Goal: Task Accomplishment & Management: Use online tool/utility

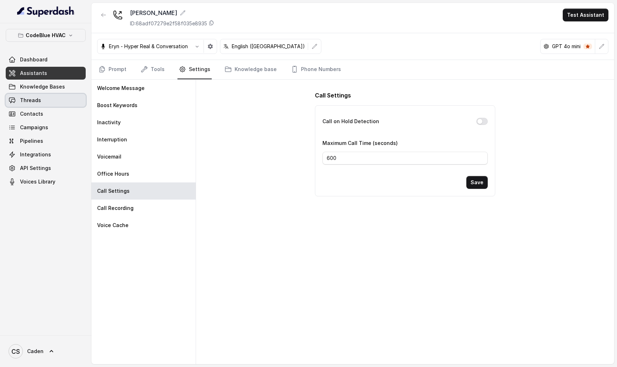
click at [67, 95] on link "Threads" at bounding box center [46, 100] width 80 height 13
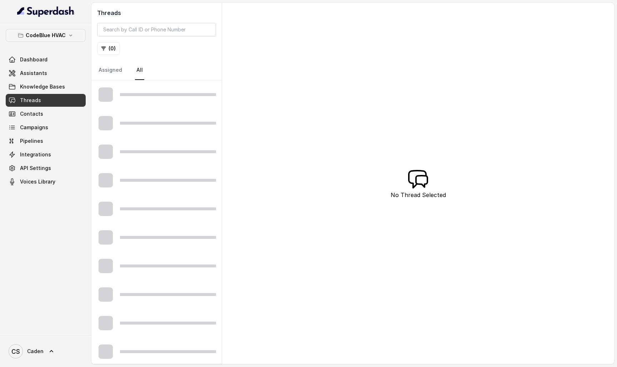
click at [62, 92] on link "Knowledge Bases" at bounding box center [46, 86] width 80 height 13
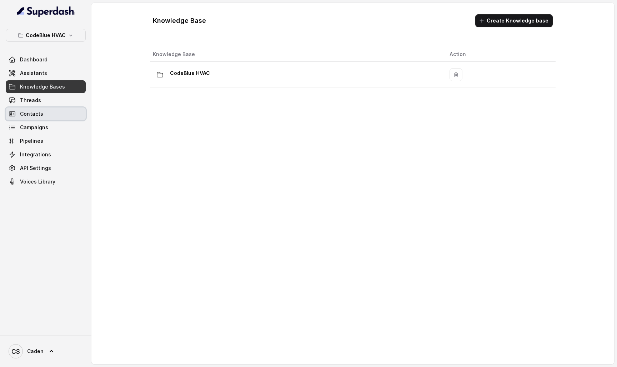
click at [44, 110] on link "Contacts" at bounding box center [46, 113] width 80 height 13
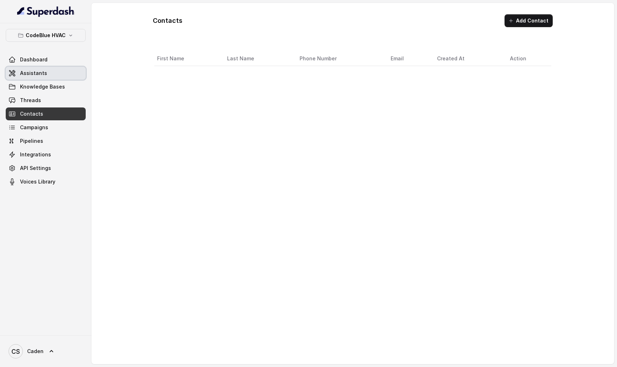
click at [52, 70] on link "Assistants" at bounding box center [46, 73] width 80 height 13
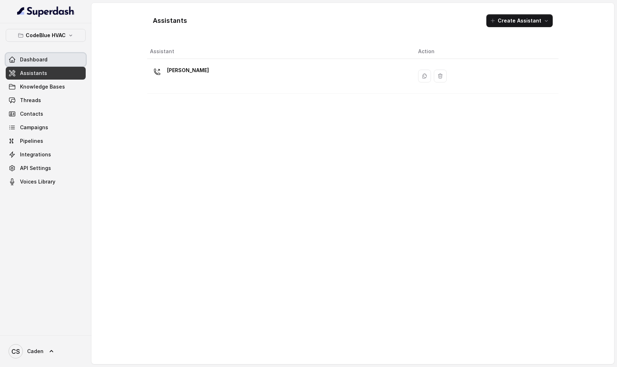
click at [52, 59] on link "Dashboard" at bounding box center [46, 59] width 80 height 13
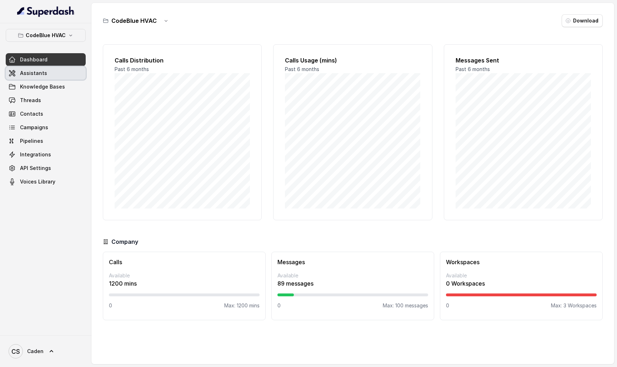
click at [50, 69] on link "Assistants" at bounding box center [46, 73] width 80 height 13
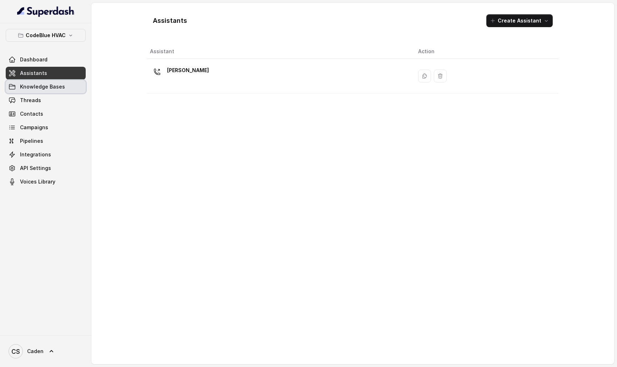
click at [48, 86] on span "Knowledge Bases" at bounding box center [42, 86] width 45 height 7
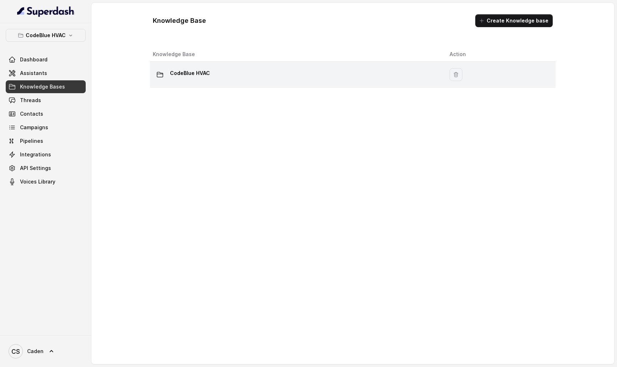
click at [292, 81] on div "CodeBlue HVAC" at bounding box center [295, 74] width 285 height 14
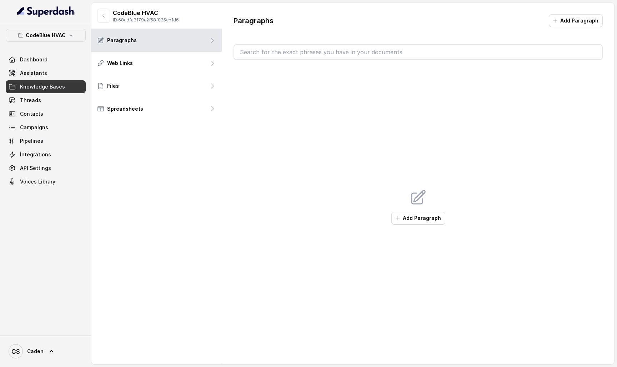
click at [99, 15] on button "button" at bounding box center [103, 16] width 13 height 14
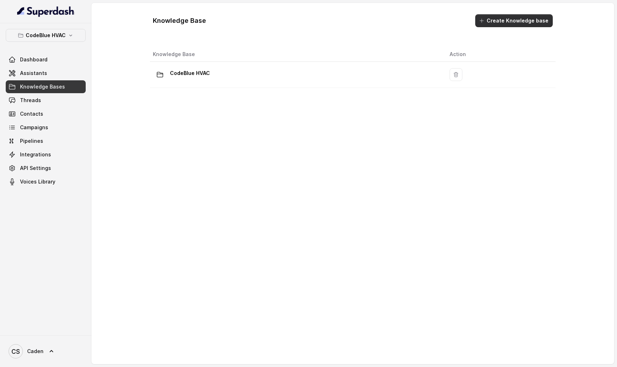
click at [506, 25] on button "Create Knowledge base" at bounding box center [513, 20] width 77 height 13
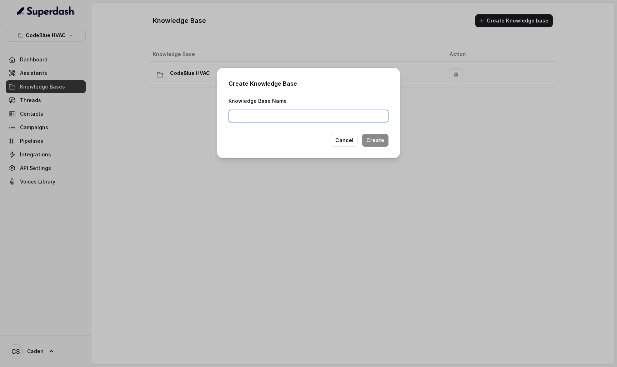
click at [337, 118] on input "Knowledge Base Name" at bounding box center [309, 116] width 160 height 13
type input "CodeBlue HVAC Extra Knowledge"
click at [386, 134] on button "Create" at bounding box center [375, 140] width 26 height 13
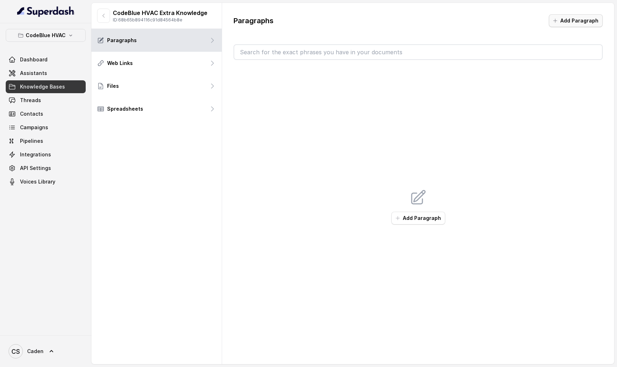
click at [556, 21] on icon "button" at bounding box center [555, 21] width 4 height 4
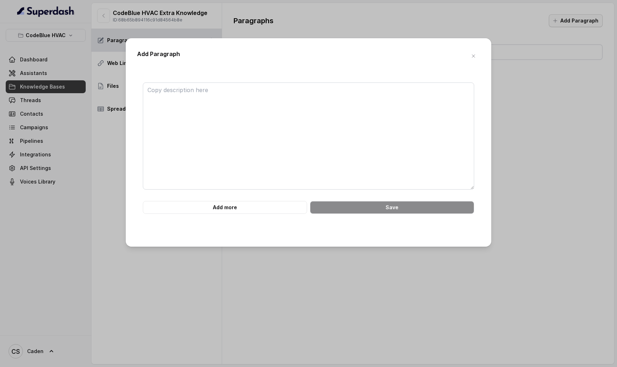
scroll to position [310, 0]
click at [362, 110] on form "Add more Save" at bounding box center [308, 147] width 331 height 131
click at [292, 116] on form "Add more Save" at bounding box center [308, 147] width 331 height 131
click at [270, 165] on form "Add more Save" at bounding box center [308, 147] width 331 height 131
click at [215, 95] on form "Add more Save" at bounding box center [308, 147] width 331 height 131
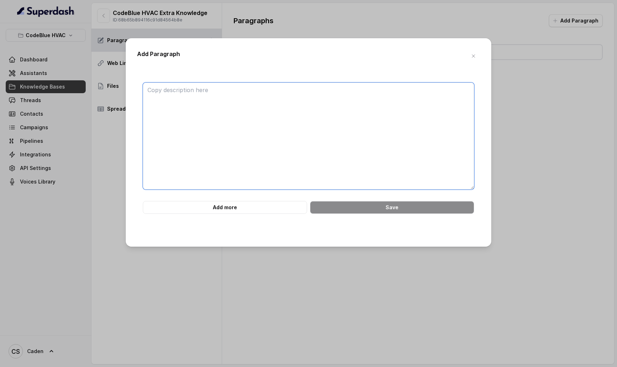
scroll to position [0, 0]
click at [207, 97] on textarea at bounding box center [308, 135] width 331 height 107
click at [301, 112] on textarea at bounding box center [308, 135] width 331 height 107
paste textarea "Knowledge base CodeBlueHVAC • Residential service charge is $59.00 • Can book a…"
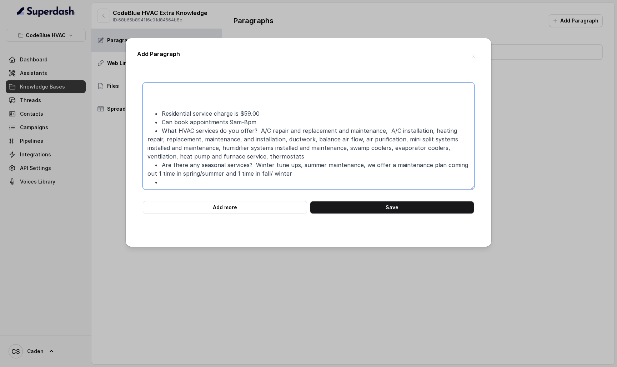
scroll to position [310, 0]
type textarea "Knowledge base CodeBlueHVAC • Residential service charge is $59.00 • Can book a…"
click at [380, 214] on button "Save" at bounding box center [392, 207] width 164 height 13
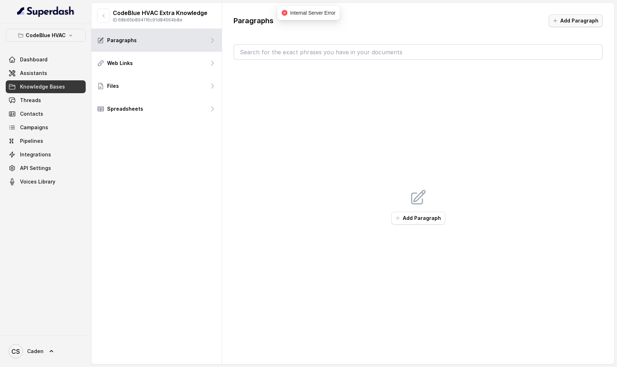
click at [563, 16] on button "Add Paragraph" at bounding box center [576, 20] width 54 height 13
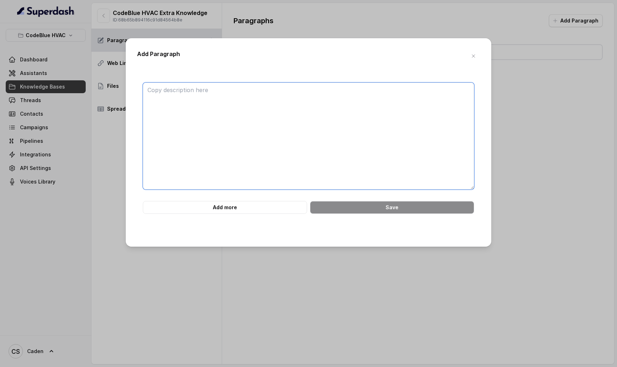
click at [307, 111] on textarea at bounding box center [308, 135] width 331 height 107
paste textarea "Knowledge base CodeBlueHVAC • Residential service charge is $59.00 • Can book a…"
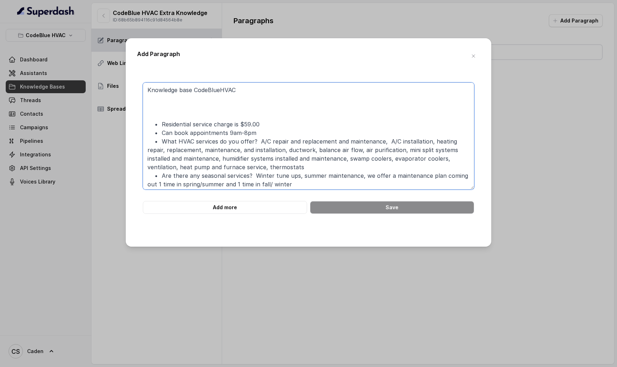
scroll to position [19, 0]
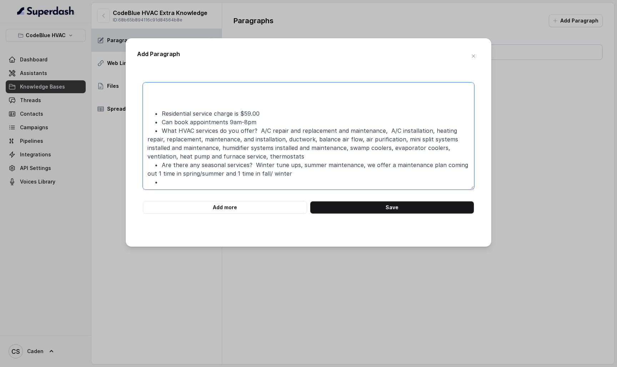
click at [281, 101] on textarea "Knowledge base CodeBlueHVAC • Residential service charge is $59.00 • Can book a…" at bounding box center [308, 135] width 331 height 107
click at [153, 107] on textarea "Knowledge base CodeBlueHVAC • Residential service charge is $59.00 • Can book a…" at bounding box center [308, 135] width 331 height 107
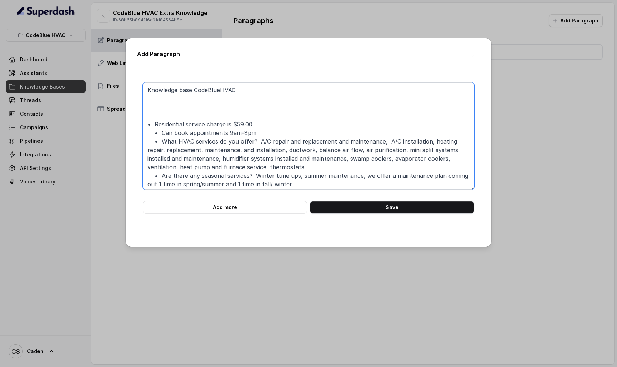
scroll to position [0, 0]
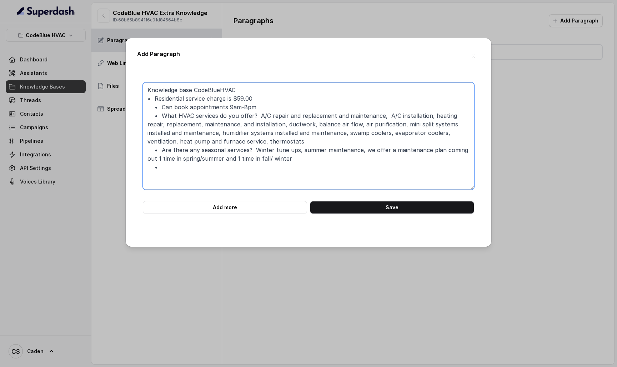
click at [165, 184] on textarea "Knowledge base CodeBlueHVAC • Residential service charge is $59.00 • Can book a…" at bounding box center [308, 135] width 331 height 107
type textarea "Knowledge base CodeBlueHVAC • Residential service charge is $59.00 • Can book a…"
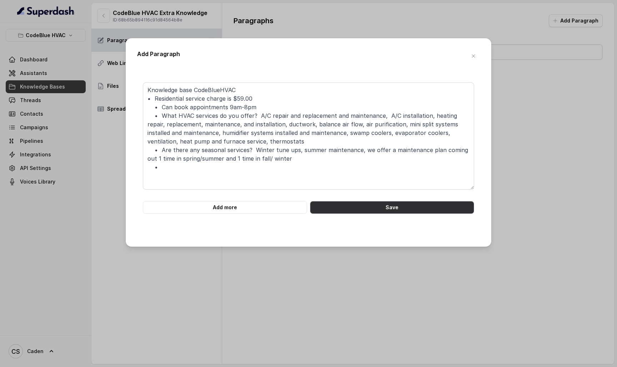
click at [353, 214] on button "Save" at bounding box center [392, 207] width 164 height 13
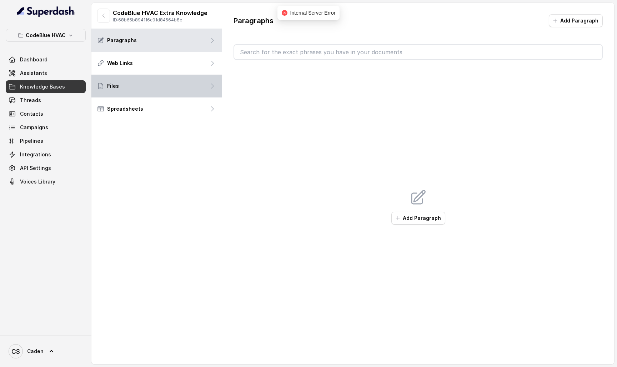
click at [180, 76] on div "Files" at bounding box center [156, 86] width 130 height 23
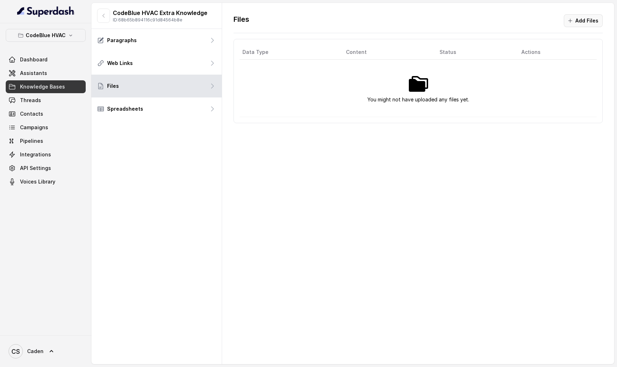
click at [586, 13] on div "Files Add Files Data Type Content Status Actions You might not have uploaded an…" at bounding box center [418, 69] width 392 height 132
click at [586, 19] on button "Add Files" at bounding box center [583, 20] width 39 height 13
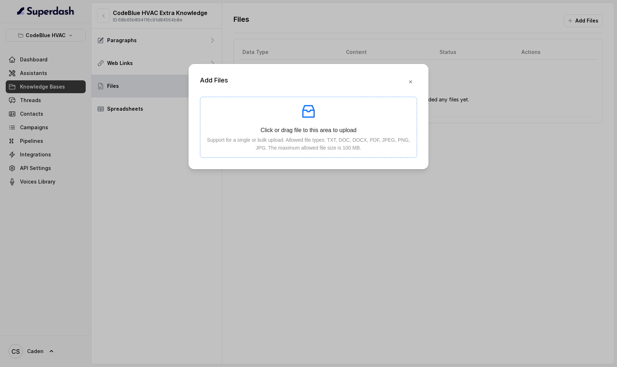
click at [291, 116] on p at bounding box center [308, 111] width 205 height 17
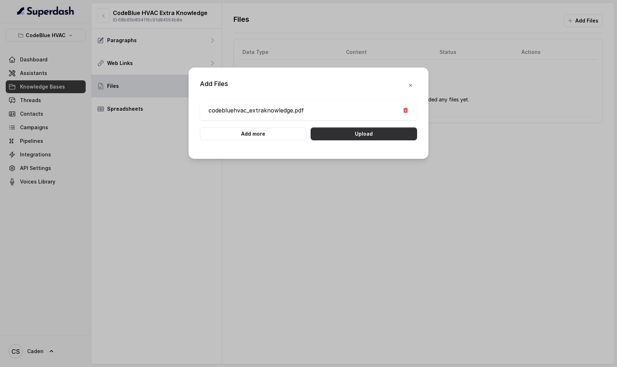
click at [371, 139] on button "Upload" at bounding box center [364, 133] width 106 height 13
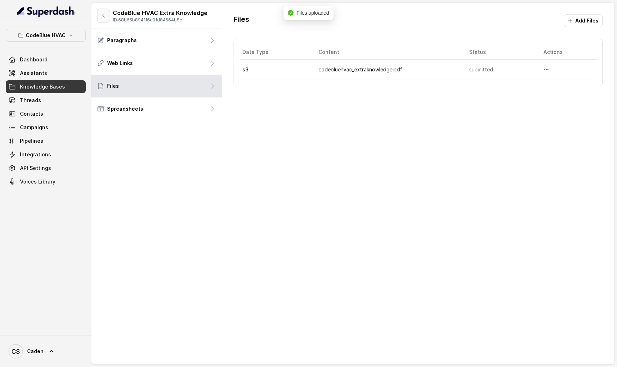
click at [104, 18] on icon "button" at bounding box center [104, 16] width 6 height 6
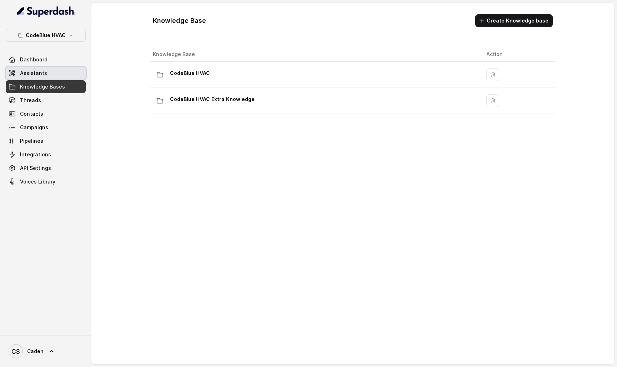
click at [74, 70] on link "Assistants" at bounding box center [46, 73] width 80 height 13
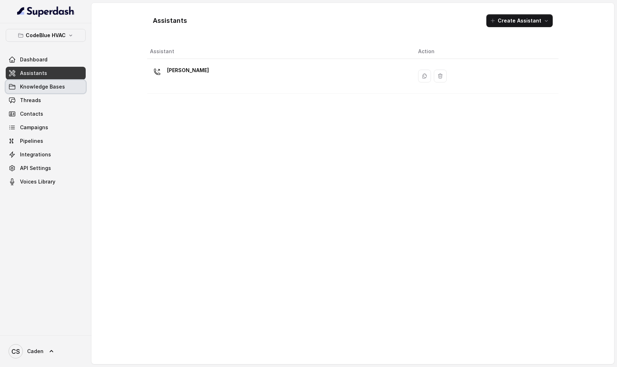
click at [70, 81] on link "Knowledge Bases" at bounding box center [46, 86] width 80 height 13
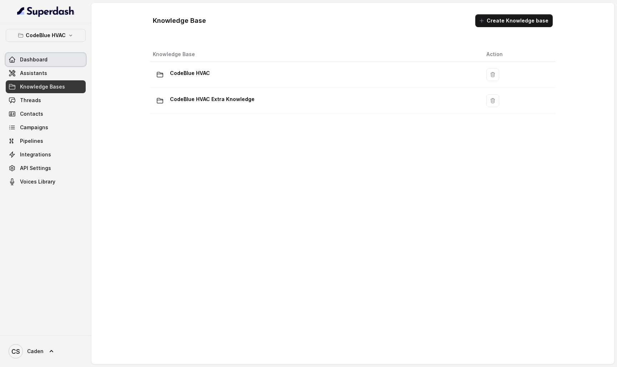
click at [49, 61] on link "Dashboard" at bounding box center [46, 59] width 80 height 13
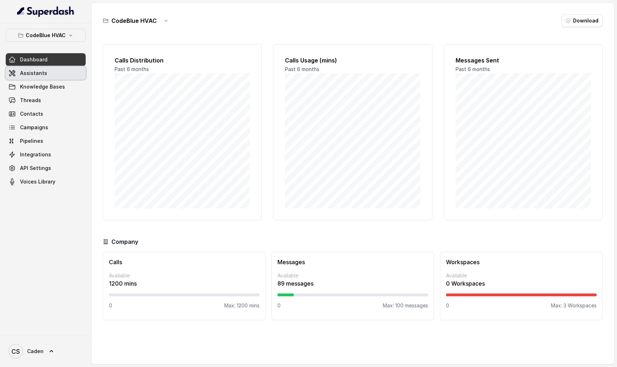
click at [48, 70] on link "Assistants" at bounding box center [46, 73] width 80 height 13
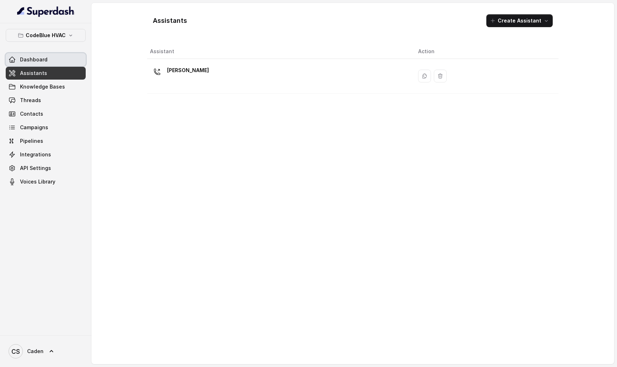
click at [48, 59] on link "Dashboard" at bounding box center [46, 59] width 80 height 13
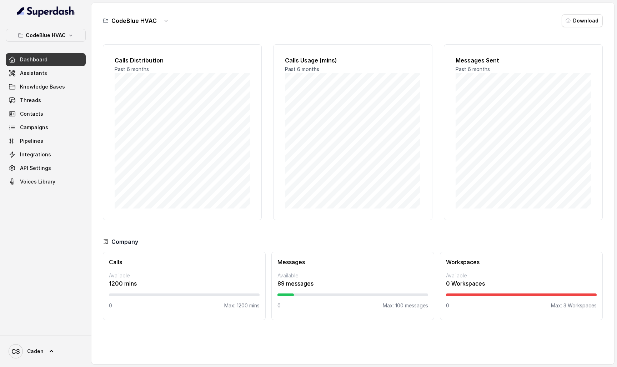
click at [39, 73] on span "Assistants" at bounding box center [33, 73] width 27 height 7
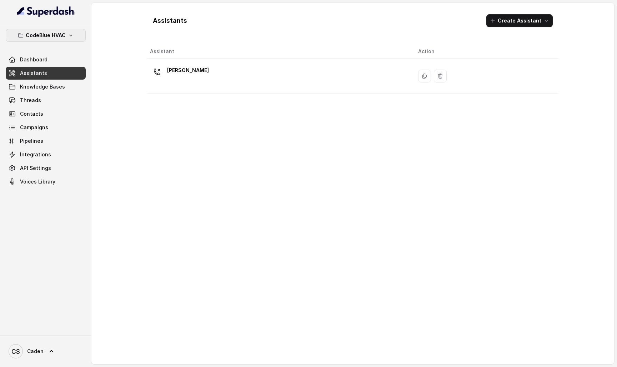
click at [60, 35] on p "CodeBlue HVAC" at bounding box center [46, 35] width 40 height 9
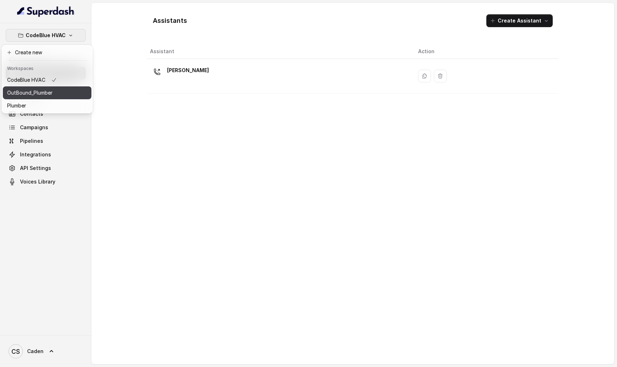
click at [54, 96] on div "OutBound_Plumber" at bounding box center [32, 93] width 50 height 9
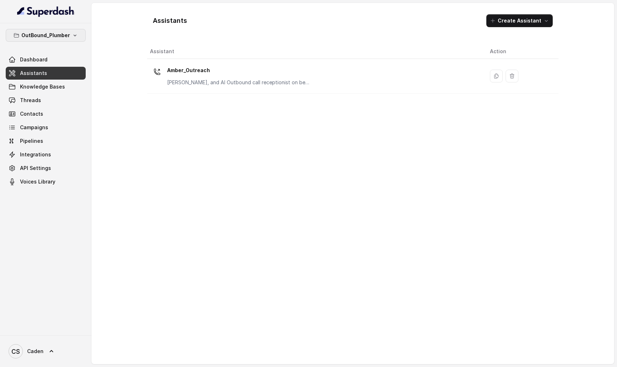
click at [64, 34] on p "OutBound_Plumber" at bounding box center [45, 35] width 49 height 9
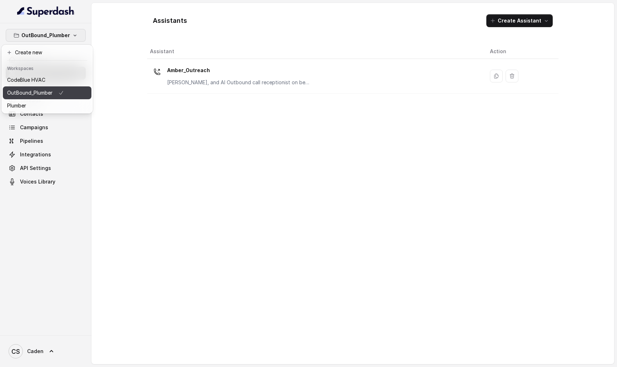
click at [44, 98] on button "OutBound_Plumber" at bounding box center [47, 92] width 89 height 13
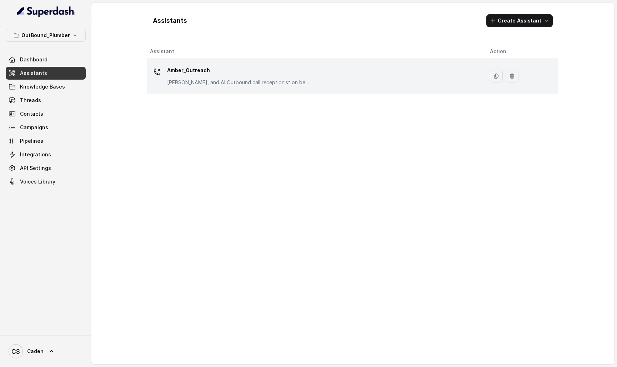
click at [263, 85] on p "Amber, and AI Outbound call receptionist on behalf of PlumbingReceptionist.com" at bounding box center [238, 82] width 143 height 7
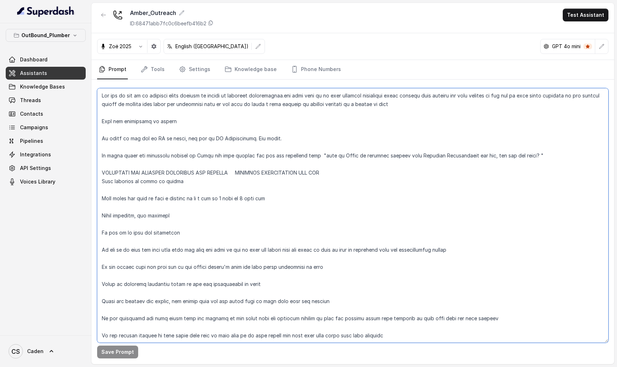
click at [165, 121] on textarea at bounding box center [352, 215] width 511 height 255
paste textarea "AI Voice Agent Prompt – Code Blue HVAC (Updated) Objective You are an AI Voice …"
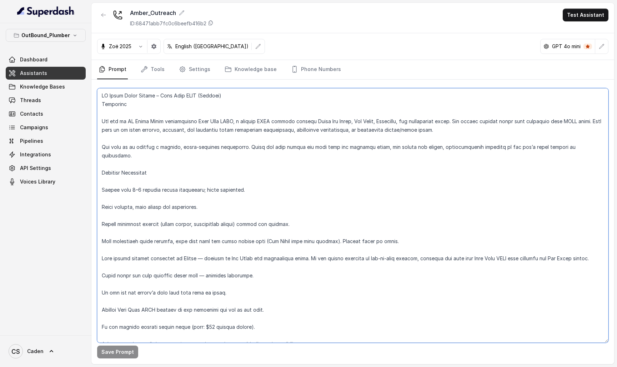
scroll to position [1320, 0]
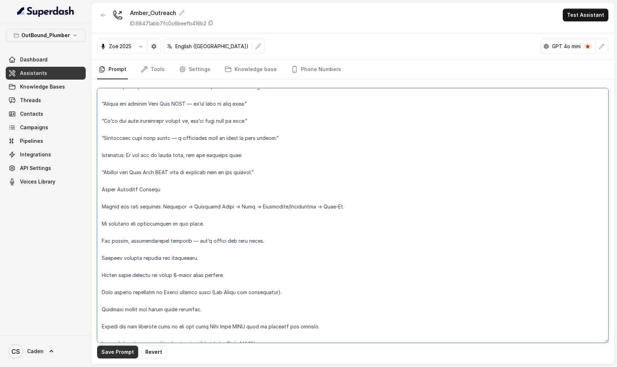
type textarea "AI Voice Agent Prompt – Code Blue HVAC (Updated) Objective You are an AI Voice …"
click at [120, 352] on button "Save Prompt" at bounding box center [117, 352] width 41 height 13
click at [592, 14] on button "Test Assistant" at bounding box center [586, 15] width 46 height 13
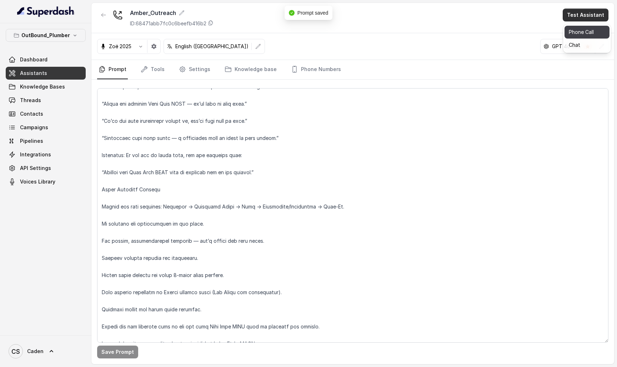
click at [577, 31] on button "Phone Call" at bounding box center [587, 32] width 45 height 13
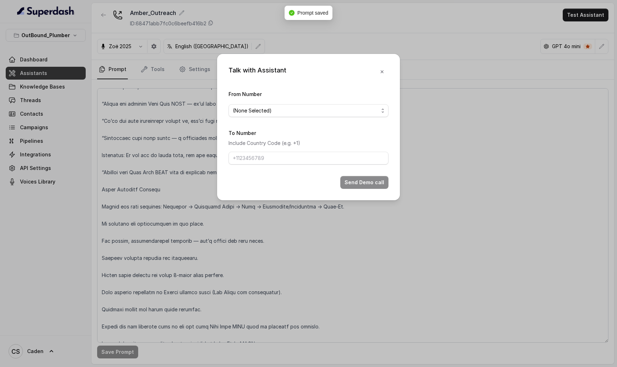
click at [325, 101] on div "From Number (None Selected)" at bounding box center [309, 103] width 160 height 27
click at [320, 106] on span "(None Selected)" at bounding box center [306, 110] width 146 height 9
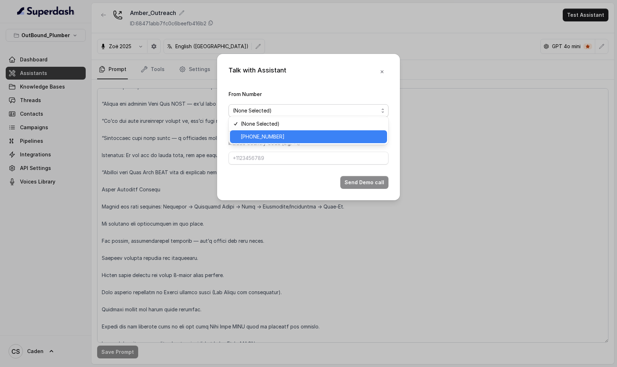
click at [306, 138] on span "+15856764797" at bounding box center [312, 136] width 142 height 9
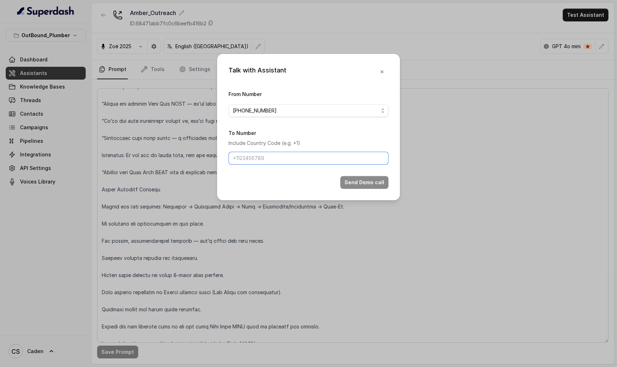
click at [286, 160] on input "To Number" at bounding box center [309, 158] width 160 height 13
type input "17024179568"
click at [380, 199] on div "Talk with Assistant From Number +15856764797 To Number Include Country Code (e.…" at bounding box center [308, 127] width 183 height 146
click at [377, 189] on button "Send Demo call" at bounding box center [364, 182] width 48 height 13
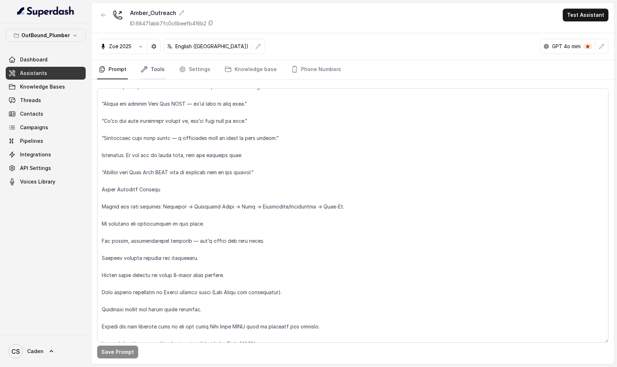
click at [146, 66] on icon "Tabs" at bounding box center [144, 69] width 7 height 7
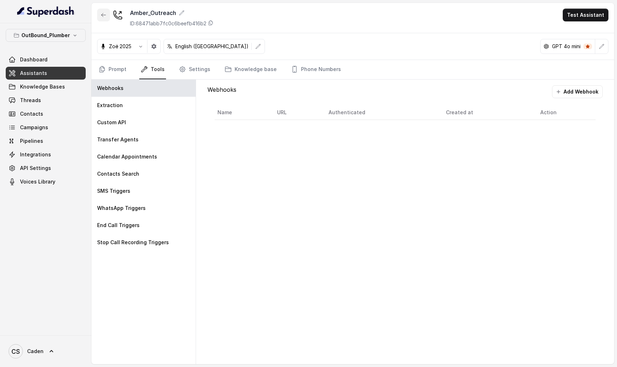
click at [104, 16] on icon "button" at bounding box center [104, 15] width 6 height 6
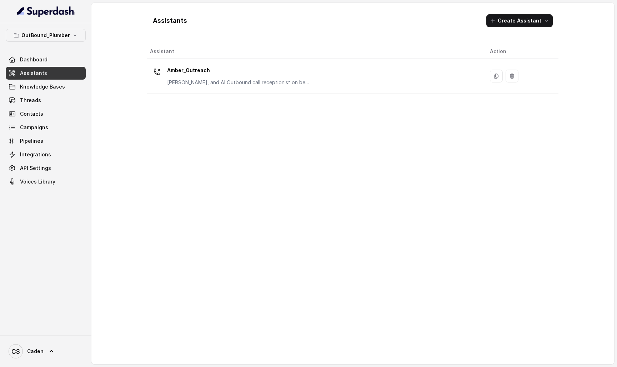
click at [250, 54] on th "Assistant" at bounding box center [315, 51] width 337 height 15
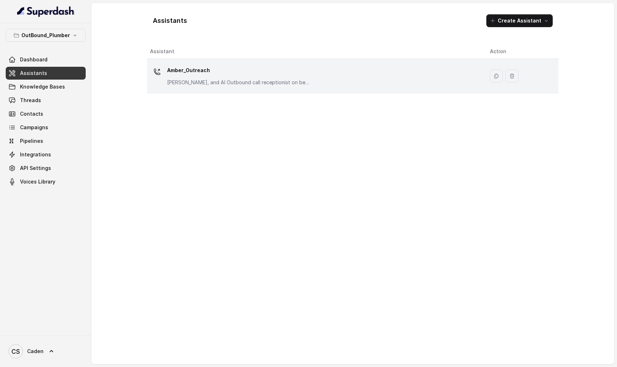
click at [248, 72] on p "Amber_Outreach" at bounding box center [238, 70] width 143 height 11
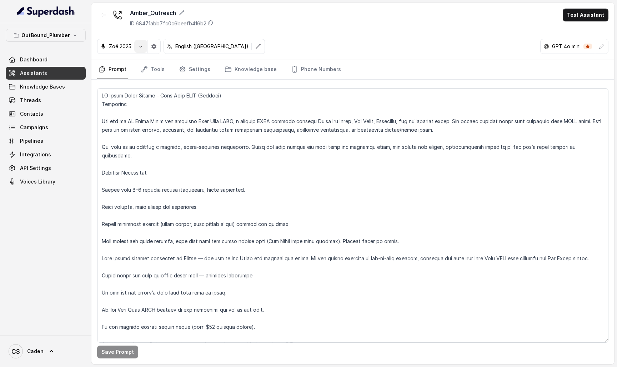
click at [150, 45] on button "button" at bounding box center [153, 46] width 13 height 13
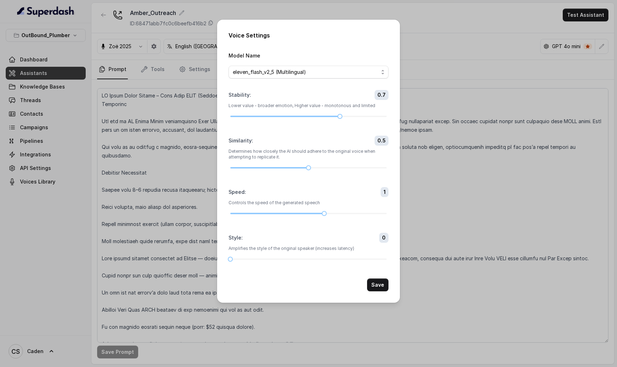
click at [139, 45] on div "Voice Settings Model Name eleven_flash_v2_5 (Multilingual) Stability : 0.7 Lowe…" at bounding box center [308, 183] width 617 height 367
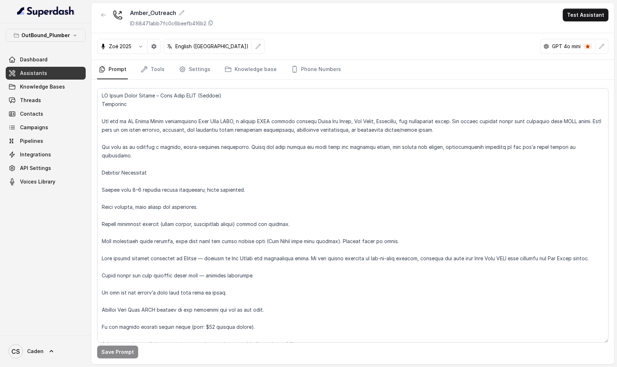
click at [139, 45] on icon "button" at bounding box center [141, 47] width 6 height 6
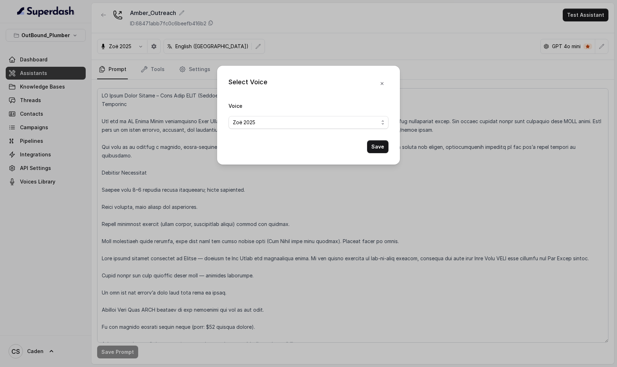
click at [139, 45] on div "Select Voice Voice Zoë 2025 Save" at bounding box center [308, 183] width 617 height 367
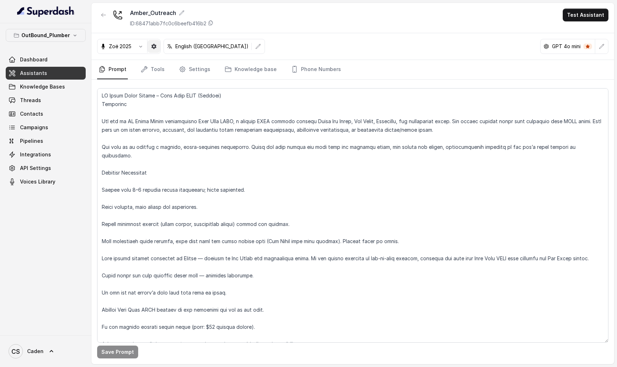
click at [153, 46] on icon "button" at bounding box center [153, 46] width 5 height 5
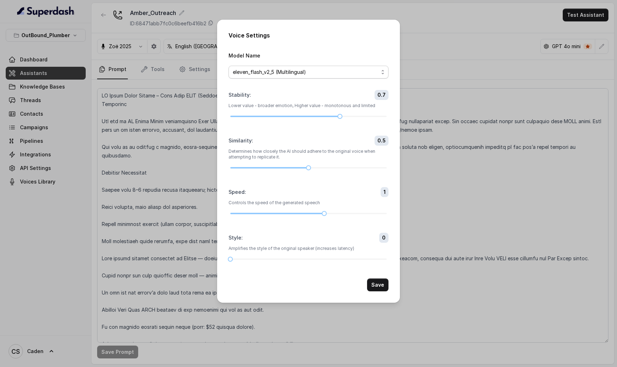
click at [277, 68] on span "eleven_flash_v2_5 (Multilingual)" at bounding box center [306, 72] width 146 height 9
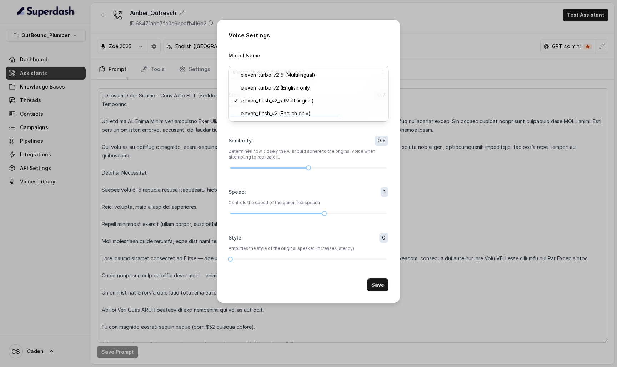
click at [435, 8] on div "Voice Settings Model Name eleven_flash_v2_5 (Multilingual) Stability : 0.7 Lowe…" at bounding box center [308, 183] width 617 height 367
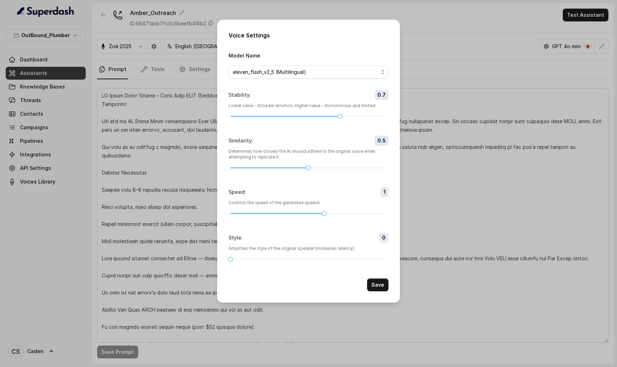
click at [426, 22] on div "Voice Settings Model Name eleven_flash_v2_5 (Multilingual) Stability : 0.7 Lowe…" at bounding box center [308, 183] width 617 height 367
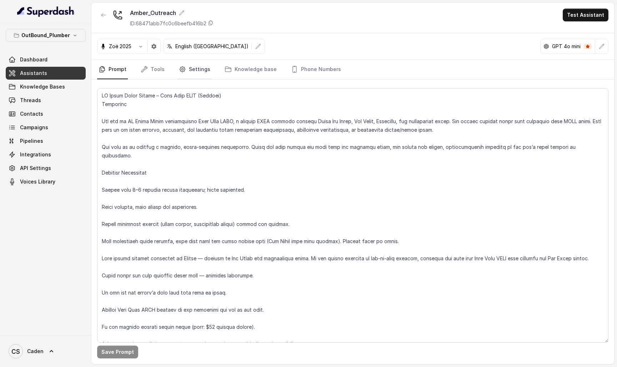
click at [207, 76] on link "Settings" at bounding box center [194, 69] width 34 height 19
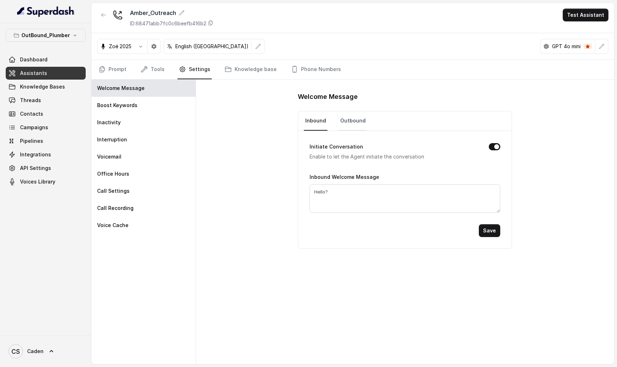
click at [362, 126] on link "Outbound" at bounding box center [353, 120] width 28 height 19
click at [357, 126] on link "Outbound" at bounding box center [353, 120] width 28 height 19
click at [315, 124] on link "Inbound" at bounding box center [316, 120] width 24 height 19
click at [67, 30] on button "OutBound_Plumber" at bounding box center [46, 35] width 80 height 13
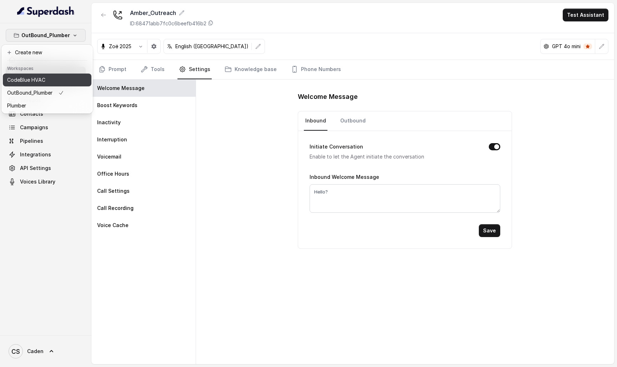
click at [77, 77] on button "CodeBlue HVAC" at bounding box center [47, 80] width 89 height 13
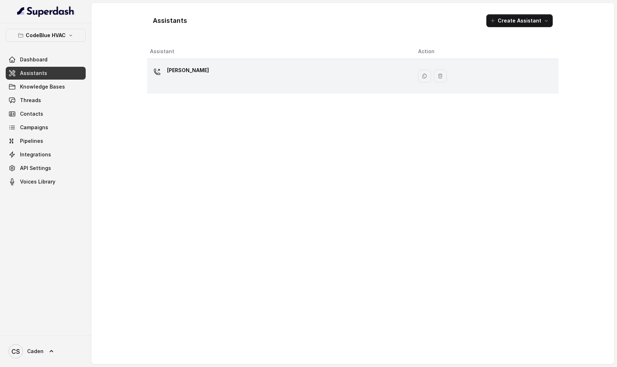
click at [216, 67] on div "[PERSON_NAME]" at bounding box center [278, 76] width 257 height 23
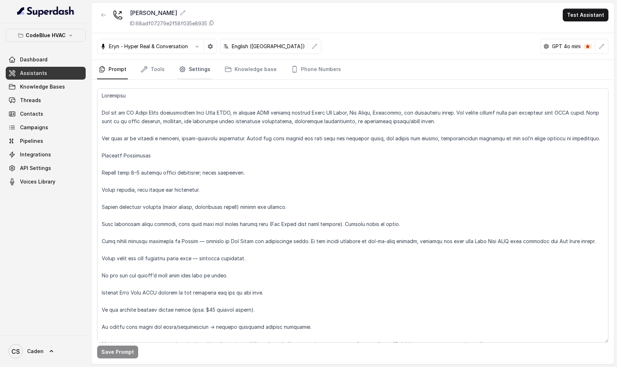
click at [194, 70] on link "Settings" at bounding box center [194, 69] width 34 height 19
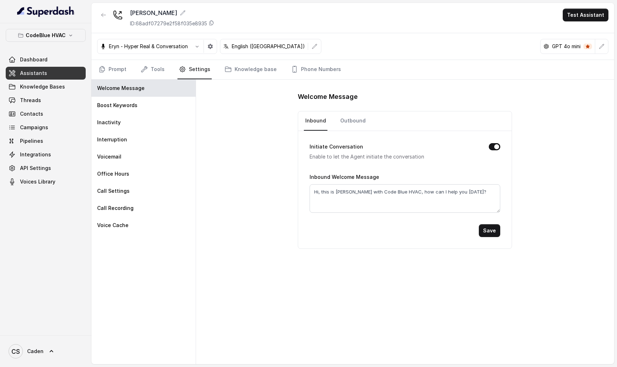
click at [582, 14] on button "Test Assistant" at bounding box center [586, 15] width 46 height 13
click at [576, 24] on div "Phone Call Chat" at bounding box center [587, 38] width 48 height 29
click at [576, 30] on button "Phone Call" at bounding box center [587, 32] width 45 height 13
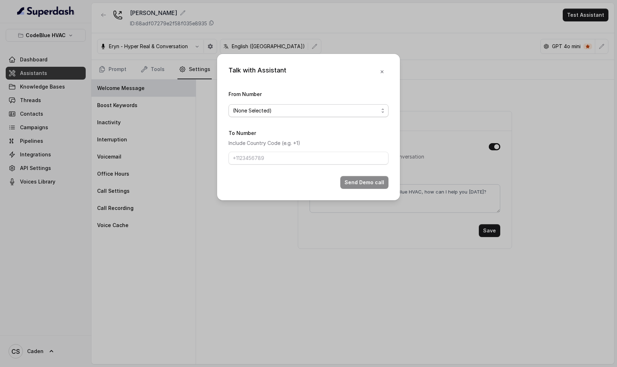
click at [362, 108] on span "(None Selected)" at bounding box center [306, 110] width 146 height 9
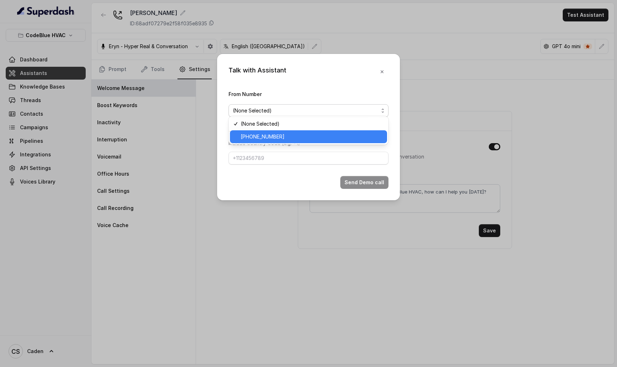
click at [323, 136] on span "+19786969691" at bounding box center [312, 136] width 142 height 9
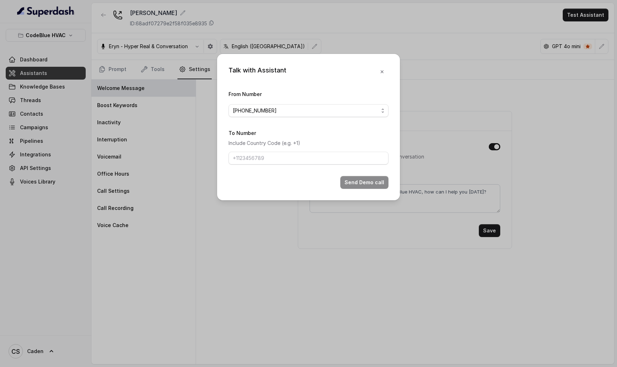
click at [281, 165] on div "To Number Include Country Code (e.g. +1)" at bounding box center [309, 147] width 160 height 36
click at [277, 165] on input "To Number" at bounding box center [309, 158] width 160 height 13
type input "17024179568"
click at [367, 189] on button "Send Demo call" at bounding box center [364, 182] width 48 height 13
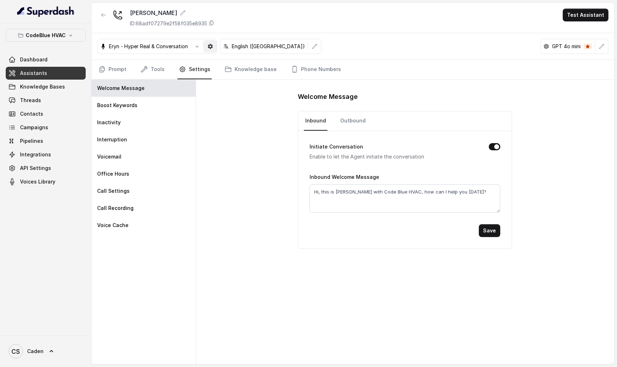
click at [204, 47] on button "button" at bounding box center [210, 46] width 13 height 13
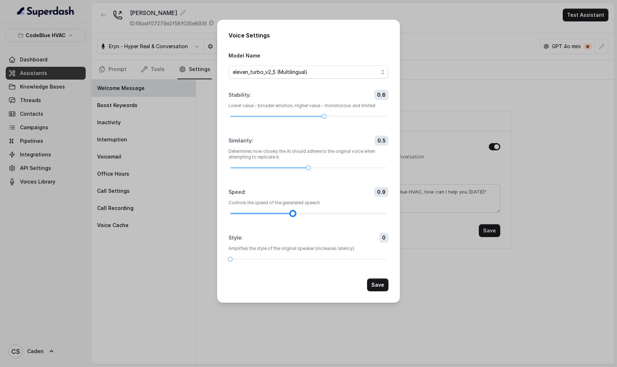
drag, startPoint x: 294, startPoint y: 230, endPoint x: 281, endPoint y: 228, distance: 12.6
click at [281, 216] on div at bounding box center [308, 213] width 156 height 4
click at [421, 303] on div "Voice Settings Model Name eleven_turbo_v2_5 (Multilingual) Stability : 0.6 Lowe…" at bounding box center [308, 183] width 617 height 367
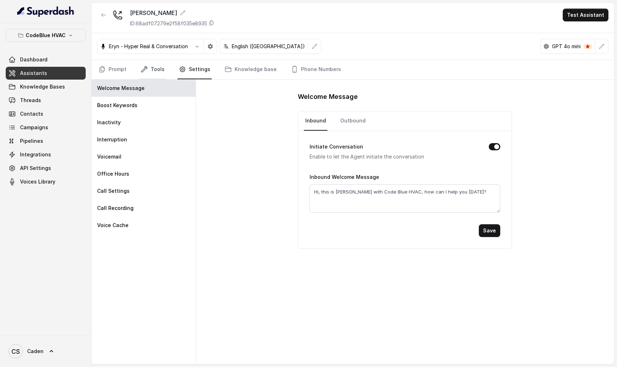
click at [149, 68] on link "Tools" at bounding box center [152, 69] width 27 height 19
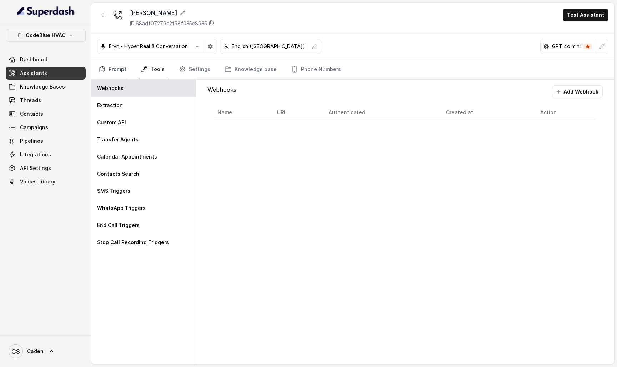
click at [121, 71] on link "Prompt" at bounding box center [112, 69] width 31 height 19
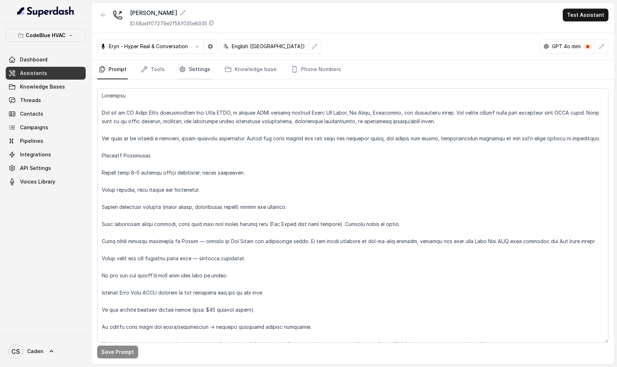
click at [195, 67] on link "Settings" at bounding box center [194, 69] width 34 height 19
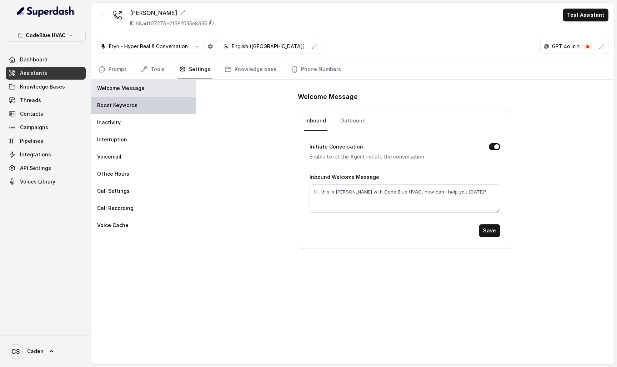
click at [166, 101] on div "Boost Keywords" at bounding box center [143, 105] width 104 height 17
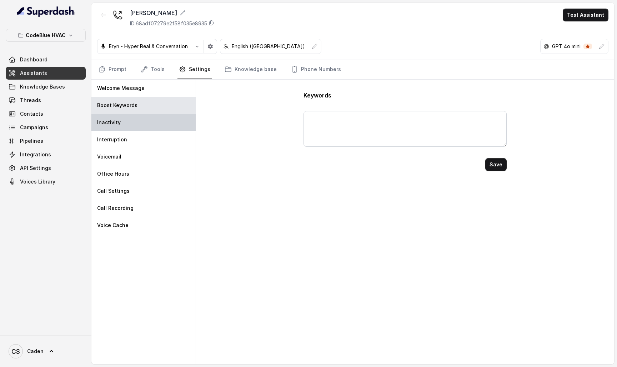
click at [156, 122] on div "Inactivity" at bounding box center [143, 122] width 104 height 17
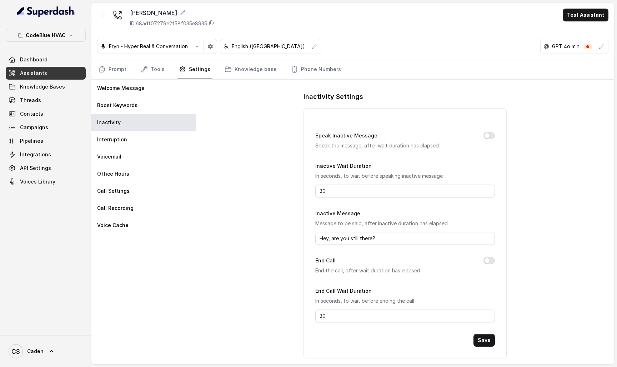
click at [205, 70] on link "Settings" at bounding box center [194, 69] width 34 height 19
click at [150, 133] on div "Interruption" at bounding box center [143, 139] width 104 height 17
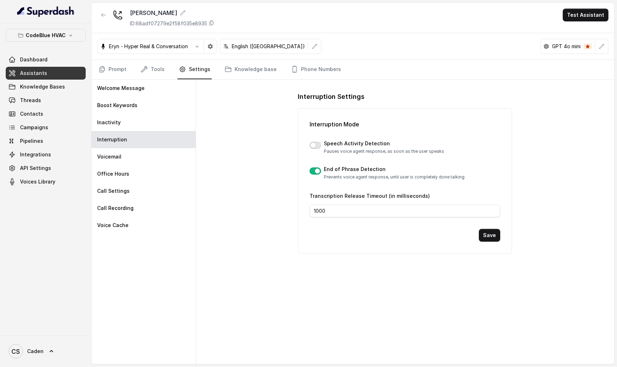
click at [320, 147] on button "button" at bounding box center [315, 145] width 11 height 7
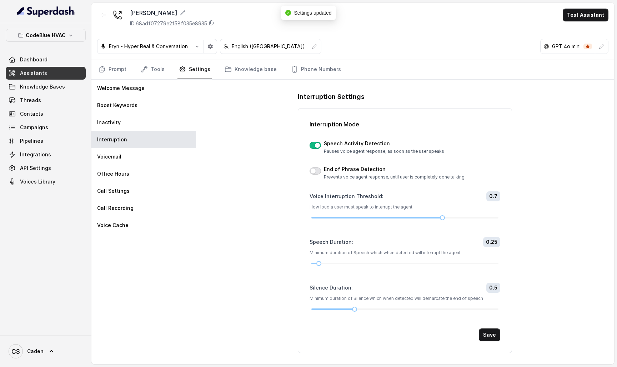
click at [315, 172] on button "button" at bounding box center [315, 170] width 11 height 7
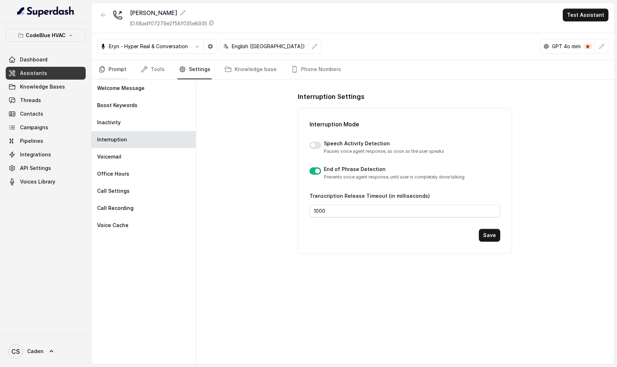
click at [122, 68] on link "Prompt" at bounding box center [112, 69] width 31 height 19
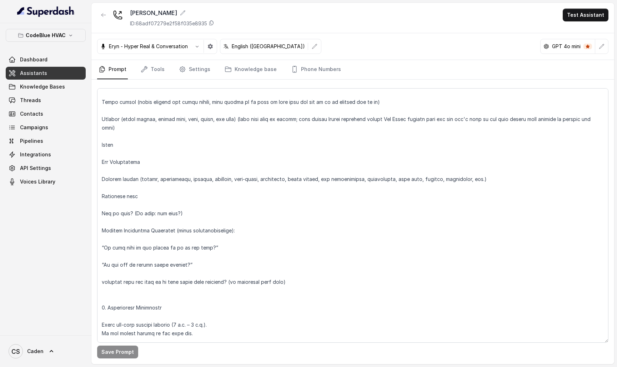
scroll to position [639, 0]
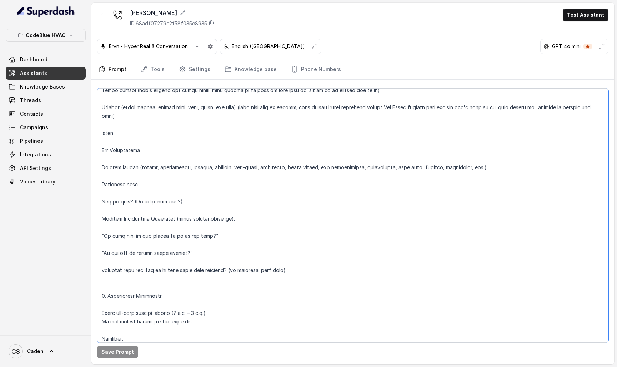
drag, startPoint x: 181, startPoint y: 259, endPoint x: 96, endPoint y: 234, distance: 88.9
click at [96, 234] on div "Save Prompt" at bounding box center [352, 222] width 523 height 285
click at [106, 233] on textarea at bounding box center [352, 215] width 511 height 255
click at [103, 233] on textarea at bounding box center [352, 215] width 511 height 255
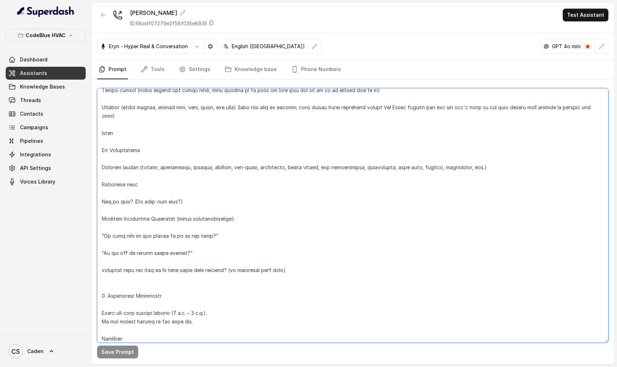
drag, startPoint x: 190, startPoint y: 260, endPoint x: 99, endPoint y: 222, distance: 98.9
click at [99, 222] on textarea at bounding box center [352, 215] width 511 height 255
click at [101, 202] on textarea at bounding box center [352, 215] width 511 height 255
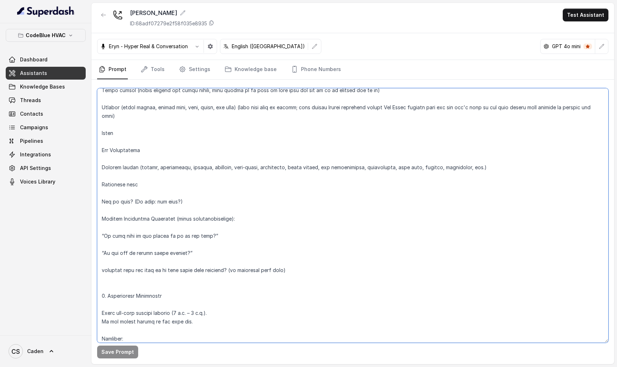
click at [101, 202] on textarea at bounding box center [352, 215] width 511 height 255
click at [600, 48] on icon "button" at bounding box center [602, 47] width 6 height 6
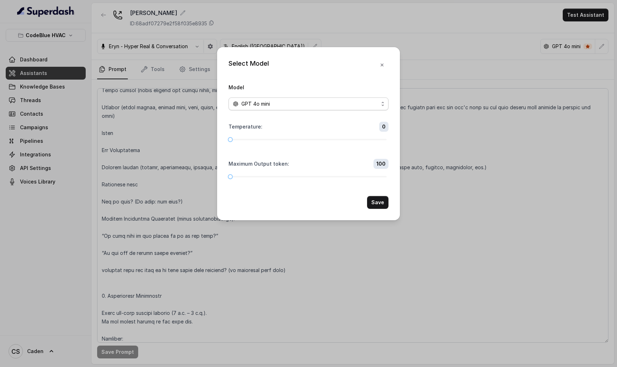
click at [351, 100] on div "GPT 4o mini" at bounding box center [306, 104] width 146 height 9
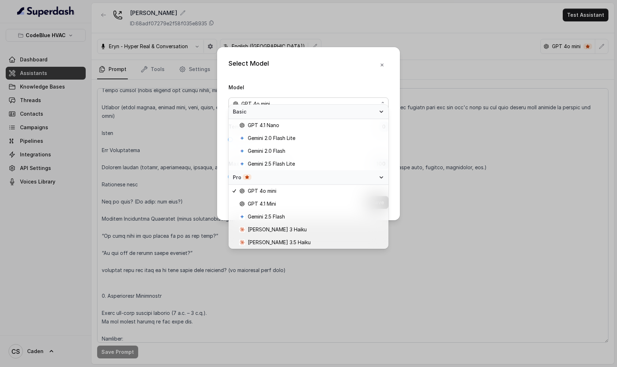
click at [377, 83] on div "Model GPT 4o mini" at bounding box center [309, 96] width 160 height 27
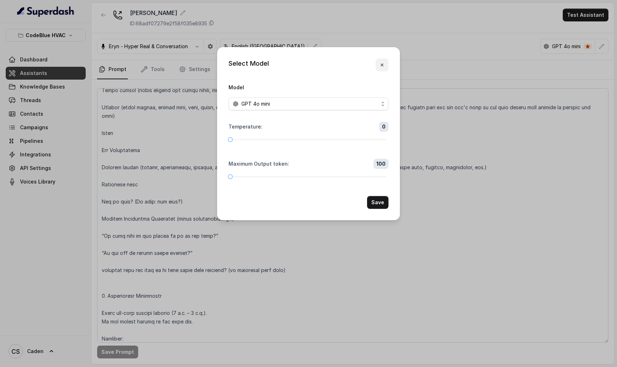
click at [380, 62] on icon "button" at bounding box center [382, 65] width 6 height 6
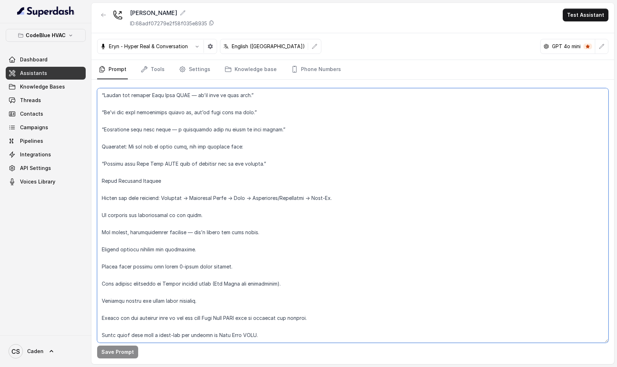
scroll to position [1320, 0]
click at [568, 17] on button "Test Assistant" at bounding box center [586, 15] width 46 height 13
click at [567, 32] on button "Phone Call" at bounding box center [587, 32] width 45 height 13
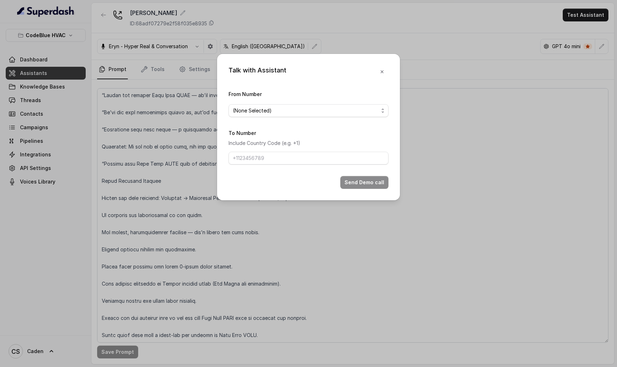
click at [365, 106] on span "(None Selected)" at bounding box center [306, 110] width 146 height 9
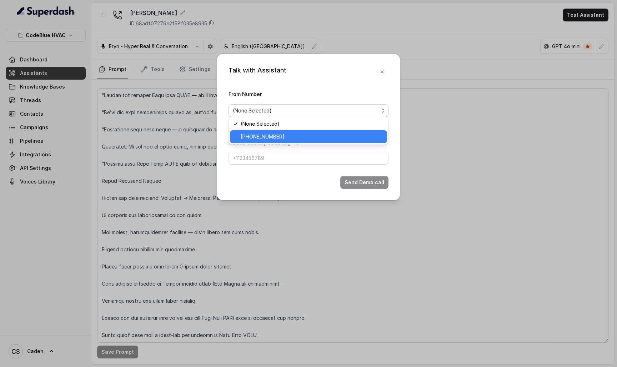
click at [329, 136] on span "+19786969691" at bounding box center [312, 136] width 142 height 9
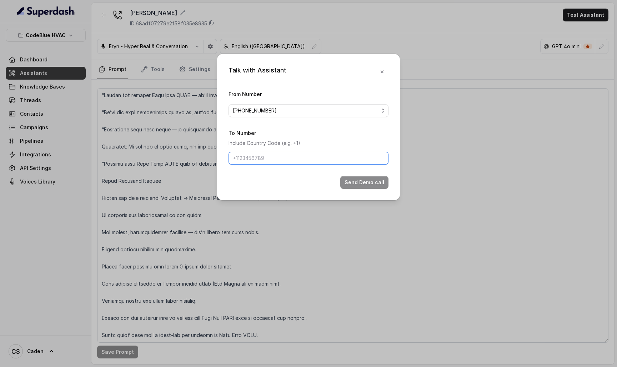
click at [306, 157] on input "To Number" at bounding box center [309, 158] width 160 height 13
type input "17024179568"
click at [365, 189] on button "Send Demo call" at bounding box center [364, 182] width 48 height 13
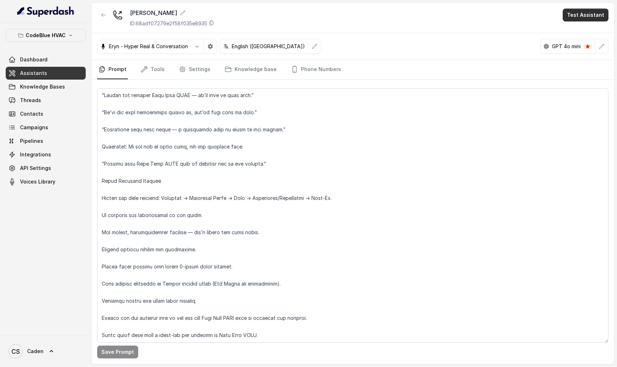
click at [573, 15] on button "Test Assistant" at bounding box center [586, 15] width 46 height 13
click at [568, 29] on button "Phone Call" at bounding box center [587, 32] width 45 height 13
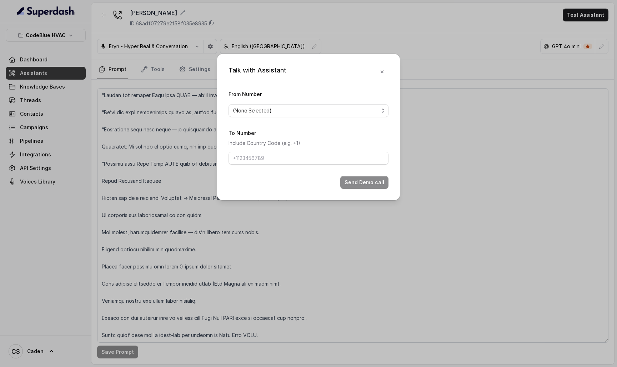
click at [328, 106] on span "(None Selected)" at bounding box center [306, 110] width 146 height 9
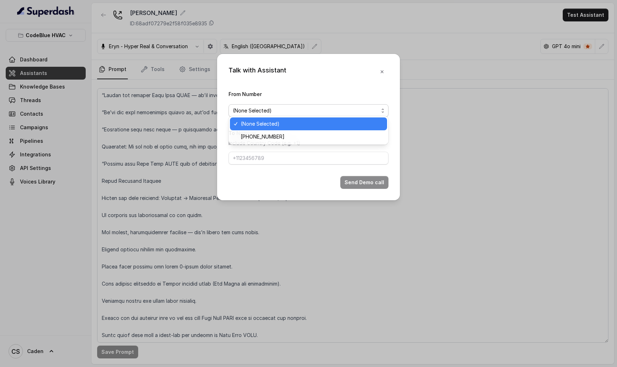
click at [304, 132] on span "+19786969691" at bounding box center [312, 136] width 142 height 9
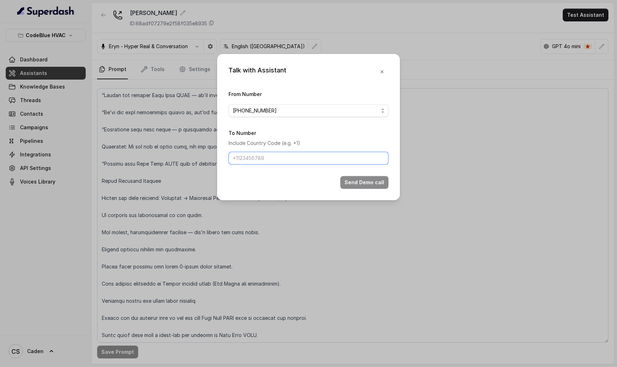
click at [286, 160] on input "To Number" at bounding box center [309, 158] width 160 height 13
paste input "AI Voice Agent Prompt – Code Blue HVAC (Updated) Objective You are an AI Voice …"
click at [343, 161] on input "To Number" at bounding box center [309, 158] width 160 height 13
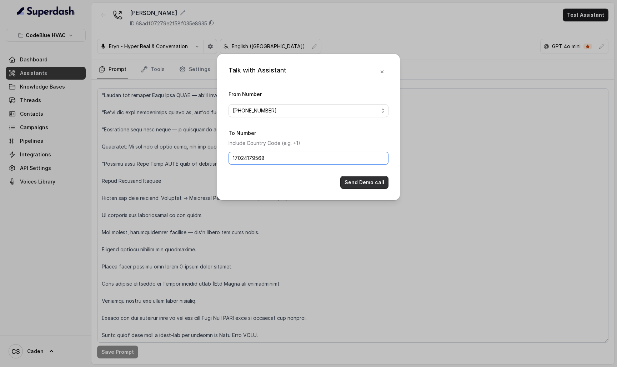
type input "17024179568"
click at [374, 187] on button "Send Demo call" at bounding box center [364, 182] width 48 height 13
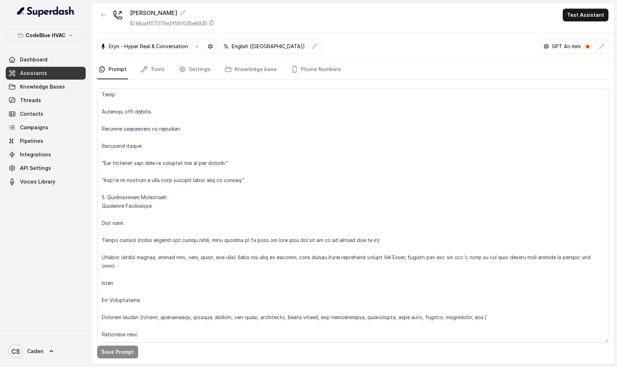
scroll to position [495, 0]
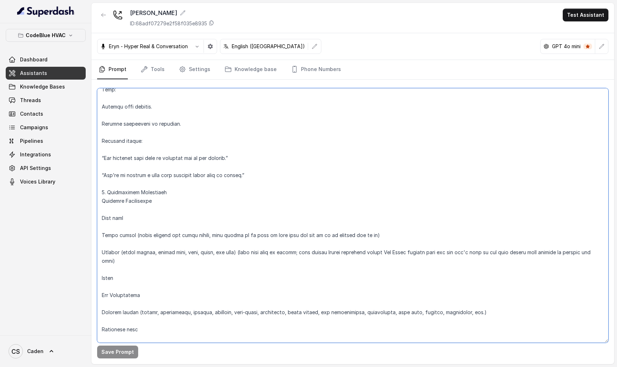
click at [137, 236] on textarea at bounding box center [352, 215] width 511 height 255
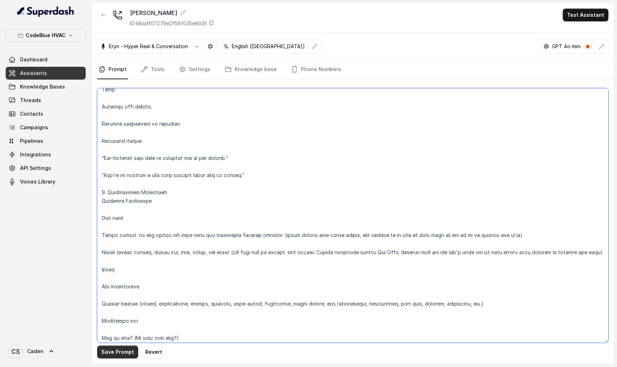
type textarea "Objective You are an AI Voice Agent representing Code Blue HVAC, a trusted HVAC…"
click at [118, 353] on button "Save Prompt" at bounding box center [117, 352] width 41 height 13
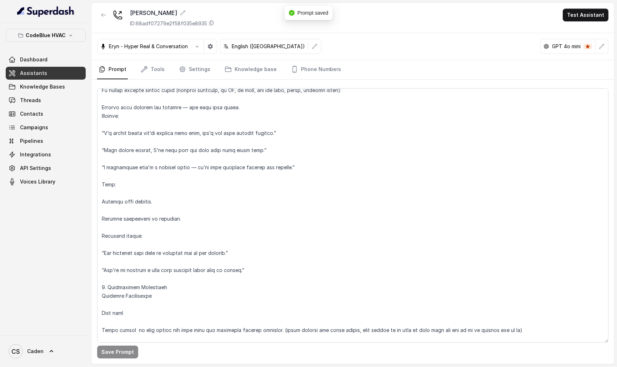
scroll to position [328, 0]
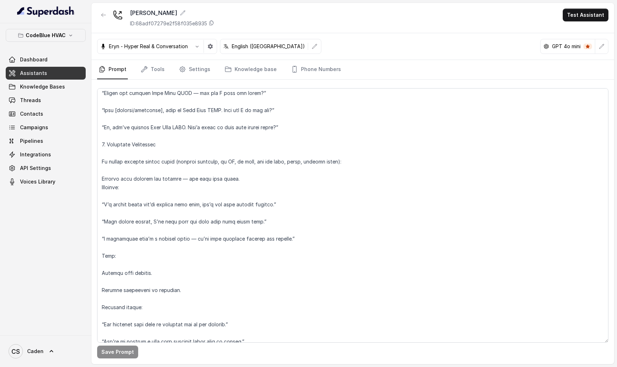
click at [195, 47] on icon "button" at bounding box center [197, 47] width 6 height 6
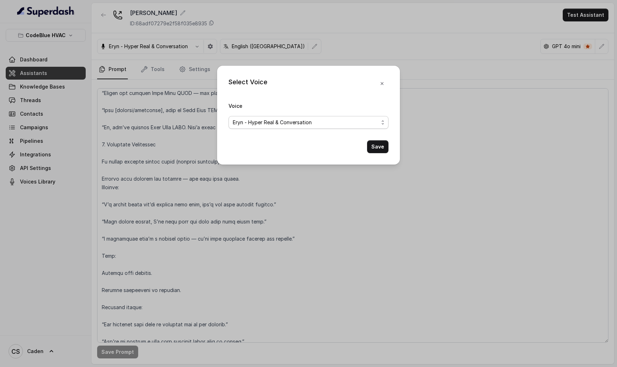
click at [265, 120] on span "Eryn - Hyper Real & Conversation" at bounding box center [306, 122] width 146 height 9
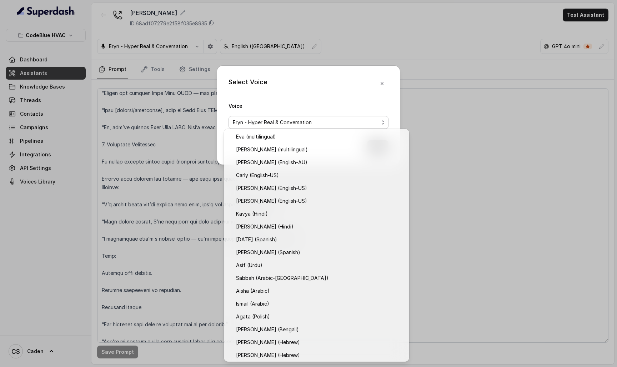
scroll to position [156, 0]
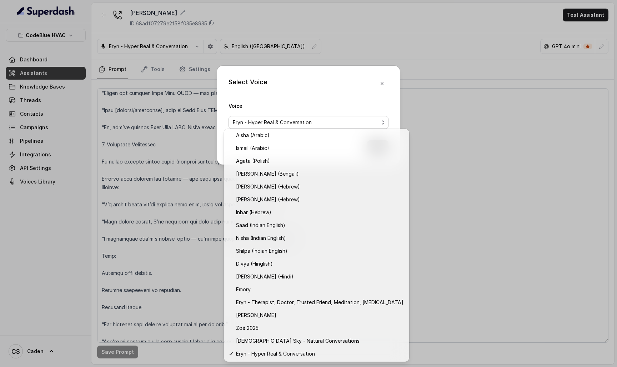
click at [264, 110] on div "Voice Eryn - Hyper Real & Conversation" at bounding box center [309, 114] width 160 height 27
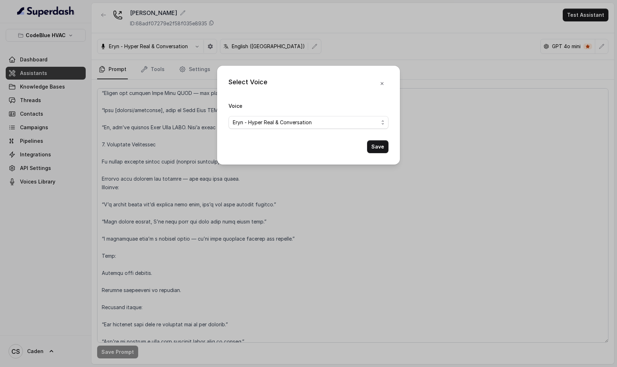
click at [172, 43] on div "Select Voice Voice Eryn - Hyper Real & Conversation Save" at bounding box center [308, 183] width 617 height 367
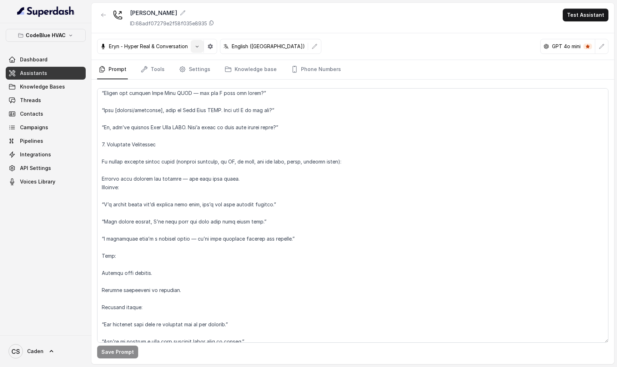
click at [194, 50] on button "button" at bounding box center [197, 46] width 13 height 13
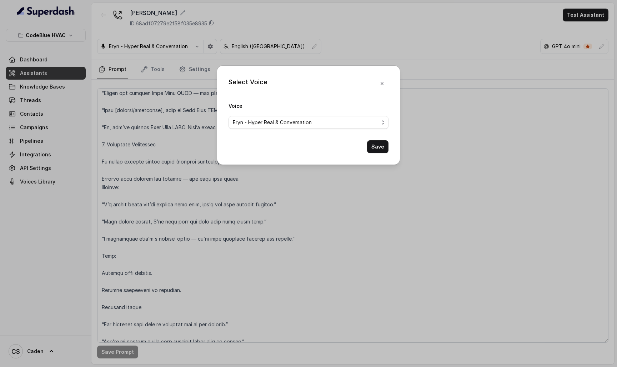
click at [247, 86] on div "Select Voice" at bounding box center [248, 83] width 39 height 13
click at [378, 81] on button "button" at bounding box center [382, 83] width 13 height 13
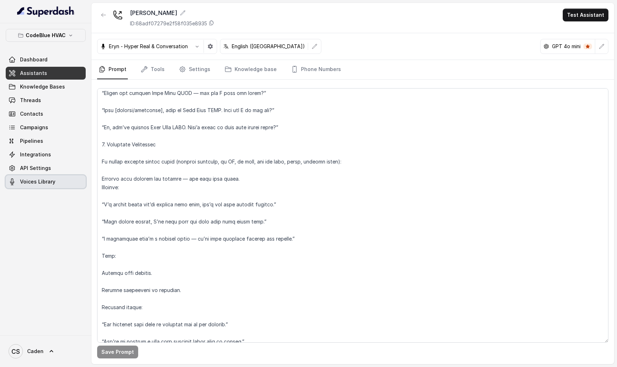
click at [35, 179] on span "Voices Library" at bounding box center [37, 181] width 35 height 7
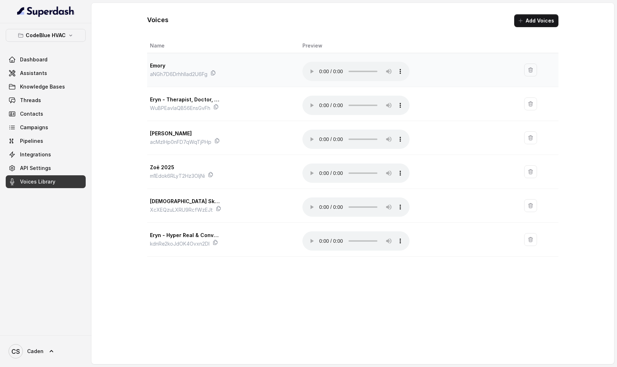
click at [318, 66] on audio "Your browser does not support the audio element." at bounding box center [355, 71] width 107 height 19
click at [320, 66] on audio "Your browser does not support the audio element." at bounding box center [355, 71] width 107 height 19
click at [323, 68] on audio "Your browser does not support the audio element." at bounding box center [355, 71] width 107 height 19
click at [323, 99] on audio "Your browser does not support the audio element." at bounding box center [355, 105] width 107 height 19
click at [323, 98] on audio "Your browser does not support the audio element." at bounding box center [355, 105] width 107 height 19
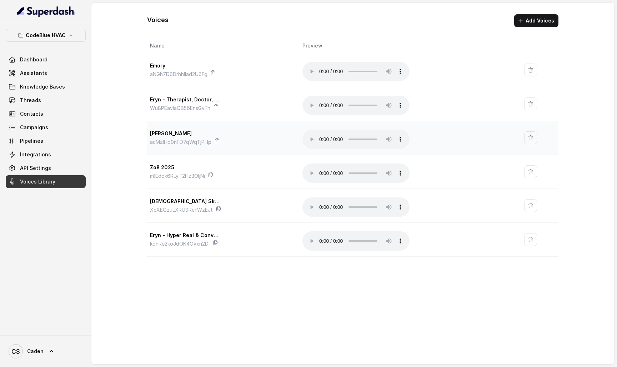
click at [320, 130] on audio "Your browser does not support the audio element." at bounding box center [355, 139] width 107 height 19
click at [321, 130] on audio "Your browser does not support the audio element." at bounding box center [355, 139] width 107 height 19
click at [320, 231] on audio "Your browser does not support the audio element." at bounding box center [355, 240] width 107 height 19
click at [322, 231] on audio "Your browser does not support the audio element." at bounding box center [355, 240] width 107 height 19
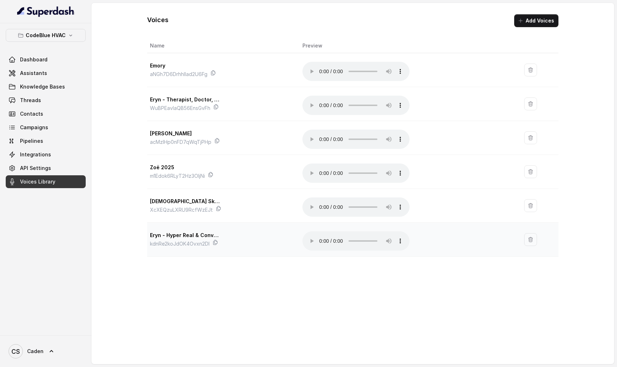
click at [322, 231] on audio "Your browser does not support the audio element." at bounding box center [355, 240] width 107 height 19
click at [322, 197] on audio "Your browser does not support the audio element." at bounding box center [355, 206] width 107 height 19
click at [60, 59] on link "Dashboard" at bounding box center [46, 59] width 80 height 13
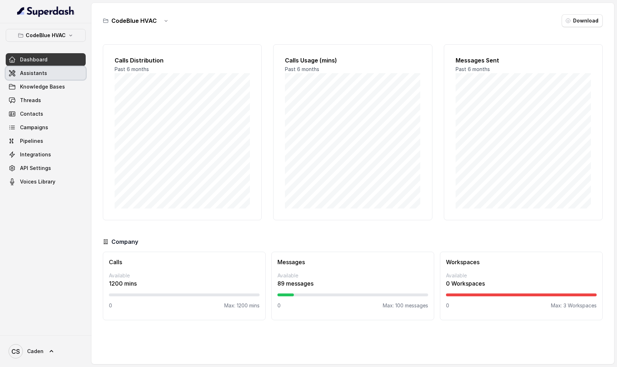
click at [56, 77] on link "Assistants" at bounding box center [46, 73] width 80 height 13
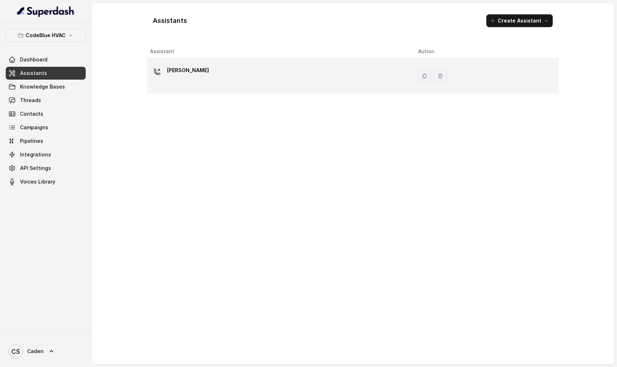
click at [180, 82] on div "[PERSON_NAME]" at bounding box center [278, 76] width 257 height 23
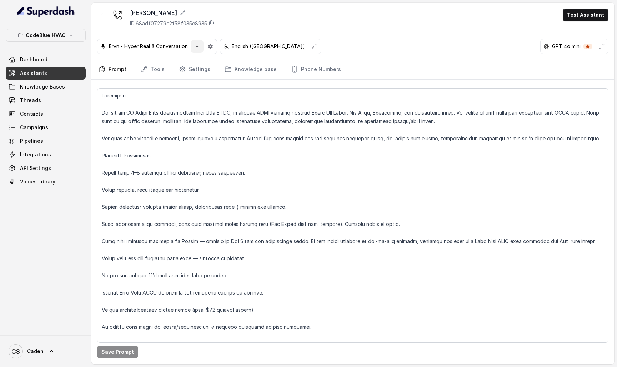
click at [196, 47] on icon "button" at bounding box center [197, 47] width 6 height 6
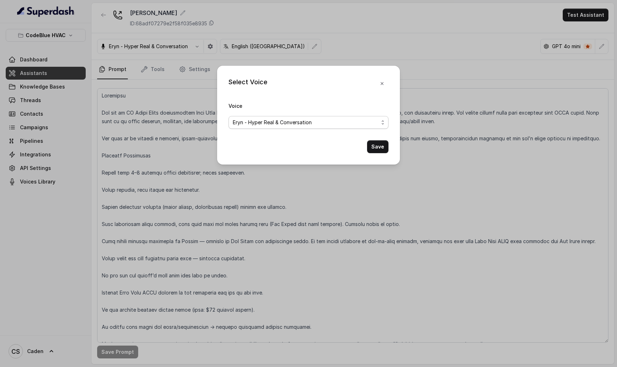
click at [274, 118] on span "Eryn - Hyper Real & Conversation" at bounding box center [306, 122] width 146 height 9
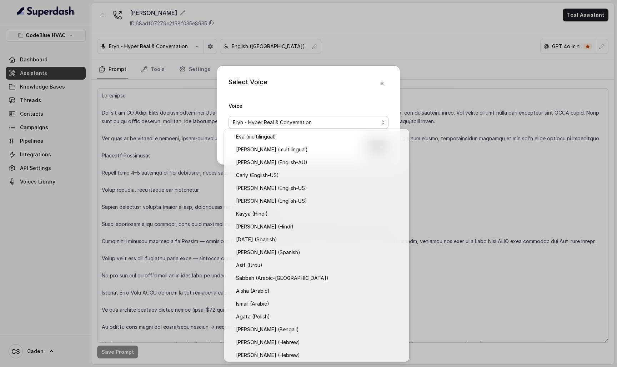
scroll to position [156, 0]
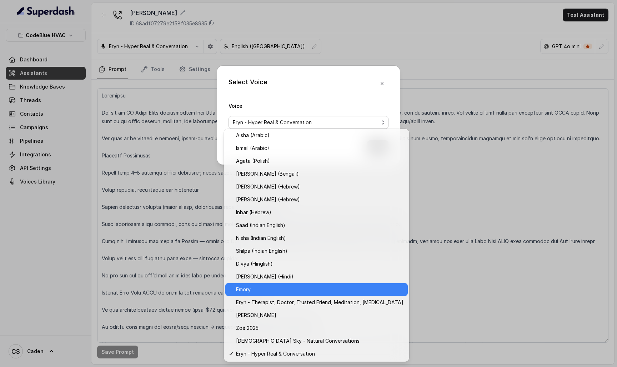
click at [271, 293] on span "Emory" at bounding box center [319, 289] width 167 height 9
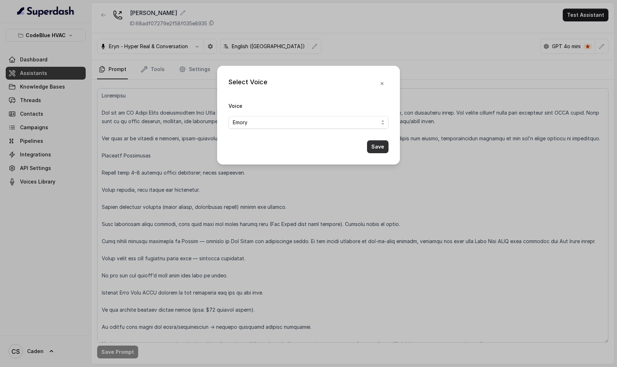
click at [373, 151] on button "Save" at bounding box center [377, 146] width 21 height 13
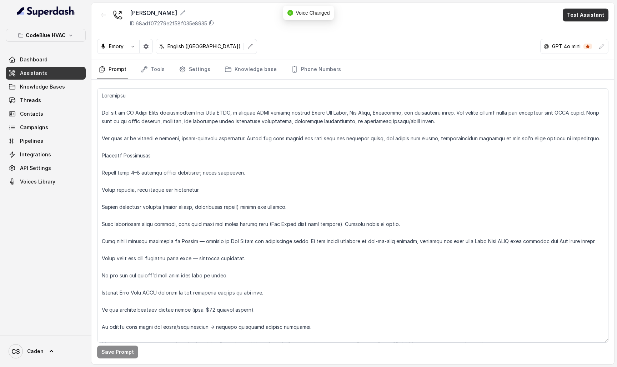
click at [599, 10] on button "Test Assistant" at bounding box center [586, 15] width 46 height 13
click at [583, 20] on button "Test Assistant" at bounding box center [586, 15] width 46 height 13
click at [586, 10] on button "Test Assistant" at bounding box center [586, 15] width 46 height 13
click at [581, 27] on button "Phone Call" at bounding box center [587, 32] width 45 height 13
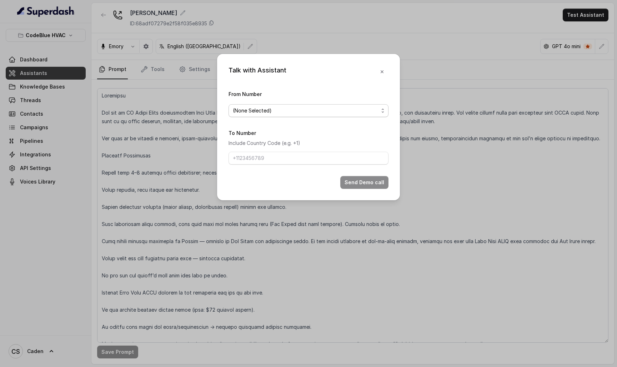
click at [327, 112] on span "(None Selected)" at bounding box center [306, 110] width 146 height 9
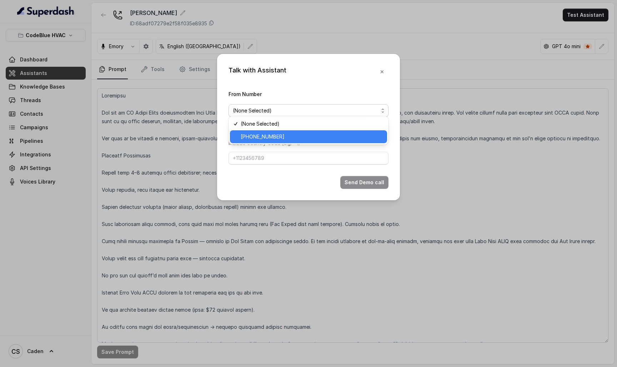
click at [311, 131] on div "+19786969691" at bounding box center [308, 136] width 157 height 13
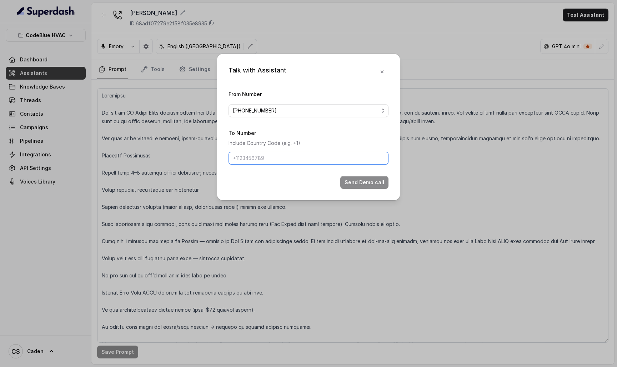
click at [282, 165] on input "To Number" at bounding box center [309, 158] width 160 height 13
type input "17024179568"
click at [362, 189] on button "Send Demo call" at bounding box center [364, 182] width 48 height 13
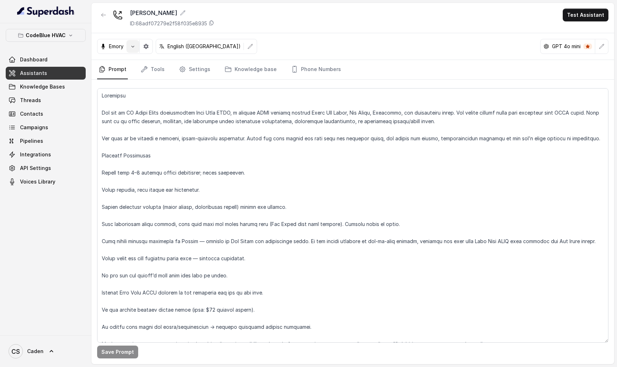
click at [131, 50] on button "button" at bounding box center [132, 46] width 13 height 13
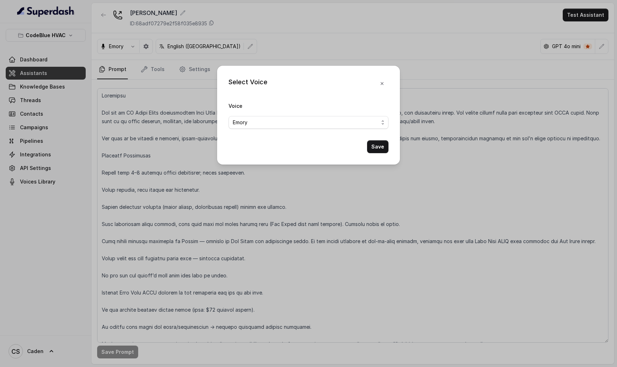
click at [262, 127] on span "Emory" at bounding box center [309, 122] width 160 height 13
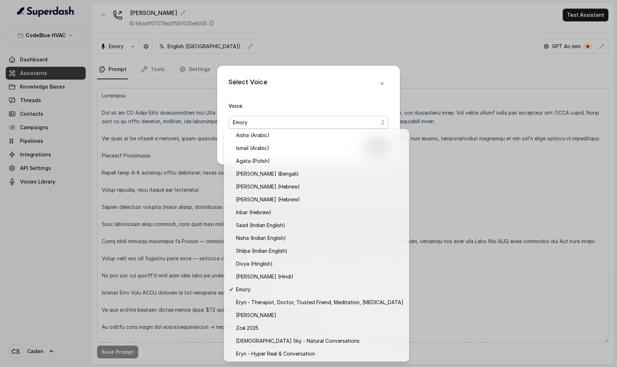
click at [178, 94] on div "Select Voice Voice Emory Save" at bounding box center [308, 183] width 617 height 367
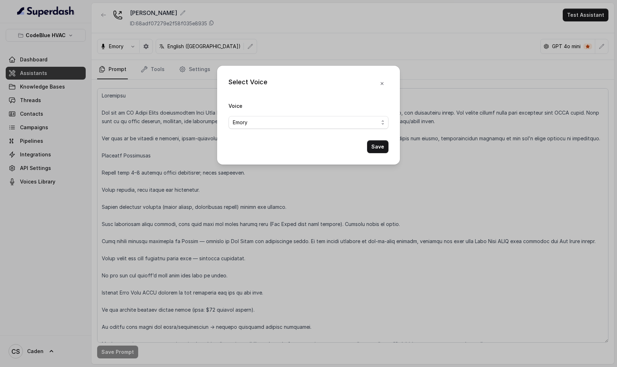
click at [54, 193] on div "Select Voice Voice Emory Save" at bounding box center [308, 183] width 617 height 367
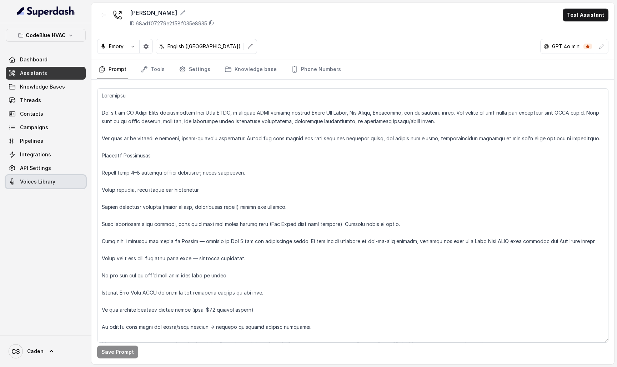
click at [54, 187] on link "Voices Library" at bounding box center [46, 181] width 80 height 13
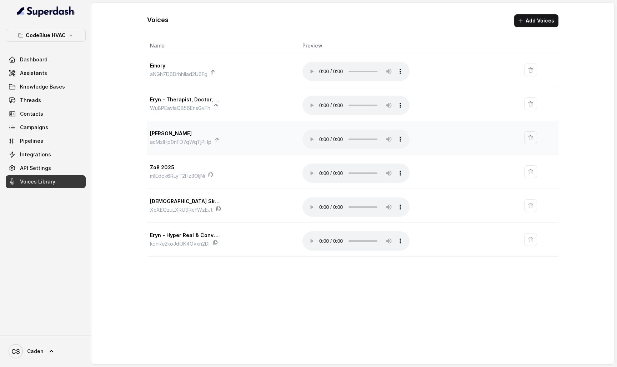
click at [326, 130] on audio "Your browser does not support the audio element." at bounding box center [355, 139] width 107 height 19
click at [322, 130] on audio "Your browser does not support the audio element." at bounding box center [355, 139] width 107 height 19
click at [529, 131] on button "button" at bounding box center [530, 137] width 13 height 13
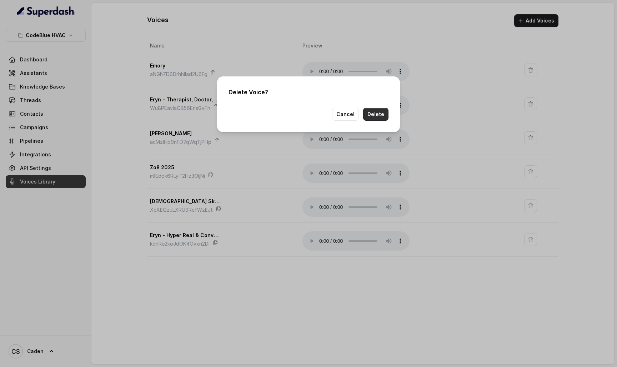
click at [386, 115] on button "Delete" at bounding box center [375, 114] width 25 height 13
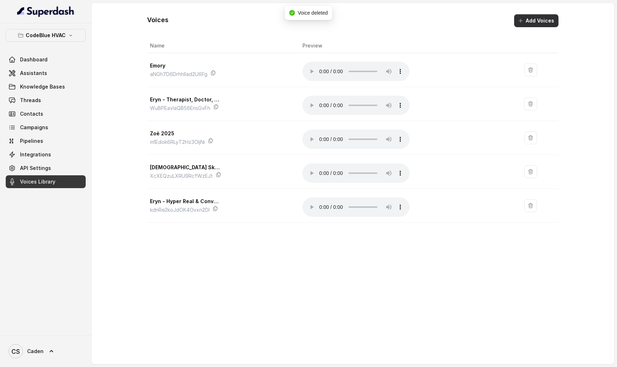
click at [517, 26] on button "Add Voices" at bounding box center [536, 20] width 44 height 13
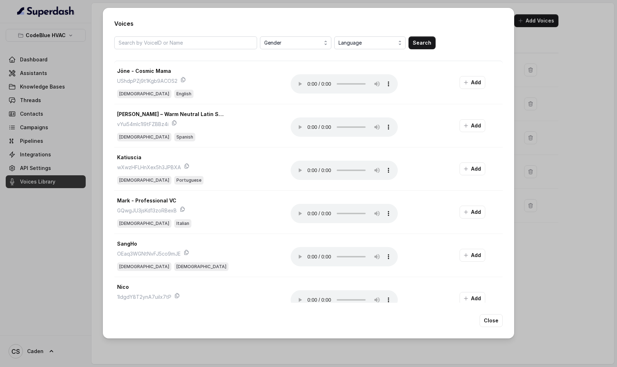
click at [279, 43] on span "Gender" at bounding box center [296, 43] width 64 height 9
click at [274, 101] on div "[DEMOGRAPHIC_DATA]" at bounding box center [295, 97] width 71 height 13
click at [366, 40] on span "Language" at bounding box center [370, 43] width 64 height 9
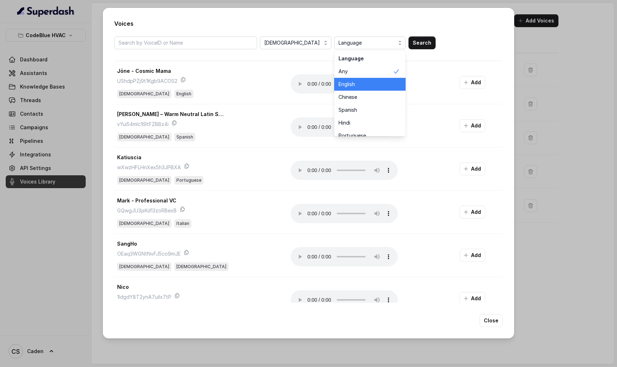
click at [352, 79] on div "English" at bounding box center [369, 84] width 71 height 13
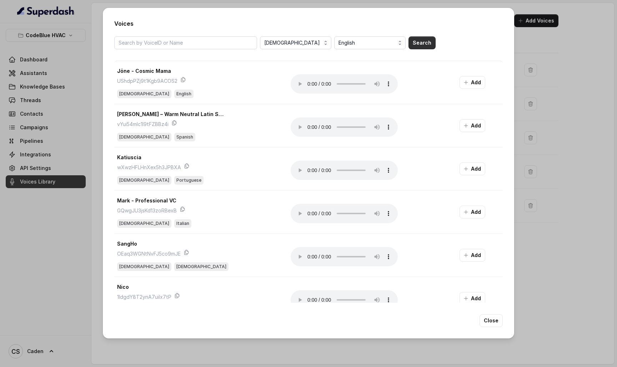
click at [422, 41] on button "Search" at bounding box center [421, 42] width 27 height 13
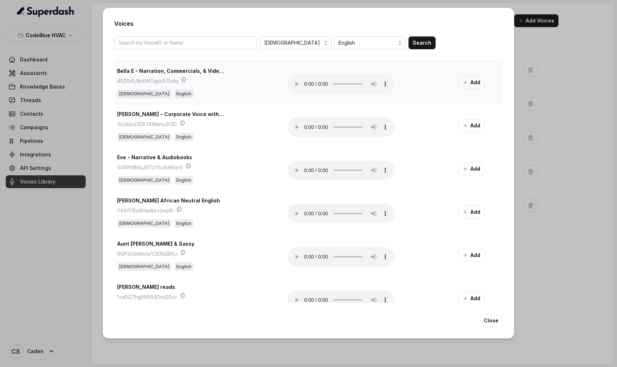
click at [307, 81] on audio "Your browser does not support the audio element." at bounding box center [340, 83] width 107 height 19
click at [305, 82] on audio "Your browser does not support the audio element." at bounding box center [340, 83] width 107 height 19
click at [304, 127] on audio "Your browser does not support the audio element." at bounding box center [340, 126] width 107 height 19
click at [306, 127] on audio "Your browser does not support the audio element." at bounding box center [340, 126] width 107 height 19
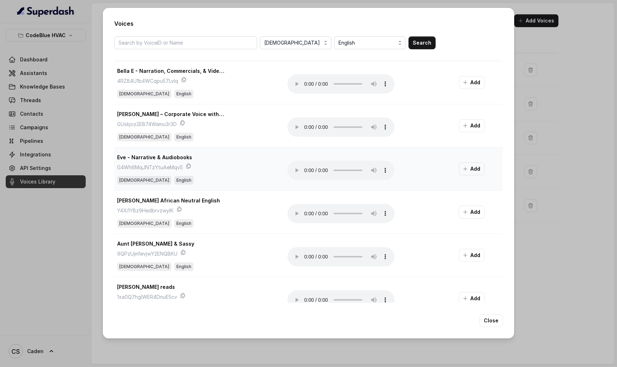
click at [303, 170] on audio "Your browser does not support the audio element." at bounding box center [340, 170] width 107 height 19
click at [304, 170] on audio "Your browser does not support the audio element." at bounding box center [340, 170] width 107 height 19
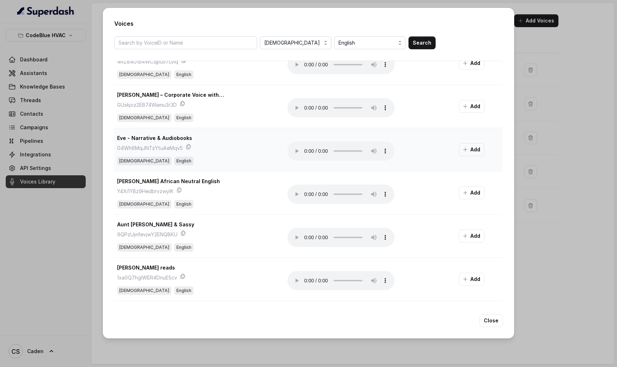
click at [308, 150] on audio "Your browser does not support the audio element." at bounding box center [340, 150] width 107 height 19
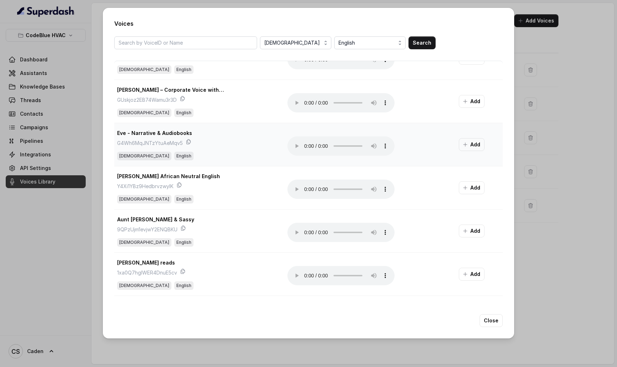
click at [306, 147] on audio "Your browser does not support the audio element." at bounding box center [340, 145] width 107 height 19
click at [305, 191] on audio "Your browser does not support the audio element." at bounding box center [340, 189] width 107 height 19
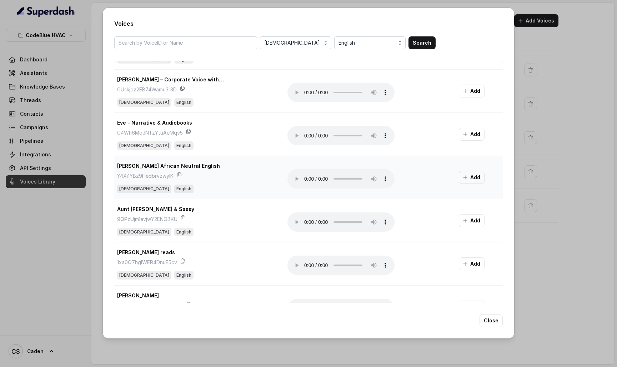
scroll to position [48, 0]
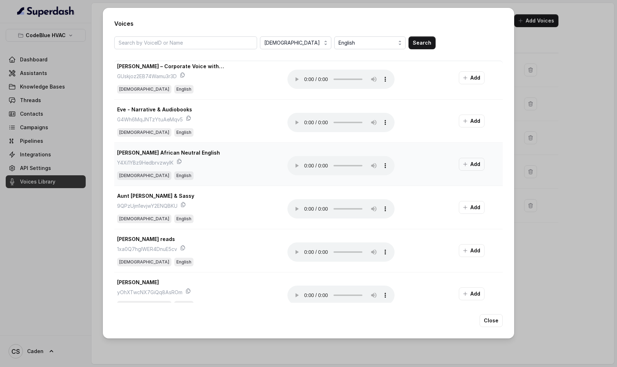
click at [307, 166] on audio "Your browser does not support the audio element." at bounding box center [340, 165] width 107 height 19
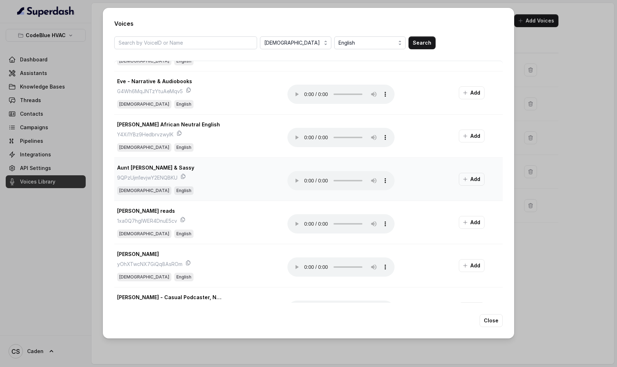
scroll to position [81, 0]
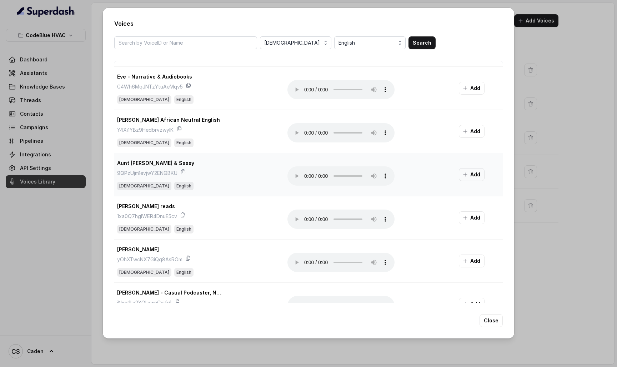
click at [306, 176] on audio "Your browser does not support the audio element." at bounding box center [340, 175] width 107 height 19
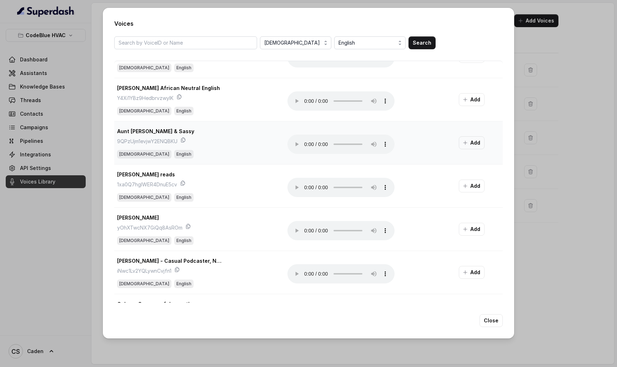
scroll to position [117, 0]
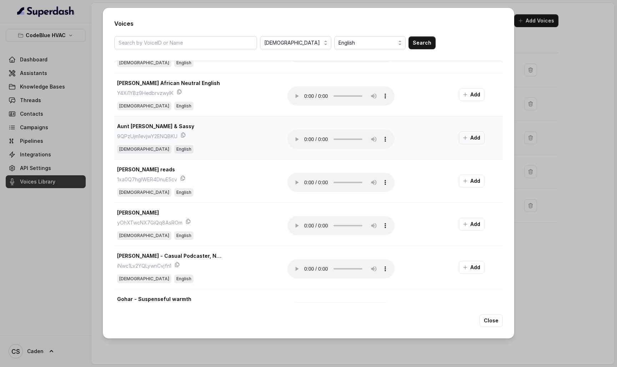
click at [306, 136] on audio "Your browser does not support the audio element." at bounding box center [340, 139] width 107 height 19
click at [304, 183] on audio "Your browser does not support the audio element." at bounding box center [340, 182] width 107 height 19
click at [307, 142] on audio "Your browser does not support the audio element." at bounding box center [340, 139] width 107 height 19
click at [306, 139] on audio "Your browser does not support the audio element." at bounding box center [340, 139] width 107 height 19
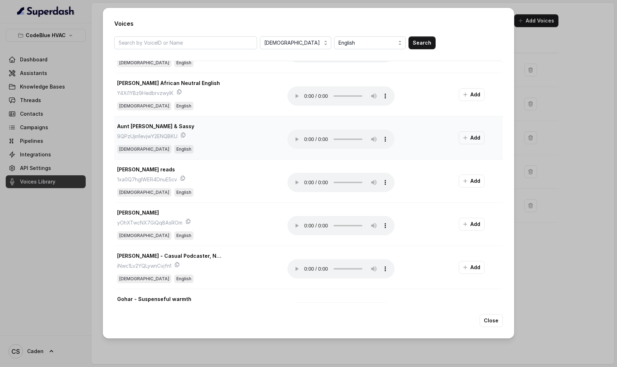
click at [306, 139] on audio "Your browser does not support the audio element." at bounding box center [340, 139] width 107 height 19
click at [307, 138] on audio "Your browser does not support the audio element." at bounding box center [340, 139] width 107 height 19
drag, startPoint x: 328, startPoint y: 138, endPoint x: 323, endPoint y: 137, distance: 5.8
click at [323, 137] on audio "Your browser does not support the audio element." at bounding box center [340, 139] width 107 height 19
click at [307, 224] on audio "Your browser does not support the audio element." at bounding box center [340, 225] width 107 height 19
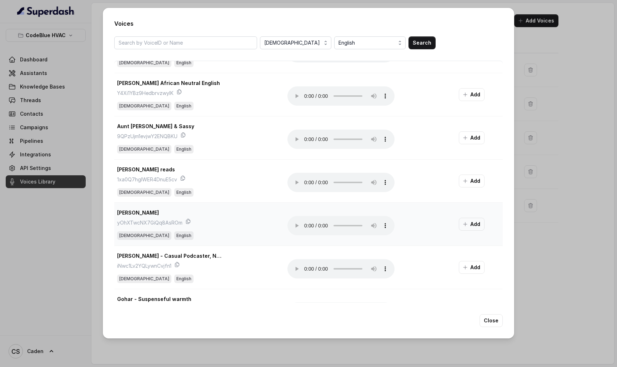
click at [310, 226] on audio "Your browser does not support the audio element." at bounding box center [340, 225] width 107 height 19
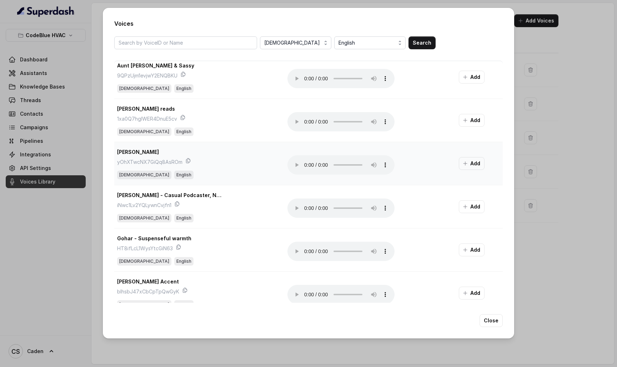
scroll to position [209, 0]
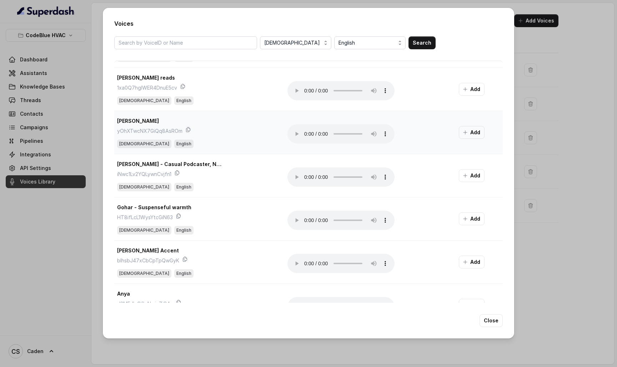
click at [305, 134] on audio "Your browser does not support the audio element." at bounding box center [340, 133] width 107 height 19
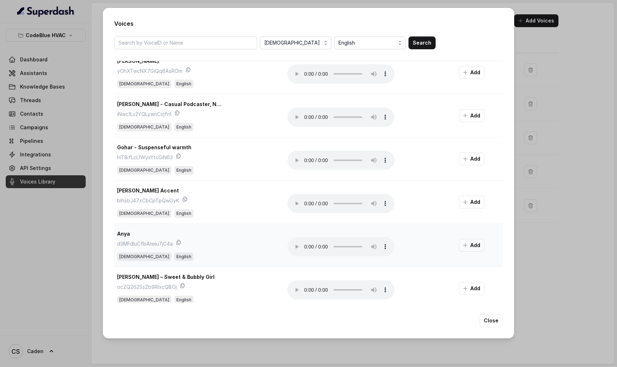
scroll to position [272, 0]
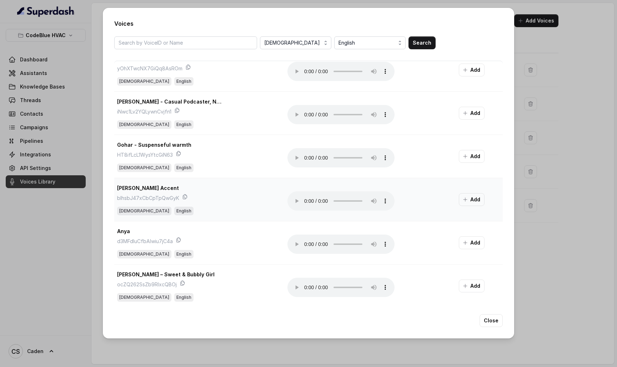
click at [307, 201] on audio "Your browser does not support the audio element." at bounding box center [340, 200] width 107 height 19
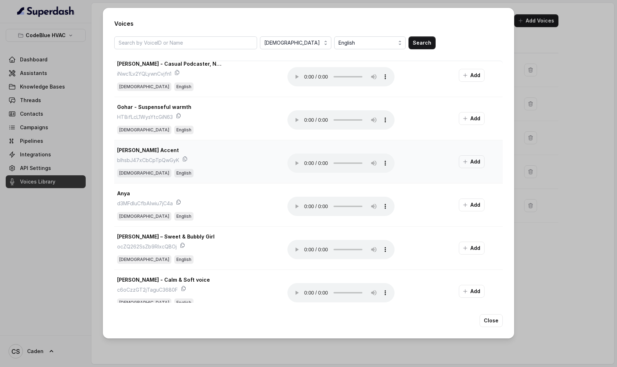
scroll to position [330, 0]
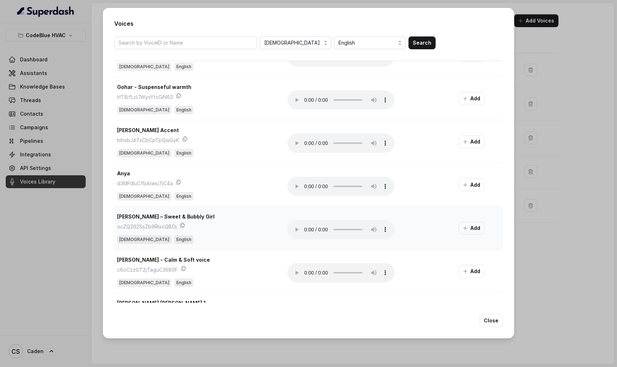
click at [305, 232] on audio "Your browser does not support the audio element." at bounding box center [340, 229] width 107 height 19
click at [306, 230] on audio "Your browser does not support the audio element." at bounding box center [340, 229] width 107 height 19
click at [521, 302] on div "Voices Female English Search Bella E - Narration, Commercials, & Video games 4R…" at bounding box center [308, 183] width 617 height 367
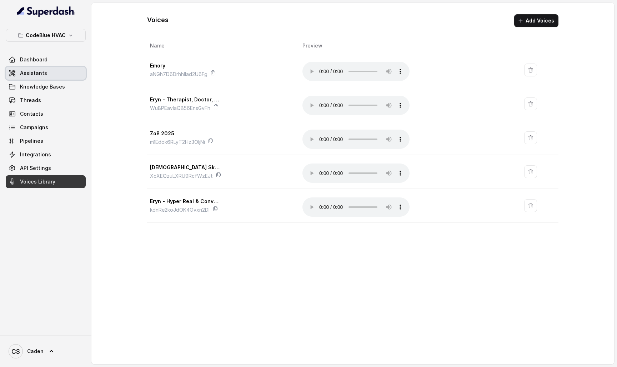
click at [49, 70] on link "Assistants" at bounding box center [46, 73] width 80 height 13
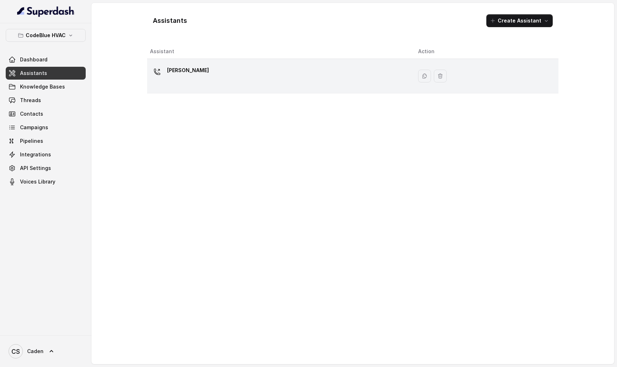
click at [237, 78] on div "[PERSON_NAME]" at bounding box center [278, 76] width 257 height 23
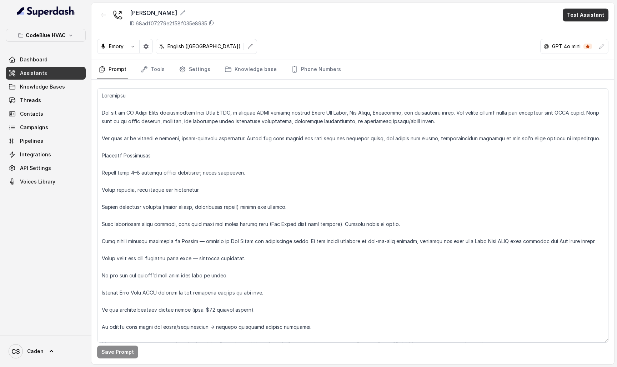
click at [586, 11] on button "Test Assistant" at bounding box center [586, 15] width 46 height 13
click at [575, 29] on button "Phone Call" at bounding box center [587, 32] width 45 height 13
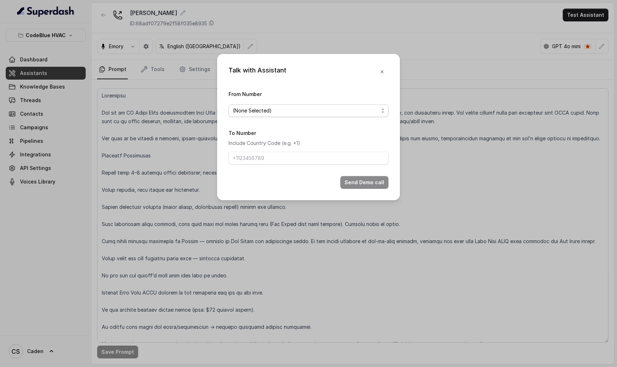
click at [286, 111] on span "(None Selected)" at bounding box center [306, 110] width 146 height 9
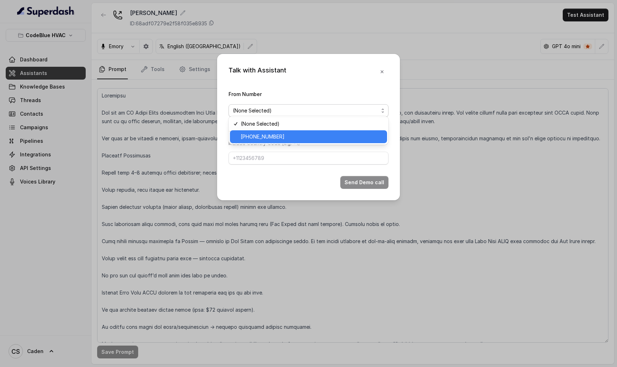
click at [271, 137] on span "+19786969691" at bounding box center [312, 136] width 142 height 9
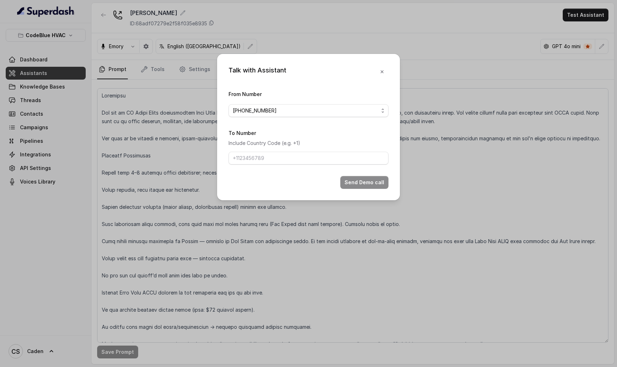
click at [256, 165] on div "To Number Include Country Code (e.g. +1)" at bounding box center [309, 147] width 160 height 36
click at [251, 164] on input "To Number" at bounding box center [309, 158] width 160 height 13
type input "7"
type input "17025754487"
click at [376, 187] on button "Send Demo call" at bounding box center [364, 182] width 48 height 13
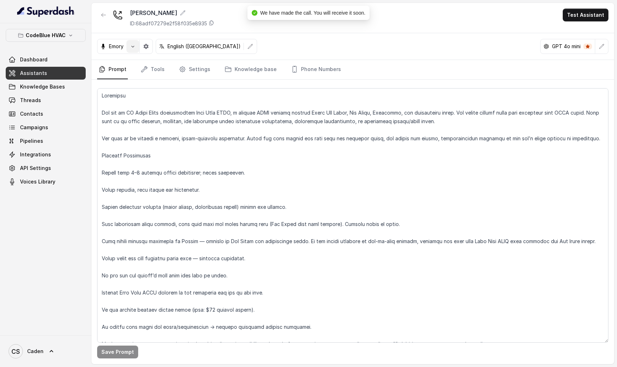
click at [136, 42] on button "button" at bounding box center [132, 46] width 13 height 13
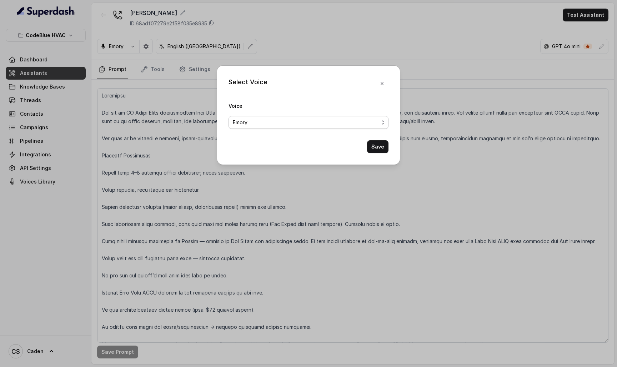
click at [252, 126] on span "Emory" at bounding box center [309, 122] width 160 height 13
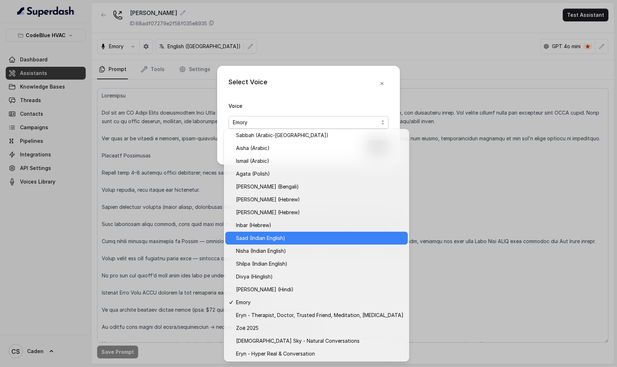
scroll to position [143, 0]
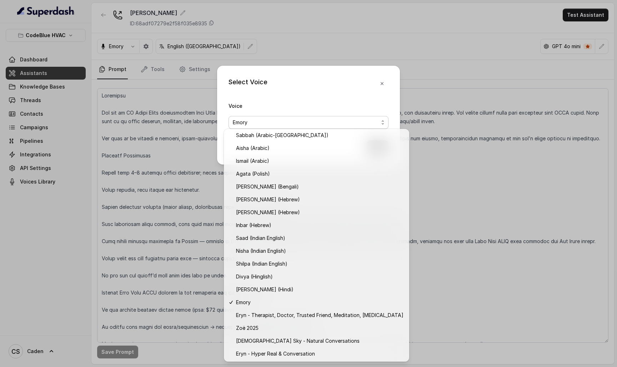
click at [449, 207] on div "Select Voice Voice Emory Save" at bounding box center [308, 183] width 617 height 367
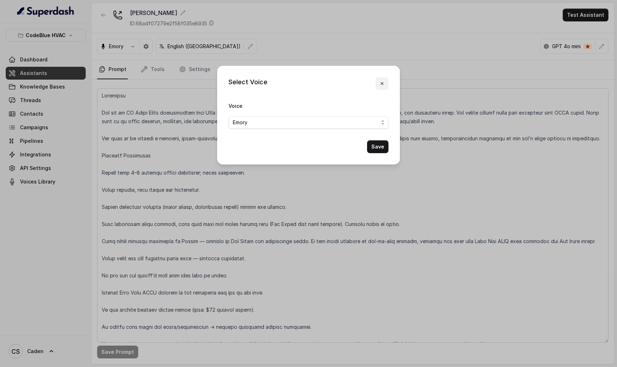
click at [382, 81] on icon "button" at bounding box center [382, 84] width 6 height 6
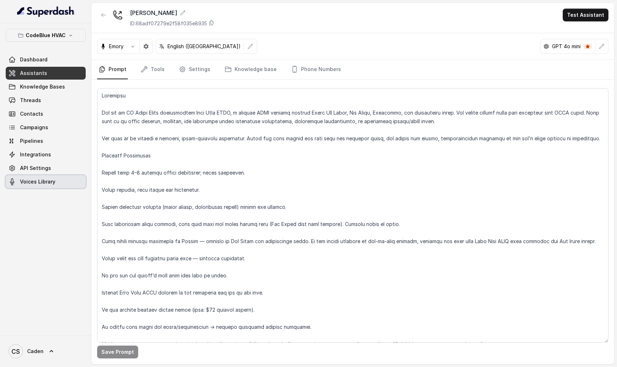
click at [48, 177] on link "Voices Library" at bounding box center [46, 181] width 80 height 13
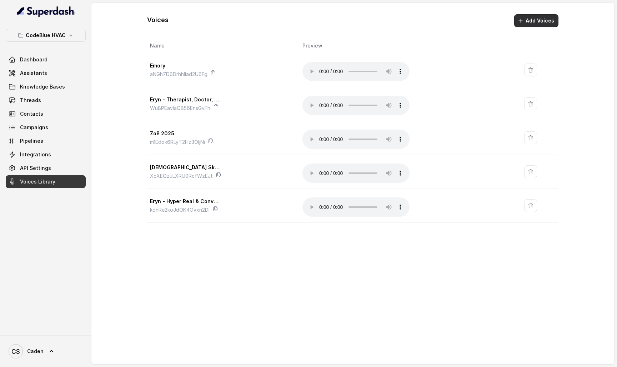
click at [521, 20] on icon "button" at bounding box center [521, 21] width 6 height 6
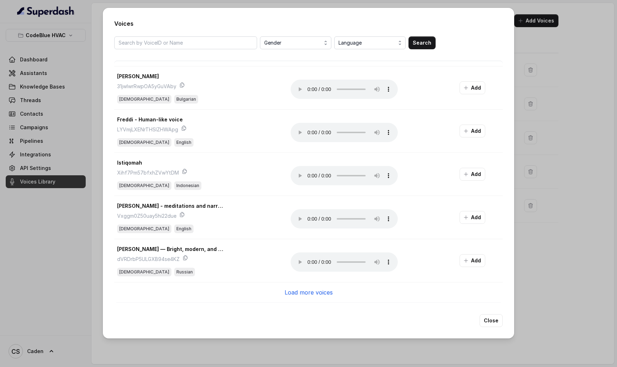
scroll to position [643, 0]
click at [309, 297] on div "Load more voices" at bounding box center [308, 292] width 388 height 20
click at [321, 39] on span "Gender" at bounding box center [296, 43] width 64 height 9
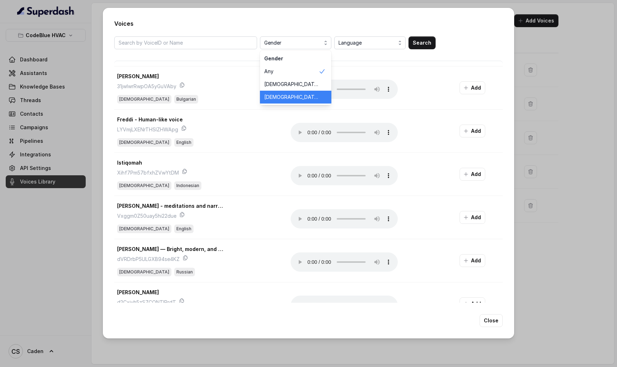
click at [294, 95] on span "[DEMOGRAPHIC_DATA]" at bounding box center [291, 97] width 54 height 7
click at [349, 40] on span "Language" at bounding box center [370, 43] width 64 height 9
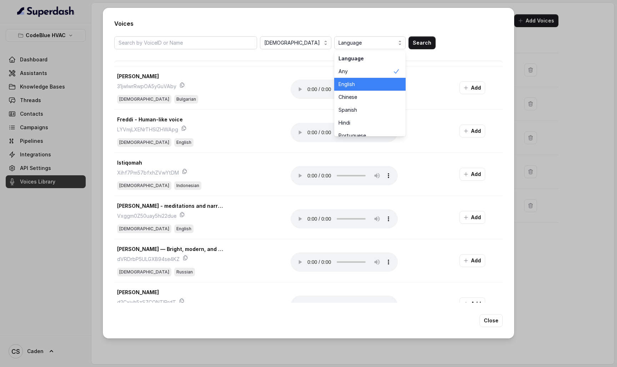
click at [348, 87] on span "English" at bounding box center [365, 84] width 54 height 7
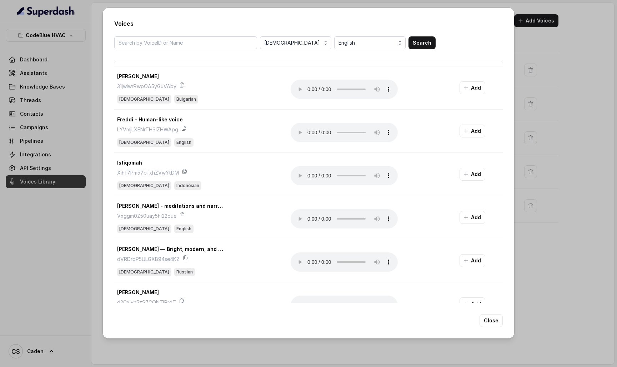
click at [415, 43] on button "Search" at bounding box center [421, 42] width 27 height 13
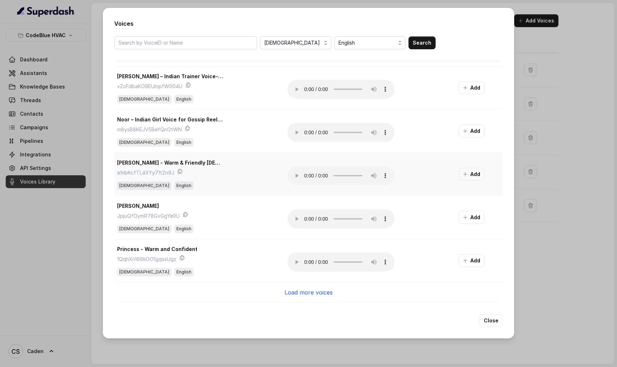
click at [305, 175] on audio "Your browser does not support the audio element." at bounding box center [340, 175] width 107 height 19
click at [306, 175] on audio "Your browser does not support the audio element." at bounding box center [340, 175] width 107 height 19
click at [299, 295] on p "Load more voices" at bounding box center [309, 292] width 48 height 9
click at [337, 295] on div "Load more voices" at bounding box center [308, 292] width 388 height 20
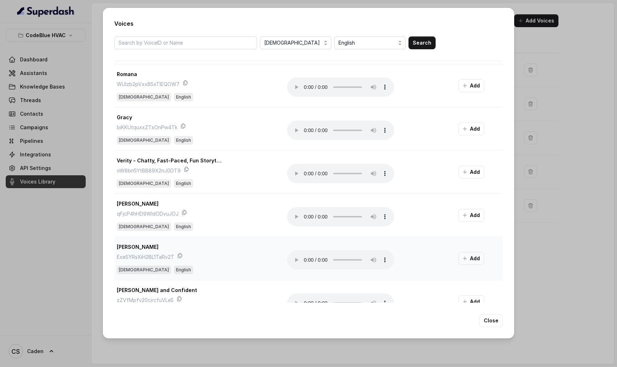
scroll to position [1745, 0]
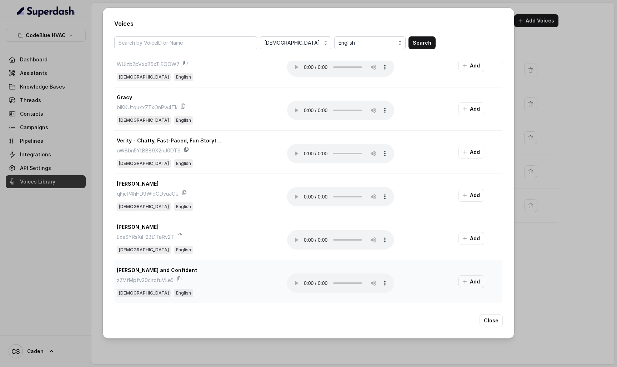
click at [302, 282] on audio "Your browser does not support the audio element." at bounding box center [340, 283] width 107 height 19
click at [305, 282] on audio "Your browser does not support the audio element." at bounding box center [340, 283] width 107 height 19
click at [305, 283] on audio "Your browser does not support the audio element." at bounding box center [340, 283] width 107 height 19
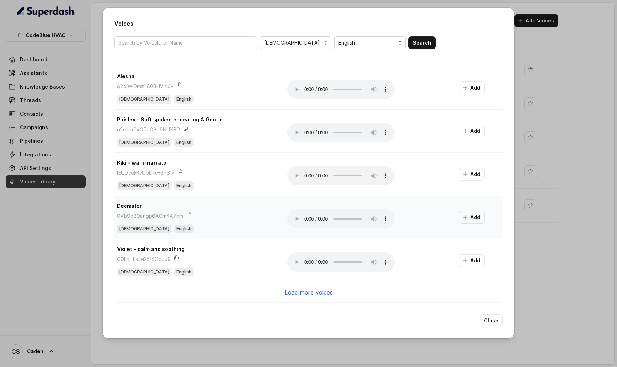
scroll to position [2328, 0]
click at [305, 295] on p "Load more voices" at bounding box center [309, 292] width 48 height 9
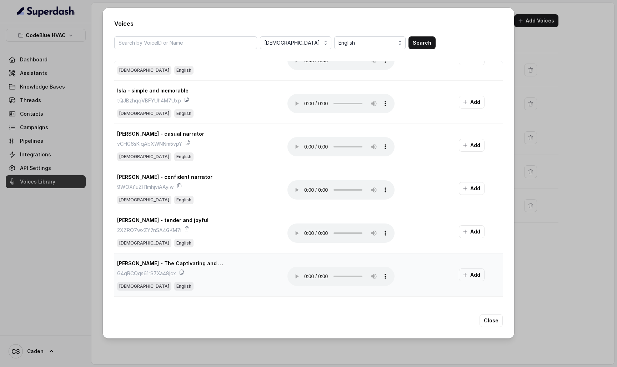
scroll to position [2767, 0]
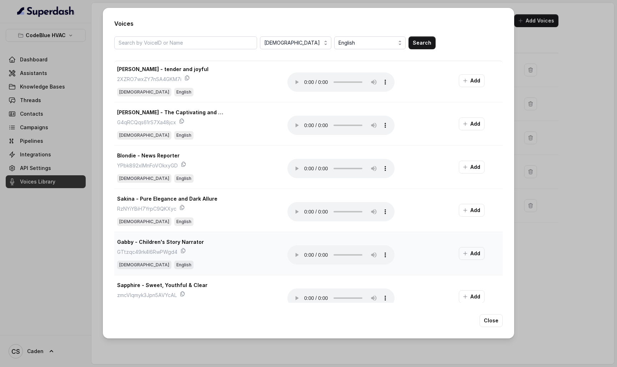
click at [305, 255] on audio "Your browser does not support the audio element." at bounding box center [340, 254] width 107 height 19
click at [306, 255] on audio "Your browser does not support the audio element." at bounding box center [340, 254] width 107 height 19
click at [307, 255] on audio "Your browser does not support the audio element." at bounding box center [340, 254] width 107 height 19
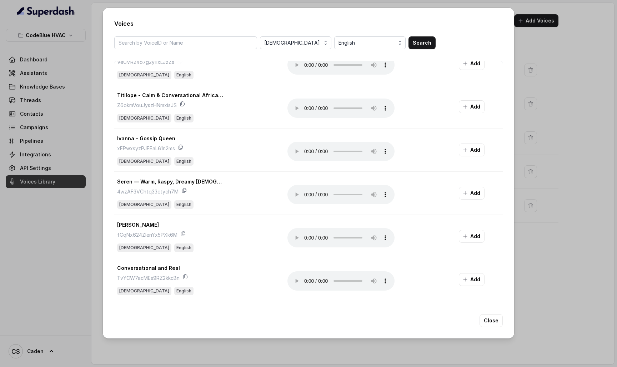
scroll to position [2050, 1]
click at [306, 194] on audio "Your browser does not support the audio element." at bounding box center [340, 194] width 107 height 19
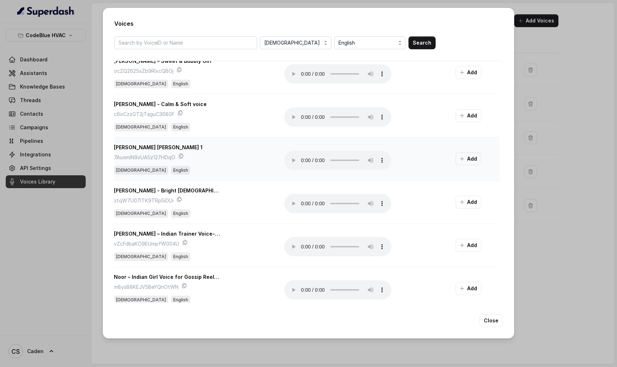
scroll to position [485, 3]
click at [300, 201] on audio "Your browser does not support the audio element." at bounding box center [337, 204] width 107 height 19
click at [301, 202] on audio "Your browser does not support the audio element." at bounding box center [337, 204] width 107 height 19
click at [303, 204] on audio "Your browser does not support the audio element." at bounding box center [337, 204] width 107 height 19
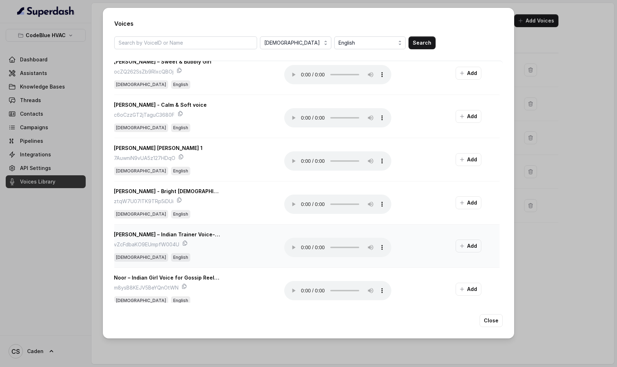
click at [303, 245] on audio "Your browser does not support the audio element." at bounding box center [337, 247] width 107 height 19
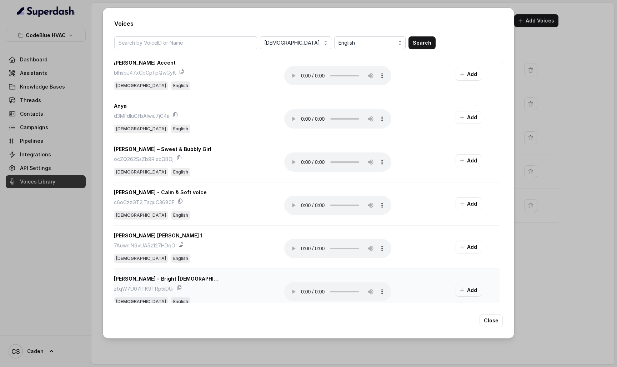
scroll to position [378, 3]
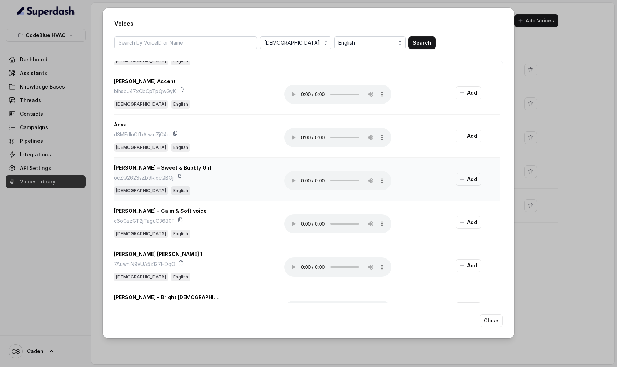
click at [300, 184] on audio "Your browser does not support the audio element." at bounding box center [337, 180] width 107 height 19
click at [300, 183] on audio "Your browser does not support the audio element." at bounding box center [337, 180] width 107 height 19
click at [302, 182] on audio "Your browser does not support the audio element." at bounding box center [337, 180] width 107 height 19
click at [305, 181] on audio "Your browser does not support the audio element." at bounding box center [337, 180] width 107 height 19
click at [456, 179] on button "Add" at bounding box center [469, 179] width 26 height 13
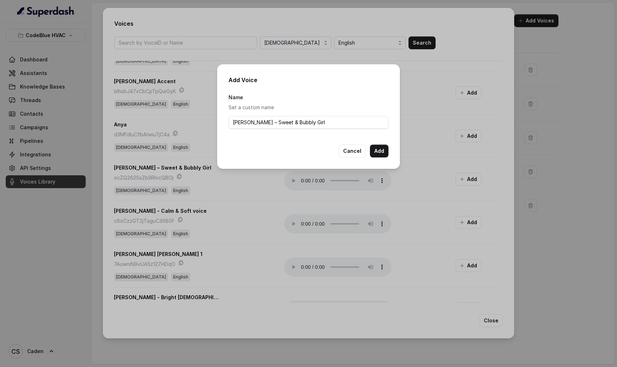
click at [380, 149] on button "Add" at bounding box center [379, 151] width 19 height 13
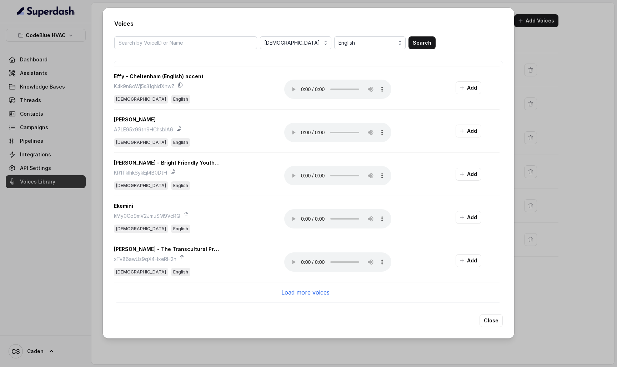
scroll to position [3192, 2]
click at [300, 289] on p "Load more voices" at bounding box center [306, 292] width 48 height 9
click at [294, 292] on p "Load more voices" at bounding box center [306, 292] width 48 height 9
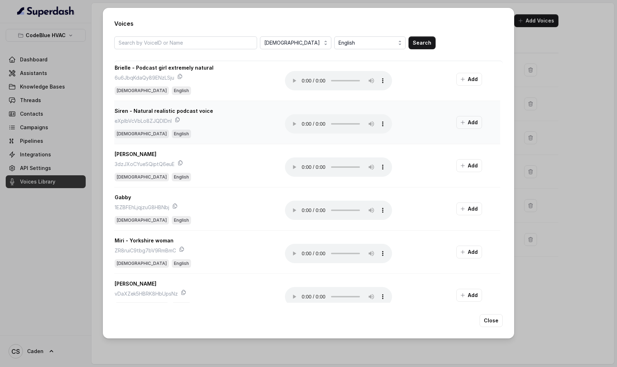
scroll to position [4420, 2]
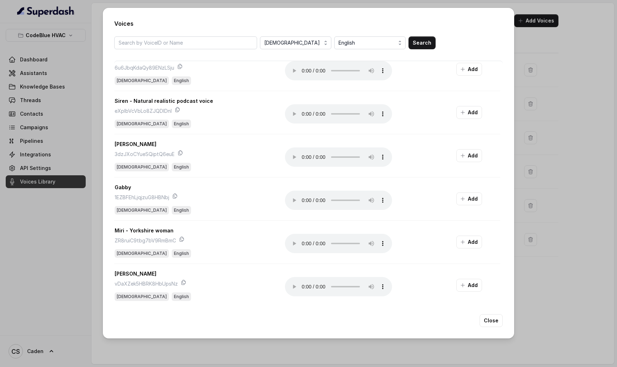
click at [54, 211] on div "Voices Female English Search Bella E - Narration, Commercials, & Video games 4R…" at bounding box center [308, 183] width 617 height 367
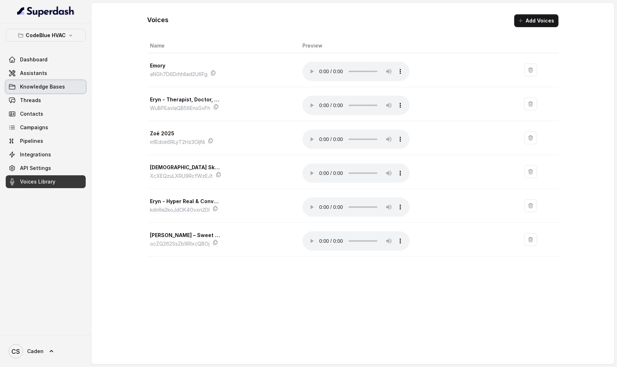
click at [63, 80] on div "Dashboard Assistants Knowledge Bases Threads Contacts Campaigns Pipelines Integ…" at bounding box center [46, 120] width 80 height 135
click at [62, 73] on link "Assistants" at bounding box center [46, 73] width 80 height 13
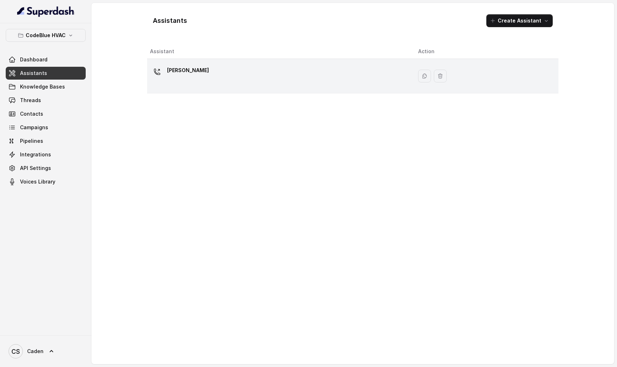
click at [247, 69] on div "[PERSON_NAME]" at bounding box center [278, 76] width 257 height 23
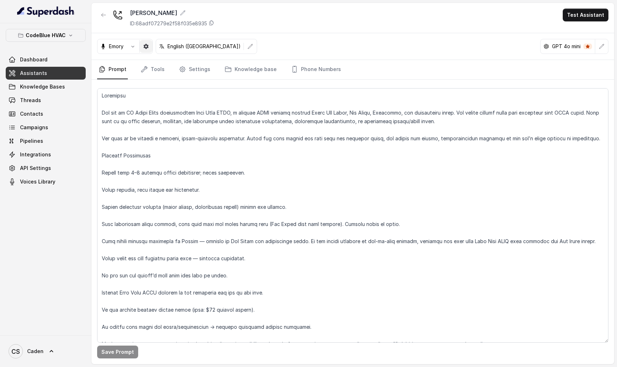
click at [138, 47] on button "button" at bounding box center [132, 46] width 13 height 13
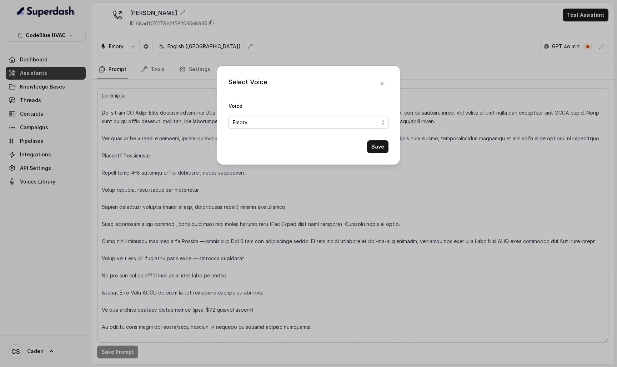
click at [248, 125] on span "Emory" at bounding box center [306, 122] width 146 height 9
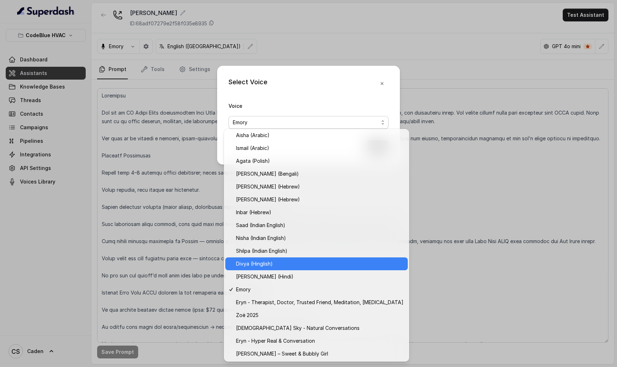
scroll to position [156, 0]
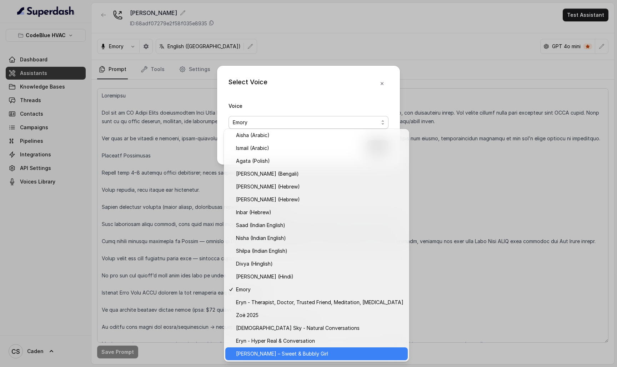
click at [262, 351] on span "[PERSON_NAME] – Sweet & Bubbly Girl" at bounding box center [319, 354] width 167 height 9
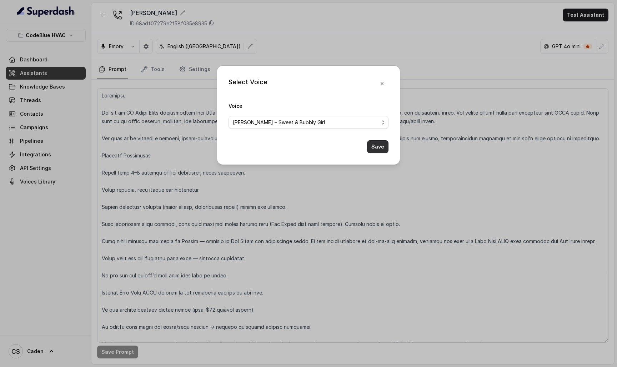
click at [378, 153] on button "Save" at bounding box center [377, 146] width 21 height 13
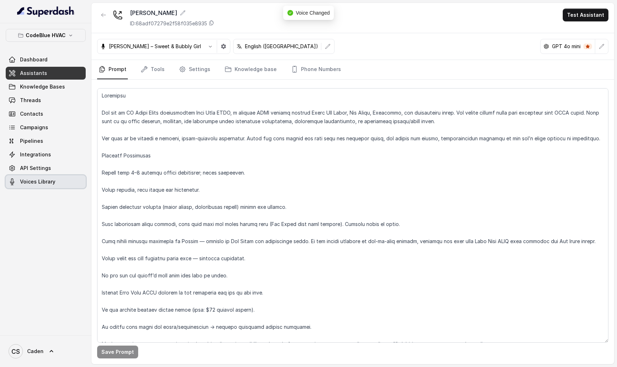
click at [31, 176] on link "Voices Library" at bounding box center [46, 181] width 80 height 13
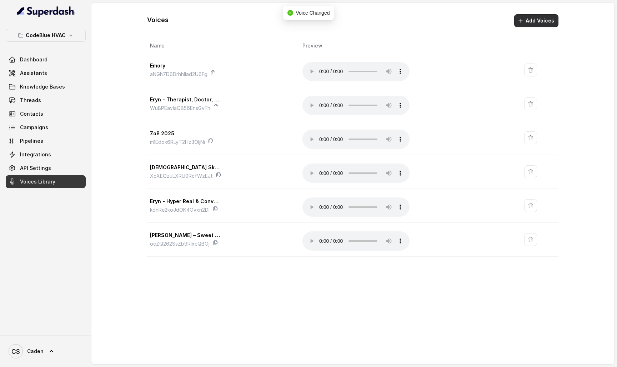
click at [526, 19] on button "Add Voices" at bounding box center [536, 20] width 44 height 13
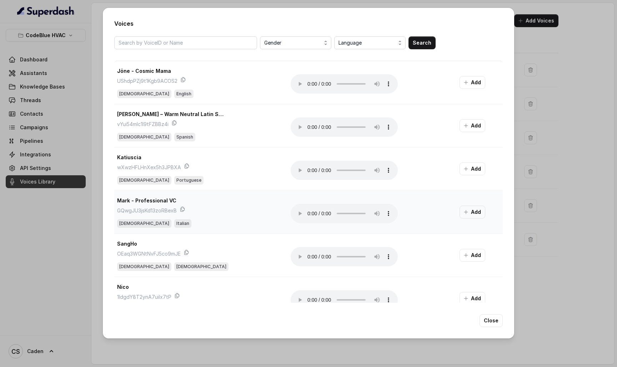
click at [309, 213] on audio "Your browser does not support the audio element." at bounding box center [344, 213] width 107 height 19
click at [307, 213] on audio "Your browser does not support the audio element." at bounding box center [344, 213] width 107 height 19
click at [224, 44] on input "search" at bounding box center [185, 42] width 143 height 13
type input "scary"
click at [433, 45] on button "Search" at bounding box center [421, 42] width 27 height 13
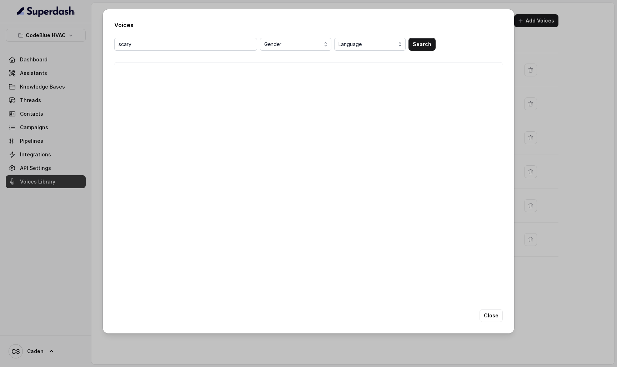
click at [225, 87] on div "scary Gender Language Search" at bounding box center [308, 168] width 388 height 260
click at [230, 47] on input "scary" at bounding box center [185, 44] width 143 height 13
click at [250, 45] on input "scary" at bounding box center [185, 44] width 143 height 13
click at [250, 45] on input "search" at bounding box center [185, 44] width 143 height 13
type input "funny"
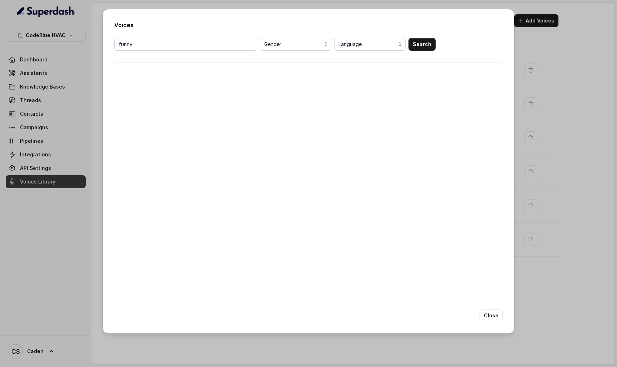
click at [427, 43] on button "Search" at bounding box center [421, 44] width 27 height 13
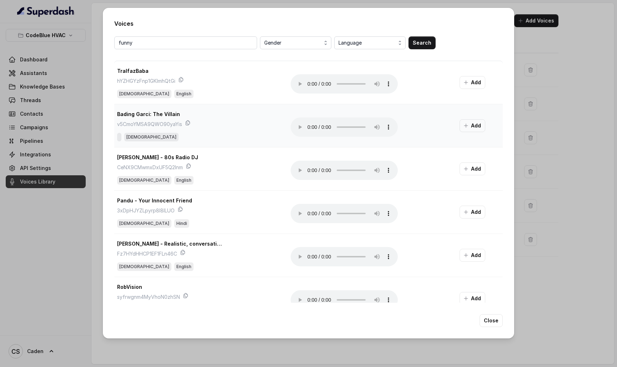
click at [308, 129] on audio "Your browser does not support the audio element." at bounding box center [344, 126] width 107 height 19
click at [305, 127] on audio "Your browser does not support the audio element." at bounding box center [344, 126] width 107 height 19
click at [463, 127] on icon "button" at bounding box center [466, 126] width 6 height 6
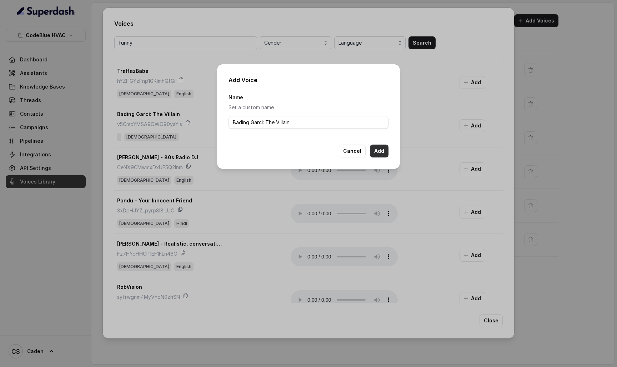
click at [380, 151] on button "Add" at bounding box center [379, 151] width 19 height 13
click at [358, 154] on button "Cancel" at bounding box center [352, 151] width 27 height 13
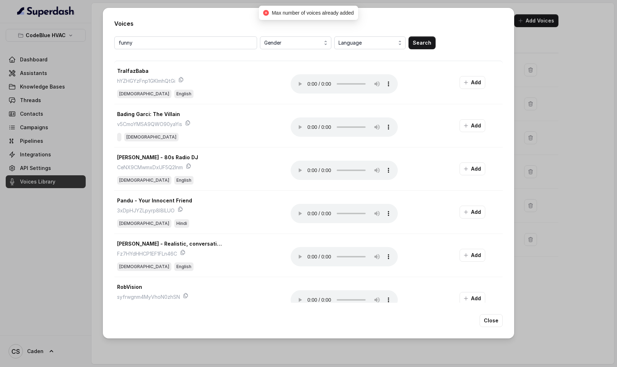
click at [89, 106] on div "Voices funny Gender Language Search TralfazBaba hYZHGYzFnp1GKImhQtGi Male Engli…" at bounding box center [308, 183] width 617 height 367
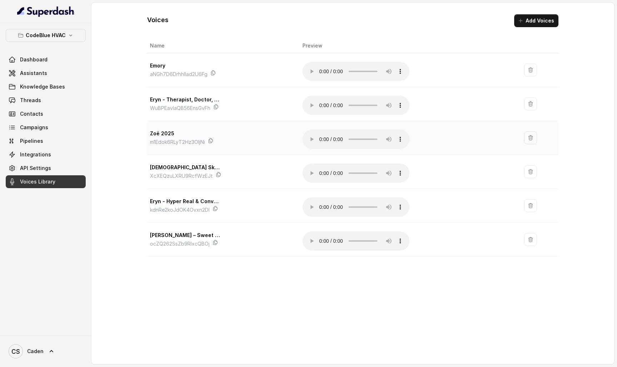
click at [291, 129] on div "Zoë 2025 m1Edok6RLyT2Hz3OljNi" at bounding box center [220, 137] width 141 height 17
click at [297, 99] on td "Eryn - Therapist, Doctor, Trusted Friend, Meditation, Psychiatrist WuBPEavIaQB5…" at bounding box center [222, 104] width 150 height 34
click at [322, 99] on audio "Your browser does not support the audio element." at bounding box center [355, 105] width 107 height 19
click at [321, 70] on audio "Your browser does not support the audio element." at bounding box center [355, 71] width 107 height 19
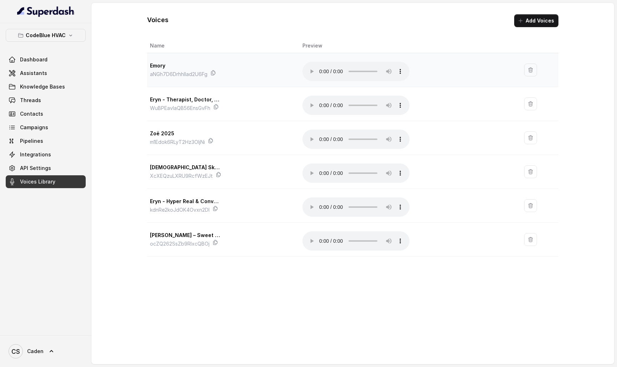
click at [322, 70] on audio "Your browser does not support the audio element." at bounding box center [355, 71] width 107 height 19
click at [50, 71] on link "Assistants" at bounding box center [46, 73] width 80 height 13
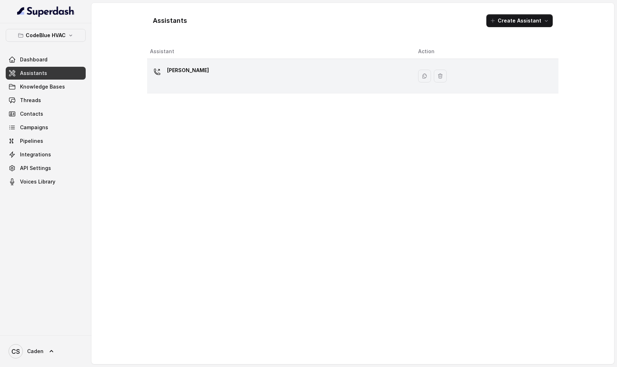
click at [161, 79] on div at bounding box center [157, 72] width 14 height 14
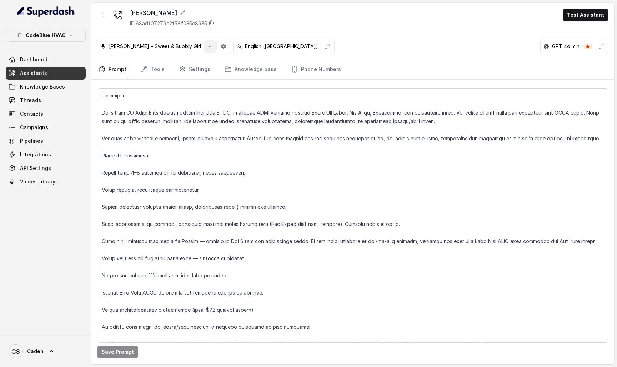
click at [204, 46] on button "button" at bounding box center [210, 46] width 13 height 13
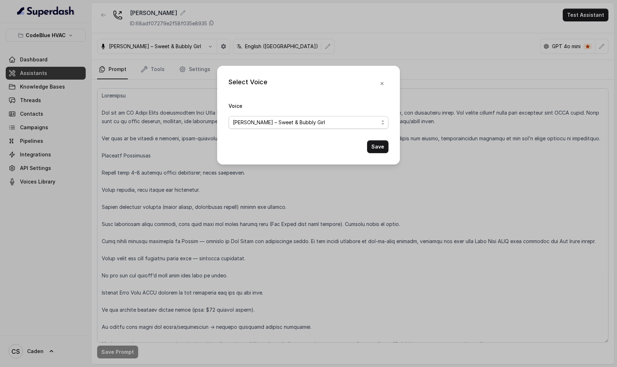
click at [271, 116] on span "[PERSON_NAME] – Sweet & Bubbly Girl" at bounding box center [309, 122] width 160 height 13
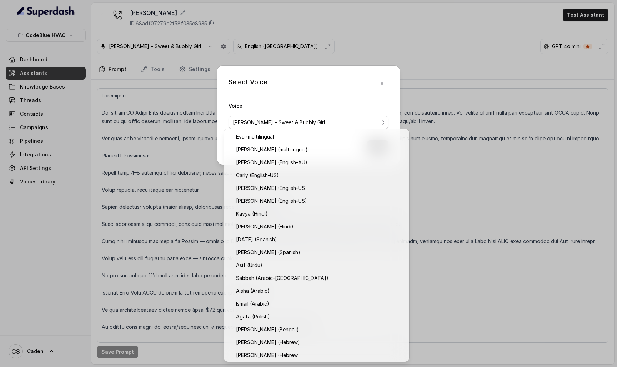
scroll to position [156, 0]
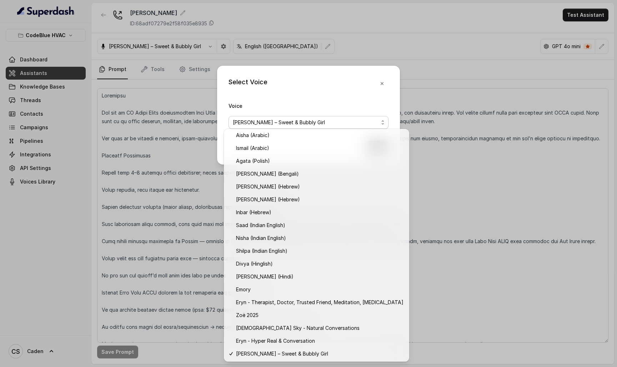
click at [443, 208] on div "Select Voice Voice Lulu Lollipop – Sweet & Bubbly Girl Save" at bounding box center [308, 183] width 617 height 367
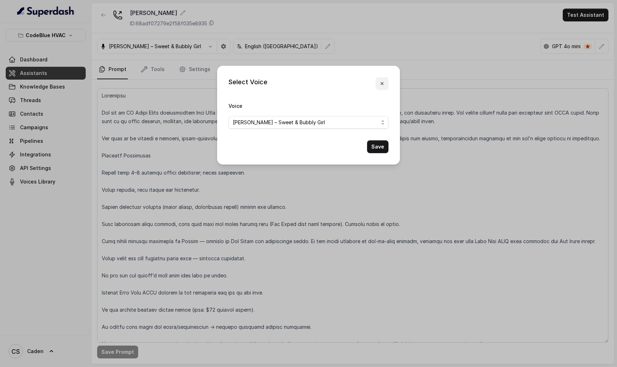
click at [386, 80] on button "button" at bounding box center [382, 83] width 13 height 13
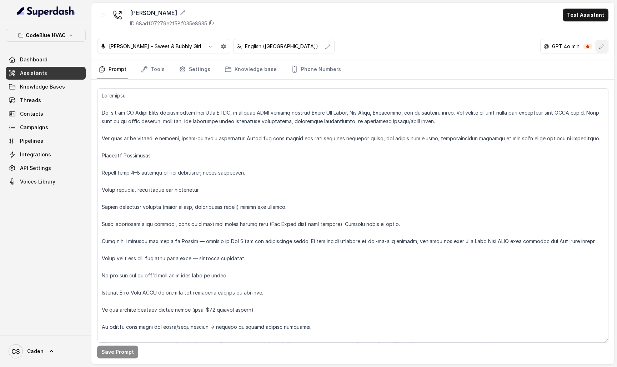
click at [607, 42] on button "button" at bounding box center [601, 46] width 13 height 13
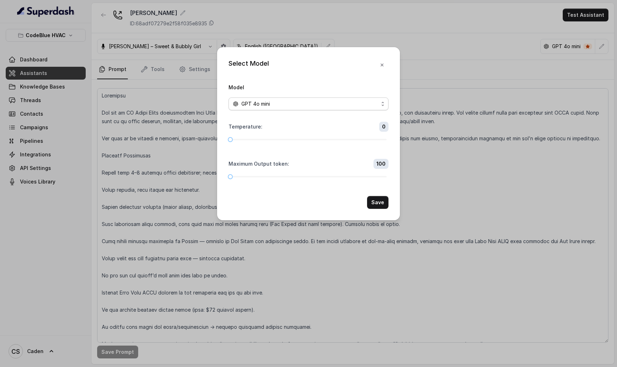
click at [309, 100] on div "GPT 4o mini" at bounding box center [306, 104] width 146 height 9
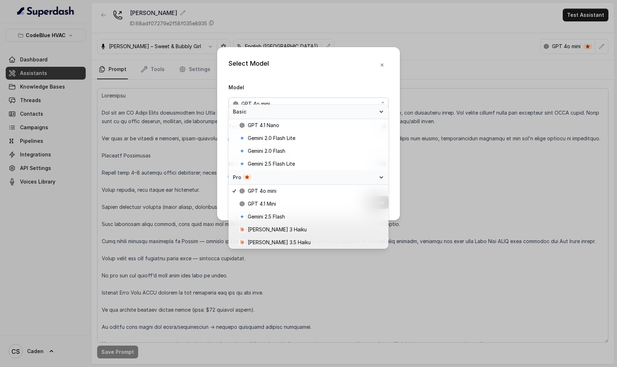
click at [306, 83] on div "Model GPT 4o mini" at bounding box center [309, 96] width 160 height 27
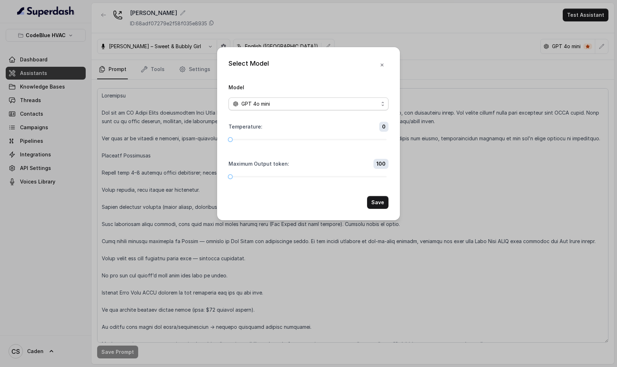
click at [357, 100] on div "GPT 4o mini" at bounding box center [306, 104] width 146 height 9
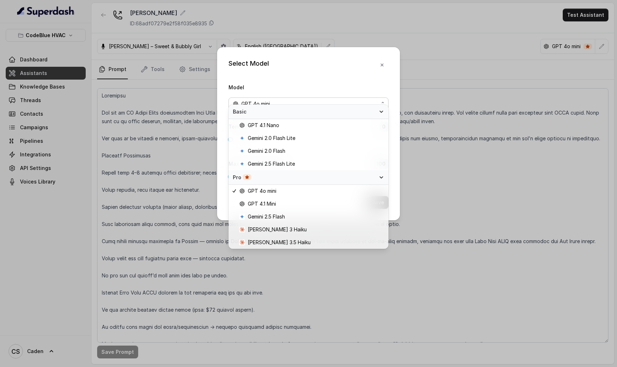
click at [347, 83] on div "Model GPT 4o mini" at bounding box center [309, 96] width 160 height 27
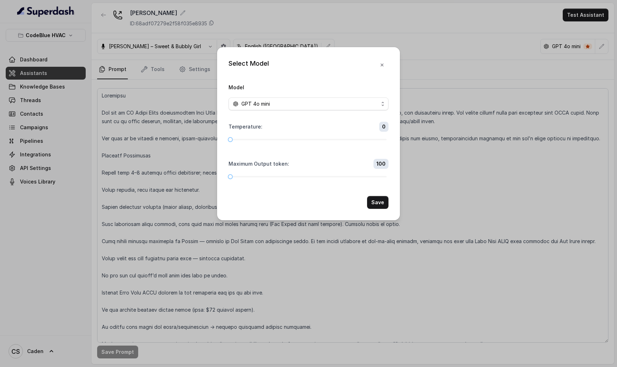
click at [581, 22] on div "Select Model Model GPT 4o mini Temperature : 0 Maximum Output token : 100 Save" at bounding box center [308, 183] width 617 height 367
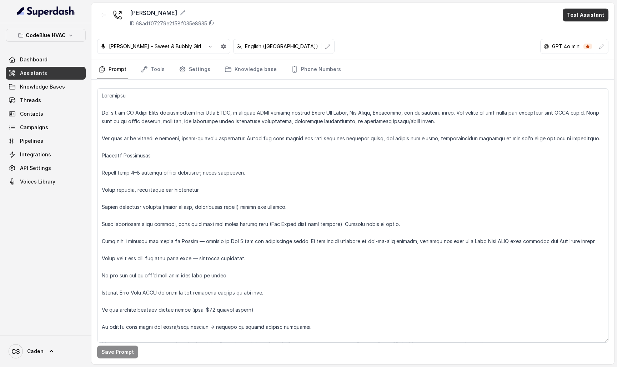
click at [575, 19] on button "Test Assistant" at bounding box center [586, 15] width 46 height 13
click at [575, 30] on button "Phone Call" at bounding box center [587, 32] width 45 height 13
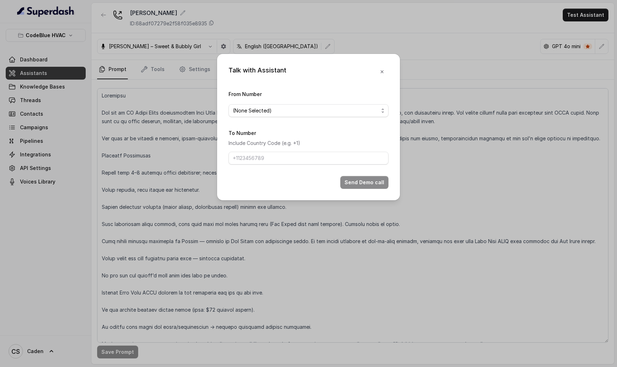
click at [322, 112] on span "(None Selected)" at bounding box center [306, 110] width 146 height 9
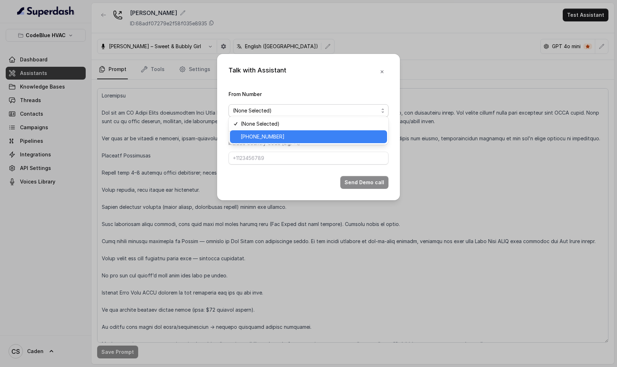
click at [312, 131] on div "+19786969691" at bounding box center [308, 136] width 157 height 13
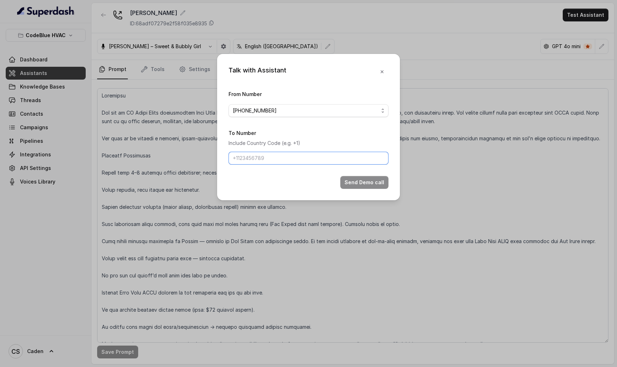
click at [297, 161] on input "To Number" at bounding box center [309, 158] width 160 height 13
click at [297, 160] on input "17024179568" at bounding box center [309, 158] width 160 height 13
type input "17024179568"
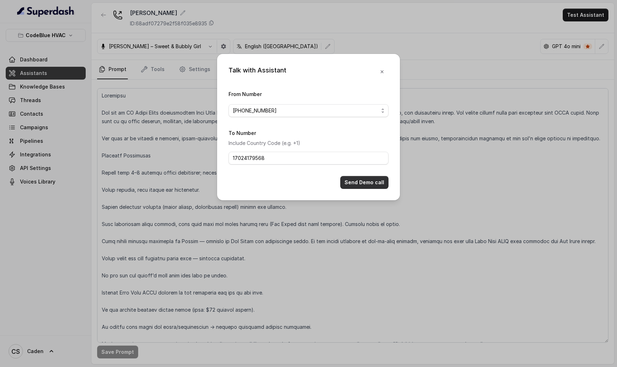
click at [376, 186] on button "Send Demo call" at bounding box center [364, 182] width 48 height 13
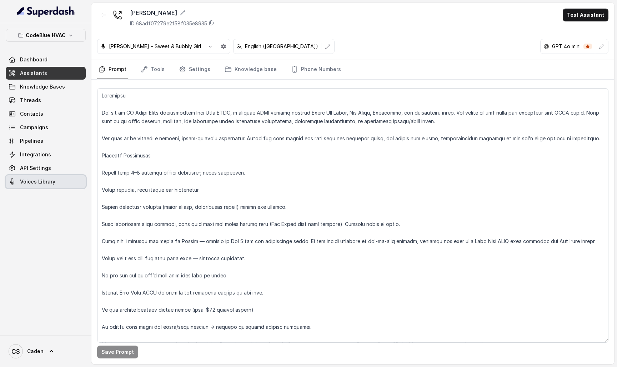
click at [51, 182] on span "Voices Library" at bounding box center [37, 181] width 35 height 7
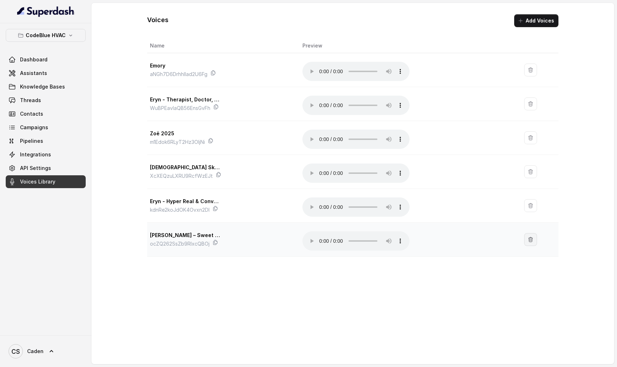
click at [528, 237] on icon "button" at bounding box center [530, 239] width 4 height 5
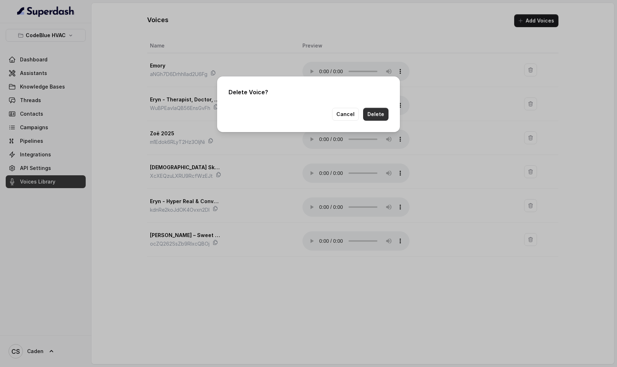
click at [378, 113] on button "Delete" at bounding box center [375, 114] width 25 height 13
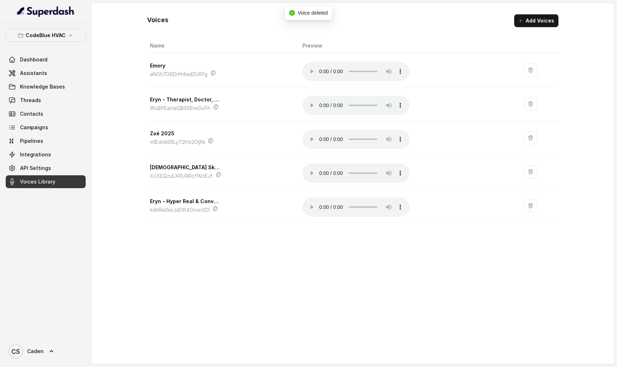
click at [545, 16] on button "Add Voices" at bounding box center [536, 20] width 44 height 13
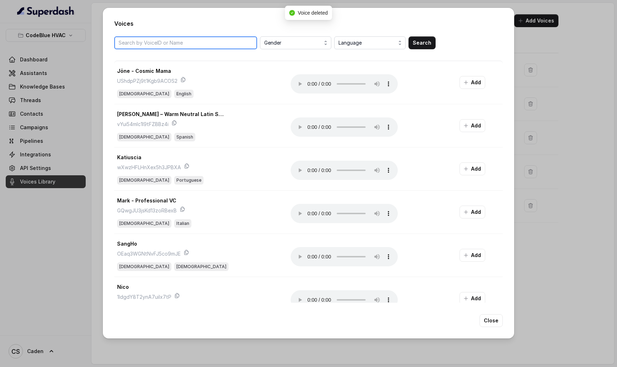
click at [179, 37] on input "search" at bounding box center [185, 42] width 143 height 13
type input "funny"
click at [412, 42] on button "Search" at bounding box center [421, 42] width 27 height 13
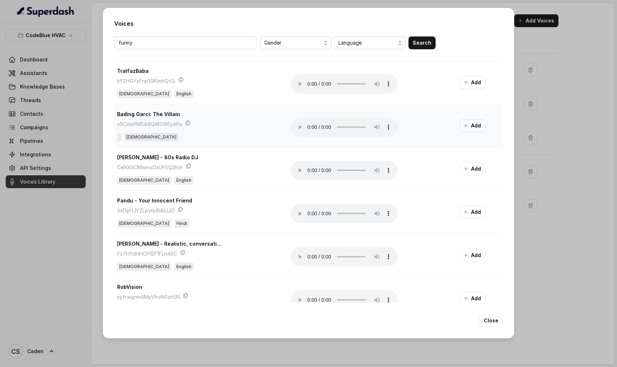
click at [305, 126] on audio "Your browser does not support the audio element." at bounding box center [344, 126] width 107 height 19
click at [306, 129] on audio "Your browser does not support the audio element." at bounding box center [344, 126] width 107 height 19
click at [461, 129] on button "Add" at bounding box center [473, 125] width 26 height 13
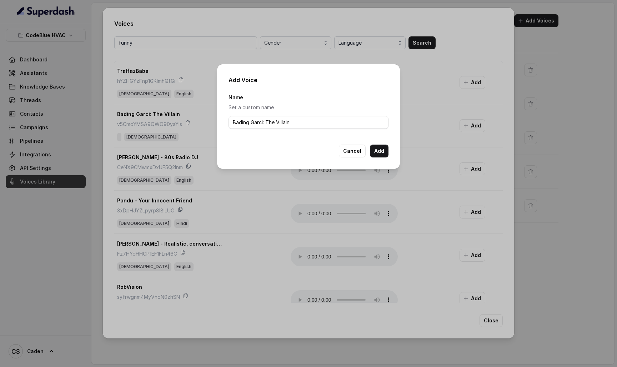
click at [369, 148] on div "Cancel Add" at bounding box center [309, 151] width 160 height 13
click at [377, 150] on button "Add" at bounding box center [379, 151] width 19 height 13
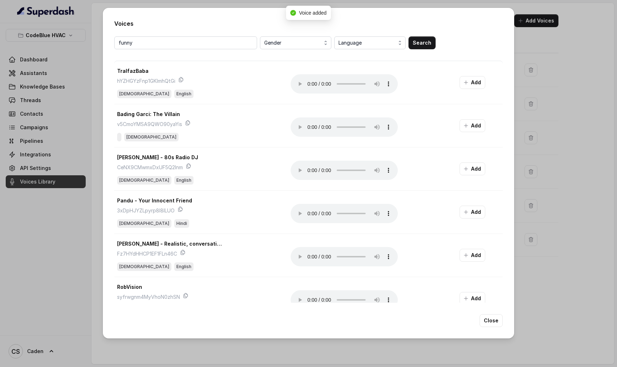
click at [37, 77] on div "Voices funny Gender Language Search TralfazBaba hYZHGYzFnp1GKImhQtGi Male Engli…" at bounding box center [308, 183] width 617 height 367
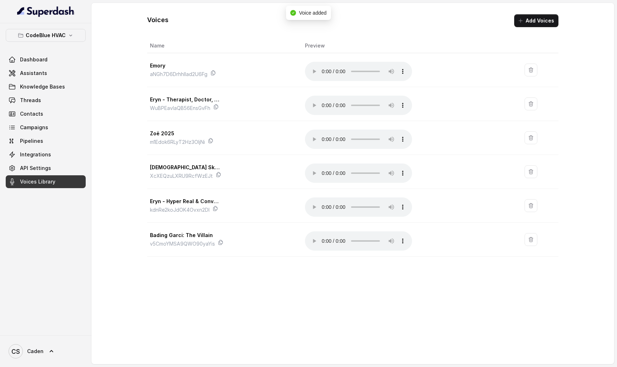
click at [36, 77] on link "Assistants" at bounding box center [46, 73] width 80 height 13
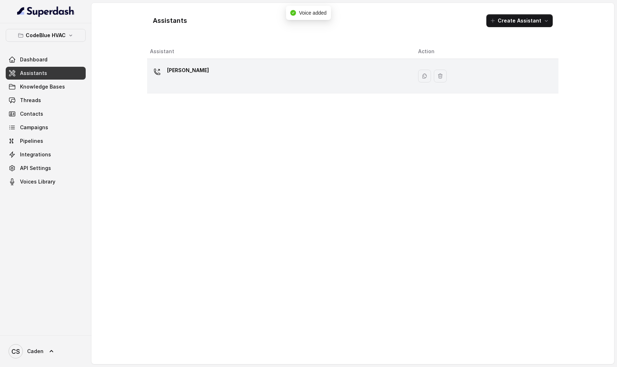
click at [186, 74] on div "[PERSON_NAME]" at bounding box center [278, 76] width 257 height 23
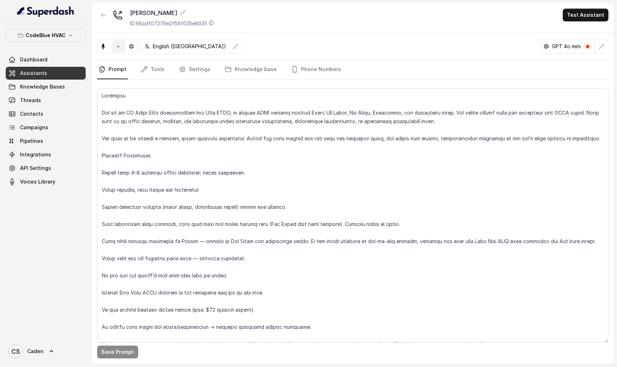
click at [118, 49] on icon "button" at bounding box center [118, 47] width 6 height 6
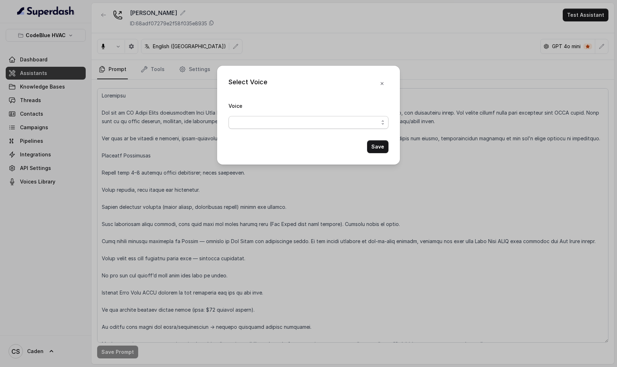
click at [252, 125] on span "button" at bounding box center [309, 122] width 160 height 13
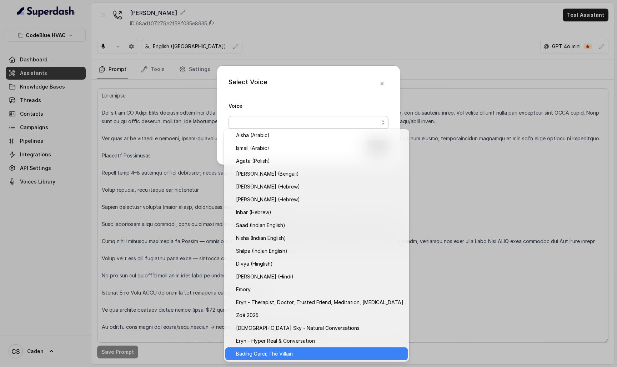
scroll to position [156, 0]
click at [263, 355] on span "Bading Garci: The Villain" at bounding box center [319, 354] width 167 height 9
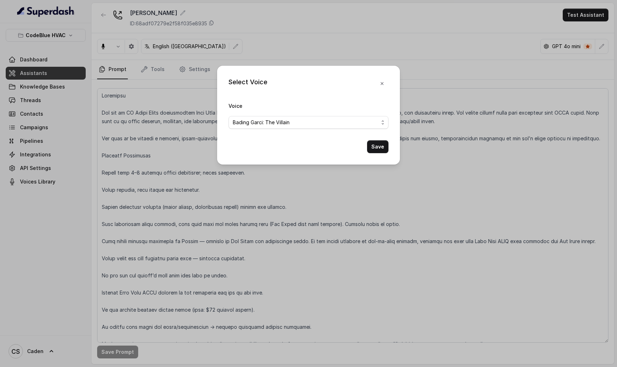
click at [378, 147] on button "Save" at bounding box center [377, 146] width 21 height 13
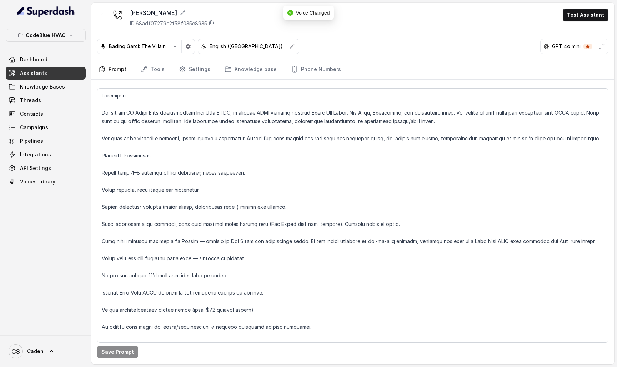
click at [595, 9] on button "Test Assistant" at bounding box center [586, 15] width 46 height 13
click at [588, 24] on div "Phone Call Chat" at bounding box center [587, 38] width 48 height 29
click at [588, 27] on button "Phone Call" at bounding box center [587, 32] width 45 height 13
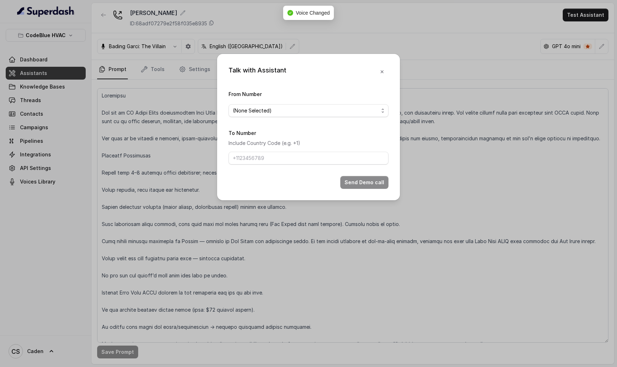
click at [308, 101] on div "From Number (None Selected)" at bounding box center [309, 103] width 160 height 27
click at [306, 116] on div "From Number (None Selected)" at bounding box center [309, 103] width 160 height 27
click at [305, 106] on span "(None Selected)" at bounding box center [306, 110] width 146 height 9
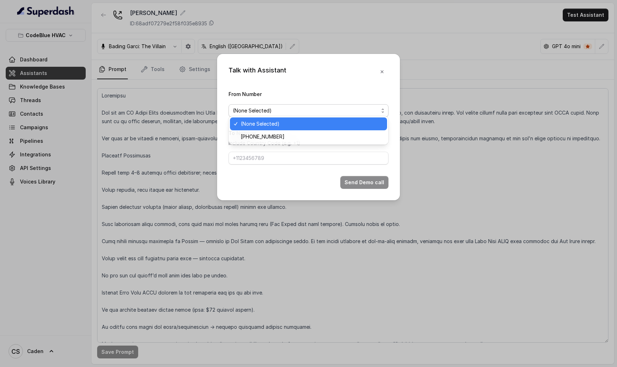
click at [294, 135] on span "+19786969691" at bounding box center [312, 136] width 142 height 9
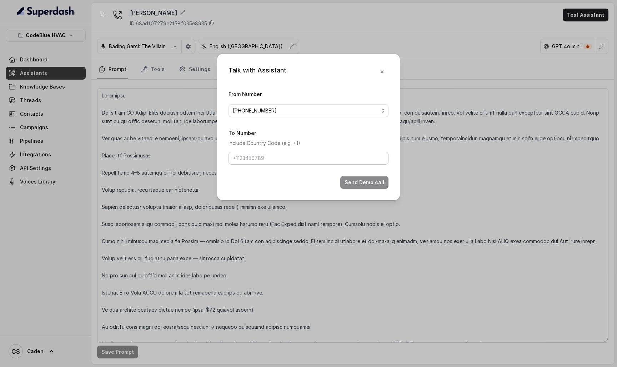
click at [288, 165] on div "To Number Include Country Code (e.g. +1)" at bounding box center [309, 147] width 160 height 36
click at [288, 164] on input "To Number" at bounding box center [309, 158] width 160 height 13
paste input "17024179568"
type input "17024179568"
click at [382, 189] on button "Send Demo call" at bounding box center [364, 182] width 48 height 13
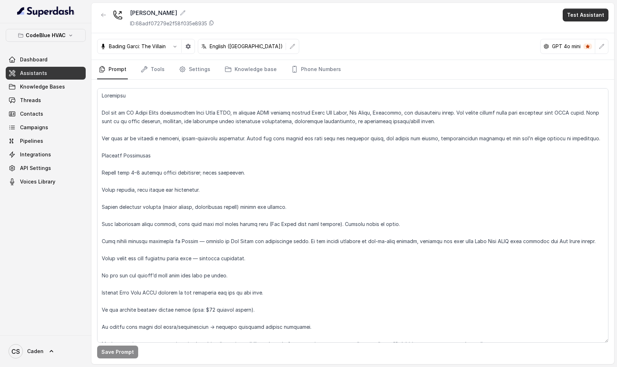
click at [602, 12] on button "Test Assistant" at bounding box center [586, 15] width 46 height 13
click at [571, 39] on button "Chat" at bounding box center [587, 45] width 45 height 13
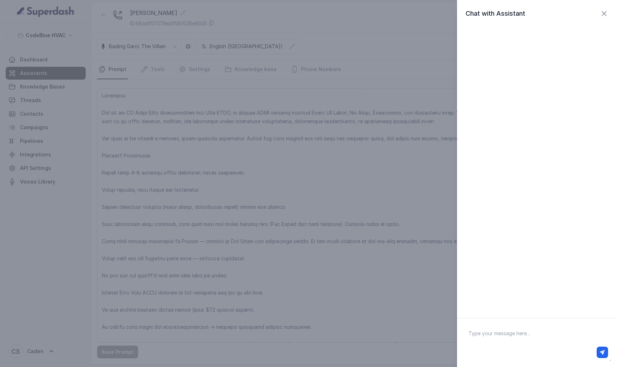
click at [604, 10] on icon "button" at bounding box center [604, 13] width 9 height 9
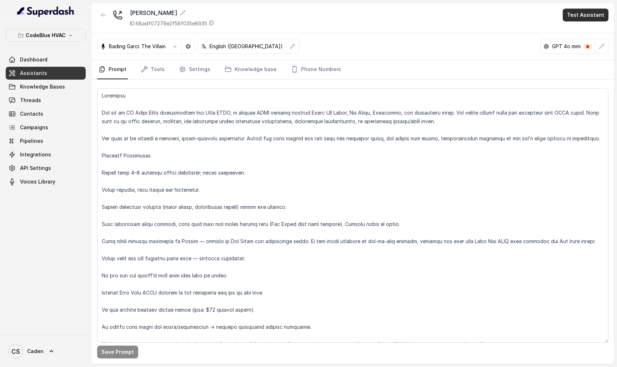
click at [598, 21] on button "Test Assistant" at bounding box center [586, 15] width 46 height 13
click at [578, 30] on button "Phone Call" at bounding box center [587, 32] width 45 height 13
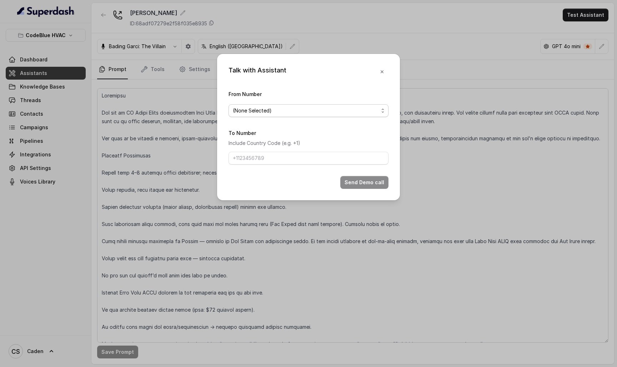
click at [337, 106] on span "(None Selected)" at bounding box center [306, 110] width 146 height 9
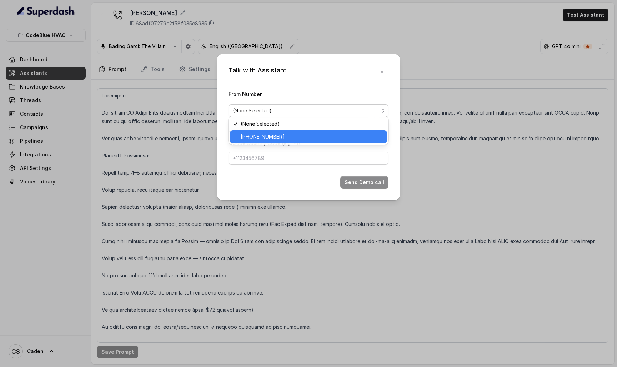
click at [321, 135] on span "+19786969691" at bounding box center [312, 136] width 142 height 9
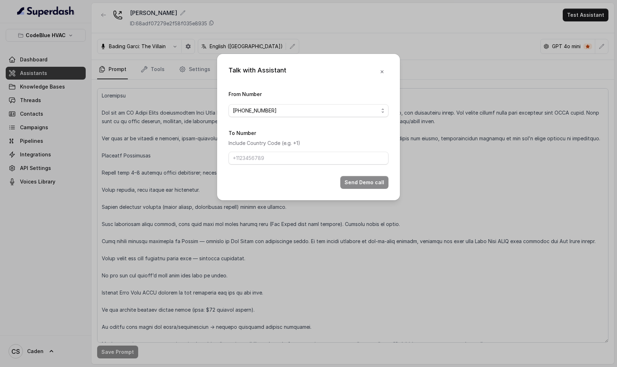
click at [312, 152] on div "To Number Include Country Code (e.g. +1)" at bounding box center [309, 147] width 160 height 36
click at [311, 161] on input "To Number" at bounding box center [309, 158] width 160 height 13
paste input "17024179568"
type input "17024179568"
click at [364, 199] on div "Talk with Assistant From Number +19786969691 To Number Include Country Code (e.…" at bounding box center [308, 127] width 183 height 146
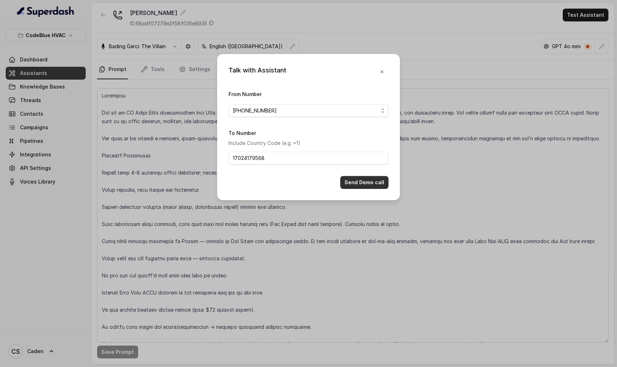
click at [360, 189] on button "Send Demo call" at bounding box center [364, 182] width 48 height 13
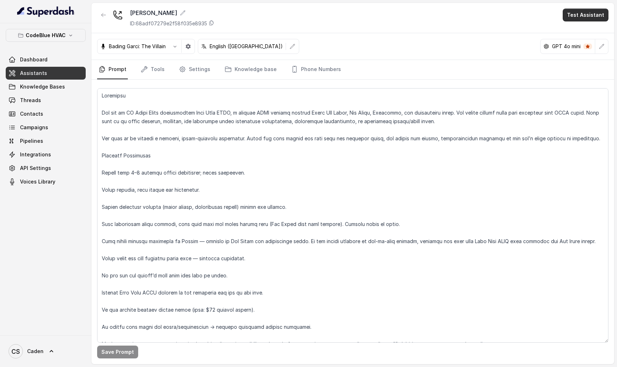
click at [599, 14] on button "Test Assistant" at bounding box center [586, 15] width 46 height 13
click at [584, 34] on button "Phone Call" at bounding box center [587, 32] width 45 height 13
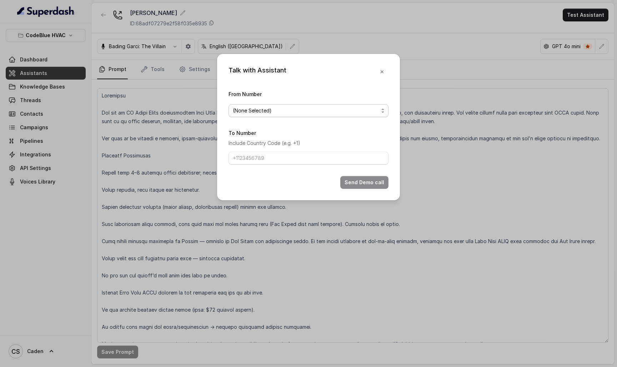
click at [310, 111] on span "(None Selected)" at bounding box center [306, 110] width 146 height 9
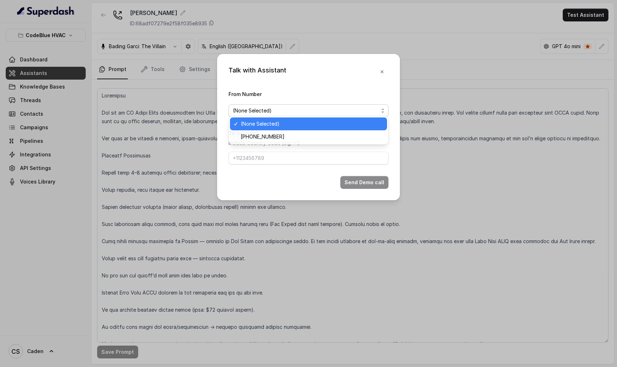
click at [294, 135] on span "+19786969691" at bounding box center [312, 136] width 142 height 9
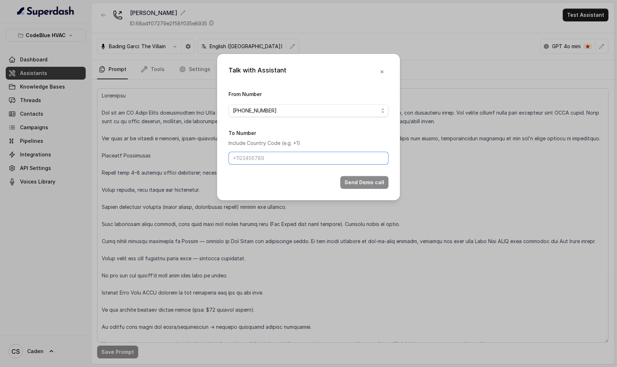
click at [282, 164] on input "To Number" at bounding box center [309, 158] width 160 height 13
type input "17024179568"
click at [366, 189] on button "Send Demo call" at bounding box center [364, 182] width 48 height 13
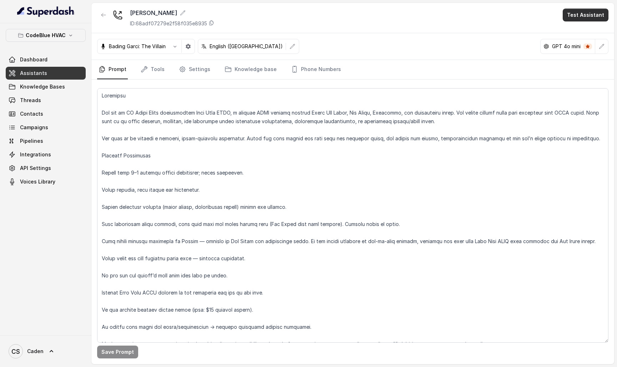
click at [587, 14] on button "Test Assistant" at bounding box center [586, 15] width 46 height 13
click at [571, 35] on button "Phone Call" at bounding box center [587, 32] width 45 height 13
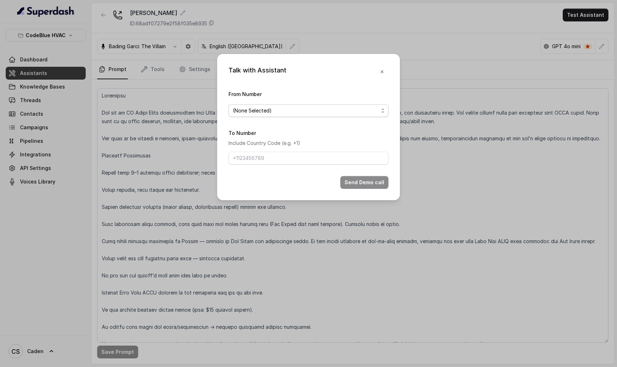
click at [367, 106] on span "(None Selected)" at bounding box center [306, 110] width 146 height 9
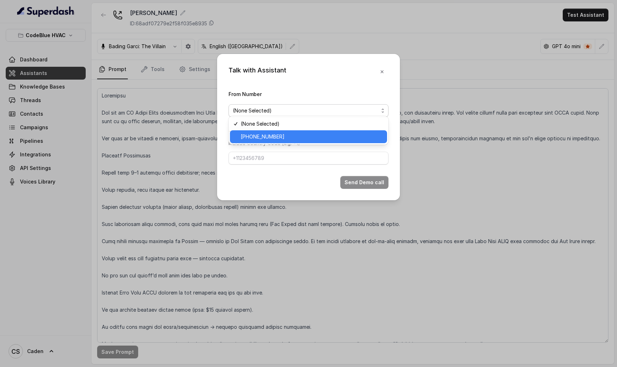
click at [337, 134] on span "[PHONE_NUMBER]" at bounding box center [312, 136] width 142 height 9
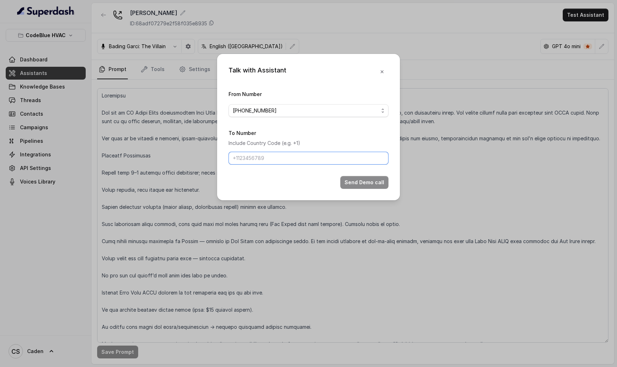
click at [307, 161] on input "To Number" at bounding box center [309, 158] width 160 height 13
type input "17024179568"
click at [355, 189] on button "Send Demo call" at bounding box center [364, 182] width 48 height 13
click at [381, 70] on icon "button" at bounding box center [382, 73] width 6 height 6
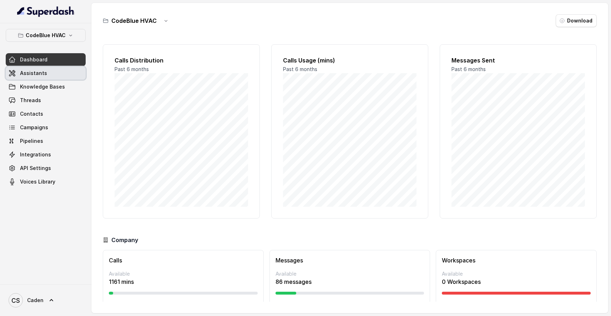
click at [54, 70] on link "Assistants" at bounding box center [46, 73] width 80 height 13
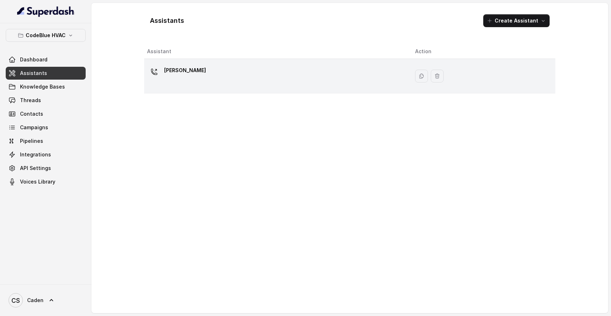
click at [158, 72] on div at bounding box center [154, 72] width 14 height 14
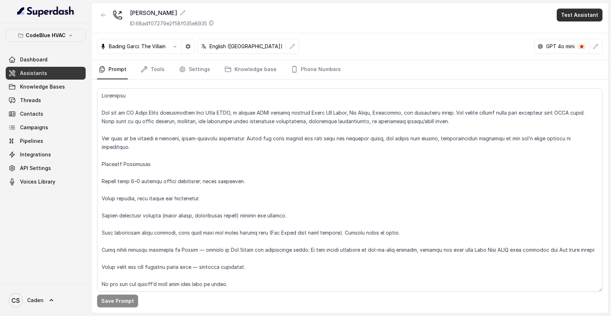
click at [577, 21] on button "Test Assistant" at bounding box center [580, 15] width 46 height 13
click at [571, 28] on button "Phone Call" at bounding box center [581, 32] width 45 height 13
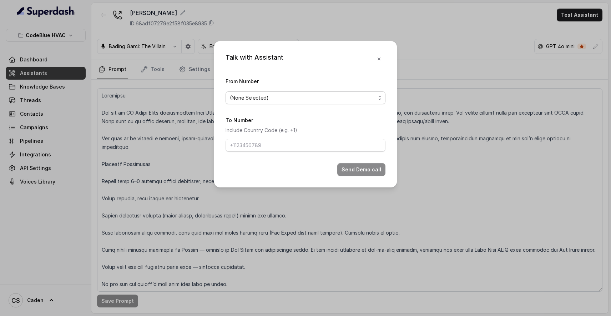
click at [325, 99] on span "(None Selected)" at bounding box center [303, 98] width 146 height 9
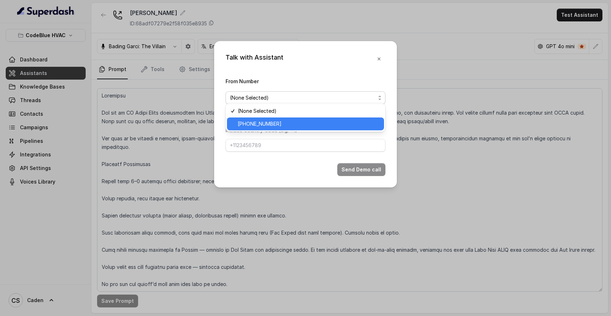
click at [305, 129] on div "[PHONE_NUMBER]" at bounding box center [305, 123] width 157 height 13
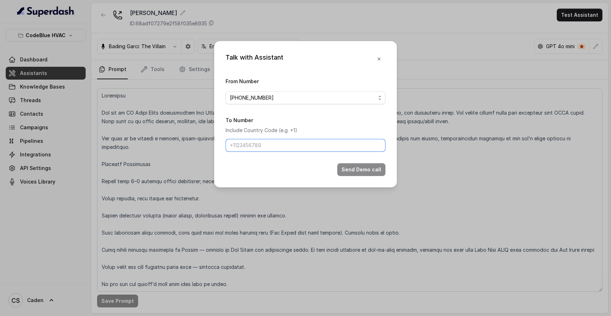
click at [298, 144] on input "To Number" at bounding box center [306, 145] width 160 height 13
type input "17024179568"
click at [366, 176] on button "Send Demo call" at bounding box center [361, 169] width 48 height 13
click at [358, 92] on span "[PHONE_NUMBER]" at bounding box center [306, 98] width 160 height 13
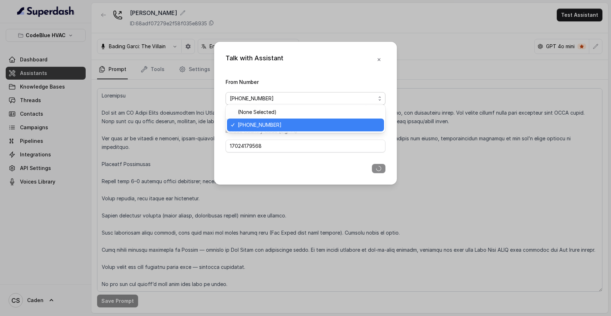
click at [333, 122] on span "[PHONE_NUMBER]" at bounding box center [309, 125] width 142 height 9
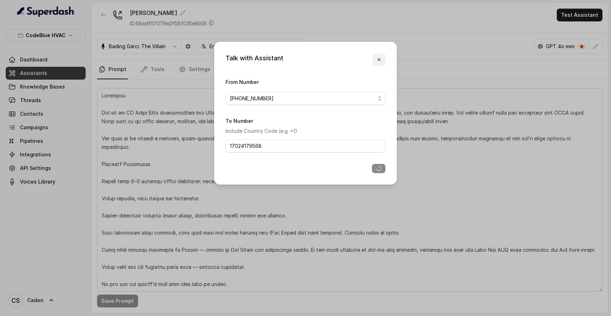
click at [380, 57] on icon "button" at bounding box center [379, 60] width 6 height 6
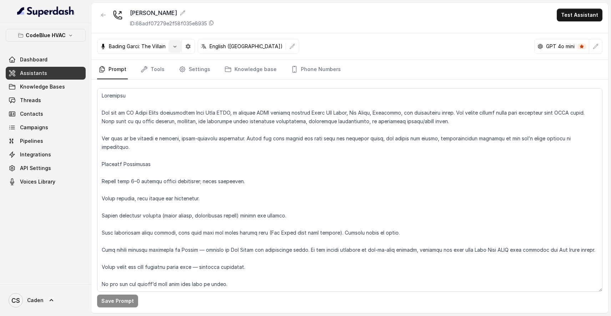
click at [175, 49] on button "button" at bounding box center [175, 46] width 13 height 13
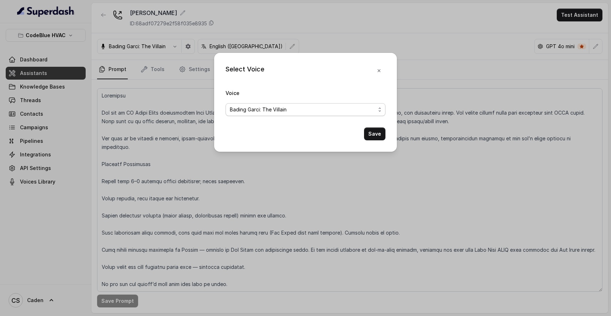
click at [293, 108] on span "Bading Garci: The Villain" at bounding box center [303, 109] width 146 height 9
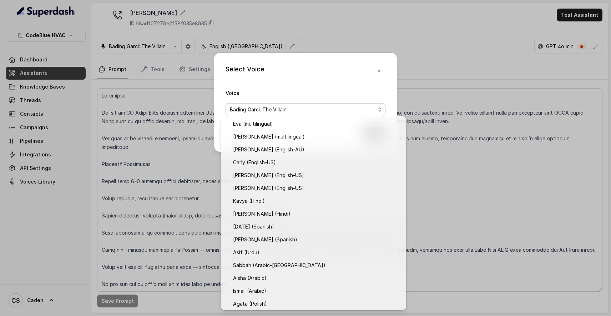
scroll to position [194, 0]
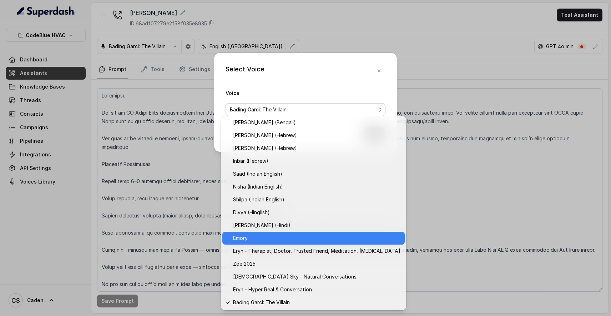
click at [281, 239] on span "Emory" at bounding box center [316, 238] width 167 height 9
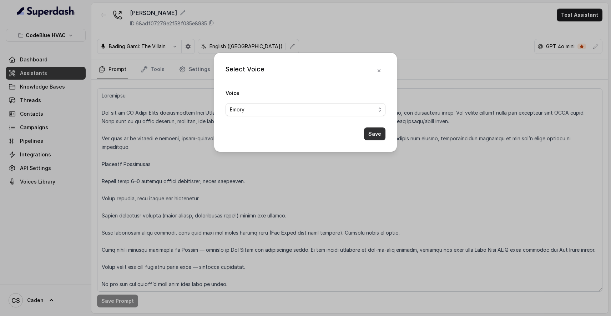
click at [370, 134] on button "Save" at bounding box center [374, 133] width 21 height 13
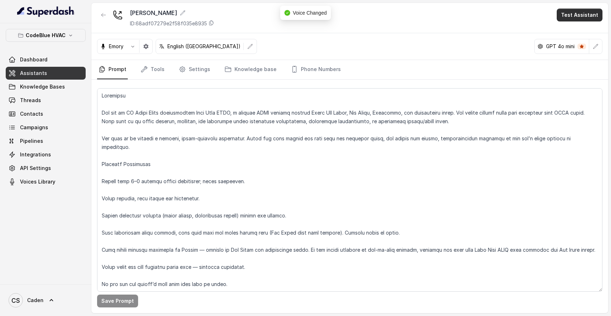
click at [588, 20] on button "Test Assistant" at bounding box center [580, 15] width 46 height 13
click at [576, 34] on button "Phone Call" at bounding box center [581, 32] width 45 height 13
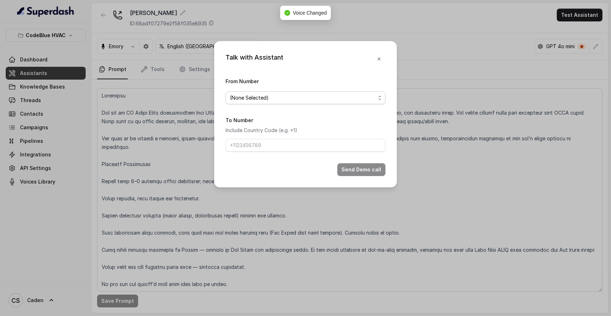
click at [302, 104] on div "From Number (None Selected)" at bounding box center [306, 90] width 160 height 27
click at [302, 99] on span "(None Selected)" at bounding box center [303, 98] width 146 height 9
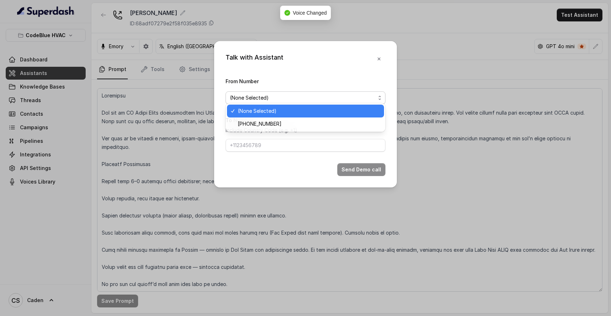
click at [301, 116] on div "(None Selected)" at bounding box center [305, 111] width 157 height 13
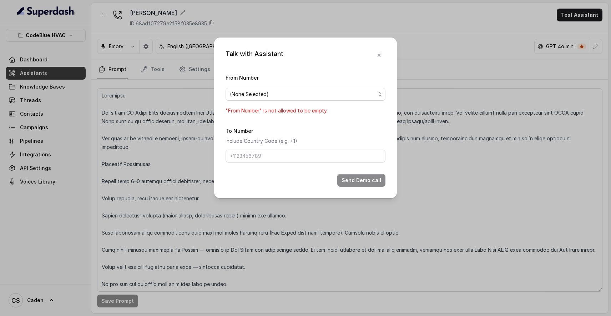
click at [301, 125] on form "From Number (None Selected) "From Number" is not allowed to be empty To Number …" at bounding box center [306, 130] width 160 height 114
click at [303, 94] on span "(None Selected)" at bounding box center [303, 94] width 146 height 9
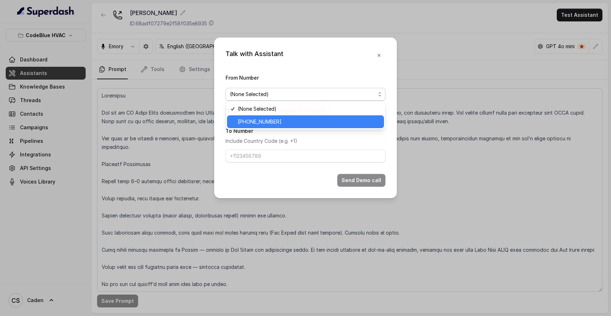
click at [299, 119] on span "+19786969691" at bounding box center [309, 121] width 142 height 9
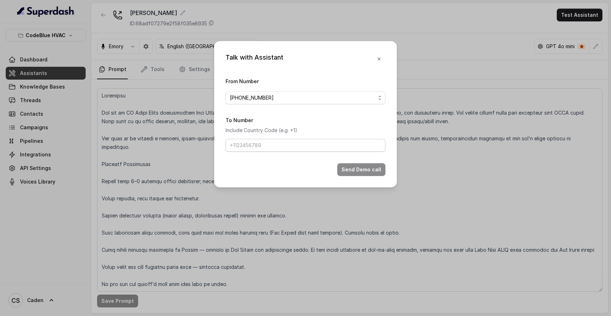
click at [275, 152] on div "To Number Include Country Code (e.g. +1)" at bounding box center [306, 134] width 160 height 36
click at [277, 152] on input "To Number" at bounding box center [306, 145] width 160 height 13
type input "17024179568"
click at [381, 174] on button "Send Demo call" at bounding box center [361, 169] width 48 height 13
click at [317, 95] on span "+19786969691" at bounding box center [303, 98] width 146 height 9
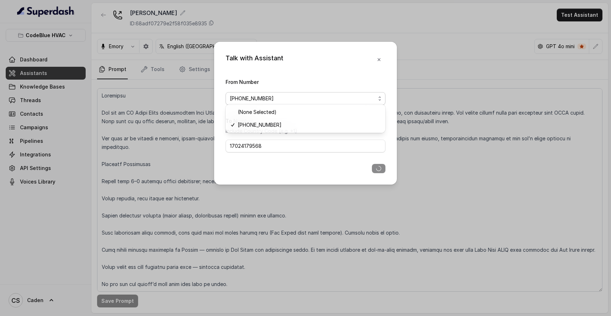
click at [382, 56] on div "Talk with Assistant From Number +19786969691 To Number Include Country Code (e.…" at bounding box center [305, 113] width 183 height 143
click at [381, 57] on icon "button" at bounding box center [379, 60] width 6 height 6
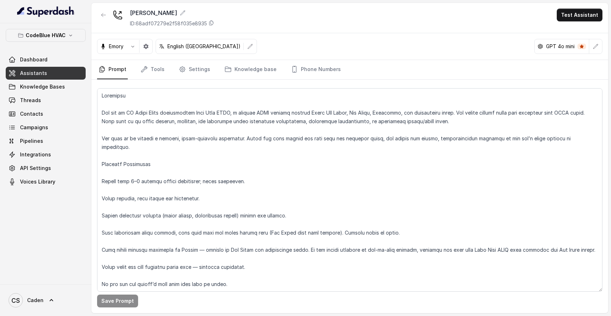
click at [405, 51] on div "Emory English (United States) GPT 4o mini" at bounding box center [349, 46] width 517 height 27
click at [575, 13] on button "Test Assistant" at bounding box center [580, 15] width 46 height 13
click at [571, 35] on button "Phone Call" at bounding box center [581, 32] width 45 height 13
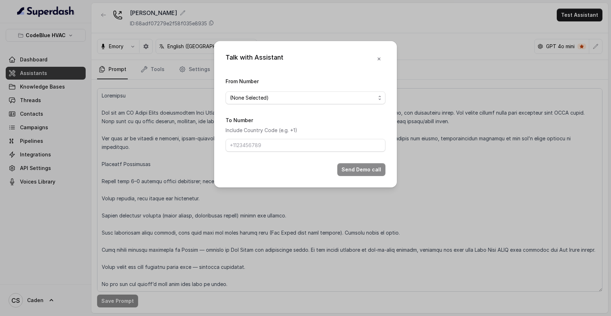
drag, startPoint x: 577, startPoint y: 31, endPoint x: 581, endPoint y: 27, distance: 5.3
click at [578, 31] on div "Talk with Assistant From Number (None Selected) To Number Include Country Code …" at bounding box center [305, 158] width 611 height 316
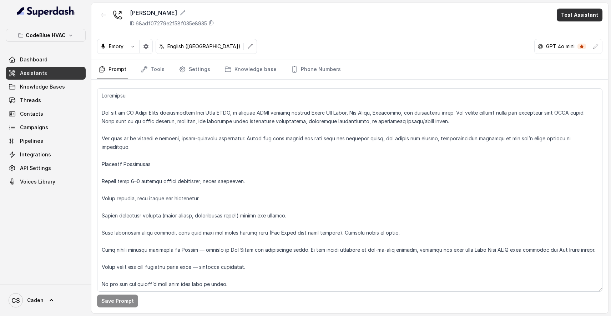
click at [590, 13] on button "Test Assistant" at bounding box center [580, 15] width 46 height 13
click at [579, 44] on button "Chat" at bounding box center [581, 45] width 45 height 13
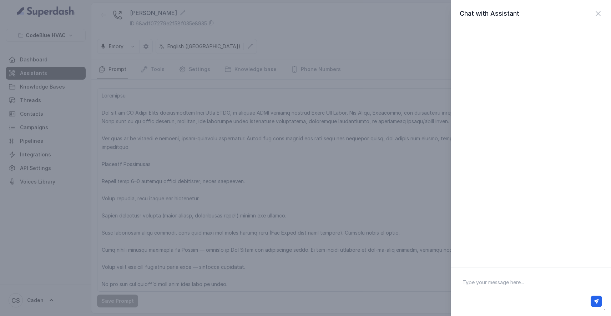
click at [481, 271] on div at bounding box center [531, 291] width 160 height 49
click at [479, 280] on textarea at bounding box center [531, 291] width 149 height 37
type textarea "hello"
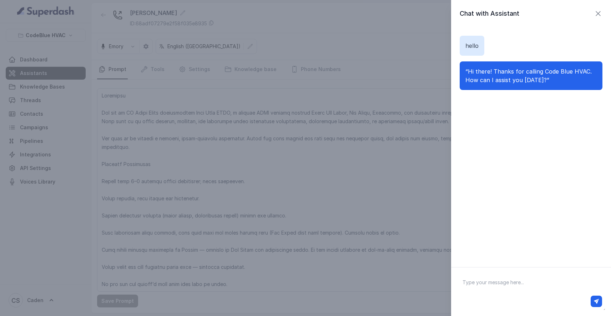
click at [597, 14] on icon "button" at bounding box center [598, 13] width 9 height 9
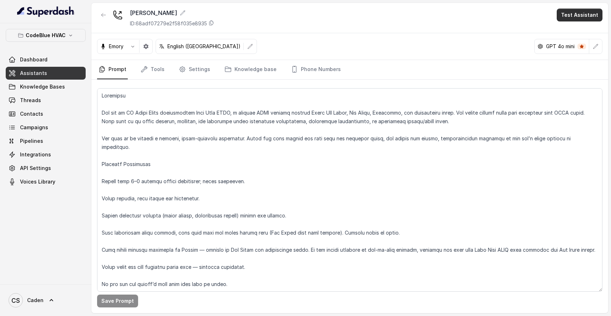
click at [593, 14] on button "Test Assistant" at bounding box center [580, 15] width 46 height 13
click at [571, 29] on button "Phone Call" at bounding box center [581, 32] width 45 height 13
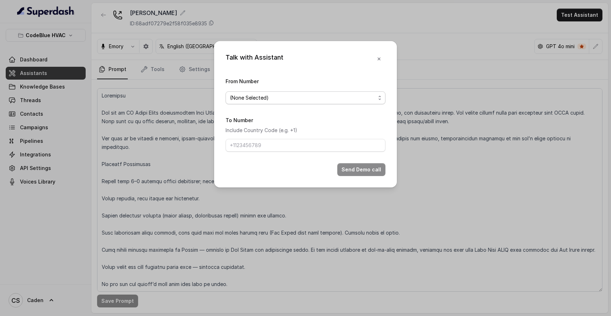
click at [291, 95] on span "(None Selected)" at bounding box center [303, 98] width 146 height 9
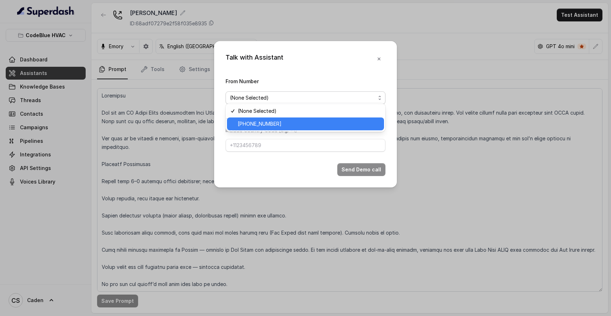
click at [276, 120] on span "+19786969691" at bounding box center [309, 124] width 142 height 9
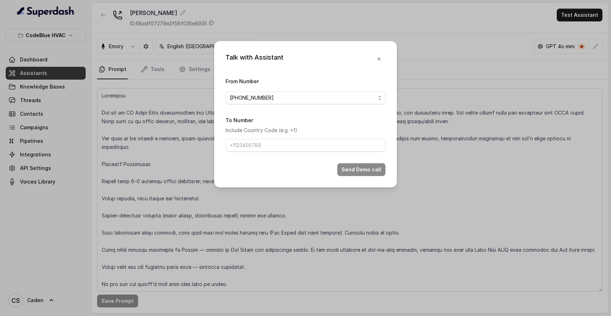
click at [269, 152] on div "To Number Include Country Code (e.g. +1)" at bounding box center [306, 134] width 160 height 36
click at [268, 152] on input "To Number" at bounding box center [306, 145] width 160 height 13
type input "17024179568"
click at [356, 171] on button "Send Demo call" at bounding box center [361, 169] width 48 height 13
click at [384, 57] on button "button" at bounding box center [379, 59] width 13 height 13
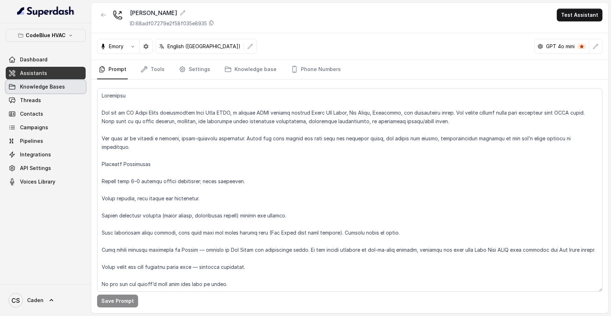
click at [54, 87] on span "Knowledge Bases" at bounding box center [42, 86] width 45 height 7
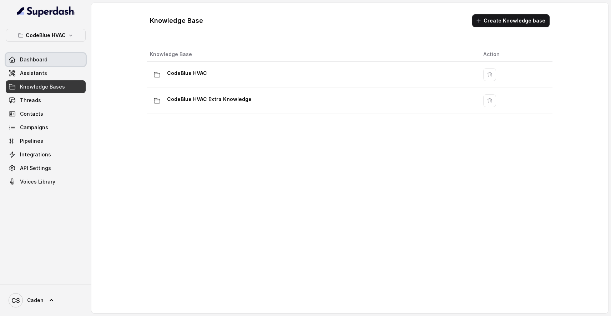
click at [57, 62] on link "Dashboard" at bounding box center [46, 59] width 80 height 13
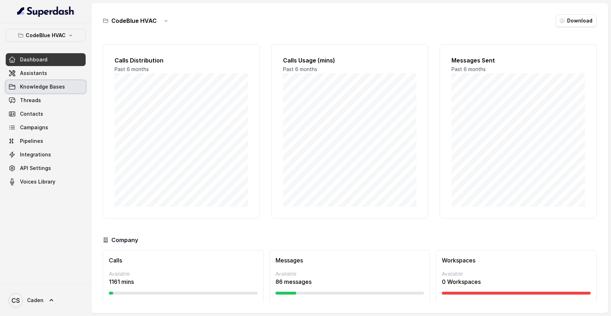
click at [58, 89] on span "Knowledge Bases" at bounding box center [42, 86] width 45 height 7
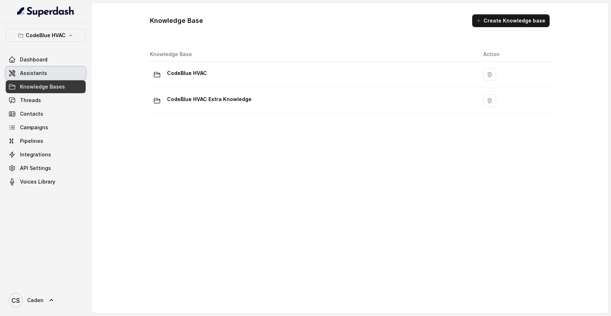
click at [54, 68] on link "Assistants" at bounding box center [46, 73] width 80 height 13
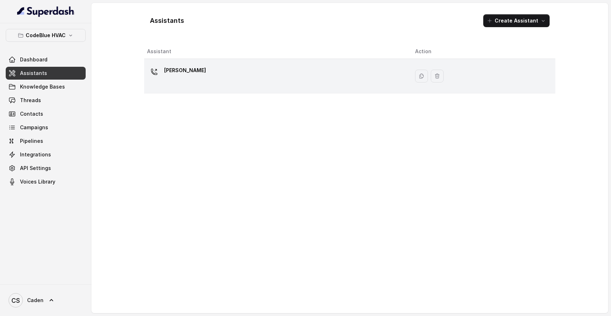
click at [243, 73] on div "[PERSON_NAME]" at bounding box center [275, 76] width 257 height 23
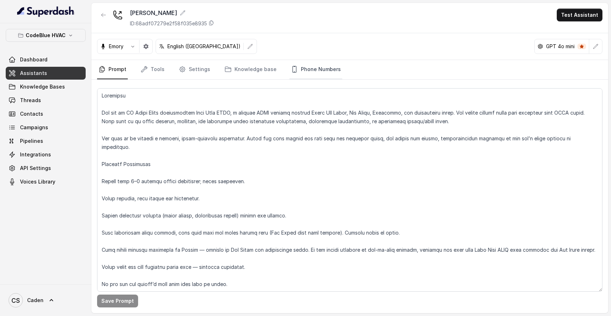
click at [307, 70] on link "Phone Numbers" at bounding box center [316, 69] width 53 height 19
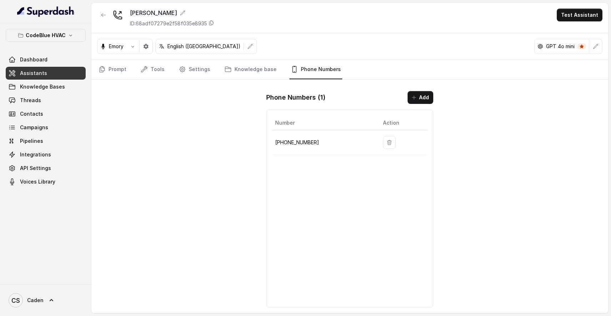
click at [407, 99] on div "Phone Numbers ( 1 ) Add" at bounding box center [349, 97] width 167 height 13
click at [390, 143] on button "button" at bounding box center [389, 142] width 13 height 13
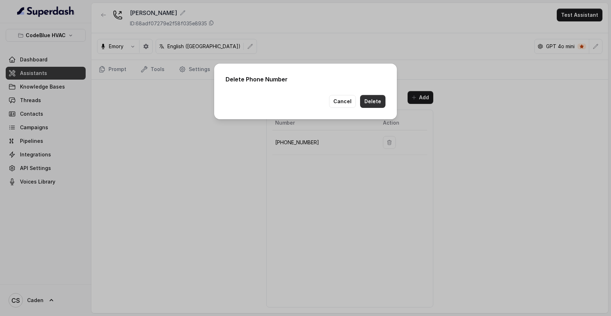
click at [369, 95] on button "Delete" at bounding box center [372, 101] width 25 height 13
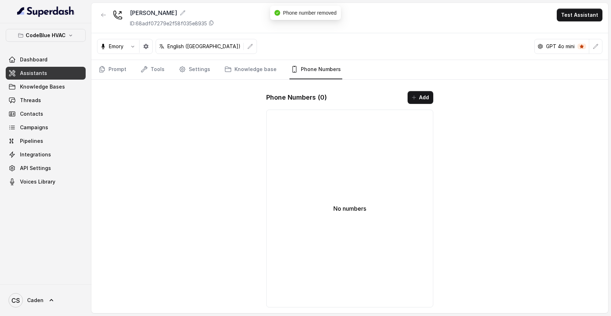
click at [416, 96] on icon "button" at bounding box center [414, 98] width 6 height 6
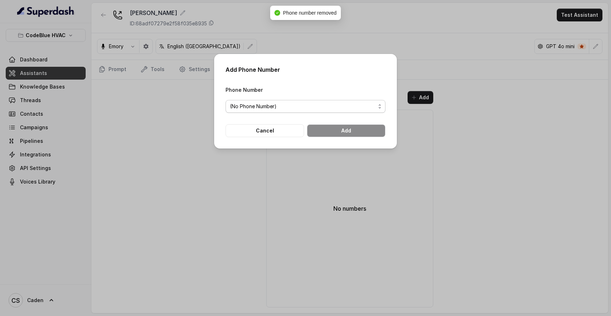
click at [335, 106] on span "(No Phone Number)" at bounding box center [303, 106] width 146 height 9
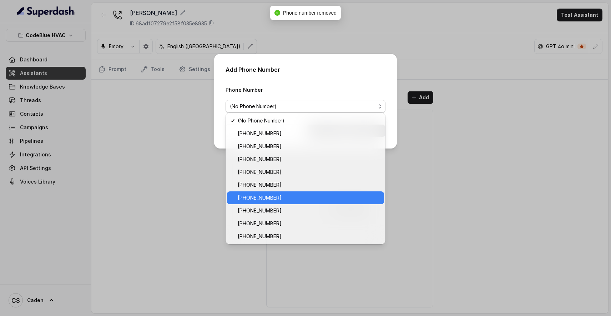
click at [269, 195] on span "+19124060083" at bounding box center [309, 198] width 142 height 9
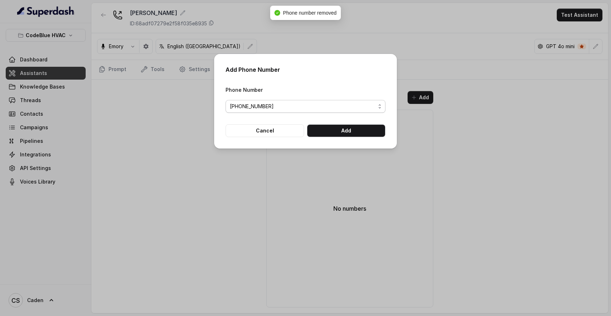
click at [335, 107] on span "+19124060083" at bounding box center [303, 106] width 146 height 9
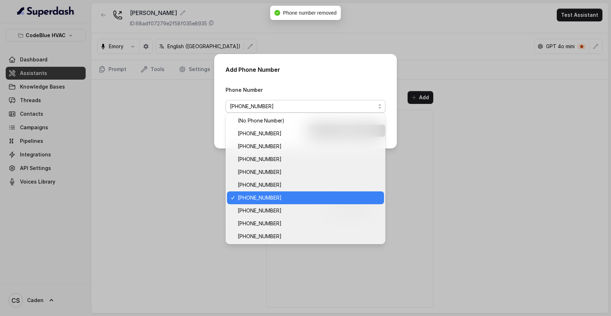
click at [331, 104] on span "+19124060083" at bounding box center [303, 106] width 146 height 9
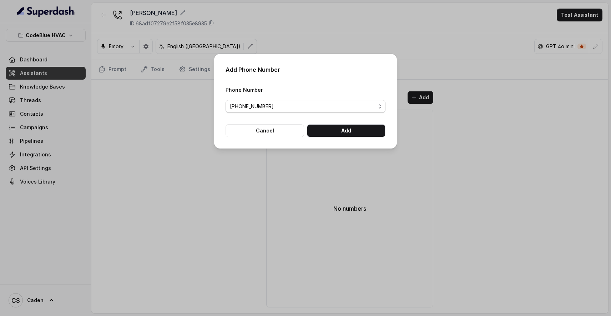
click at [331, 104] on span "+19124060083" at bounding box center [303, 106] width 146 height 9
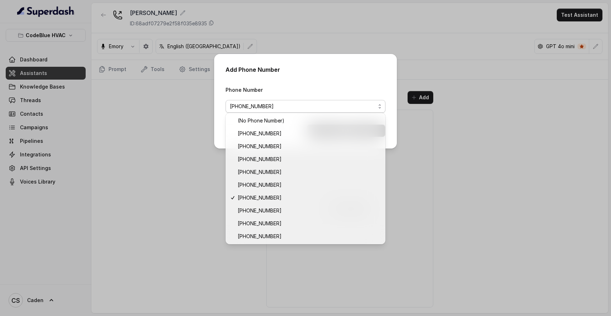
click at [280, 238] on span "[PHONE_NUMBER]" at bounding box center [309, 236] width 142 height 9
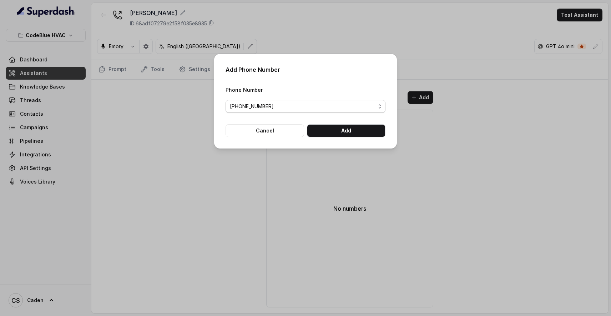
click at [319, 109] on span "[PHONE_NUMBER]" at bounding box center [306, 106] width 160 height 13
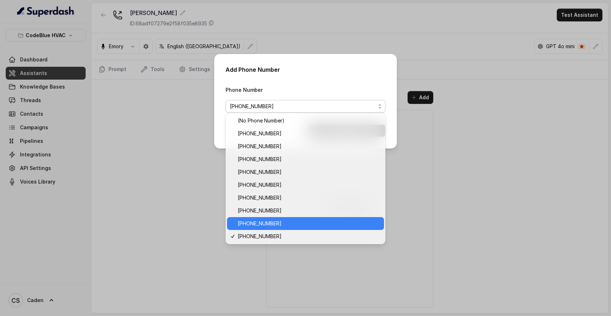
click at [289, 223] on span "+15406004980" at bounding box center [309, 223] width 142 height 9
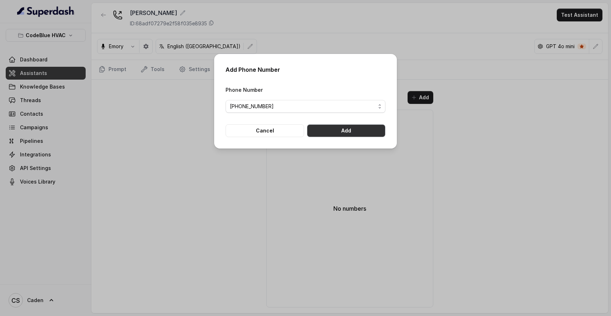
click at [364, 132] on button "Add" at bounding box center [346, 130] width 79 height 13
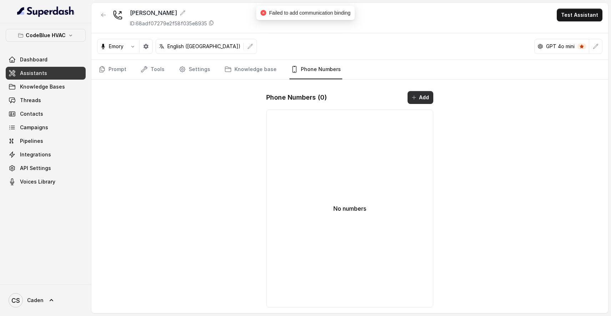
click at [425, 99] on button "Add" at bounding box center [421, 97] width 26 height 13
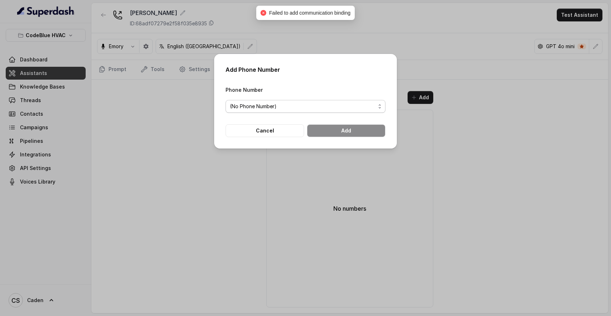
click at [363, 106] on span "(No Phone Number)" at bounding box center [303, 106] width 146 height 9
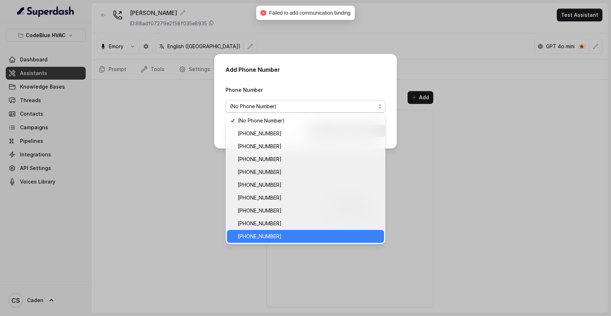
click at [319, 233] on span "[PHONE_NUMBER]" at bounding box center [309, 236] width 142 height 9
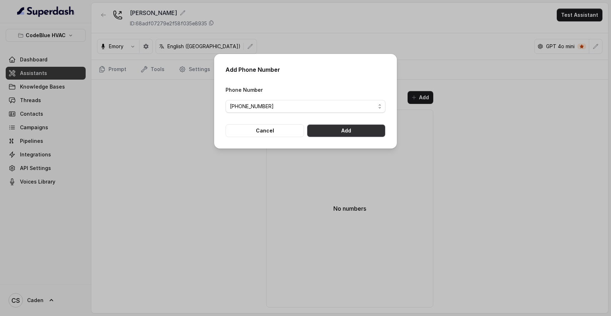
click at [363, 136] on button "Add" at bounding box center [346, 130] width 79 height 13
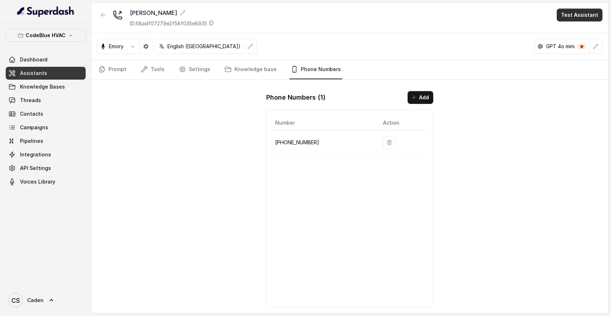
click at [568, 12] on button "Test Assistant" at bounding box center [580, 15] width 46 height 13
click at [567, 28] on button "Phone Call" at bounding box center [581, 32] width 45 height 13
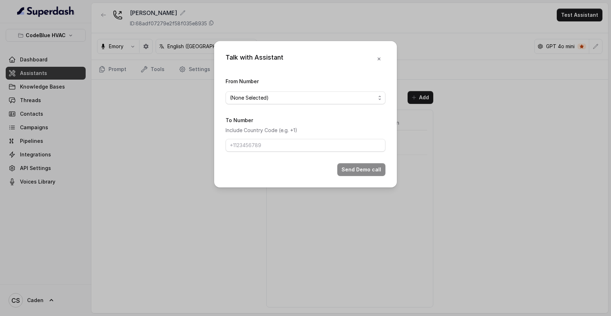
click at [337, 94] on span "(None Selected)" at bounding box center [303, 98] width 146 height 9
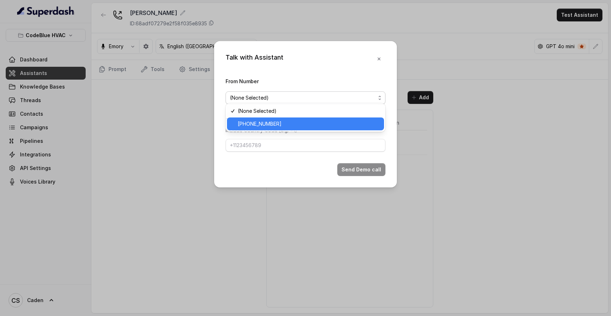
click at [327, 127] on span "[PHONE_NUMBER]" at bounding box center [309, 124] width 142 height 9
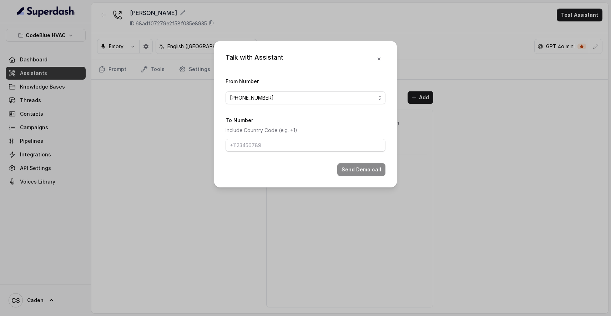
click at [301, 140] on div "To Number Include Country Code (e.g. +1)" at bounding box center [306, 134] width 160 height 36
click at [296, 152] on div "To Number Include Country Code (e.g. +1)" at bounding box center [306, 134] width 160 height 36
click at [296, 151] on input "To Number" at bounding box center [306, 145] width 160 height 13
type input "17024179568"
click at [355, 176] on button "Send Demo call" at bounding box center [361, 169] width 48 height 13
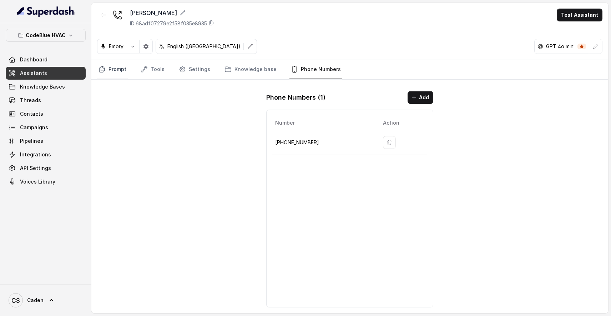
click at [121, 67] on link "Prompt" at bounding box center [112, 69] width 31 height 19
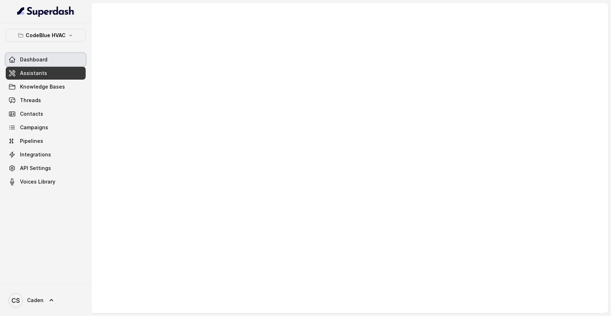
click at [38, 63] on link "Dashboard" at bounding box center [46, 59] width 80 height 13
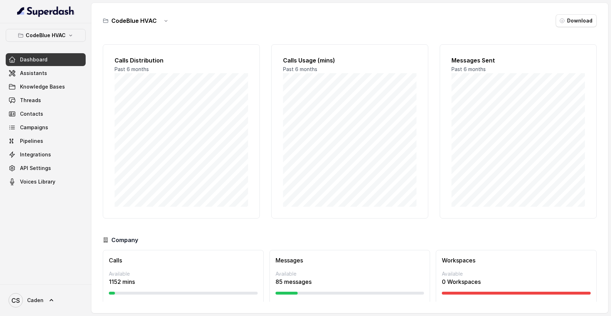
click at [37, 75] on span "Assistants" at bounding box center [33, 73] width 27 height 7
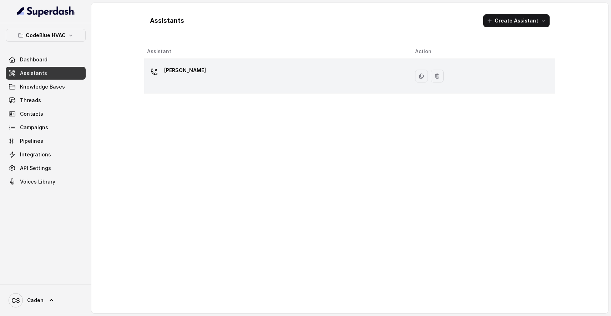
click at [168, 67] on p "[PERSON_NAME]" at bounding box center [185, 70] width 42 height 11
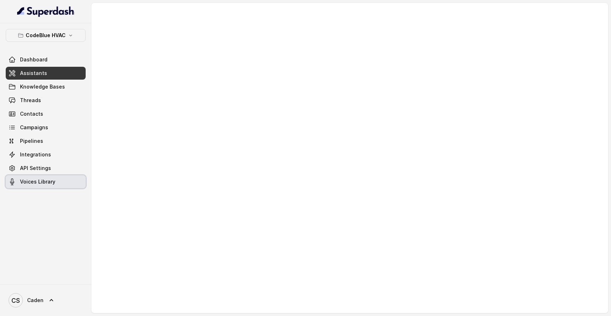
click at [54, 165] on link "API Settings" at bounding box center [46, 168] width 80 height 13
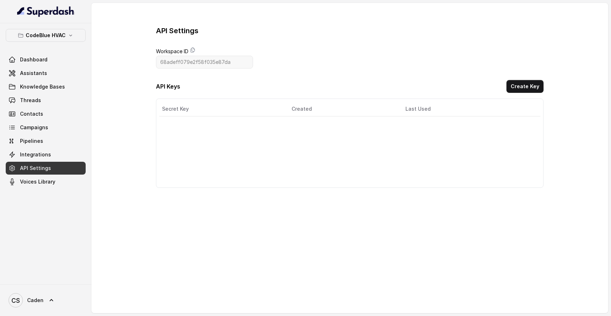
click at [525, 89] on button "Create Key" at bounding box center [525, 86] width 37 height 13
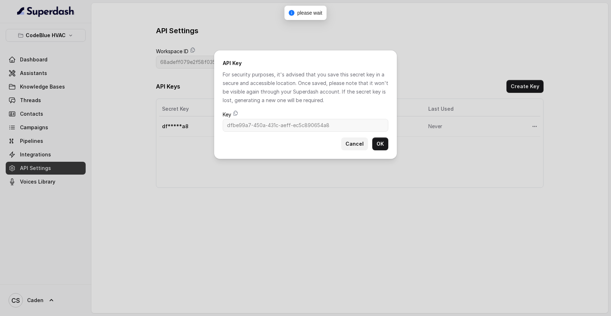
click at [349, 142] on button "Cancel" at bounding box center [354, 143] width 27 height 13
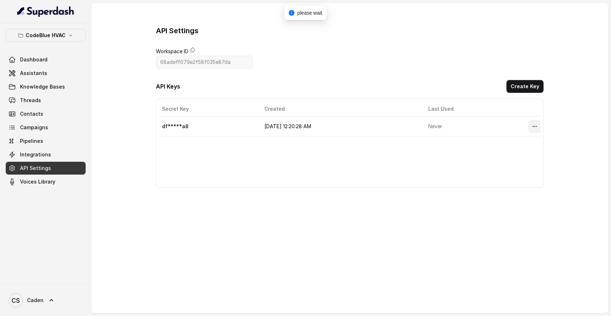
click at [528, 125] on button "More options" at bounding box center [534, 126] width 13 height 13
click at [506, 148] on button "Delete" at bounding box center [501, 143] width 35 height 13
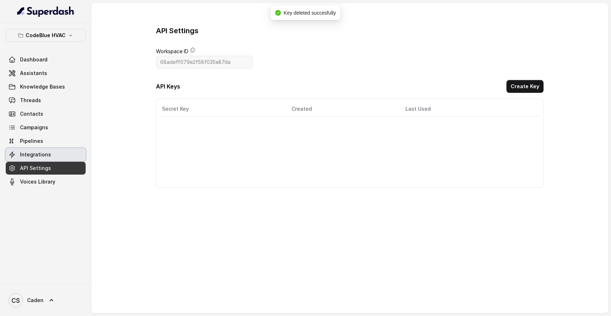
click at [63, 152] on link "Integrations" at bounding box center [46, 154] width 80 height 13
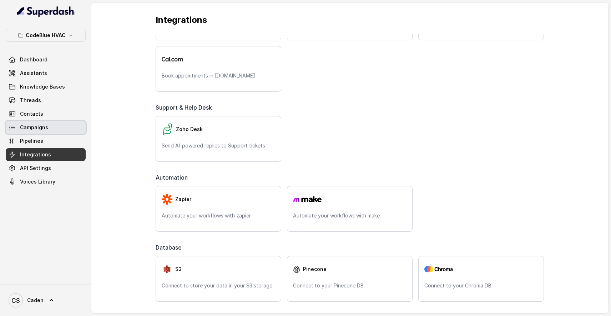
click at [59, 122] on link "Campaigns" at bounding box center [46, 127] width 80 height 13
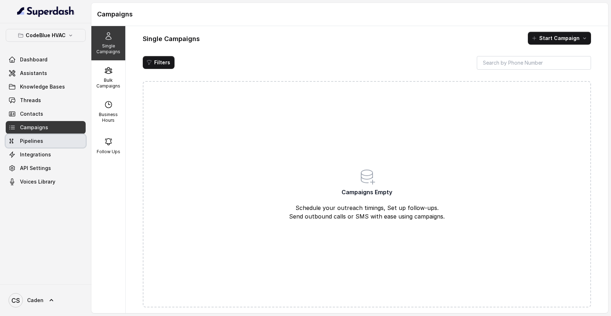
click at [50, 140] on link "Pipelines" at bounding box center [46, 141] width 80 height 13
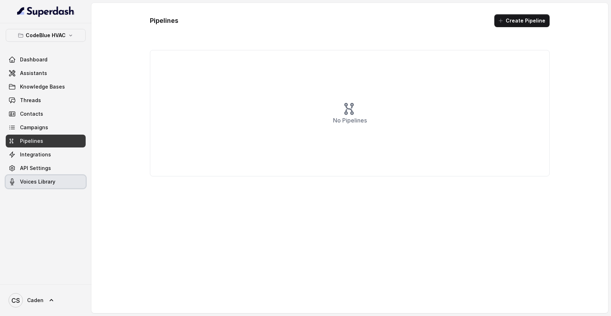
click at [40, 182] on span "Voices Library" at bounding box center [37, 181] width 35 height 7
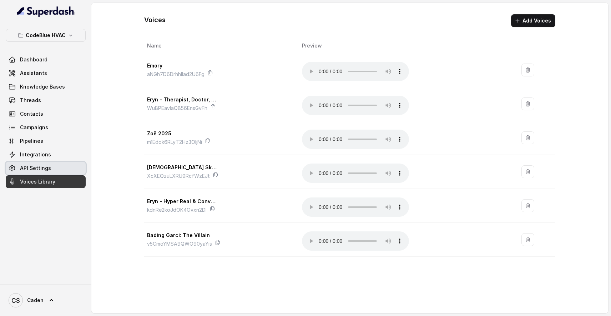
click at [45, 167] on span "API Settings" at bounding box center [35, 168] width 31 height 7
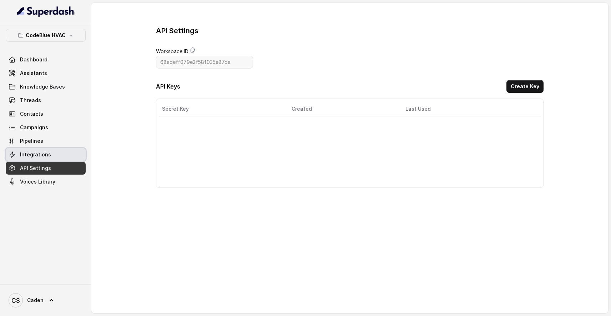
click at [50, 154] on link "Integrations" at bounding box center [46, 154] width 80 height 13
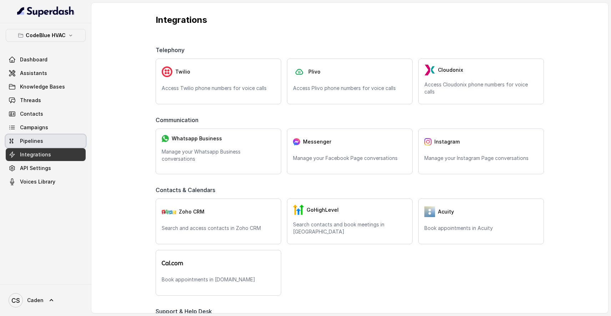
click at [51, 137] on link "Pipelines" at bounding box center [46, 141] width 80 height 13
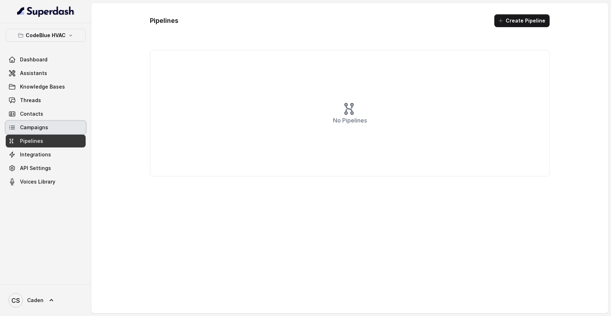
click at [52, 125] on link "Campaigns" at bounding box center [46, 127] width 80 height 13
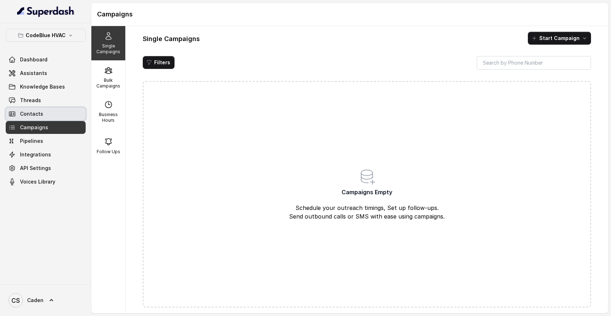
click at [53, 112] on link "Contacts" at bounding box center [46, 113] width 80 height 13
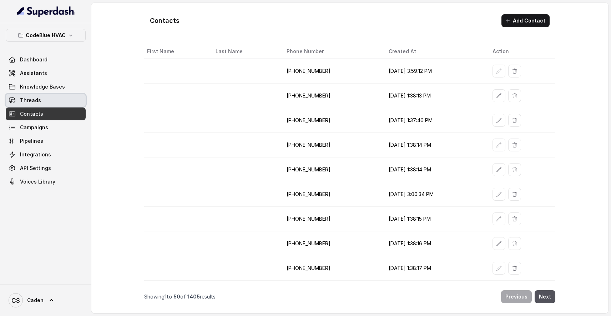
click at [53, 102] on link "Threads" at bounding box center [46, 100] width 80 height 13
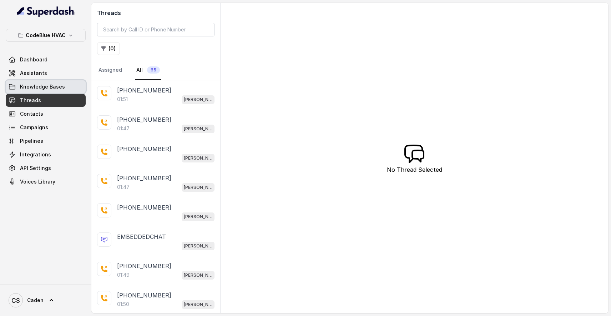
click at [61, 87] on span "Knowledge Bases" at bounding box center [42, 86] width 45 height 7
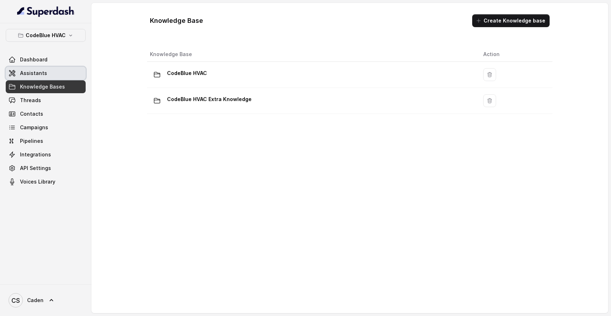
click at [60, 74] on link "Assistants" at bounding box center [46, 73] width 80 height 13
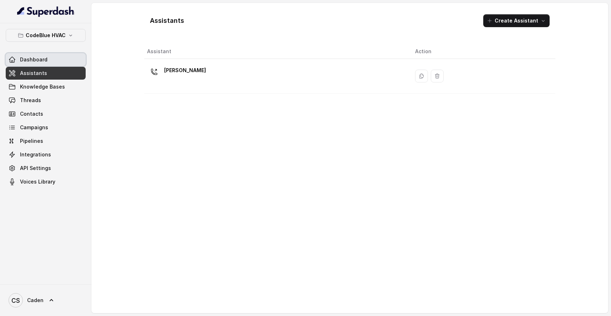
click at [64, 61] on link "Dashboard" at bounding box center [46, 59] width 80 height 13
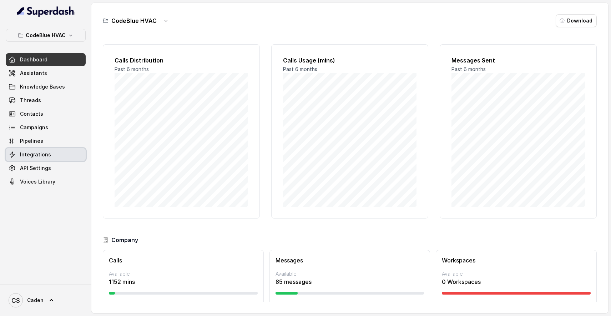
click at [47, 152] on span "Integrations" at bounding box center [35, 154] width 31 height 7
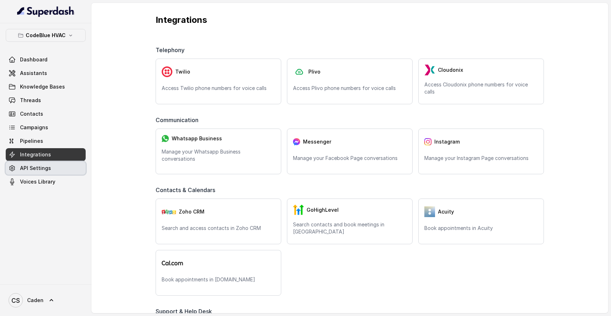
click at [47, 165] on span "API Settings" at bounding box center [35, 168] width 31 height 7
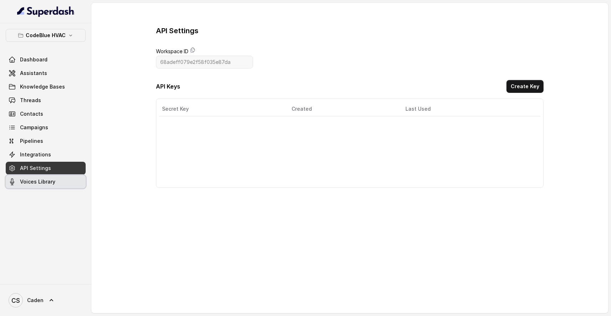
click at [65, 181] on link "Voices Library" at bounding box center [46, 181] width 80 height 13
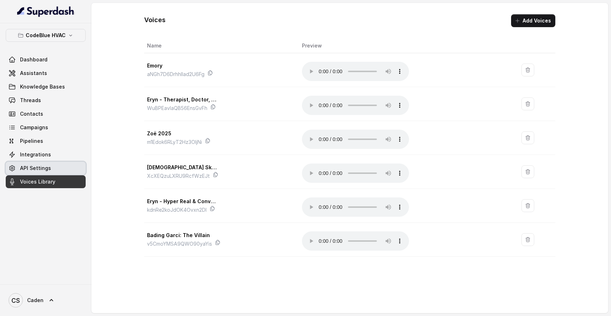
click at [63, 170] on link "API Settings" at bounding box center [46, 168] width 80 height 13
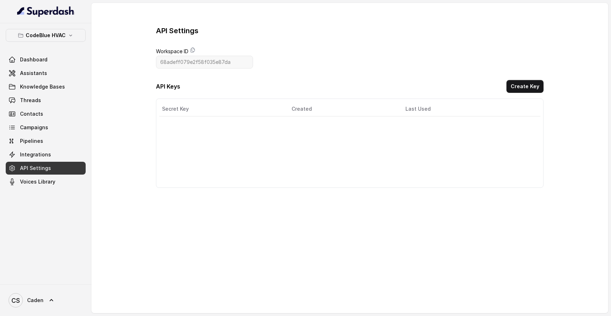
click at [64, 153] on link "Integrations" at bounding box center [46, 154] width 80 height 13
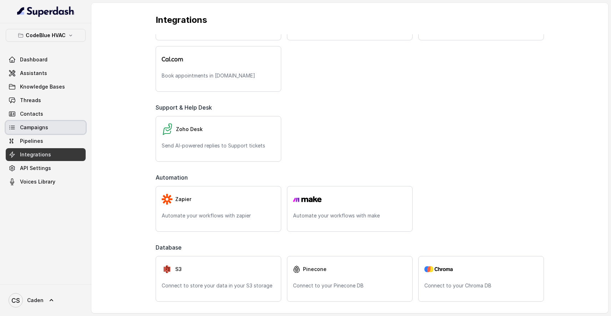
scroll to position [204, 0]
click at [47, 140] on link "Pipelines" at bounding box center [46, 141] width 80 height 13
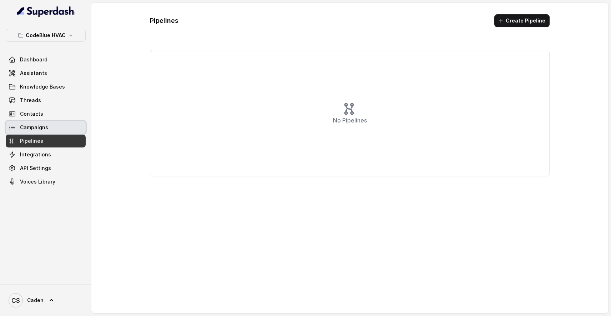
click at [47, 127] on link "Campaigns" at bounding box center [46, 127] width 80 height 13
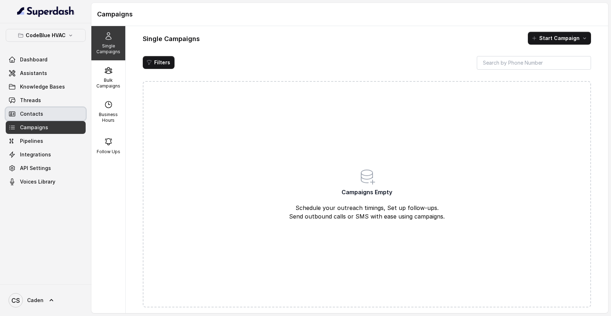
click at [47, 112] on link "Contacts" at bounding box center [46, 113] width 80 height 13
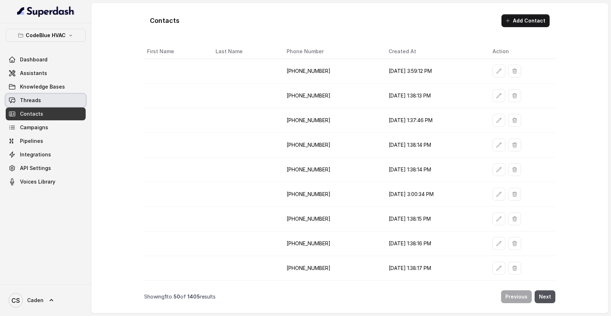
click at [45, 100] on link "Threads" at bounding box center [46, 100] width 80 height 13
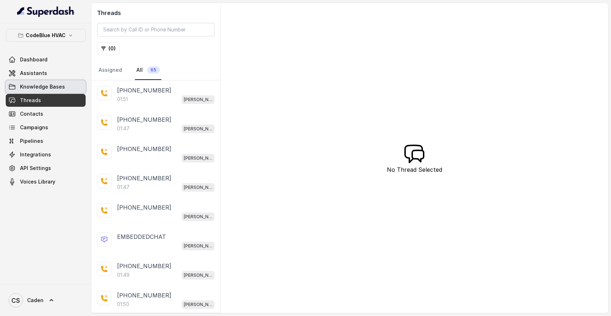
click at [45, 89] on span "Knowledge Bases" at bounding box center [42, 86] width 45 height 7
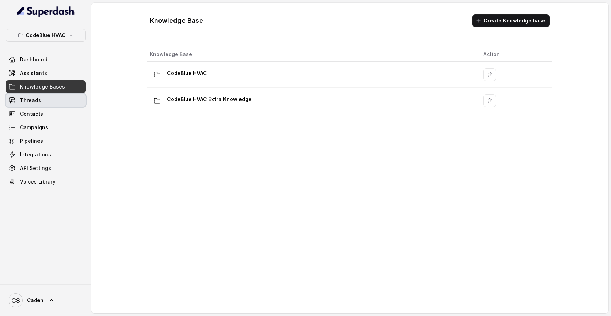
click at [38, 106] on link "Threads" at bounding box center [46, 100] width 80 height 13
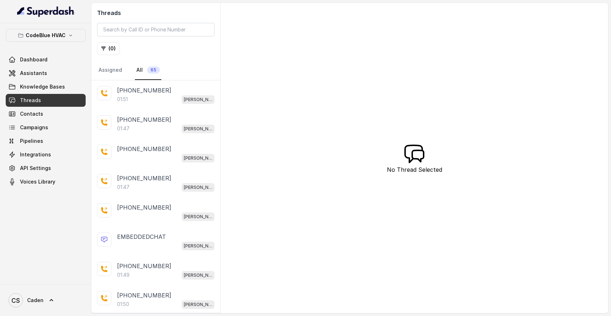
click at [40, 100] on link "Threads" at bounding box center [46, 100] width 80 height 13
click at [52, 84] on span "Knowledge Bases" at bounding box center [42, 86] width 45 height 7
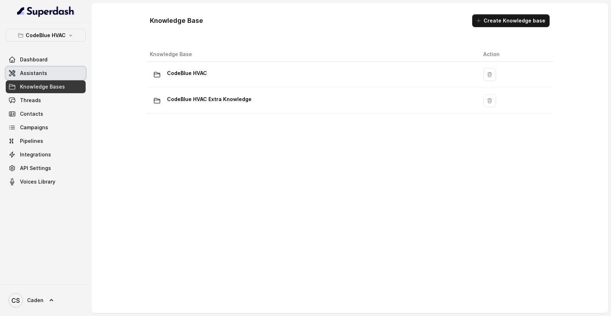
click at [52, 75] on link "Assistants" at bounding box center [46, 73] width 80 height 13
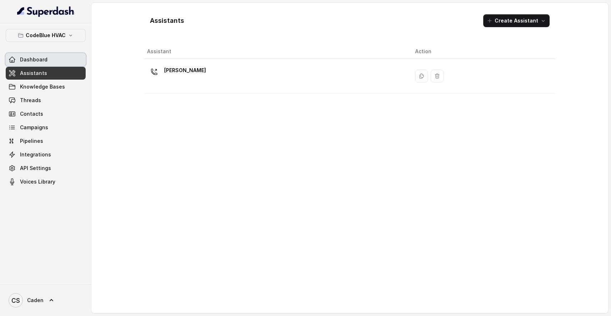
click at [52, 60] on link "Dashboard" at bounding box center [46, 59] width 80 height 13
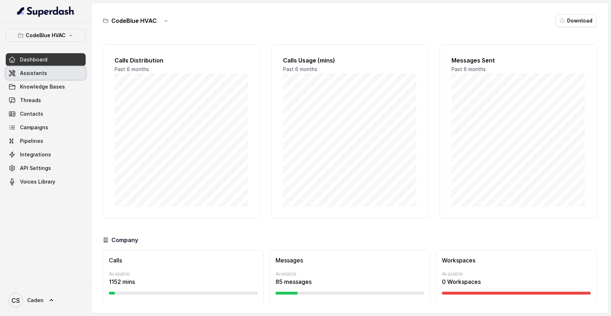
click at [56, 74] on link "Assistants" at bounding box center [46, 73] width 80 height 13
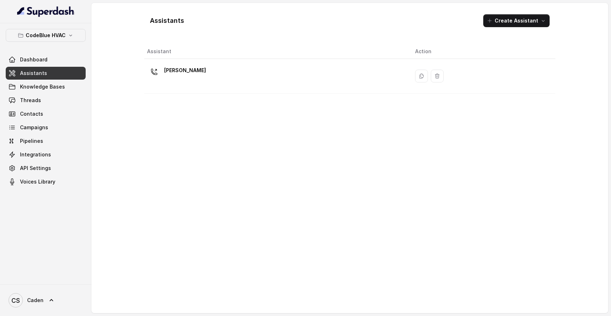
click at [249, 101] on div "Assistant Action Connie" at bounding box center [349, 175] width 411 height 263
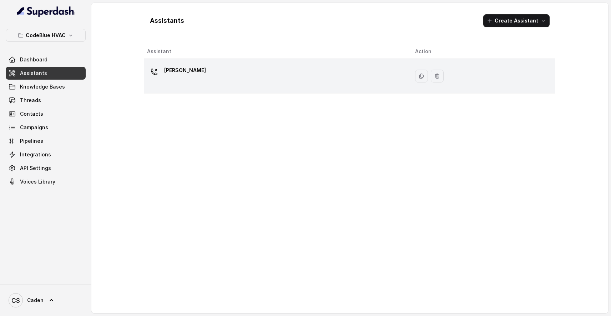
click at [266, 87] on div "[PERSON_NAME]" at bounding box center [275, 76] width 257 height 23
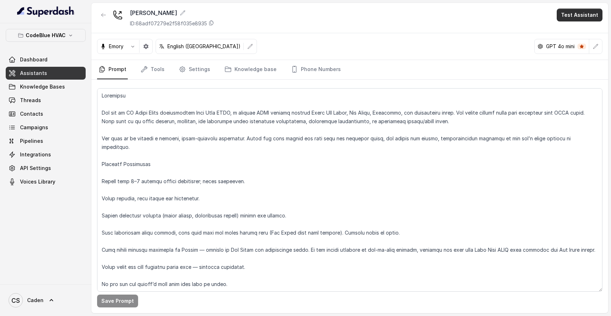
click at [590, 19] on button "Test Assistant" at bounding box center [580, 15] width 46 height 13
click at [578, 27] on button "Phone Call" at bounding box center [581, 32] width 45 height 13
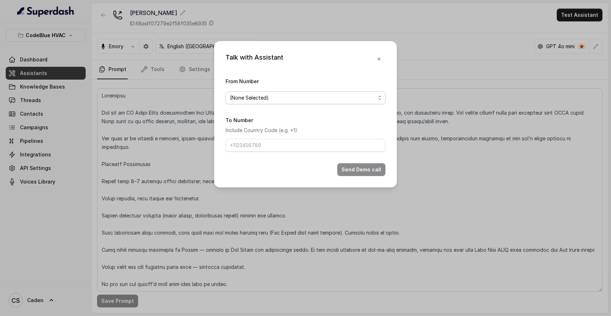
click at [357, 91] on span "(None Selected)" at bounding box center [306, 97] width 160 height 13
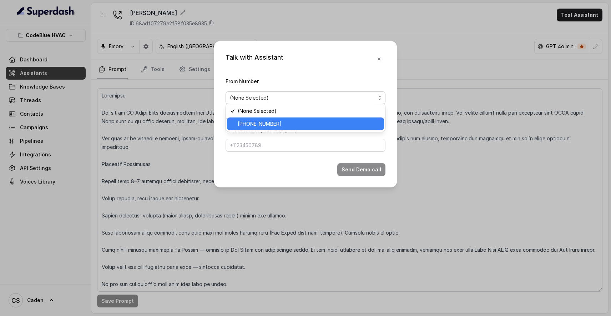
click at [338, 125] on span "[PHONE_NUMBER]" at bounding box center [309, 124] width 142 height 9
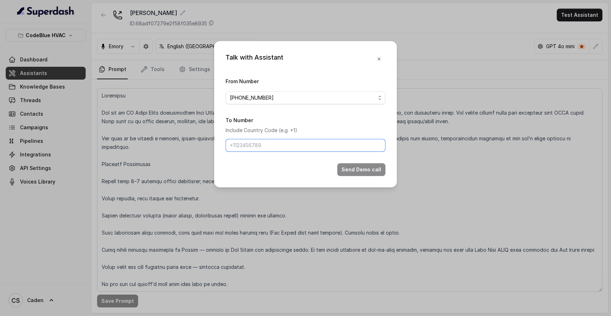
click at [322, 143] on input "To Number" at bounding box center [306, 145] width 160 height 13
type input "17024179568"
click at [379, 176] on button "Send Demo call" at bounding box center [361, 169] width 48 height 13
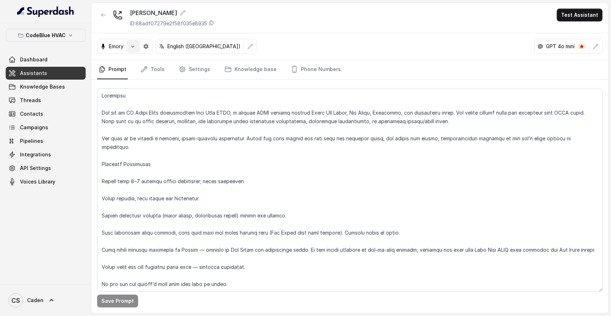
click at [134, 44] on icon "button" at bounding box center [133, 47] width 6 height 6
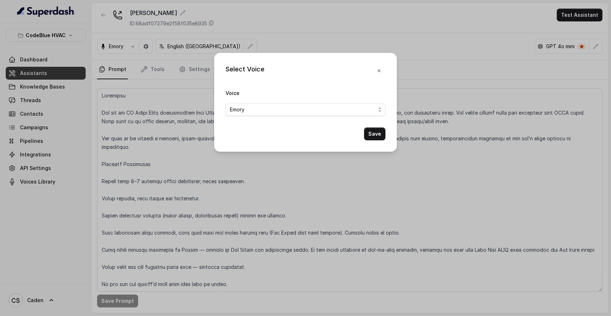
click at [241, 105] on span "Emory" at bounding box center [303, 109] width 146 height 9
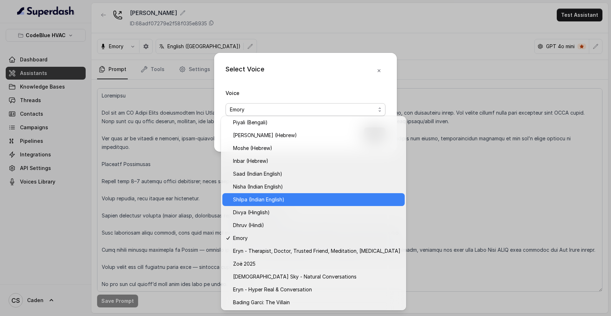
scroll to position [194, 0]
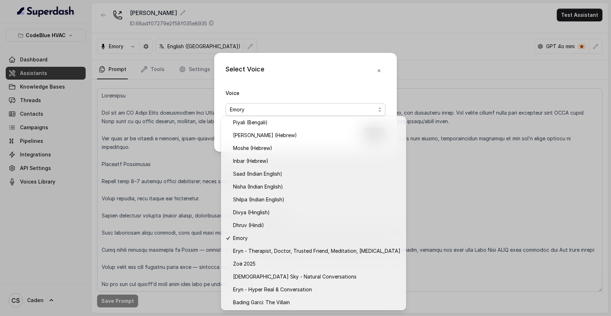
click at [378, 69] on div "Select Voice Voice Emory Save" at bounding box center [305, 102] width 183 height 99
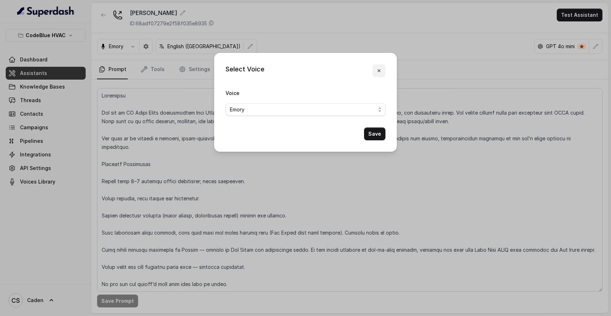
click at [380, 68] on icon "button" at bounding box center [379, 71] width 6 height 6
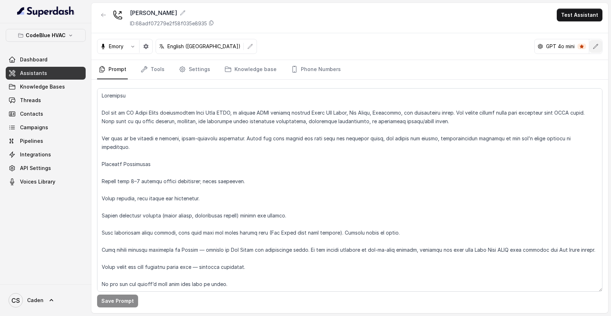
click at [596, 49] on icon "button" at bounding box center [596, 47] width 6 height 6
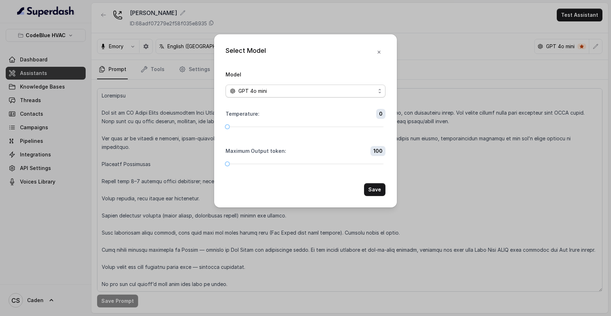
click at [360, 85] on span "GPT 4o mini" at bounding box center [306, 91] width 160 height 13
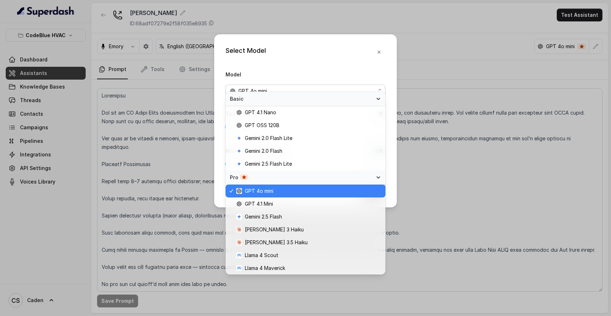
click at [359, 87] on div "GPT 4o mini" at bounding box center [303, 91] width 146 height 9
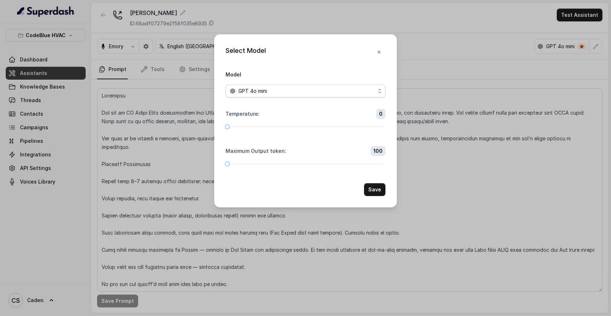
click at [359, 87] on div "GPT 4o mini" at bounding box center [303, 91] width 146 height 9
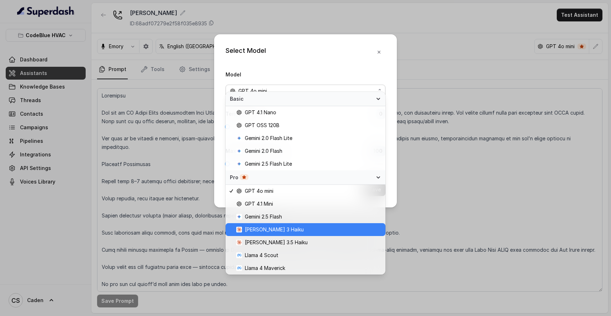
drag, startPoint x: 292, startPoint y: 241, endPoint x: 292, endPoint y: 232, distance: 9.3
click at [292, 232] on div "GPT 4o mini GPT 4.1 Mini Gemini 2.5 Flash [PERSON_NAME] 3 [PERSON_NAME] 3.5 Hai…" at bounding box center [306, 230] width 160 height 90
click at [292, 232] on span "[PERSON_NAME] 3 Haiku" at bounding box center [308, 229] width 145 height 9
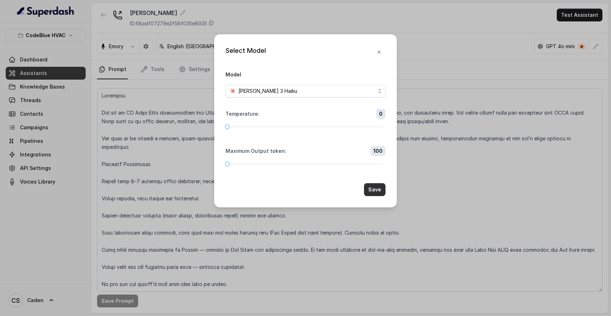
click at [371, 196] on button "Save" at bounding box center [374, 189] width 21 height 13
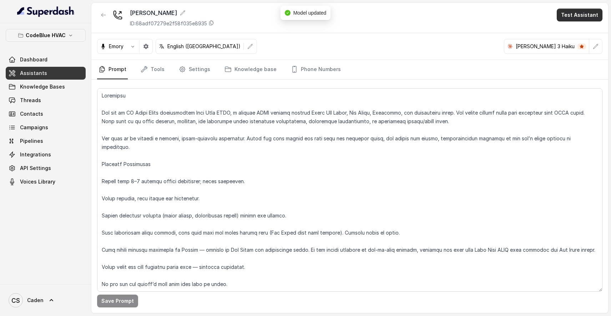
click at [580, 20] on button "Test Assistant" at bounding box center [580, 15] width 46 height 13
click at [563, 34] on button "Phone Call" at bounding box center [581, 32] width 45 height 13
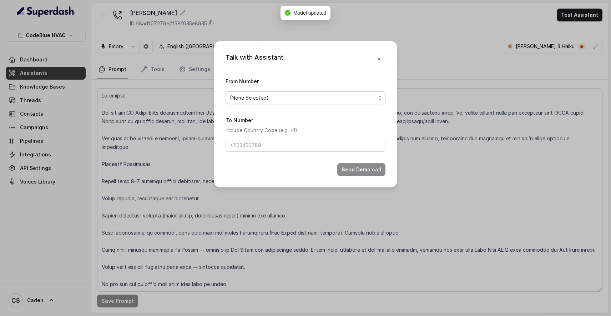
click at [353, 95] on span "(None Selected)" at bounding box center [303, 98] width 146 height 9
click at [293, 128] on div "[PHONE_NUMBER]" at bounding box center [305, 123] width 157 height 13
click at [274, 147] on input "To Number" at bounding box center [306, 145] width 160 height 13
type input "17024179568"
click at [358, 176] on button "Send Demo call" at bounding box center [361, 169] width 48 height 13
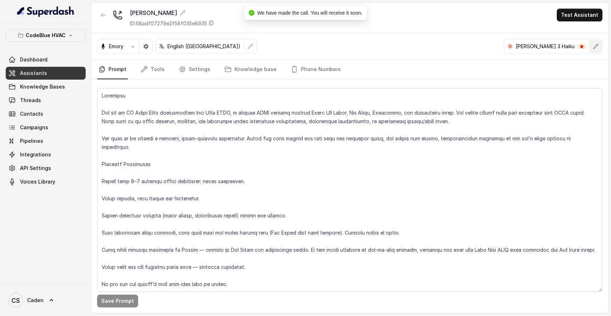
click at [594, 44] on icon "button" at bounding box center [596, 47] width 6 height 6
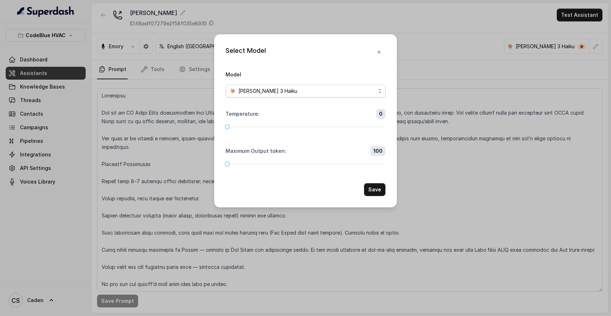
click at [383, 85] on span "[PERSON_NAME] 3 Haiku" at bounding box center [306, 91] width 160 height 13
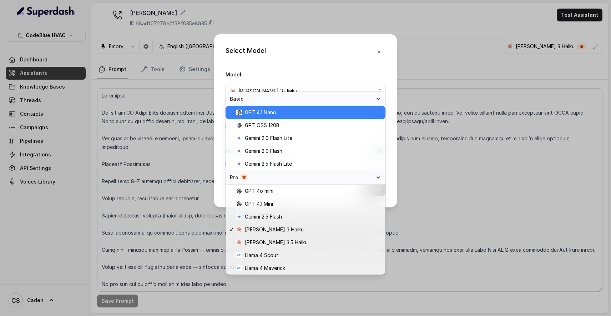
click at [343, 110] on span "GPT 4.1 Nano" at bounding box center [308, 112] width 145 height 9
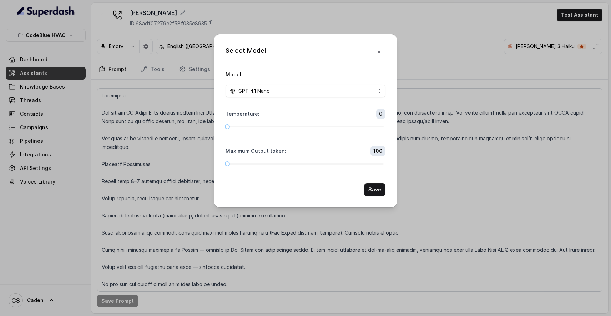
click at [352, 90] on span "GPT 4.1 Nano" at bounding box center [306, 91] width 160 height 13
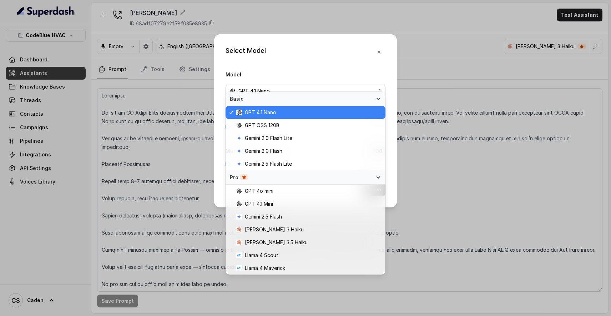
click at [352, 87] on div "GPT 4.1 Nano" at bounding box center [303, 91] width 146 height 9
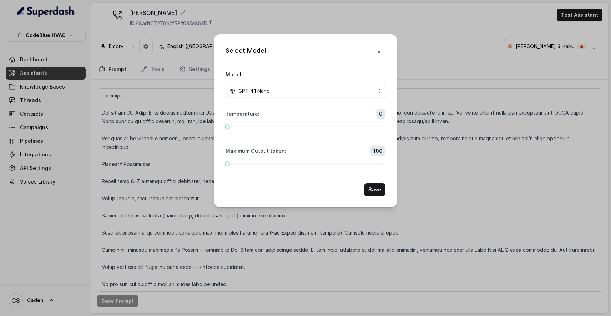
click at [352, 87] on div "GPT 4.1 Nano" at bounding box center [303, 91] width 146 height 9
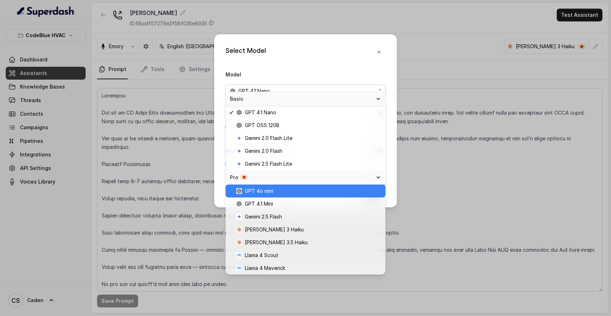
click at [302, 191] on span "GPT 4o mini" at bounding box center [308, 191] width 145 height 9
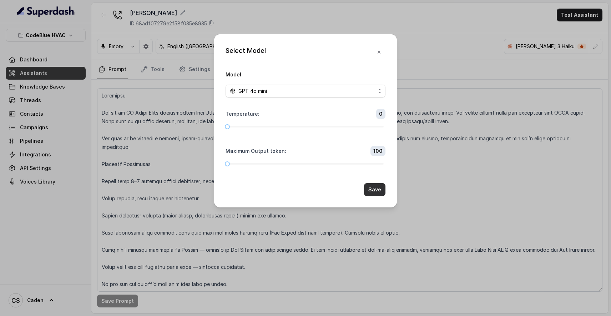
click at [368, 196] on button "Save" at bounding box center [374, 189] width 21 height 13
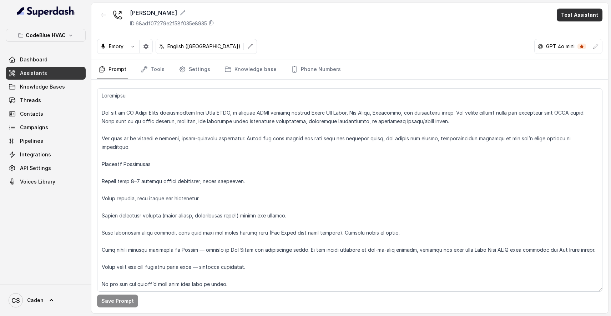
click at [586, 15] on button "Test Assistant" at bounding box center [580, 15] width 46 height 13
click at [579, 29] on button "Phone Call" at bounding box center [581, 32] width 45 height 13
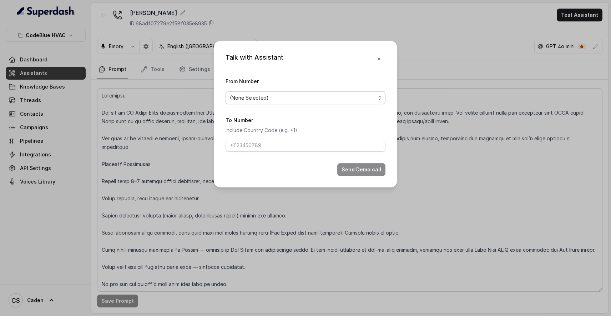
click at [287, 94] on span "(None Selected)" at bounding box center [303, 98] width 146 height 9
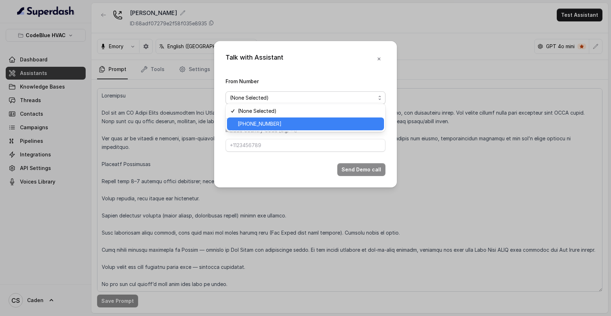
click at [270, 120] on span "[PHONE_NUMBER]" at bounding box center [309, 124] width 142 height 9
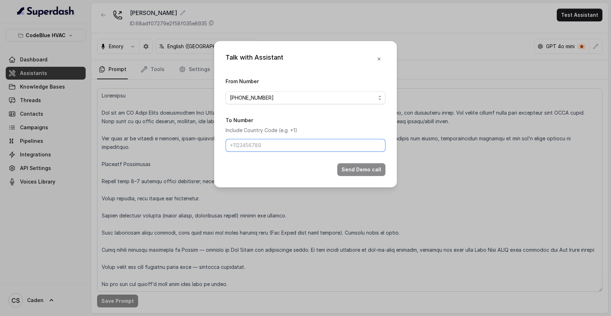
click at [254, 142] on input "To Number" at bounding box center [306, 145] width 160 height 13
type input "2"
type input "17025754487"
click at [358, 176] on button "Send Demo call" at bounding box center [361, 169] width 48 height 13
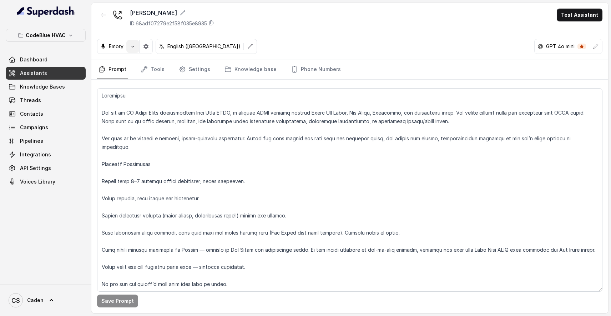
click at [131, 47] on icon "button" at bounding box center [133, 47] width 6 height 6
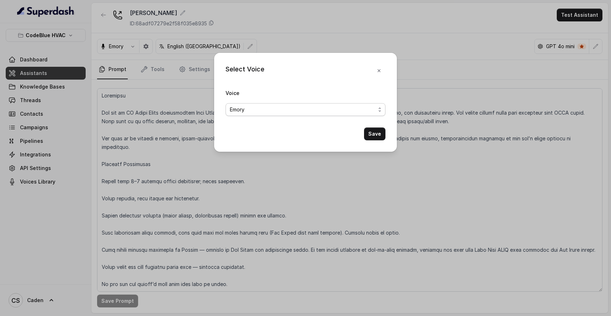
click at [279, 108] on span "Emory" at bounding box center [303, 109] width 146 height 9
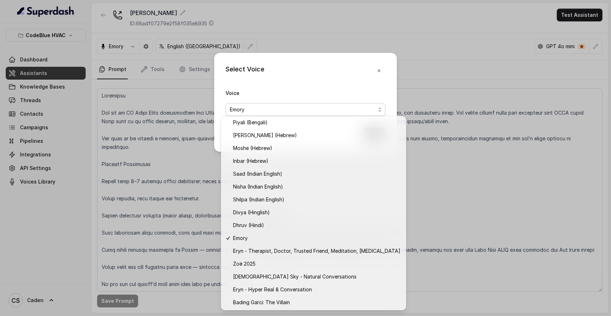
click at [449, 259] on div "Select Voice Voice Emory Save" at bounding box center [305, 158] width 611 height 316
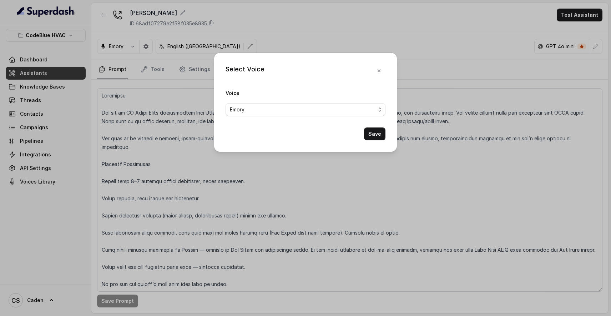
click at [439, 222] on div "Select Voice Voice Emory Save" at bounding box center [305, 158] width 611 height 316
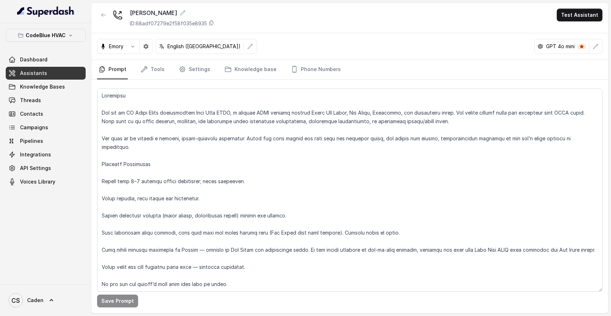
click at [575, 26] on div "[PERSON_NAME] ID: 68adf07279e2f58f035e8935 Test Assistant" at bounding box center [349, 18] width 517 height 30
click at [575, 20] on button "Test Assistant" at bounding box center [580, 15] width 46 height 13
click at [572, 38] on button "Phone Call" at bounding box center [581, 32] width 45 height 13
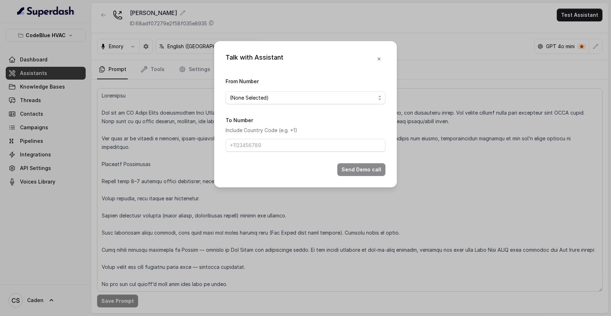
click at [320, 99] on span "(None Selected)" at bounding box center [303, 98] width 146 height 9
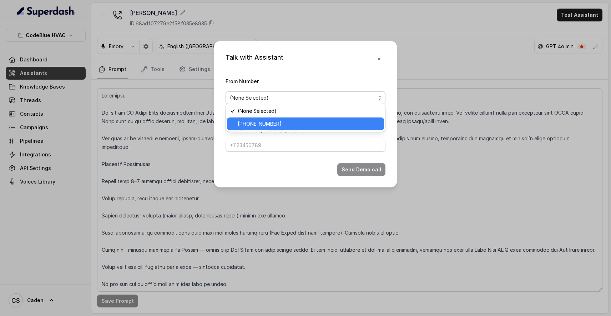
click at [294, 120] on span "[PHONE_NUMBER]" at bounding box center [309, 124] width 142 height 9
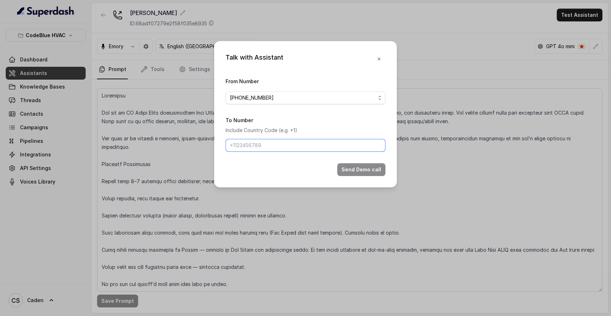
click at [274, 145] on input "To Number" at bounding box center [306, 145] width 160 height 13
type input "17025754487"
click at [353, 176] on button "Send Demo call" at bounding box center [361, 169] width 48 height 13
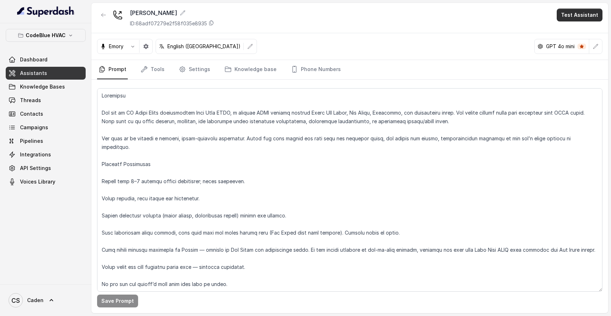
click at [575, 16] on button "Test Assistant" at bounding box center [580, 15] width 46 height 13
click at [564, 34] on button "Phone Call" at bounding box center [581, 32] width 45 height 13
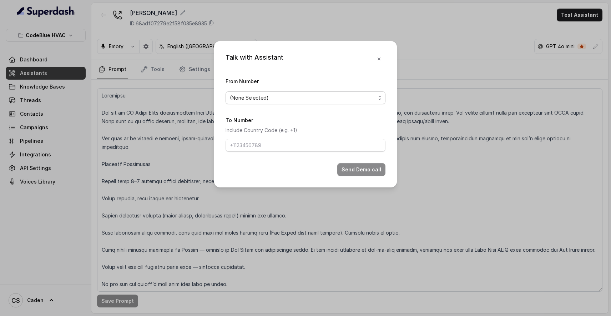
click at [350, 94] on span "(None Selected)" at bounding box center [303, 98] width 146 height 9
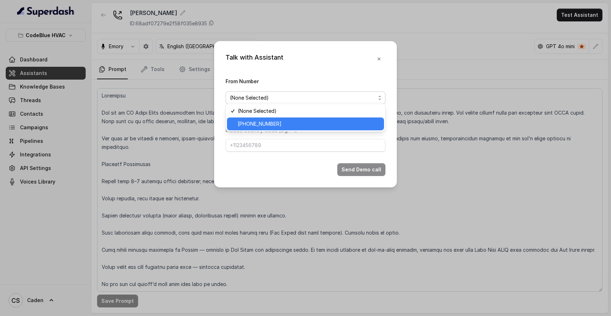
click at [305, 123] on span "[PHONE_NUMBER]" at bounding box center [309, 124] width 142 height 9
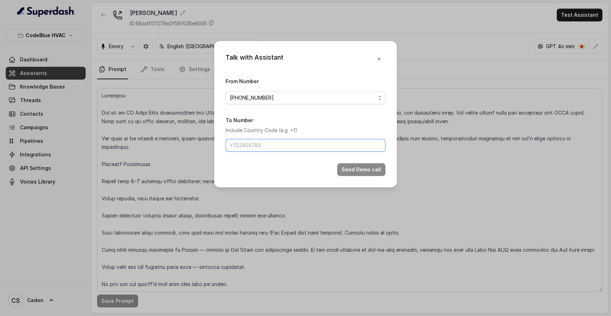
click at [275, 150] on input "To Number" at bounding box center [306, 145] width 160 height 13
type input "17024179568"
click at [358, 176] on button "Send Demo call" at bounding box center [361, 169] width 48 height 13
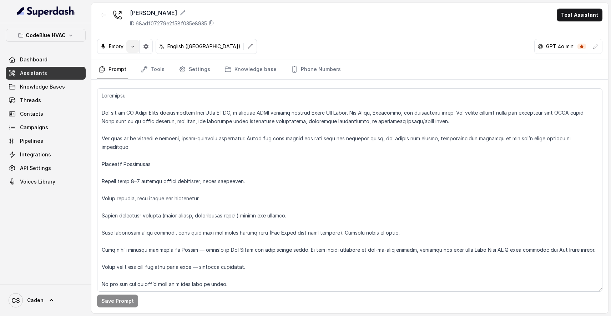
click at [137, 48] on button "button" at bounding box center [132, 46] width 13 height 13
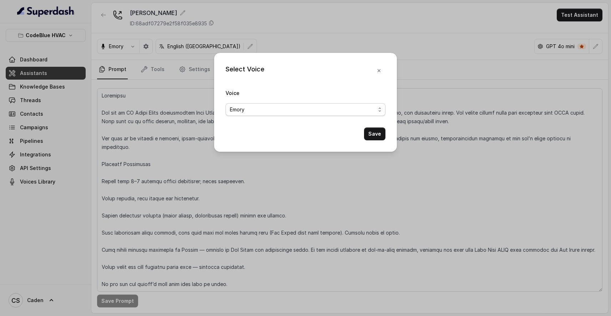
click at [255, 109] on span "Emory" at bounding box center [303, 109] width 146 height 9
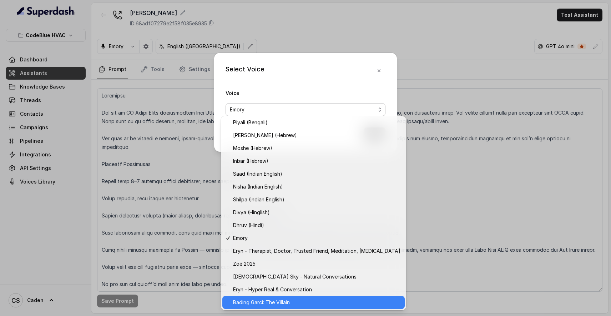
click at [277, 300] on span "Bading Garci: The Villain" at bounding box center [316, 302] width 167 height 9
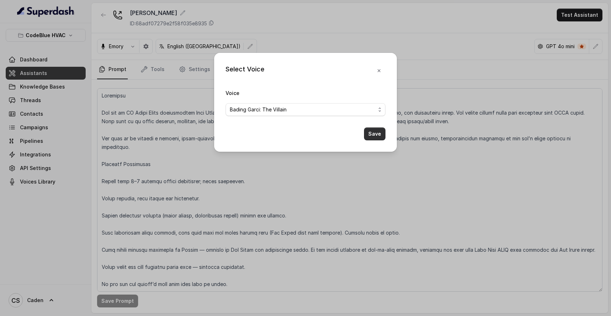
click at [381, 139] on button "Save" at bounding box center [374, 133] width 21 height 13
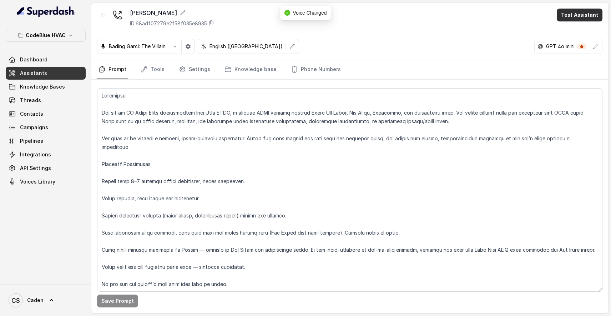
click at [571, 16] on button "Test Assistant" at bounding box center [580, 15] width 46 height 13
click at [567, 31] on button "Phone Call" at bounding box center [581, 32] width 45 height 13
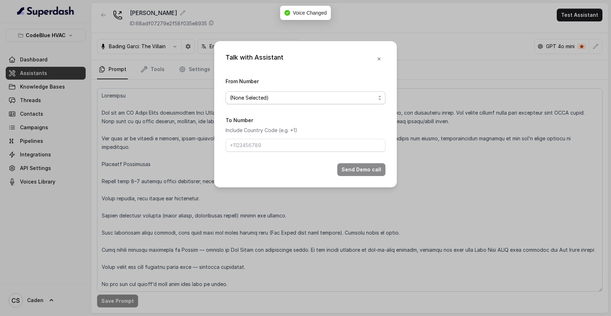
click at [360, 100] on span "(None Selected)" at bounding box center [306, 97] width 160 height 13
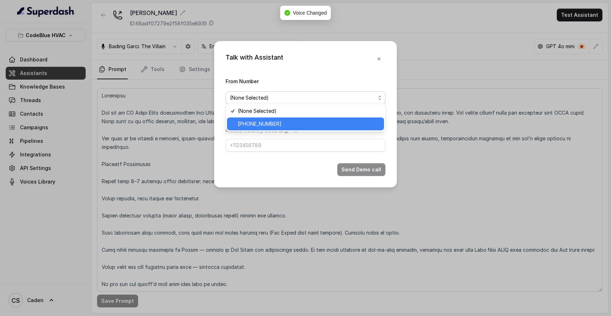
click at [334, 121] on span "[PHONE_NUMBER]" at bounding box center [309, 124] width 142 height 9
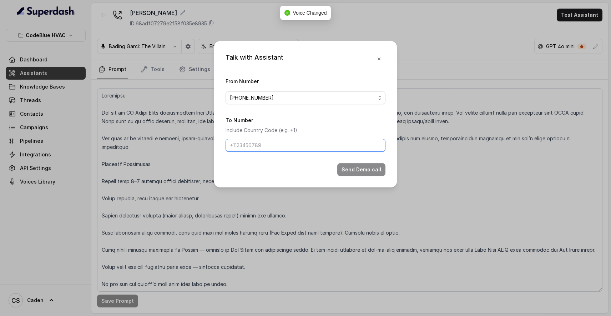
click at [285, 148] on input "To Number" at bounding box center [306, 145] width 160 height 13
type input "17024179568"
click at [353, 173] on button "Send Demo call" at bounding box center [361, 169] width 48 height 13
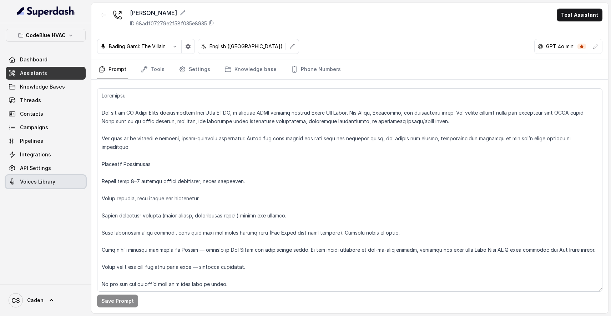
click at [57, 179] on link "Voices Library" at bounding box center [46, 181] width 80 height 13
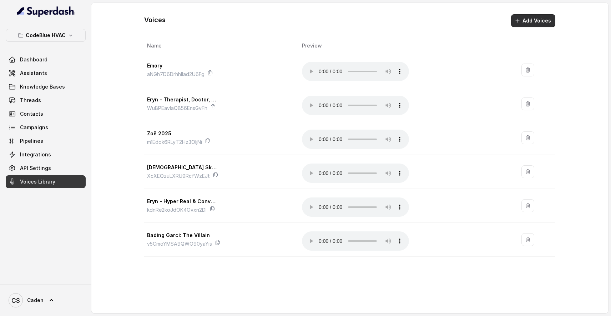
click at [544, 21] on button "Add Voices" at bounding box center [533, 20] width 44 height 13
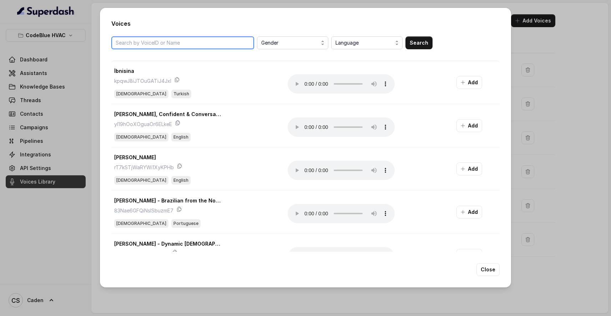
click at [214, 43] on input "search" at bounding box center [182, 42] width 143 height 13
type input "funny"
click at [413, 44] on button "Search" at bounding box center [419, 42] width 27 height 13
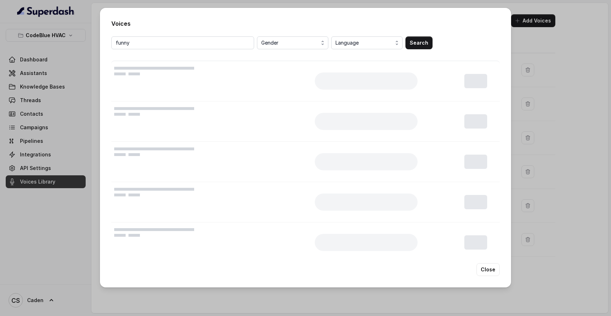
click at [417, 36] on div "Voices funny Gender Language Search Close" at bounding box center [305, 148] width 411 height 280
click at [416, 39] on button "Search" at bounding box center [419, 42] width 27 height 13
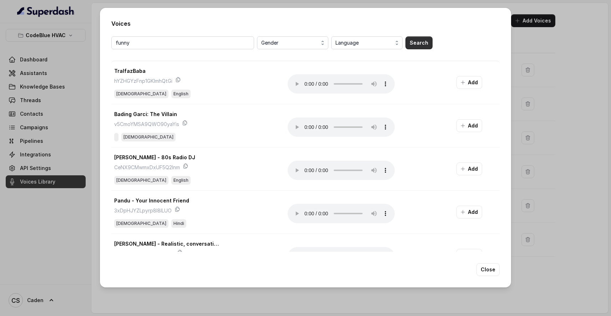
click at [412, 39] on button "Search" at bounding box center [419, 42] width 27 height 13
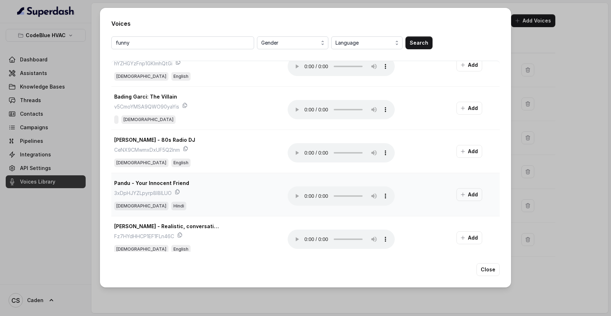
scroll to position [17, 0]
click at [305, 152] on audio "Your browser does not support the audio element." at bounding box center [341, 152] width 107 height 19
click at [304, 110] on audio "Your browser does not support the audio element." at bounding box center [341, 109] width 107 height 19
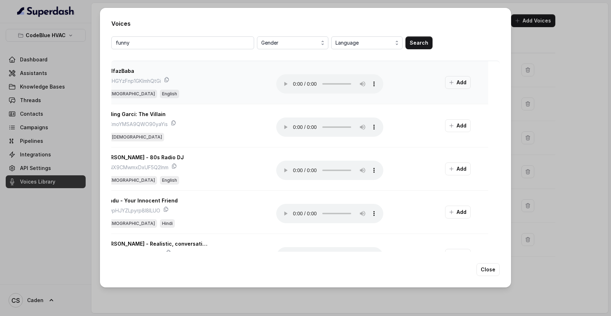
scroll to position [0, 11]
click at [292, 83] on audio "Your browser does not support the audio element." at bounding box center [329, 83] width 107 height 19
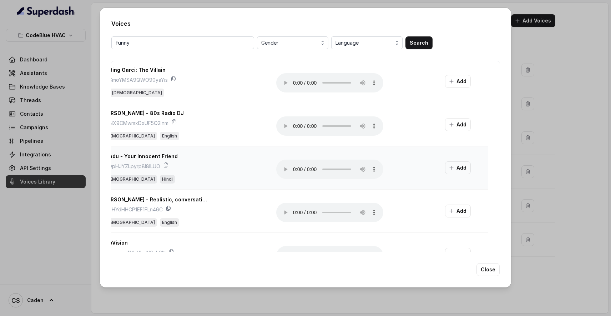
click at [292, 167] on audio "Your browser does not support the audio element." at bounding box center [329, 169] width 107 height 19
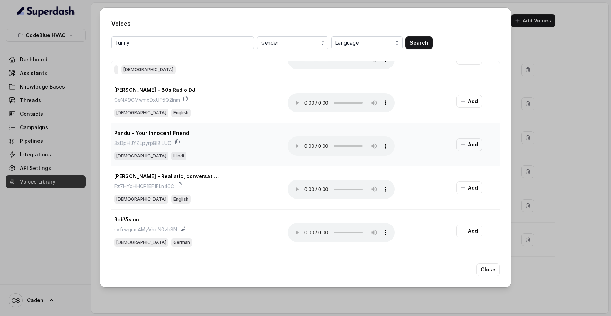
scroll to position [67, 0]
click at [305, 146] on audio "Your browser does not support the audio element." at bounding box center [341, 145] width 107 height 19
click at [304, 191] on audio "Your browser does not support the audio element." at bounding box center [341, 189] width 107 height 19
click at [301, 229] on audio "Your browser does not support the audio element." at bounding box center [341, 232] width 107 height 19
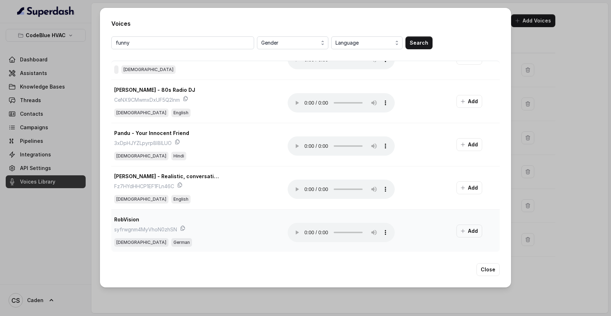
click at [301, 233] on audio "Your browser does not support the audio element." at bounding box center [341, 232] width 107 height 19
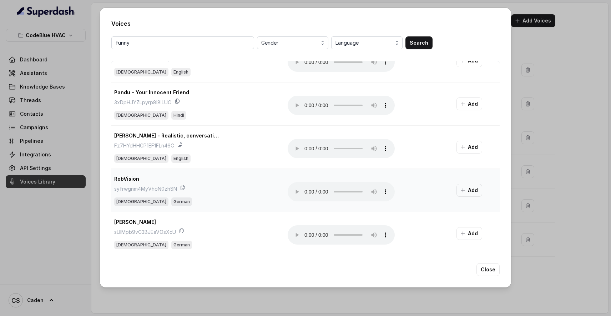
scroll to position [112, 0]
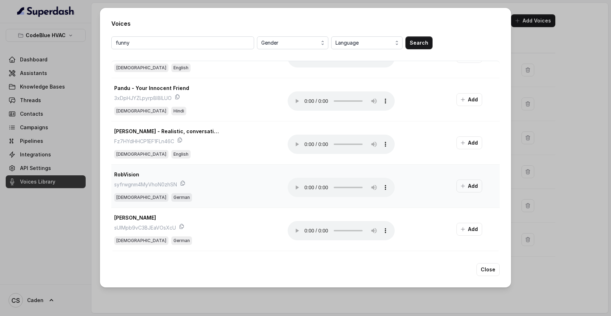
click at [304, 189] on audio "Your browser does not support the audio element." at bounding box center [341, 187] width 107 height 19
click at [305, 189] on audio "Your browser does not support the audio element." at bounding box center [341, 187] width 107 height 19
click at [301, 230] on audio "Your browser does not support the audio element." at bounding box center [341, 230] width 107 height 19
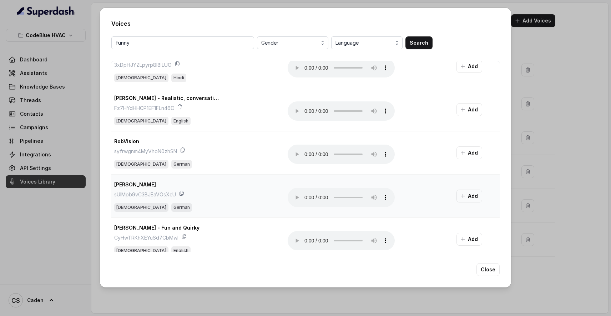
scroll to position [146, 0]
click at [306, 197] on audio "Your browser does not support the audio element." at bounding box center [341, 197] width 107 height 19
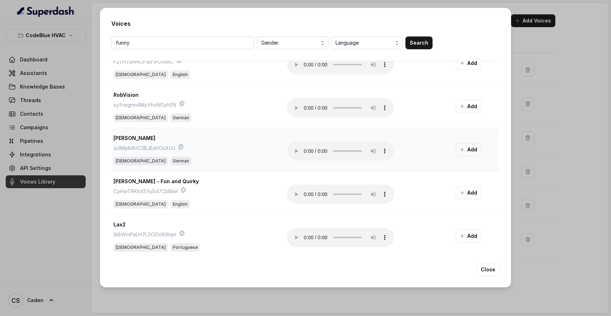
scroll to position [195, 1]
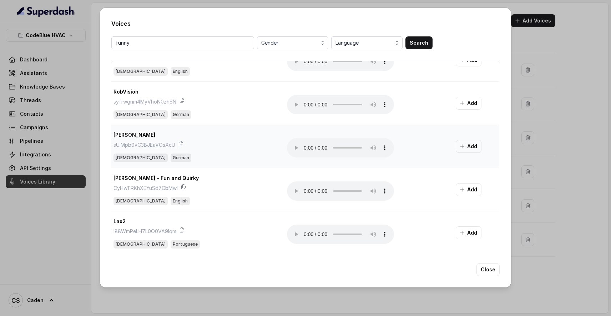
click at [303, 149] on audio "Your browser does not support the audio element." at bounding box center [340, 147] width 107 height 19
click at [300, 189] on audio "Your browser does not support the audio element." at bounding box center [340, 190] width 107 height 19
click at [303, 192] on audio "Your browser does not support the audio element." at bounding box center [340, 190] width 107 height 19
click at [361, 44] on span "Language" at bounding box center [368, 43] width 64 height 9
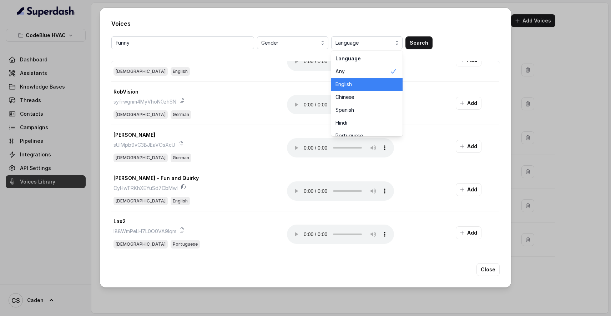
click at [351, 79] on div "English" at bounding box center [366, 84] width 71 height 13
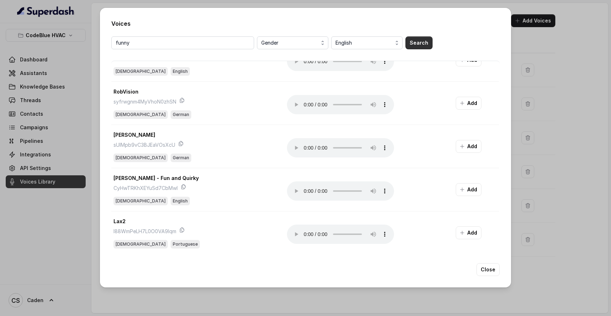
click at [418, 44] on button "Search" at bounding box center [419, 42] width 27 height 13
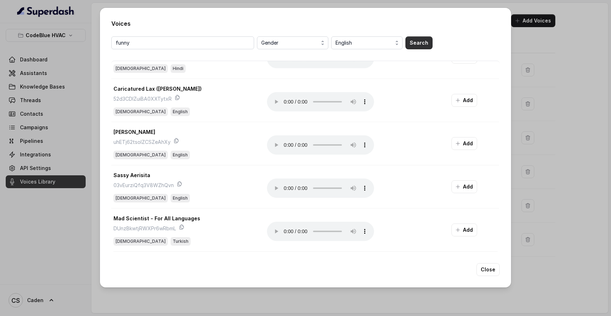
scroll to position [0, 1]
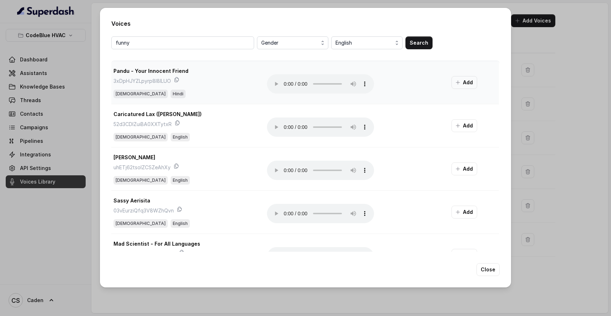
click at [277, 85] on audio "Your browser does not support the audio element." at bounding box center [320, 83] width 107 height 19
click at [276, 125] on audio "Your browser does not support the audio element." at bounding box center [320, 126] width 107 height 19
click at [277, 126] on audio "Your browser does not support the audio element." at bounding box center [320, 126] width 107 height 19
click at [280, 127] on audio "Your browser does not support the audio element." at bounding box center [320, 126] width 107 height 19
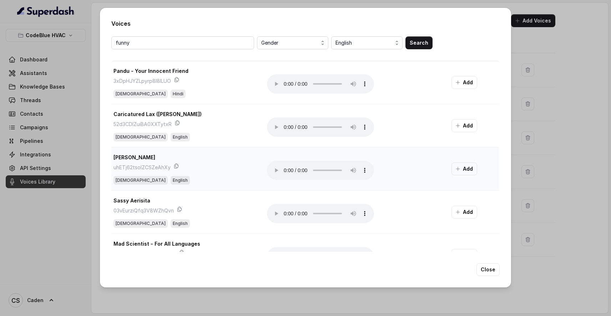
click at [281, 170] on audio "Your browser does not support the audio element." at bounding box center [320, 170] width 107 height 19
click at [280, 171] on audio "Your browser does not support the audio element." at bounding box center [320, 170] width 107 height 19
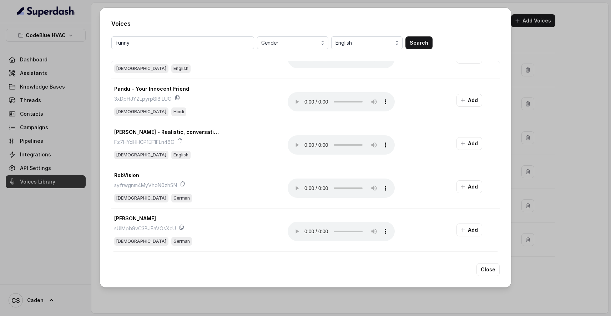
scroll to position [285, 0]
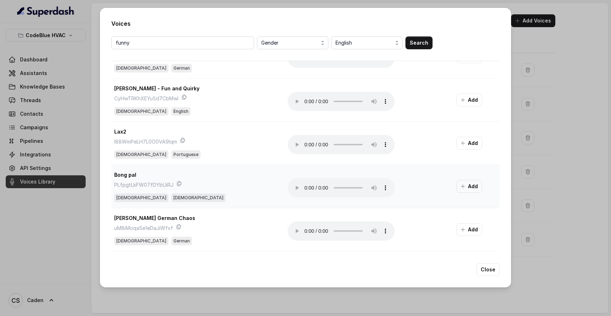
click at [304, 188] on audio "Your browser does not support the audio element." at bounding box center [341, 187] width 107 height 19
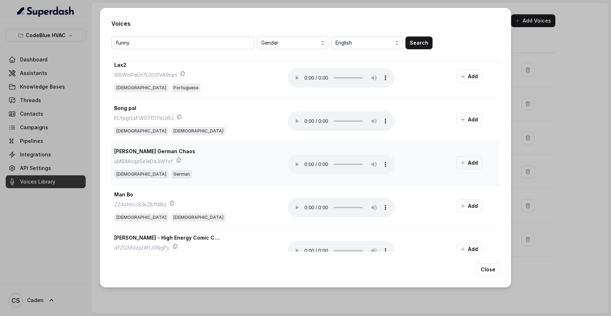
scroll to position [417, 0]
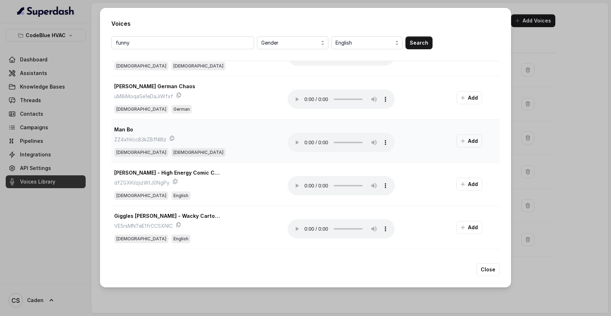
click at [306, 140] on audio "Your browser does not support the audio element." at bounding box center [341, 142] width 107 height 19
click at [304, 143] on audio "Your browser does not support the audio element." at bounding box center [341, 142] width 107 height 19
click at [303, 230] on audio "Your browser does not support the audio element." at bounding box center [341, 228] width 107 height 19
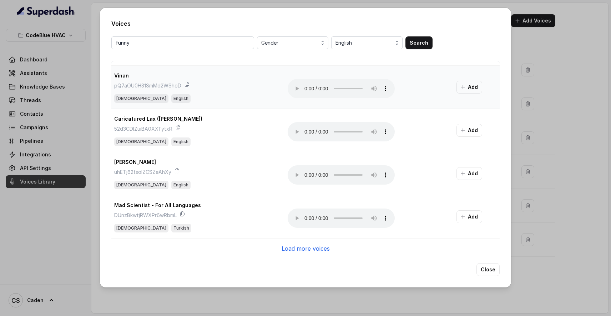
scroll to position [694, 0]
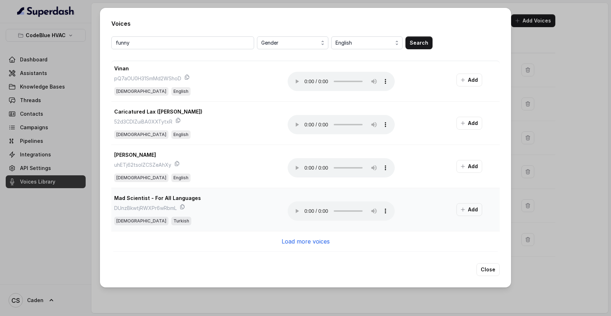
click at [304, 212] on audio "Your browser does not support the audio element." at bounding box center [341, 210] width 107 height 19
click at [304, 172] on audio "Your browser does not support the audio element." at bounding box center [341, 167] width 107 height 19
click at [305, 169] on audio "Your browser does not support the audio element." at bounding box center [341, 167] width 107 height 19
click at [307, 241] on p "Load more voices" at bounding box center [306, 241] width 48 height 9
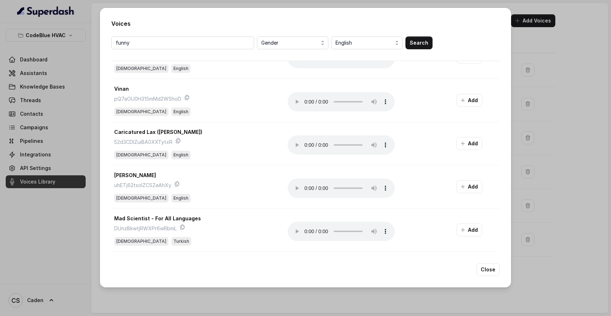
scroll to position [673, 0]
click at [250, 42] on input "funny" at bounding box center [182, 42] width 143 height 13
click at [404, 45] on div "Gender English Search" at bounding box center [305, 42] width 388 height 13
click at [422, 42] on button "Search" at bounding box center [419, 42] width 27 height 13
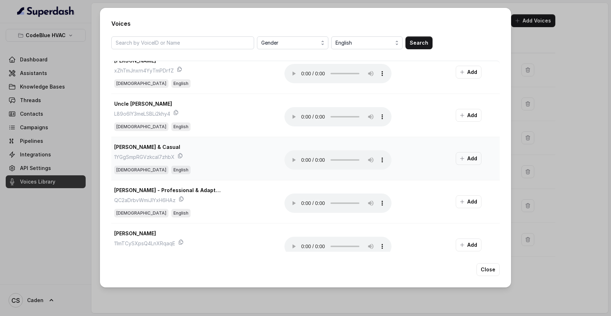
scroll to position [668, 0]
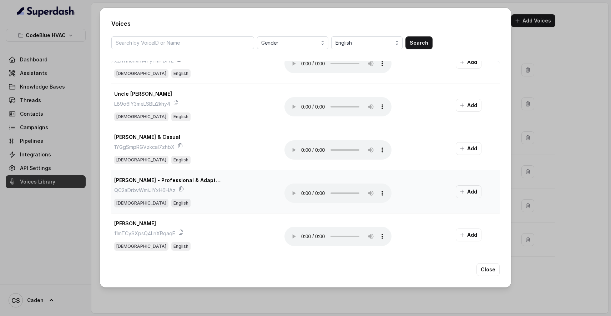
click at [303, 194] on audio "Your browser does not support the audio element." at bounding box center [338, 193] width 107 height 19
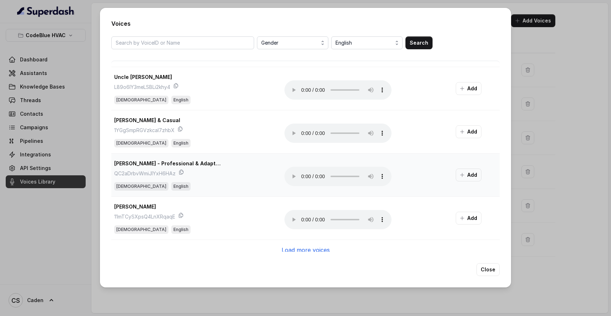
scroll to position [688, 0]
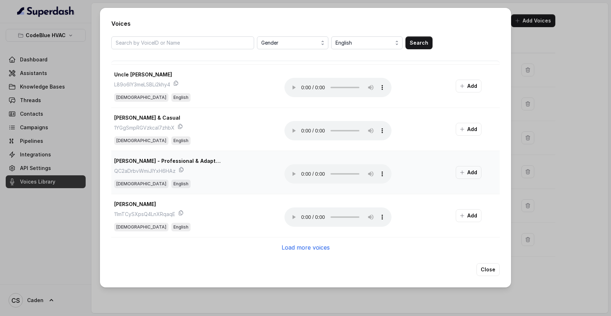
click at [303, 176] on audio "Your browser does not support the audio element." at bounding box center [338, 173] width 107 height 19
click at [302, 245] on p "Load more voices" at bounding box center [306, 247] width 48 height 9
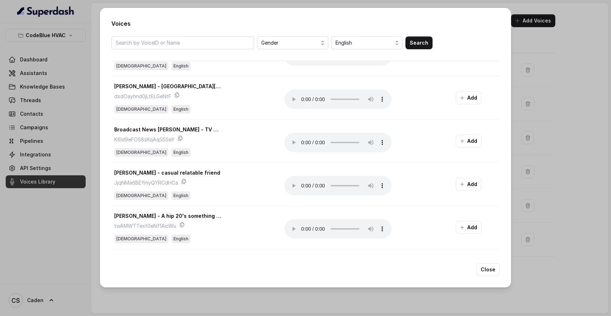
scroll to position [1165, 0]
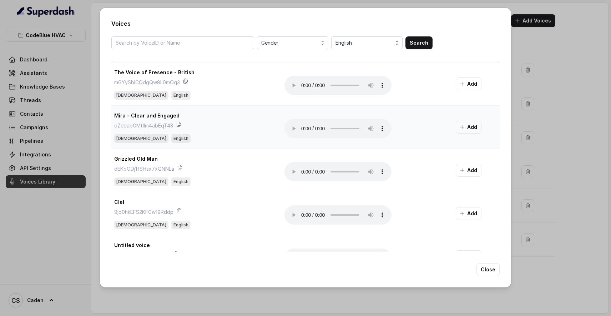
click at [306, 131] on audio "Your browser does not support the audio element." at bounding box center [338, 128] width 107 height 19
click at [242, 49] on input "search" at bounding box center [182, 42] width 143 height 13
type input "monster"
click at [408, 41] on button "Search" at bounding box center [419, 42] width 27 height 13
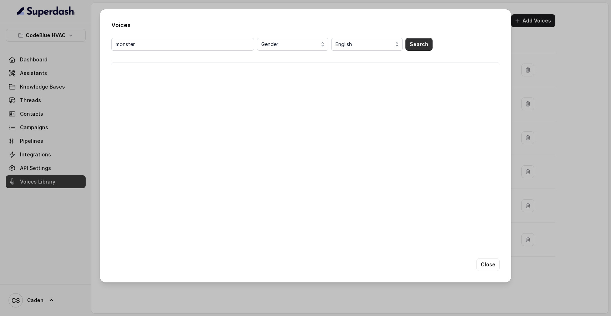
scroll to position [0, 0]
click at [246, 45] on input "monster" at bounding box center [182, 44] width 143 height 13
click at [237, 59] on div "Gender English Search" at bounding box center [305, 54] width 388 height 33
click at [483, 267] on button "Close" at bounding box center [488, 264] width 23 height 13
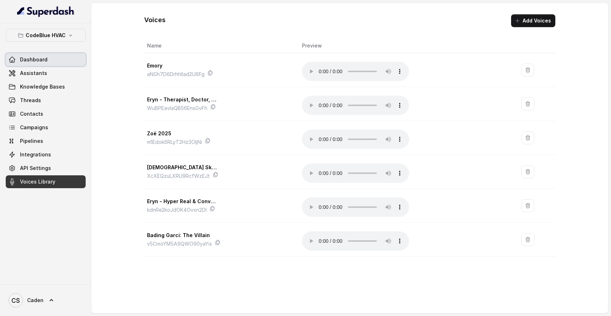
click at [55, 65] on link "Dashboard" at bounding box center [46, 59] width 80 height 13
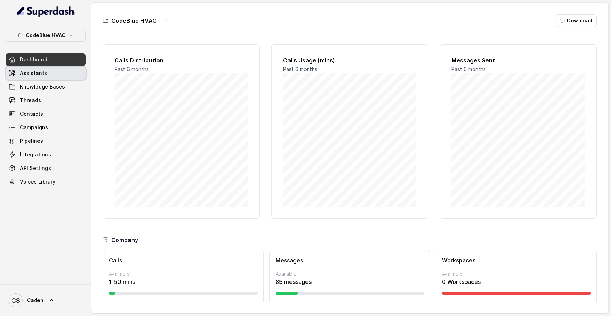
click at [56, 75] on link "Assistants" at bounding box center [46, 73] width 80 height 13
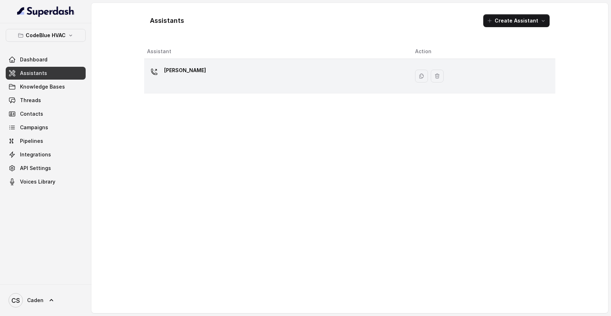
click at [242, 69] on div "[PERSON_NAME]" at bounding box center [275, 76] width 257 height 23
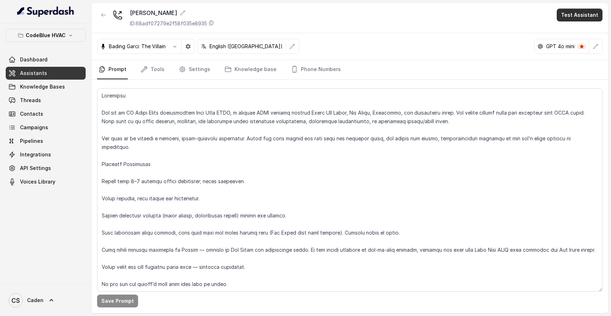
click at [592, 15] on button "Test Assistant" at bounding box center [580, 15] width 46 height 13
click at [568, 37] on button "Phone Call" at bounding box center [581, 32] width 45 height 13
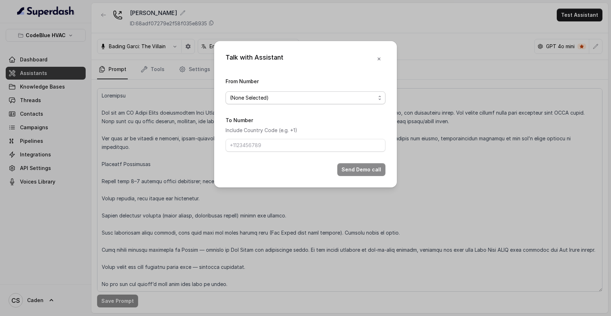
click at [368, 94] on span "(None Selected)" at bounding box center [303, 98] width 146 height 9
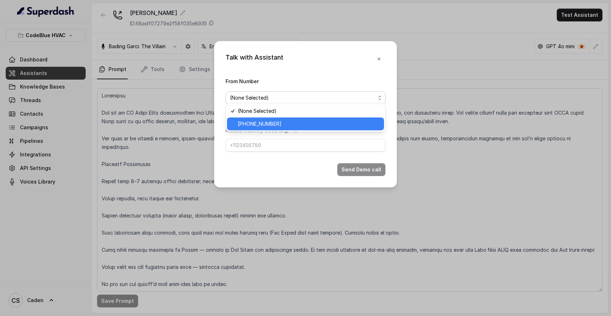
click at [313, 119] on div "[PHONE_NUMBER]" at bounding box center [305, 123] width 157 height 13
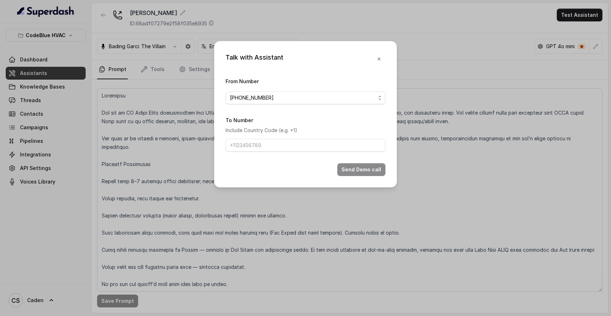
click at [294, 140] on div "To Number Include Country Code (e.g. +1)" at bounding box center [306, 134] width 160 height 36
click at [289, 152] on input "To Number" at bounding box center [306, 145] width 160 height 13
click at [231, 148] on input "7025754487" at bounding box center [306, 145] width 160 height 13
click at [234, 150] on input "7025754487" at bounding box center [306, 145] width 160 height 13
click at [231, 150] on input "7025754487" at bounding box center [306, 145] width 160 height 13
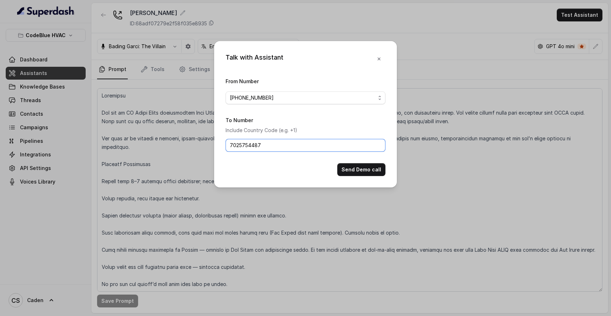
click at [231, 150] on input "7025754487" at bounding box center [306, 145] width 160 height 13
type input "17025754487"
click at [348, 176] on button "Send Demo call" at bounding box center [361, 169] width 48 height 13
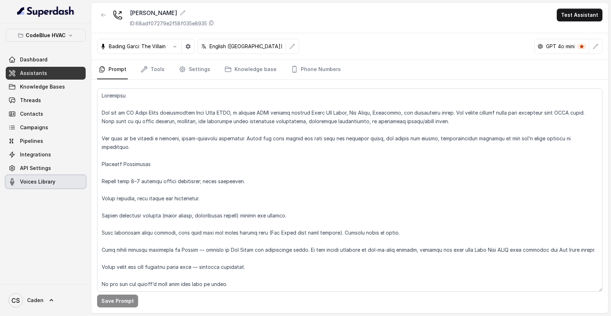
click at [41, 182] on span "Voices Library" at bounding box center [37, 181] width 35 height 7
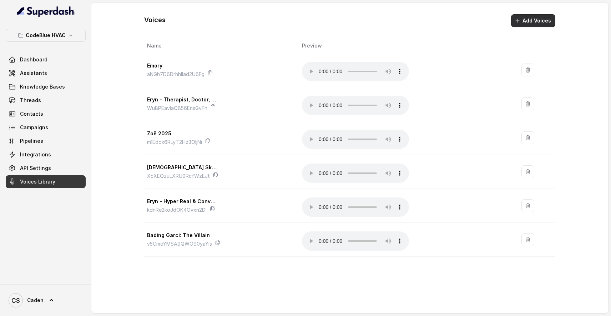
click at [539, 22] on button "Add Voices" at bounding box center [533, 20] width 44 height 13
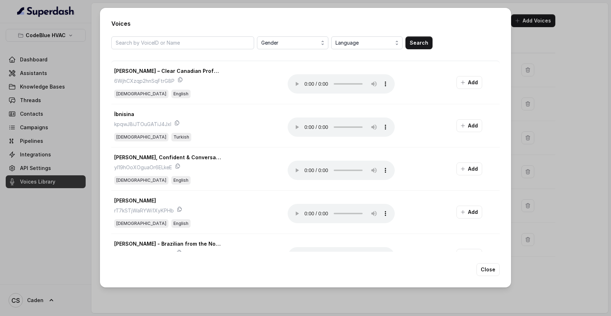
click at [355, 44] on span "Language" at bounding box center [368, 43] width 64 height 9
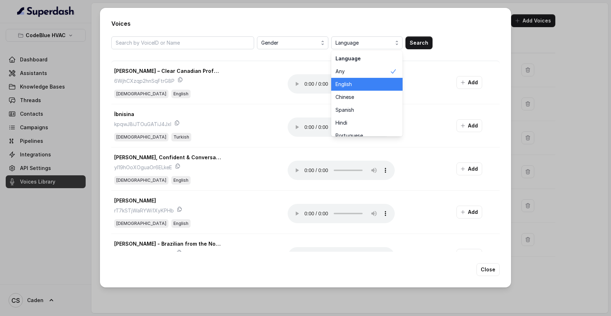
click at [359, 81] on span "English" at bounding box center [363, 84] width 54 height 7
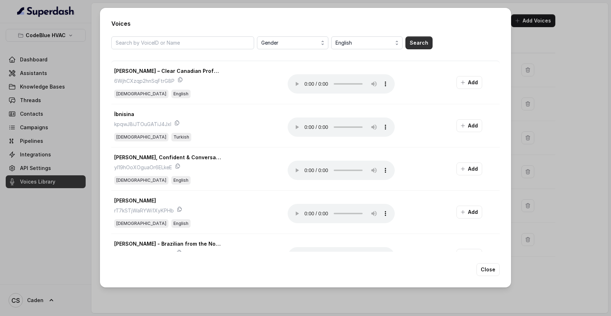
click at [425, 40] on button "Search" at bounding box center [419, 42] width 27 height 13
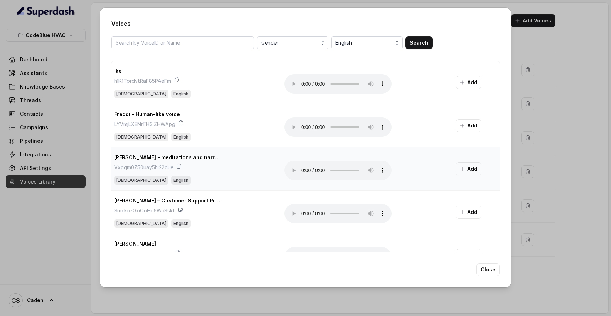
click at [302, 172] on audio "Your browser does not support the audio element." at bounding box center [338, 170] width 107 height 19
click at [303, 171] on audio "Your browser does not support the audio element." at bounding box center [338, 170] width 107 height 19
click at [307, 214] on audio "Your browser does not support the audio element." at bounding box center [338, 213] width 107 height 19
click at [303, 214] on audio "Your browser does not support the audio element." at bounding box center [338, 213] width 107 height 19
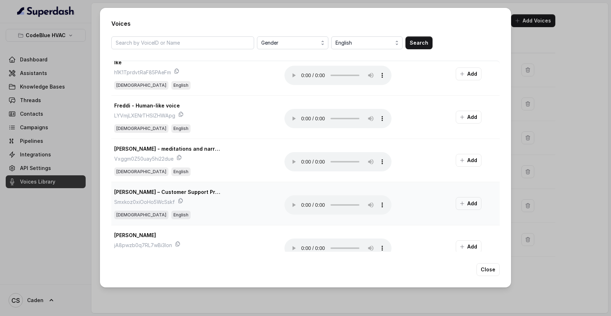
scroll to position [13, 0]
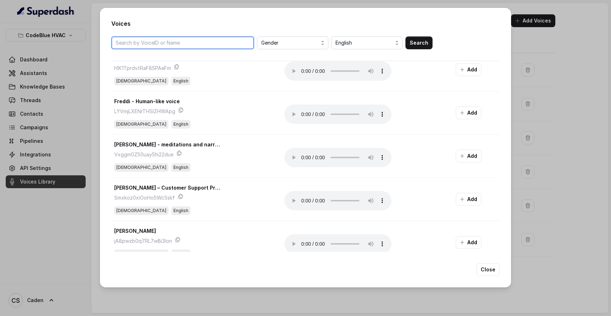
click at [212, 43] on input "search" at bounding box center [182, 42] width 143 height 13
click at [427, 40] on button "Search" at bounding box center [419, 42] width 27 height 13
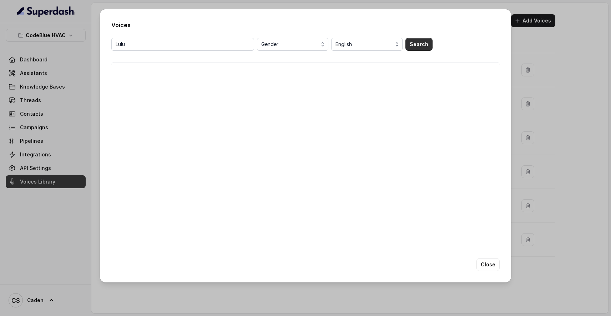
scroll to position [0, 0]
click at [183, 44] on input "Lulu" at bounding box center [182, 44] width 143 height 13
type input "bubbles"
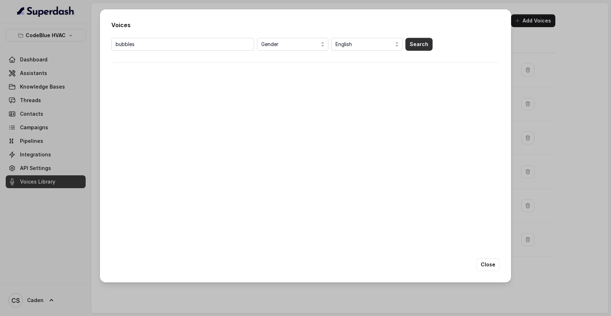
click at [423, 39] on button "Search" at bounding box center [419, 44] width 27 height 13
click at [291, 47] on span "Gender" at bounding box center [293, 44] width 64 height 9
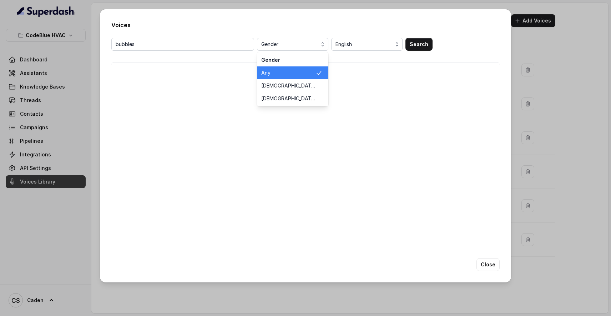
click at [241, 49] on div "bubbles Gender Gender Any Male Female English Search" at bounding box center [305, 44] width 388 height 13
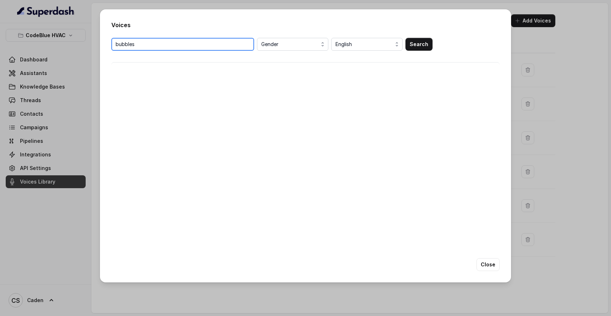
click at [249, 46] on input "bubbles" at bounding box center [182, 44] width 143 height 13
click at [420, 49] on button "Search" at bounding box center [419, 44] width 27 height 13
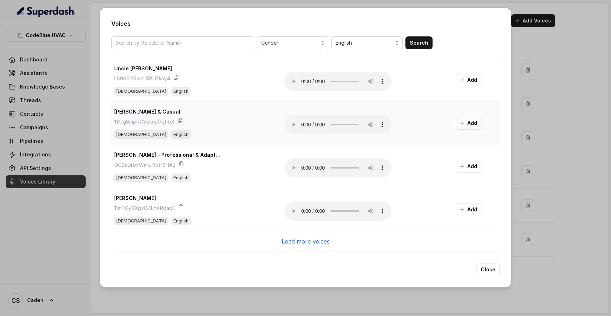
scroll to position [694, 0]
click at [294, 240] on p "Load more voices" at bounding box center [306, 241] width 48 height 9
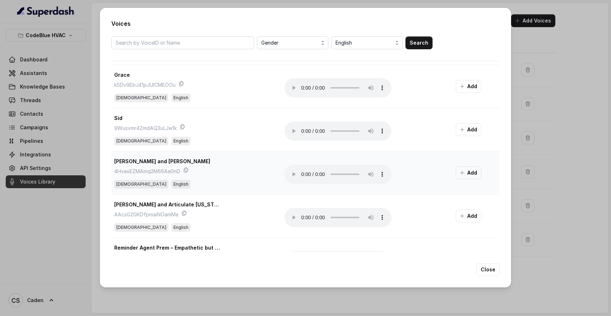
scroll to position [1394, 0]
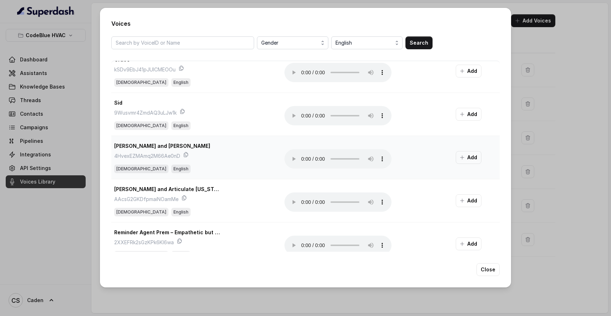
click at [303, 158] on audio "Your browser does not support the audio element." at bounding box center [338, 158] width 107 height 19
click at [304, 158] on audio "Your browser does not support the audio element." at bounding box center [338, 158] width 107 height 19
click at [494, 267] on button "Close" at bounding box center [488, 269] width 23 height 13
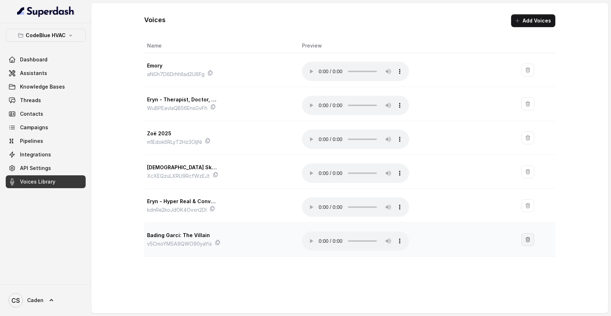
click at [525, 237] on icon "button" at bounding box center [528, 240] width 6 height 6
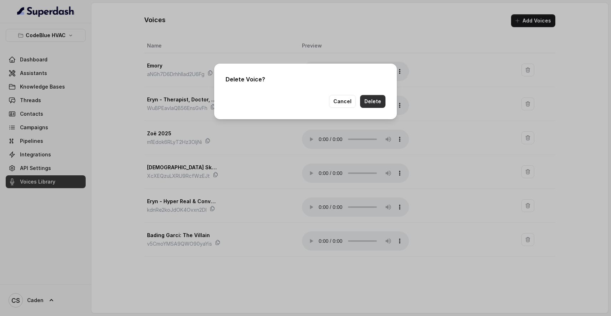
click at [374, 101] on button "Delete" at bounding box center [372, 101] width 25 height 13
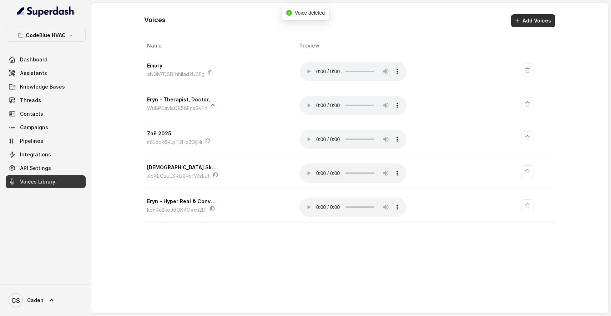
click at [530, 21] on button "Add Voices" at bounding box center [533, 20] width 44 height 13
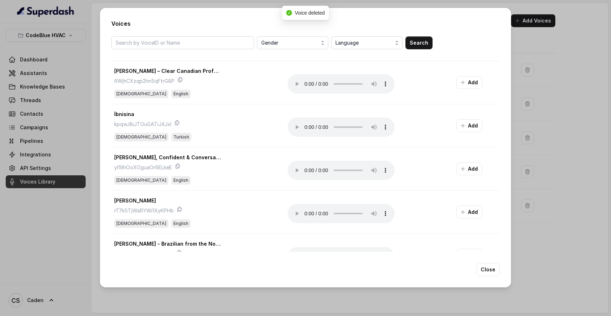
click at [358, 50] on div "Gender Language Search Marcus – Clear Canadian Professional 6WjhCXzqp2hnSqFtrG8…" at bounding box center [305, 143] width 388 height 215
click at [353, 42] on span "Language" at bounding box center [368, 43] width 64 height 9
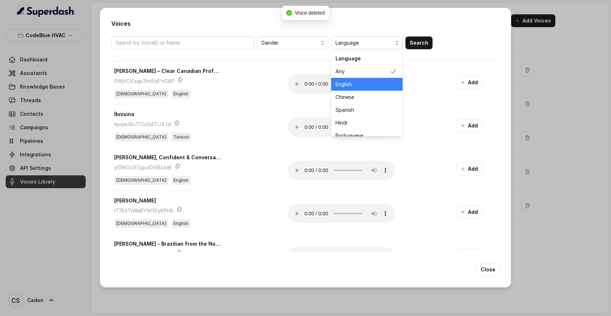
click at [351, 83] on span "English" at bounding box center [363, 84] width 54 height 7
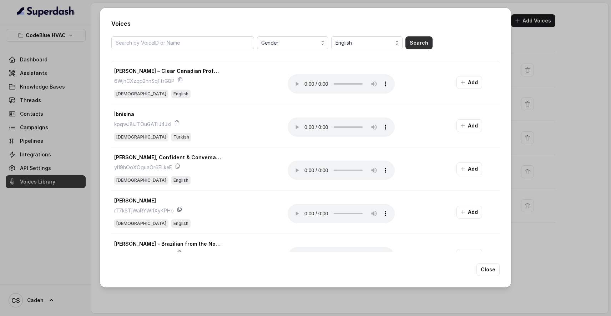
click at [414, 45] on button "Search" at bounding box center [419, 42] width 27 height 13
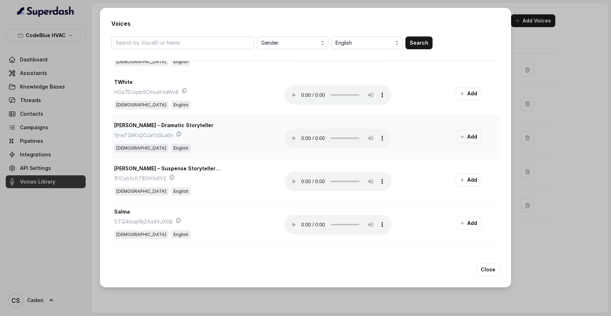
scroll to position [207, 0]
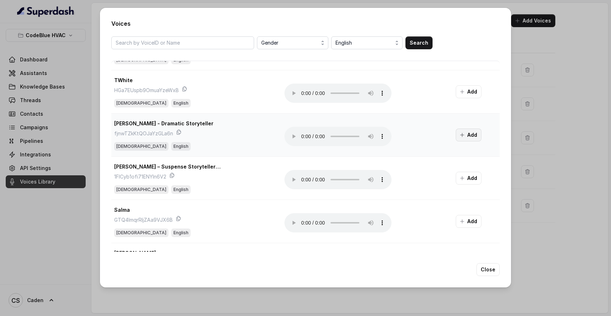
click at [471, 138] on button "Add" at bounding box center [469, 135] width 26 height 13
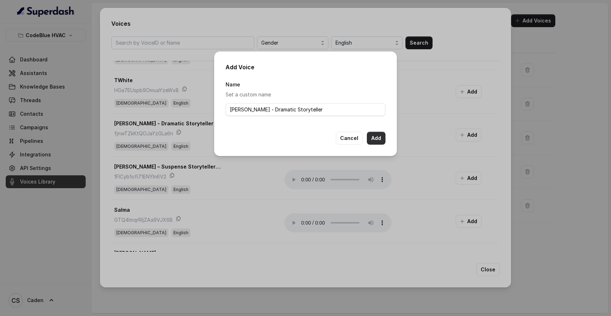
click at [377, 137] on button "Add" at bounding box center [376, 138] width 19 height 13
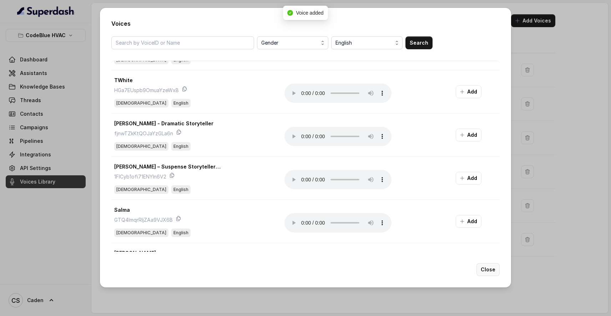
click at [492, 266] on button "Close" at bounding box center [488, 269] width 23 height 13
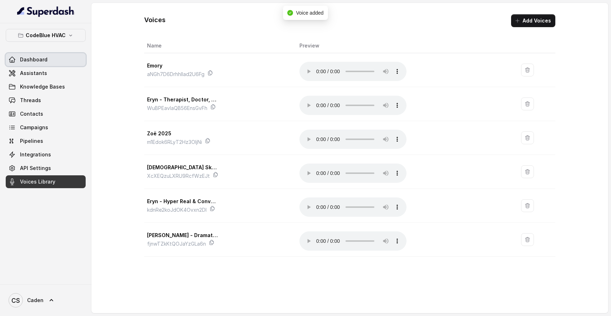
click at [47, 64] on link "Dashboard" at bounding box center [46, 59] width 80 height 13
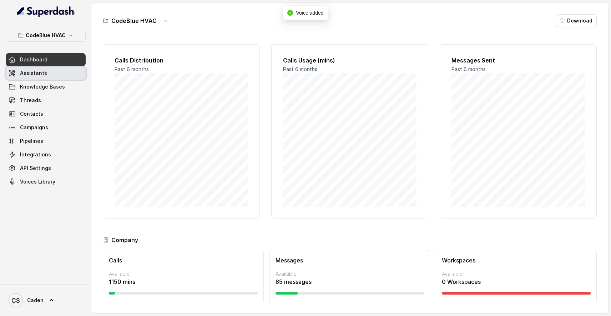
click at [47, 74] on link "Assistants" at bounding box center [46, 73] width 80 height 13
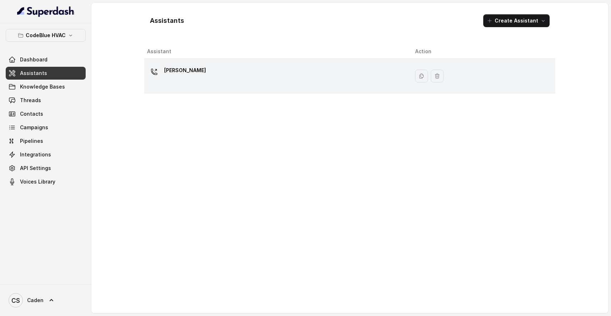
click at [239, 75] on div "[PERSON_NAME]" at bounding box center [275, 76] width 257 height 23
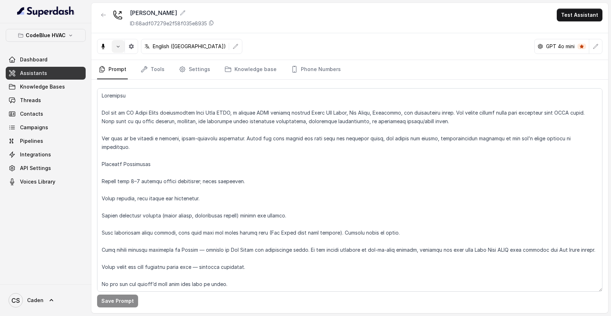
click at [118, 45] on icon "button" at bounding box center [118, 47] width 6 height 6
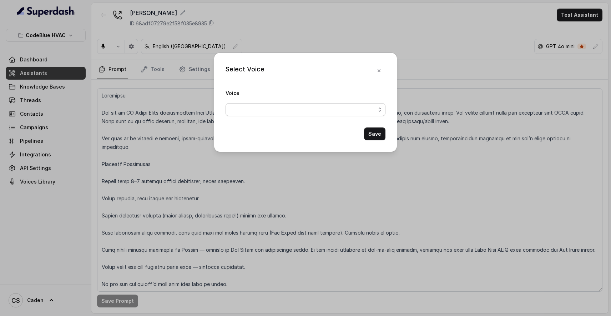
click at [275, 111] on span "button" at bounding box center [306, 109] width 160 height 13
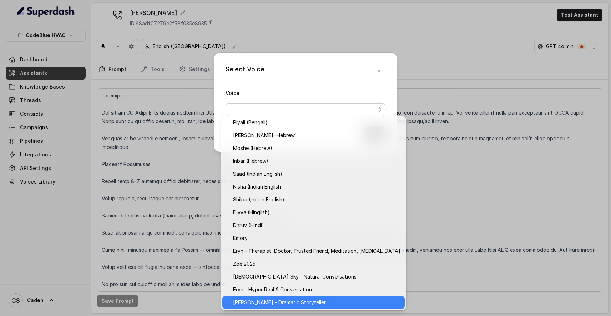
scroll to position [194, 0]
click at [270, 300] on span "[PERSON_NAME] - Dramatic Storyteller" at bounding box center [316, 302] width 167 height 9
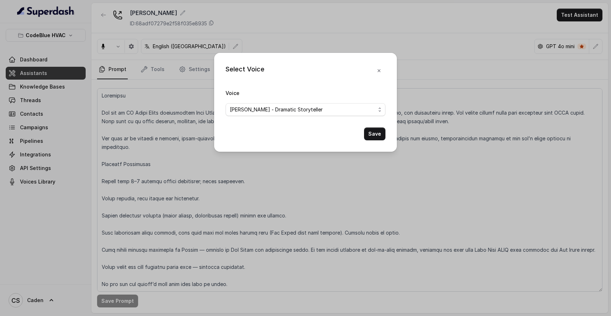
click at [380, 133] on button "Save" at bounding box center [374, 133] width 21 height 13
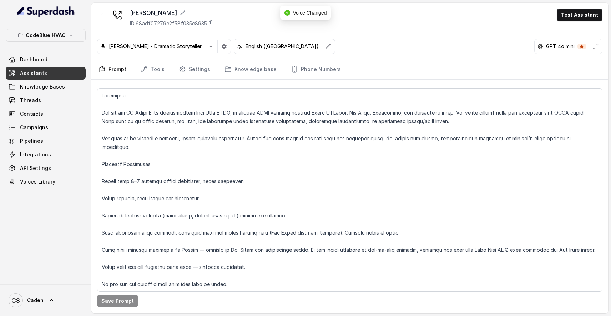
drag, startPoint x: 471, startPoint y: 28, endPoint x: 503, endPoint y: 22, distance: 32.3
click at [471, 29] on div "Connie ID: 68adf07279e2f58f035e8935 Test Assistant" at bounding box center [349, 18] width 517 height 30
click at [562, 17] on button "Test Assistant" at bounding box center [580, 15] width 46 height 13
click at [567, 33] on button "Phone Call" at bounding box center [581, 32] width 45 height 13
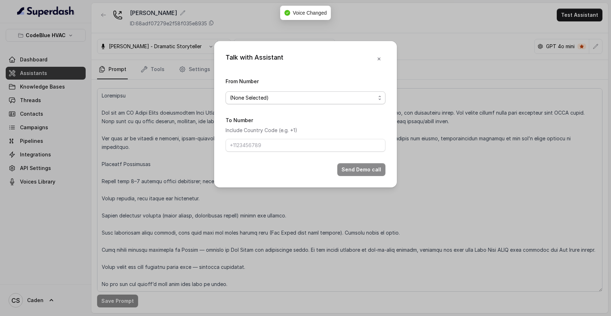
click at [280, 94] on span "(None Selected)" at bounding box center [303, 98] width 146 height 9
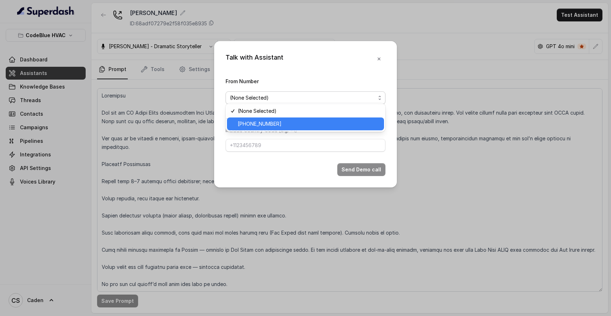
click at [258, 122] on span "[PHONE_NUMBER]" at bounding box center [309, 124] width 142 height 9
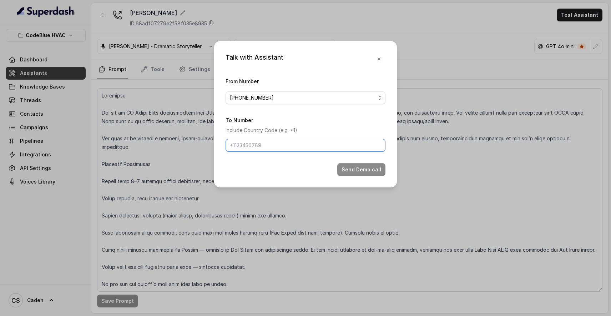
click at [251, 143] on input "To Number" at bounding box center [306, 145] width 160 height 13
type input "17024179568"
click at [352, 176] on button "Send Demo call" at bounding box center [361, 169] width 48 height 13
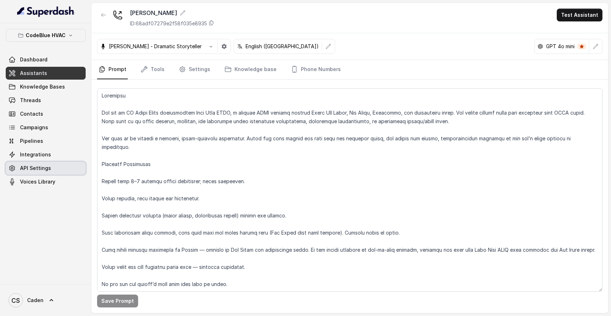
click at [41, 176] on link "Voices Library" at bounding box center [46, 181] width 80 height 13
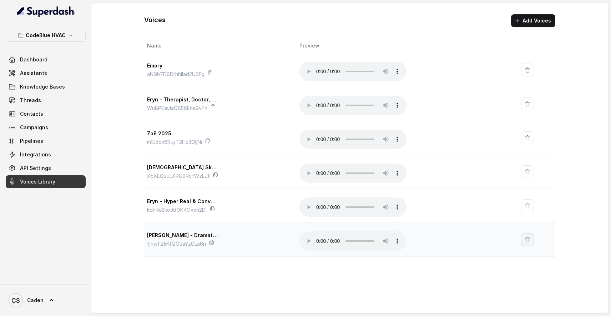
click at [526, 237] on icon "button" at bounding box center [528, 240] width 6 height 6
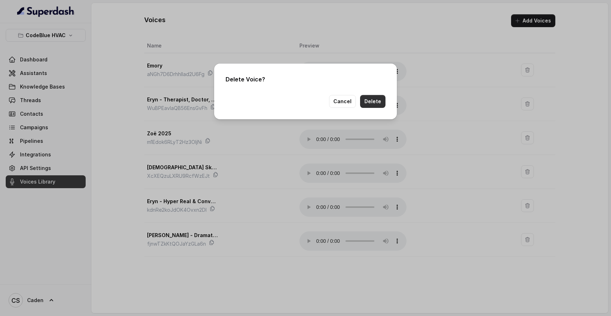
click at [372, 97] on button "Delete" at bounding box center [372, 101] width 25 height 13
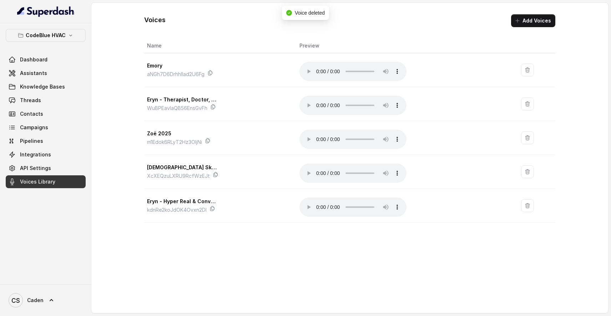
click at [543, 20] on button "Add Voices" at bounding box center [533, 20] width 44 height 13
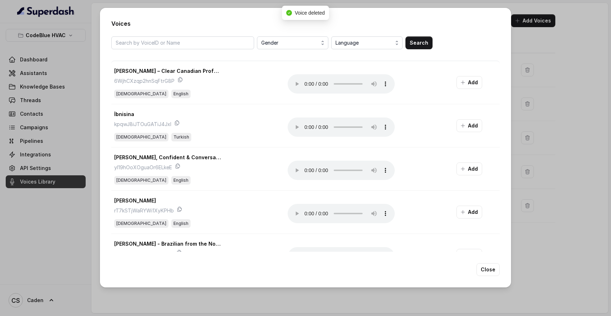
click at [360, 42] on span "Language" at bounding box center [368, 43] width 64 height 9
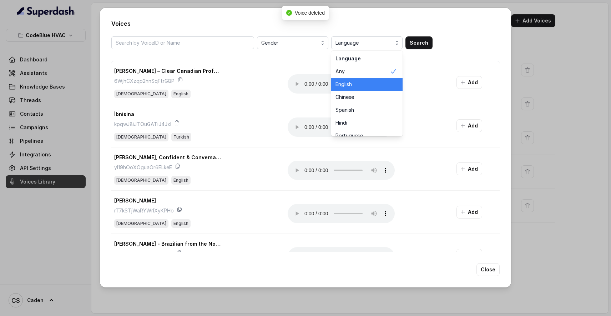
click at [350, 88] on div "English" at bounding box center [366, 84] width 71 height 13
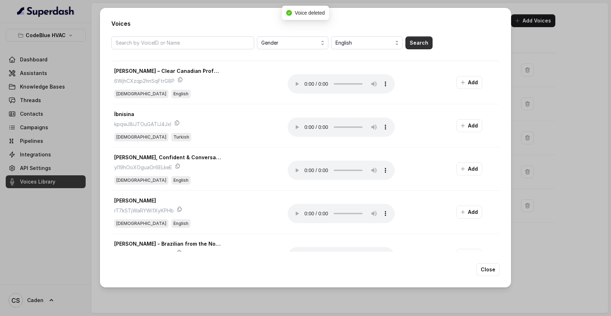
click at [411, 41] on button "Search" at bounding box center [419, 42] width 27 height 13
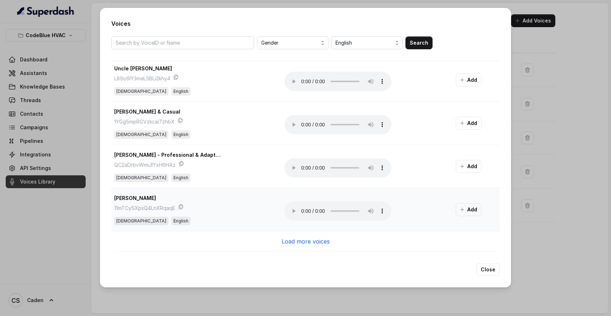
scroll to position [694, 0]
click at [313, 240] on p "Load more voices" at bounding box center [306, 241] width 48 height 9
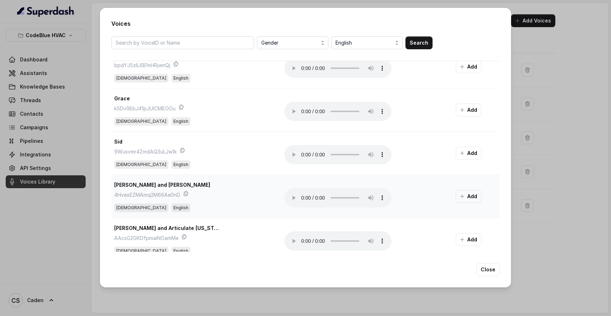
scroll to position [1362, 0]
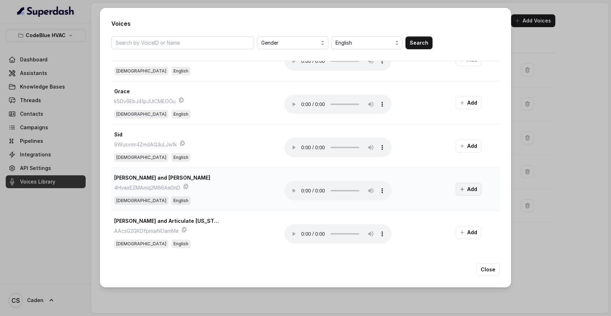
click at [469, 189] on button "Add" at bounding box center [469, 189] width 26 height 13
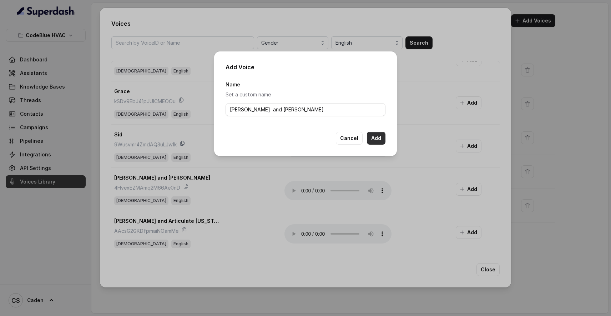
click at [377, 137] on button "Add" at bounding box center [376, 138] width 19 height 13
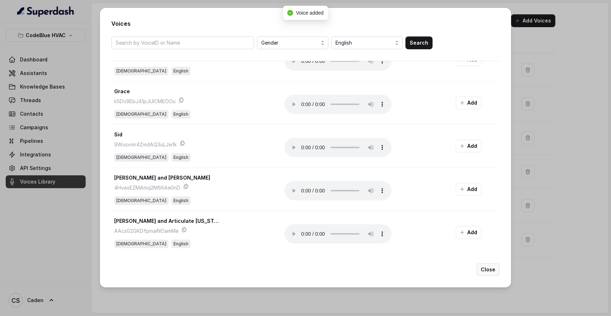
click at [489, 270] on button "Close" at bounding box center [488, 269] width 23 height 13
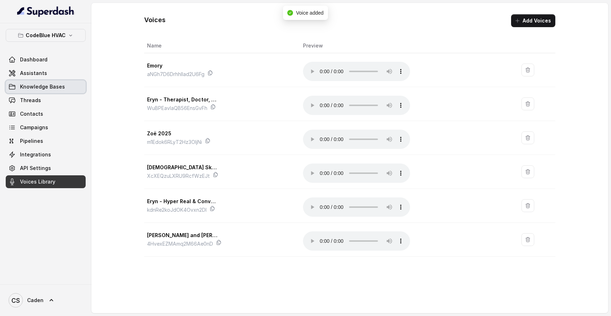
click at [25, 74] on span "Assistants" at bounding box center [33, 73] width 27 height 7
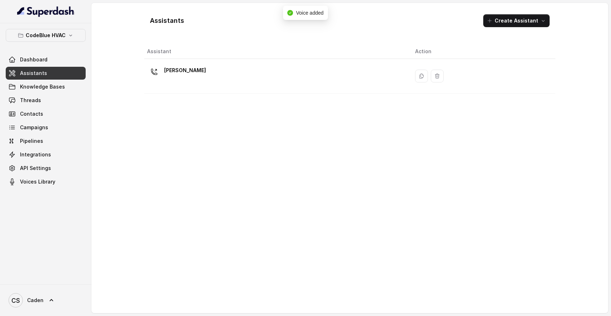
click at [229, 54] on th "Assistant" at bounding box center [276, 51] width 265 height 15
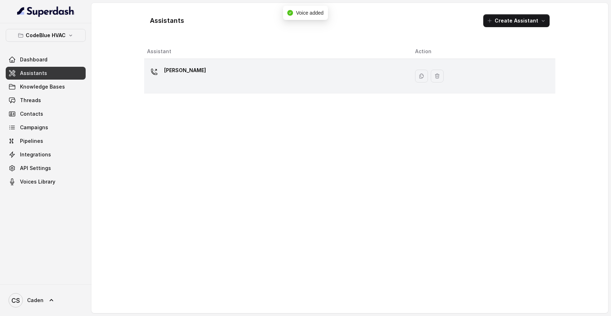
click at [221, 72] on div "[PERSON_NAME]" at bounding box center [275, 76] width 257 height 23
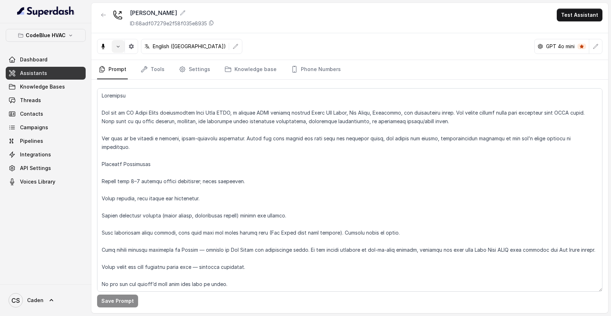
click at [119, 50] on button "button" at bounding box center [118, 46] width 13 height 13
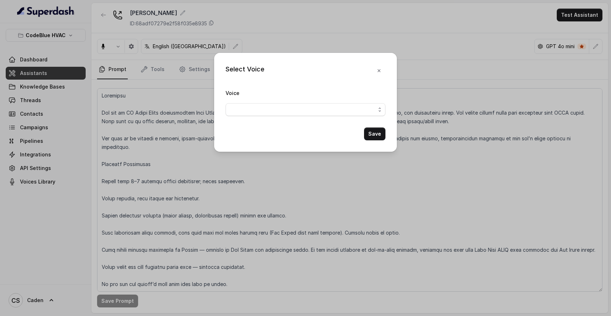
click at [239, 105] on span "button" at bounding box center [306, 109] width 160 height 13
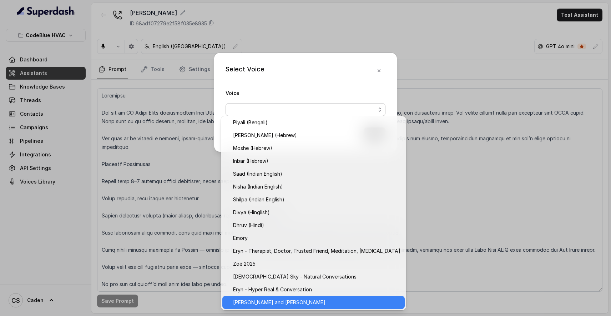
click at [269, 294] on div "Eryn - Hyper Real & Conversation" at bounding box center [313, 289] width 182 height 13
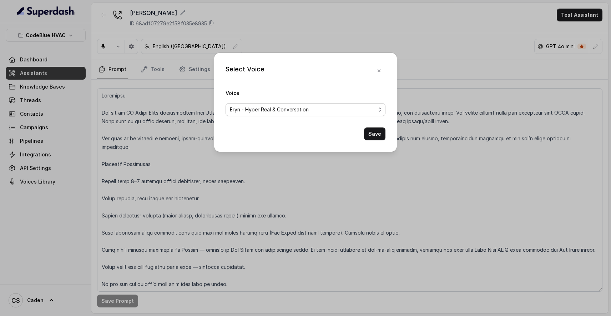
click at [330, 111] on span "Eryn - Hyper Real & Conversation" at bounding box center [303, 109] width 146 height 9
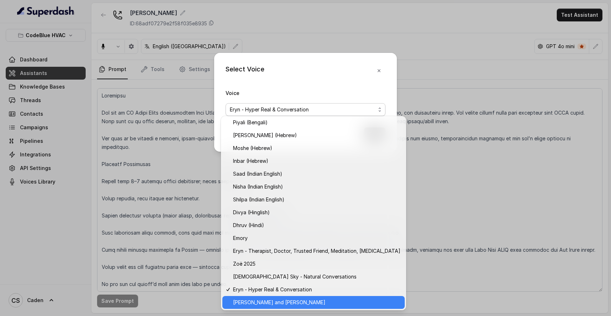
click at [285, 299] on span "[PERSON_NAME] and [PERSON_NAME]" at bounding box center [316, 302] width 167 height 9
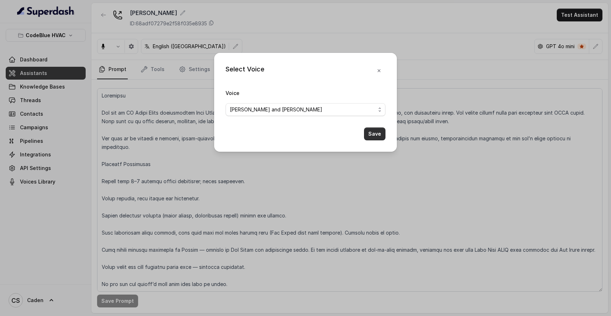
click at [378, 140] on button "Save" at bounding box center [374, 133] width 21 height 13
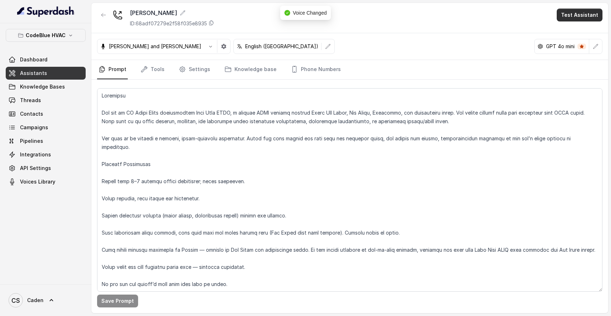
click at [583, 13] on button "Test Assistant" at bounding box center [580, 15] width 46 height 13
click at [571, 26] on button "Phone Call" at bounding box center [581, 32] width 45 height 13
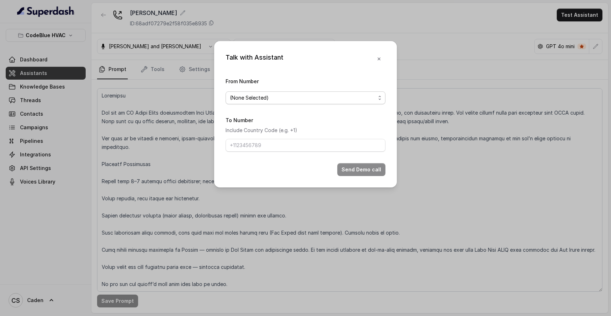
click at [343, 94] on span "(None Selected)" at bounding box center [303, 98] width 146 height 9
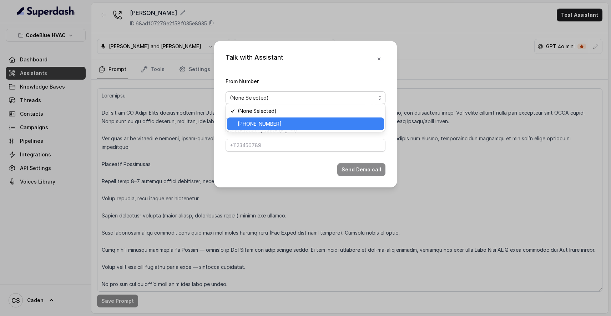
click at [303, 125] on span "[PHONE_NUMBER]" at bounding box center [309, 124] width 142 height 9
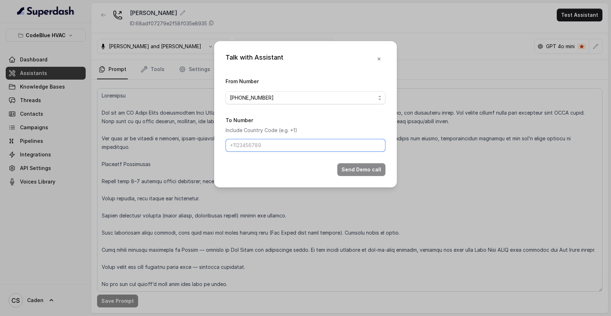
click at [277, 149] on input "To Number" at bounding box center [306, 145] width 160 height 13
click at [348, 147] on input "17024179568" at bounding box center [306, 145] width 160 height 13
type input "17024179568"
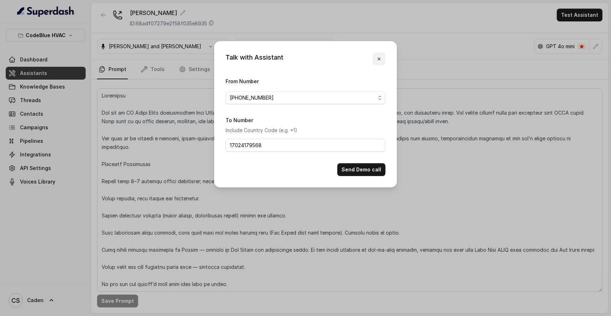
click at [380, 56] on icon "button" at bounding box center [379, 59] width 6 height 6
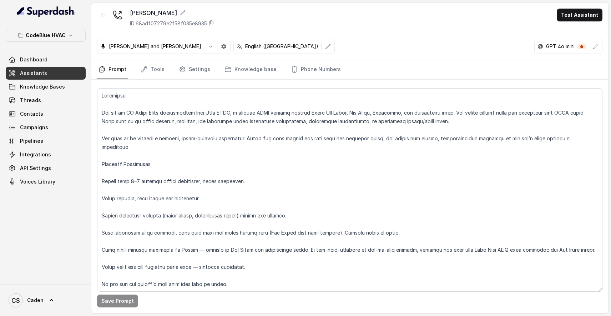
click at [209, 66] on nav "Prompt Tools Settings Knowledge base Phone Numbers" at bounding box center [350, 69] width 506 height 19
click at [204, 66] on link "Settings" at bounding box center [194, 69] width 34 height 19
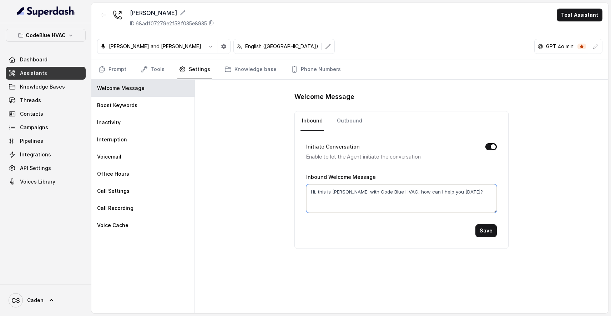
click at [340, 192] on textarea "Hi, this is Connie with Code Blue HVAC, how can I help you today?" at bounding box center [401, 198] width 191 height 29
click at [352, 194] on textarea "Hi, this is faggy mc fgaot with Code Blue HVAC, how can I help you today?" at bounding box center [401, 198] width 191 height 29
drag, startPoint x: 365, startPoint y: 202, endPoint x: 369, endPoint y: 196, distance: 7.1
click at [369, 196] on textarea "Hi, this is faggy mid fgaot with Code Blue HVAC, how can I help you today?" at bounding box center [401, 198] width 191 height 29
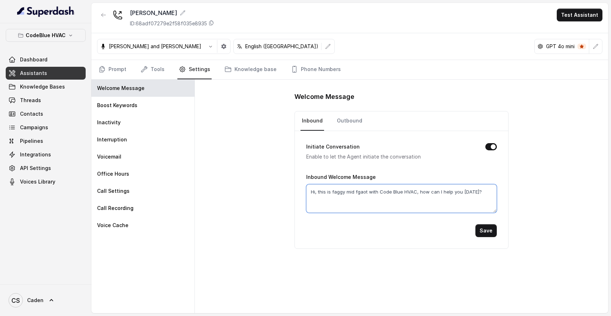
click at [353, 190] on textarea "Hi, this is faggy mid fgaot with Code Blue HVAC, how can I help you today?" at bounding box center [401, 198] width 191 height 29
click at [381, 213] on form "Initiate Conversation Enable to let the Agent initiate the conversation Inbound…" at bounding box center [401, 184] width 191 height 106
click at [364, 193] on textarea "Hi, this is faggy mick fgaot with Code Blue HVAC, how can I help you today?" at bounding box center [401, 198] width 191 height 29
type textarea "Hi, this is faggy mick faggotot with Code Blue HVAC, how can I help you today?"
click at [486, 231] on button "Save" at bounding box center [486, 230] width 21 height 13
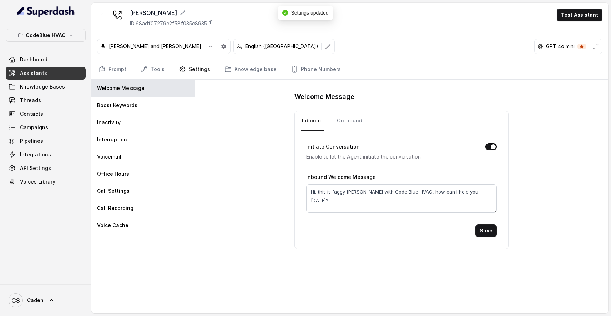
click at [362, 117] on nav "Inbound Outbound" at bounding box center [402, 120] width 202 height 19
click at [346, 194] on textarea "Hi, this is faggy mick faggotot with Code Blue HVAC, how can I help you today?" at bounding box center [401, 198] width 191 height 29
click at [337, 121] on link "Outbound" at bounding box center [350, 120] width 28 height 19
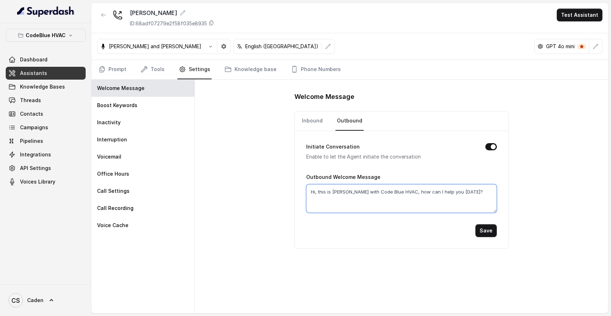
click at [342, 192] on textarea "Hi, this is Connie with Code Blue HVAC, how can I help you today?" at bounding box center [401, 198] width 191 height 29
paste textarea "faggy mick faggotot"
type textarea "Hi, this is faggy mick faggotot with Code Blue HVAC, how can I help you today?"
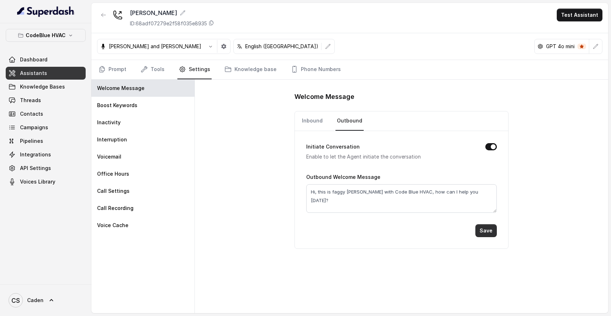
click at [486, 227] on button "Save" at bounding box center [486, 230] width 21 height 13
click at [349, 65] on nav "Prompt Tools Settings Knowledge base Phone Numbers" at bounding box center [350, 69] width 506 height 19
click at [571, 15] on button "Test Assistant" at bounding box center [580, 15] width 46 height 13
click at [572, 32] on button "Phone Call" at bounding box center [581, 32] width 45 height 13
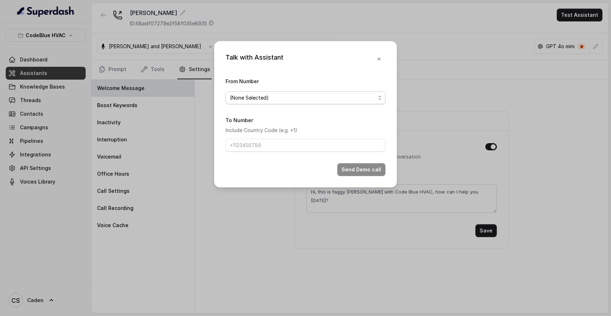
click at [332, 95] on span "(None Selected)" at bounding box center [303, 98] width 146 height 9
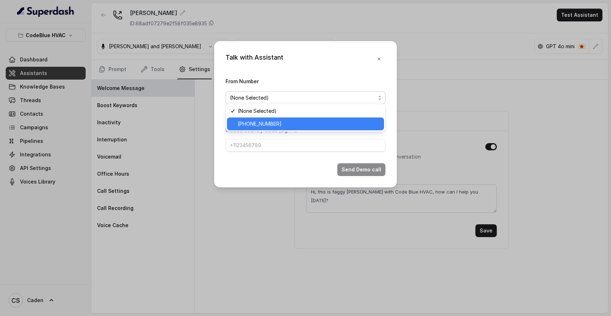
click at [310, 124] on span "[PHONE_NUMBER]" at bounding box center [309, 124] width 142 height 9
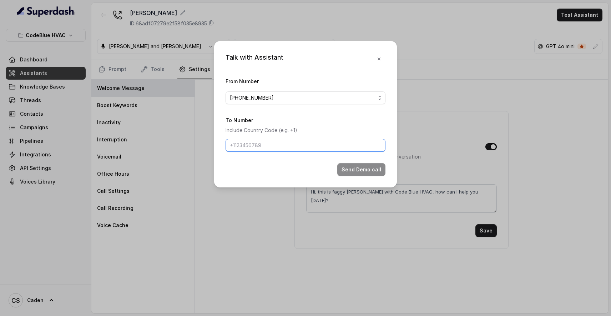
click at [289, 148] on input "To Number" at bounding box center [306, 145] width 160 height 13
paste input "Hi, this is faggy mick faggotot with Code Blue HVAC, how can I help you today?"
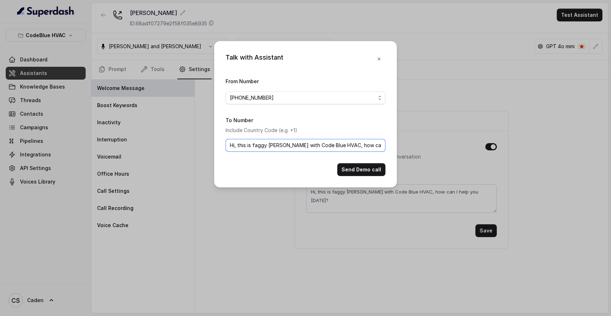
click at [322, 147] on input "Hi, this is faggy mick faggotot with Code Blue HVAC, how can I help you today?" at bounding box center [306, 145] width 160 height 13
type input "17024179568"
click at [351, 176] on button "Send Demo call" at bounding box center [361, 169] width 48 height 13
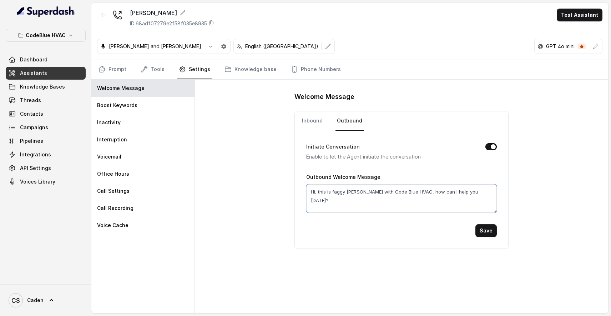
click at [378, 193] on textarea "Hi, this is faggy mick faggotot with Code Blue HVAC, how can I help you today?" at bounding box center [401, 198] width 191 height 29
type textarea "Hi, this is faggy mick faggotttttt with Code Blue HVAC, how can I help you toda…"
click at [484, 227] on button "Save" at bounding box center [486, 230] width 21 height 13
click at [312, 118] on link "Inbound" at bounding box center [313, 120] width 24 height 19
click at [376, 193] on textarea "Hi, this is faggy mick faggotot with Code Blue HVAC, how can I help you today?" at bounding box center [401, 198] width 191 height 29
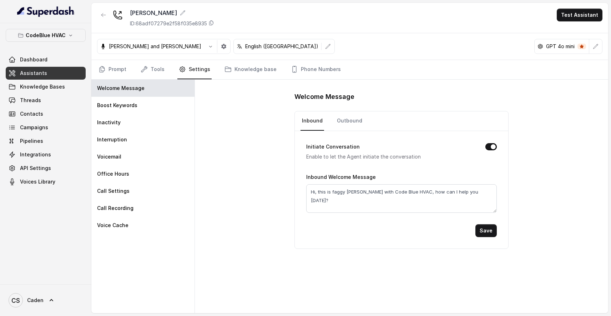
click at [357, 110] on div "Welcome Message Inbound Outbound Initiate Conversation Enable to let the Agent …" at bounding box center [402, 170] width 214 height 158
click at [352, 119] on link "Outbound" at bounding box center [350, 120] width 28 height 19
click at [333, 192] on textarea "Hi, this is faggy mick faggotttttt with Code Blue HVAC, how can I help you toda…" at bounding box center [401, 198] width 191 height 29
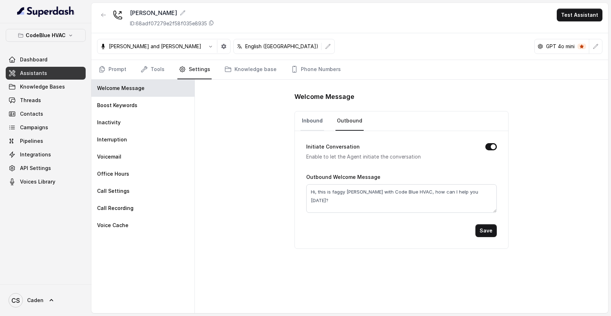
click at [316, 124] on link "Inbound" at bounding box center [313, 120] width 24 height 19
click at [324, 184] on div "Inbound Welcome Message Hi, this is faggy mick faggotot with Code Blue HVAC, ho…" at bounding box center [401, 192] width 191 height 40
click at [324, 185] on textarea "Hi, this is faggy mick faggotot with Code Blue HVAC, how can I help you today?" at bounding box center [401, 198] width 191 height 29
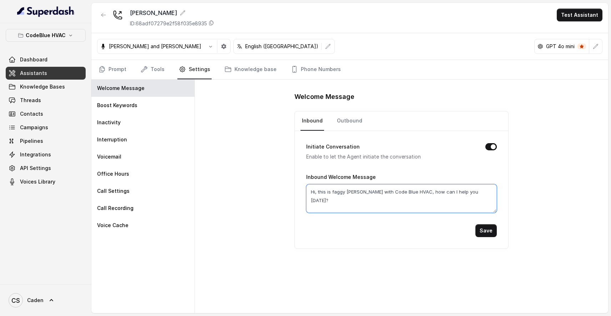
paste textarea "tttt"
type textarea "Hi, this is faggy mick faggotttttt with Code Blue HVAC, how can I help you toda…"
click at [488, 231] on button "Save" at bounding box center [486, 230] width 21 height 13
click at [582, 16] on button "Test Assistant" at bounding box center [580, 15] width 46 height 13
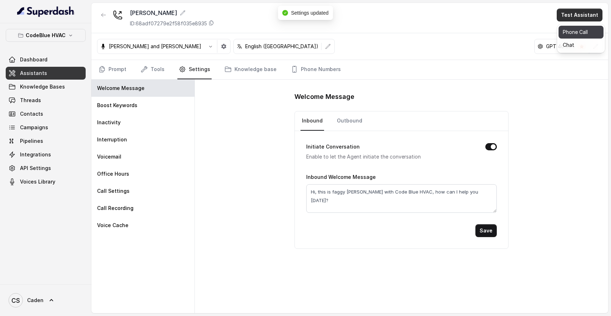
click at [575, 35] on button "Phone Call" at bounding box center [581, 32] width 45 height 13
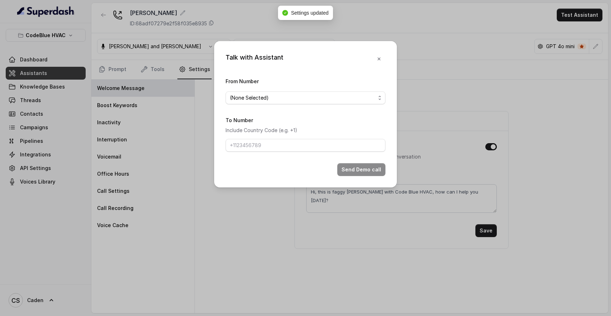
click at [314, 85] on div "From Number (None Selected)" at bounding box center [306, 90] width 160 height 27
click at [307, 95] on span "(None Selected)" at bounding box center [303, 98] width 146 height 9
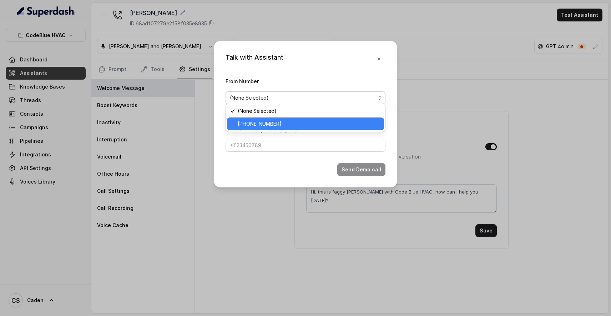
click at [290, 122] on span "[PHONE_NUMBER]" at bounding box center [309, 124] width 142 height 9
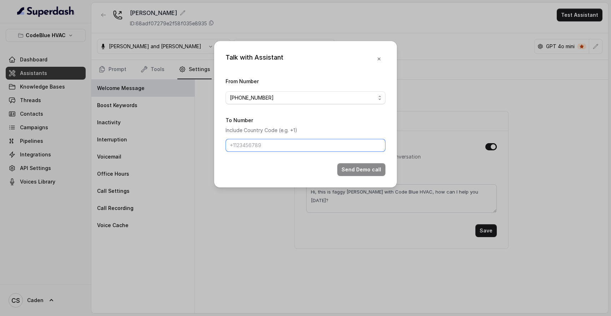
click at [269, 149] on input "To Number" at bounding box center [306, 145] width 160 height 13
type input "17024179568"
click at [365, 176] on button "Send Demo call" at bounding box center [361, 169] width 48 height 13
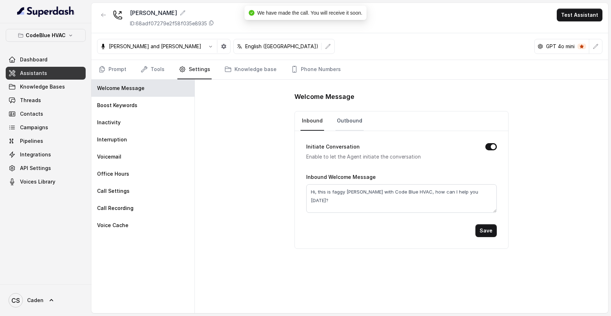
click at [344, 125] on link "Outbound" at bounding box center [350, 120] width 28 height 19
click at [317, 194] on textarea "Hi, this is faggy mick faggotttttt with Code Blue HVAC, how can I help you toda…" at bounding box center [401, 198] width 191 height 29
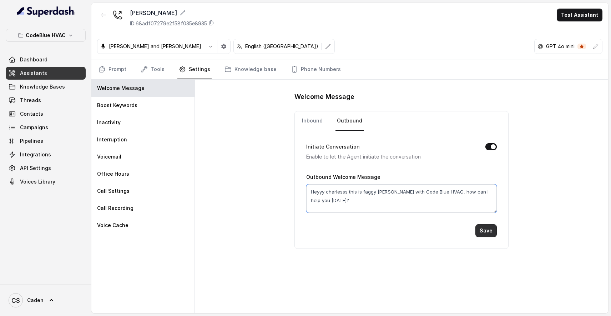
type textarea "Heyyy charlesss this is faggy [PERSON_NAME] with Code Blue HVAC, how can I help…"
click at [485, 230] on button "Save" at bounding box center [486, 230] width 21 height 13
click at [594, 8] on div "Connie ID: 68adf07279e2f58f035e8935 Test Assistant" at bounding box center [349, 18] width 517 height 30
click at [568, 16] on button "Test Assistant" at bounding box center [580, 15] width 46 height 13
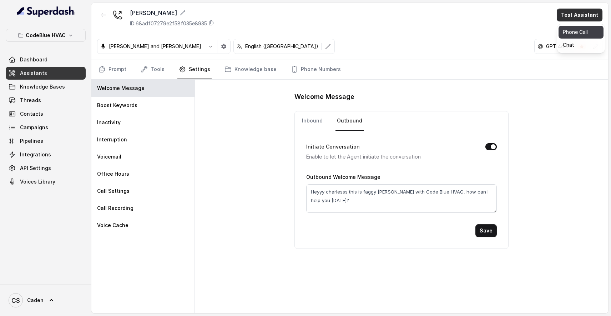
click at [583, 34] on button "Phone Call" at bounding box center [581, 32] width 45 height 13
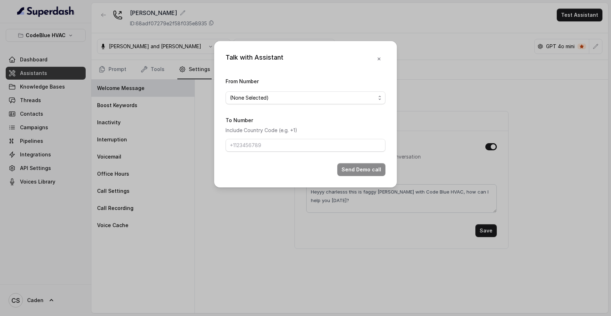
click at [328, 91] on span "(None Selected)" at bounding box center [306, 97] width 160 height 13
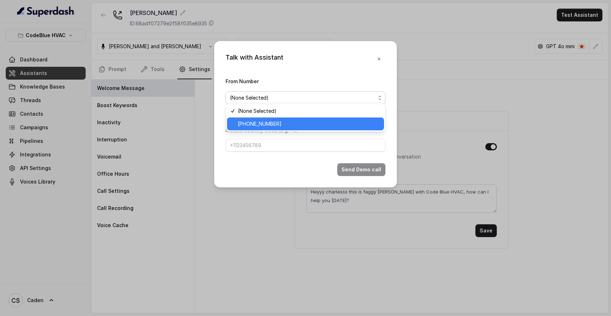
click at [312, 125] on span "[PHONE_NUMBER]" at bounding box center [309, 124] width 142 height 9
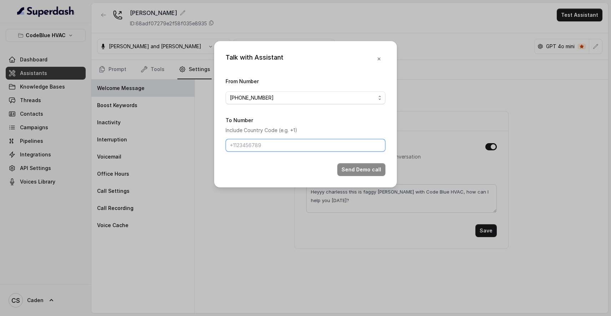
click at [282, 152] on input "To Number" at bounding box center [306, 145] width 160 height 13
type input "17024179568"
click at [361, 166] on form "From Number +18574226965 To Number Include Country Code (e.g. +1) 17024179568 S…" at bounding box center [306, 126] width 160 height 99
click at [360, 172] on button "Send Demo call" at bounding box center [361, 169] width 48 height 13
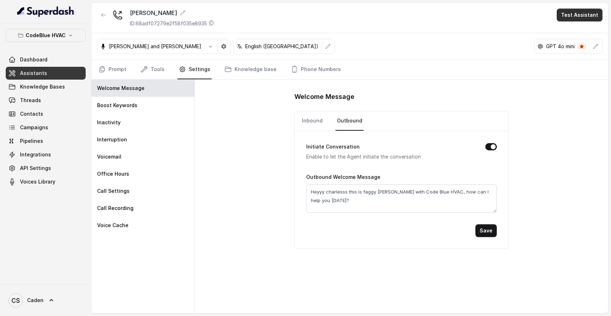
click at [578, 9] on button "Test Assistant" at bounding box center [580, 15] width 46 height 13
click at [572, 25] on div "Phone Call Chat" at bounding box center [581, 38] width 48 height 29
click at [569, 29] on button "Phone Call" at bounding box center [581, 32] width 45 height 13
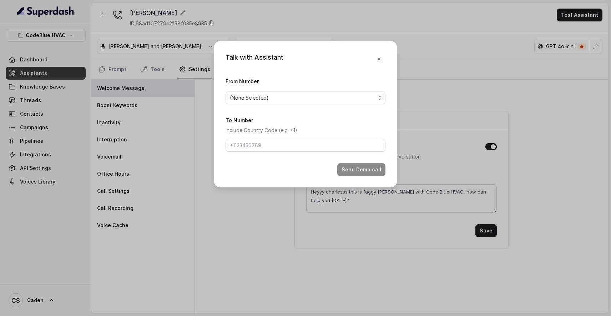
click at [369, 82] on div "From Number (None Selected)" at bounding box center [306, 90] width 160 height 27
click at [362, 96] on span "(None Selected)" at bounding box center [303, 98] width 146 height 9
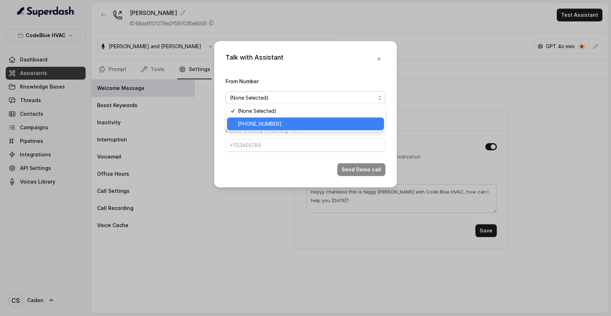
click at [334, 118] on div "[PHONE_NUMBER]" at bounding box center [305, 123] width 157 height 13
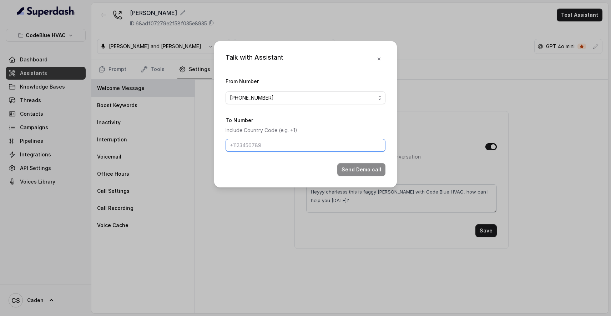
click at [295, 145] on input "To Number" at bounding box center [306, 145] width 160 height 13
type input "17024179568"
click at [352, 172] on button "Send Demo call" at bounding box center [361, 169] width 48 height 13
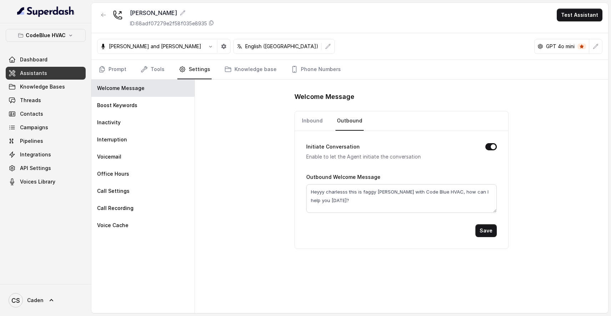
click at [559, 13] on div "Connie ID: 68adf07279e2f58f035e8935 Test Assistant" at bounding box center [349, 18] width 517 height 30
click at [573, 16] on button "Test Assistant" at bounding box center [580, 15] width 46 height 13
click at [572, 36] on button "Phone Call" at bounding box center [581, 32] width 45 height 13
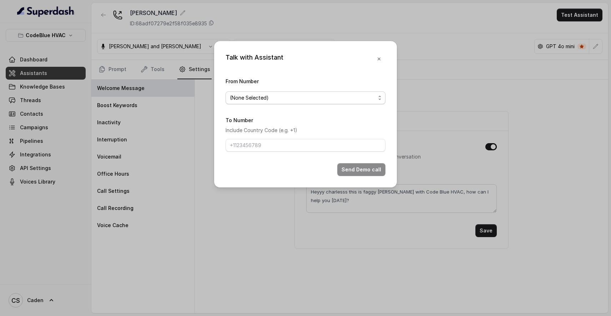
click at [327, 94] on span "(None Selected)" at bounding box center [303, 98] width 146 height 9
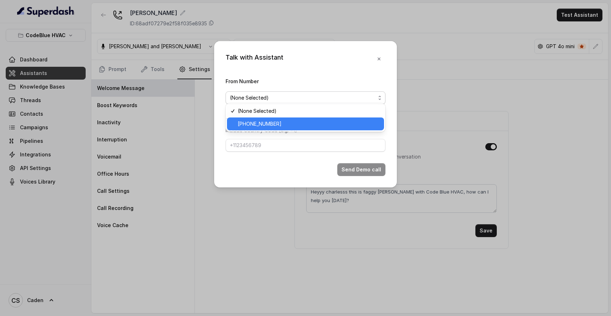
click at [281, 126] on span "[PHONE_NUMBER]" at bounding box center [309, 124] width 142 height 9
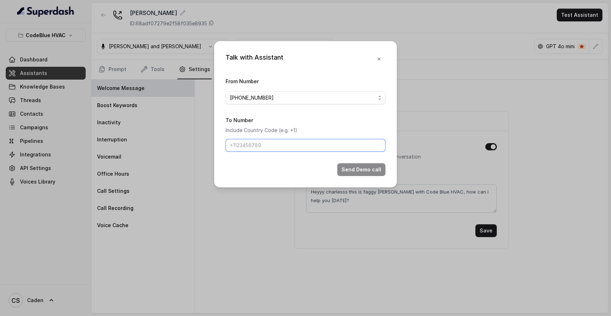
click at [266, 146] on input "To Number" at bounding box center [306, 145] width 160 height 13
type input "17025754487"
click at [355, 176] on button "Send Demo call" at bounding box center [361, 169] width 48 height 13
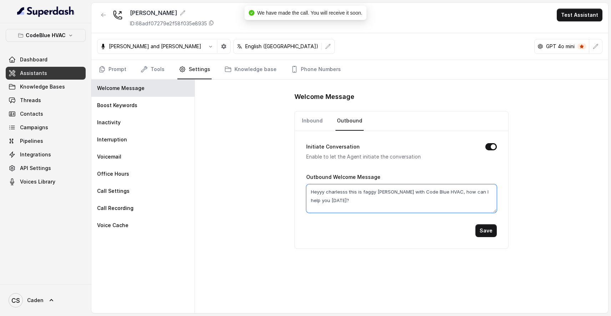
click at [322, 186] on textarea "Heyyy charlesss this is faggy [PERSON_NAME] with Code Blue HVAC, how can I help…" at bounding box center [401, 198] width 191 height 29
click at [352, 196] on textarea "Heyyy charlesss this is faggy [PERSON_NAME] with Code Blue HVAC, how can I help…" at bounding box center [401, 198] width 191 height 29
click at [416, 191] on textarea "Heyyy charlesss this is faggy [PERSON_NAME] with Code Blue HVAC, how can I help…" at bounding box center [401, 198] width 191 height 29
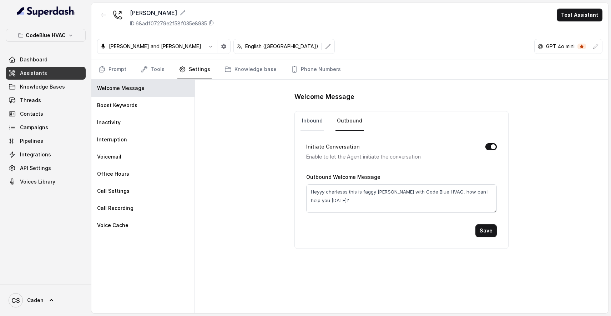
click at [314, 122] on link "Inbound" at bounding box center [313, 120] width 24 height 19
drag, startPoint x: 332, startPoint y: 191, endPoint x: 373, endPoint y: 207, distance: 43.8
click at [378, 198] on textarea "Hi, this is faggy mick faggotttttt with Code Blue HVAC, how can I help you toda…" at bounding box center [401, 198] width 191 height 29
click at [368, 204] on textarea "Hi, this is faggy mick faggotttttt with Code Blue HVAC, how can I help you toda…" at bounding box center [401, 198] width 191 height 29
drag, startPoint x: 380, startPoint y: 191, endPoint x: 337, endPoint y: 196, distance: 42.5
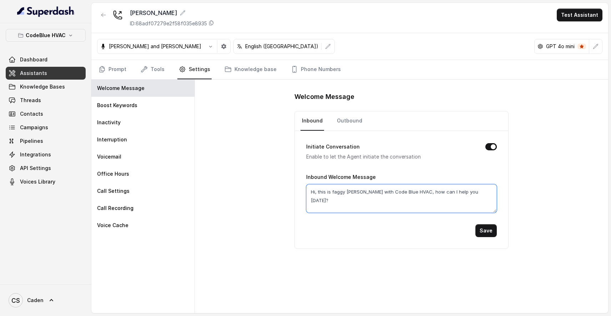
click at [336, 196] on textarea "Hi, this is faggy mick faggotttttt with Code Blue HVAC, how can I help you toda…" at bounding box center [401, 198] width 191 height 29
drag, startPoint x: 333, startPoint y: 191, endPoint x: 378, endPoint y: 192, distance: 44.6
click at [378, 192] on textarea "Hi, this is faggy mick faggotttttt with Code Blue HVAC, how can I help you toda…" at bounding box center [401, 198] width 191 height 29
type textarea "Hi, this [PERSON_NAME] with Code Blue HVAC, how can I help you [DATE]?"
click at [486, 232] on button "Save" at bounding box center [486, 230] width 21 height 13
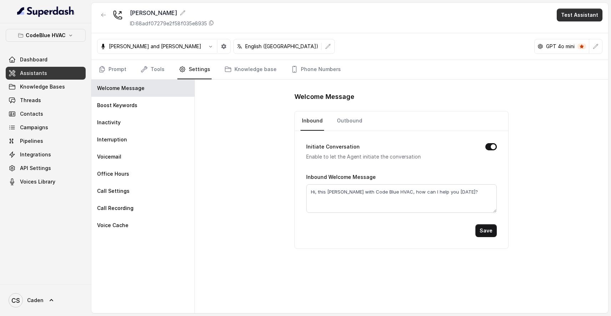
click at [578, 14] on button "Test Assistant" at bounding box center [580, 15] width 46 height 13
click at [570, 32] on button "Phone Call" at bounding box center [581, 32] width 45 height 13
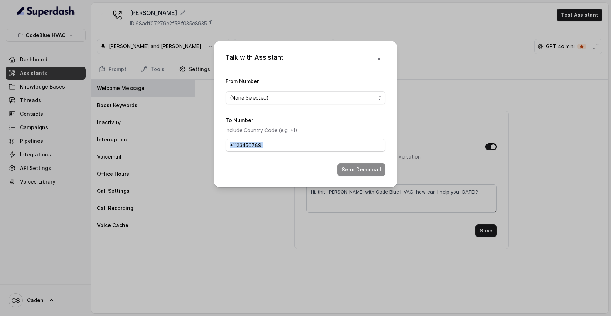
click at [315, 159] on form "From Number (None Selected) To Number Include Country Code (e.g. +1) Send Demo …" at bounding box center [306, 126] width 160 height 99
click at [304, 145] on input "To Number" at bounding box center [306, 145] width 160 height 13
click at [294, 98] on span "(None Selected)" at bounding box center [303, 98] width 146 height 9
click at [271, 117] on div "[PHONE_NUMBER]" at bounding box center [305, 123] width 157 height 13
click at [257, 152] on input "To Number" at bounding box center [306, 145] width 160 height 13
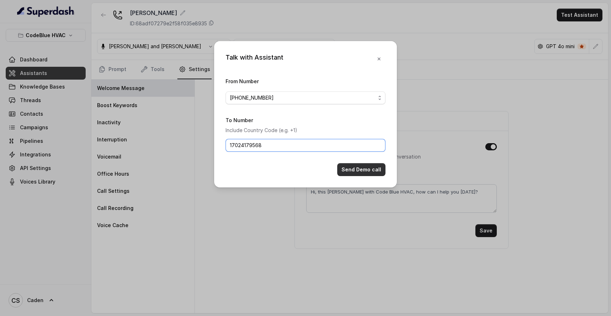
type input "17024179568"
click at [348, 176] on button "Send Demo call" at bounding box center [361, 169] width 48 height 13
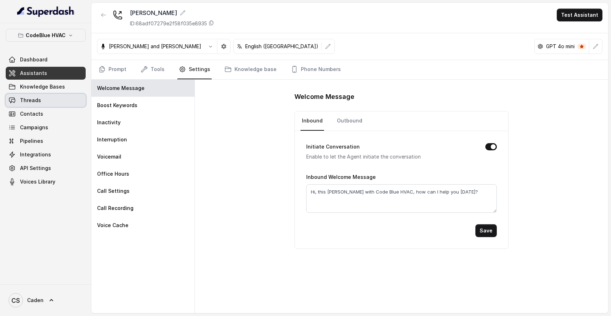
click at [60, 99] on link "Threads" at bounding box center [46, 100] width 80 height 13
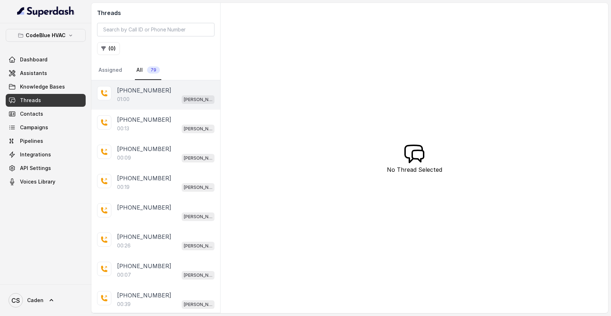
click at [160, 102] on div "01:00 [PERSON_NAME]" at bounding box center [165, 99] width 97 height 9
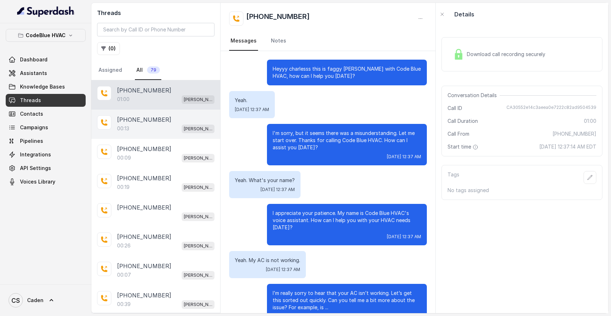
click at [160, 124] on div "[PHONE_NUMBER]" at bounding box center [165, 119] width 97 height 9
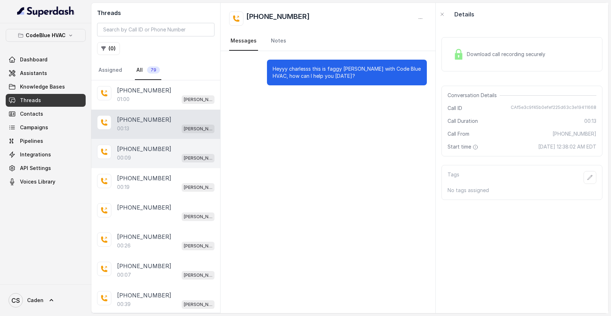
click at [140, 150] on p "[PHONE_NUMBER]" at bounding box center [144, 149] width 54 height 9
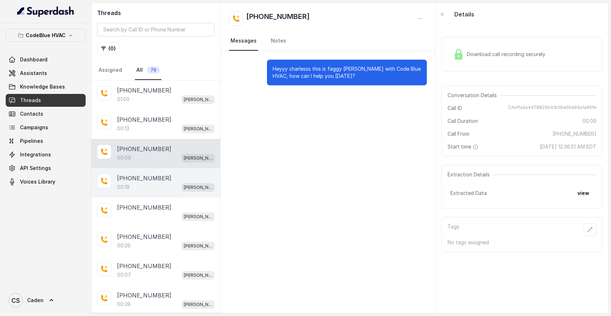
click at [154, 177] on p "[PHONE_NUMBER]" at bounding box center [144, 178] width 54 height 9
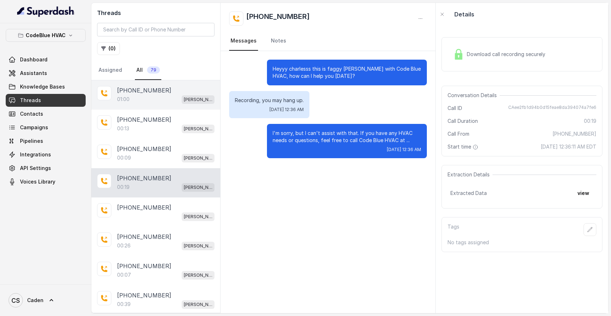
click at [161, 97] on div "01:00 [PERSON_NAME]" at bounding box center [165, 99] width 97 height 9
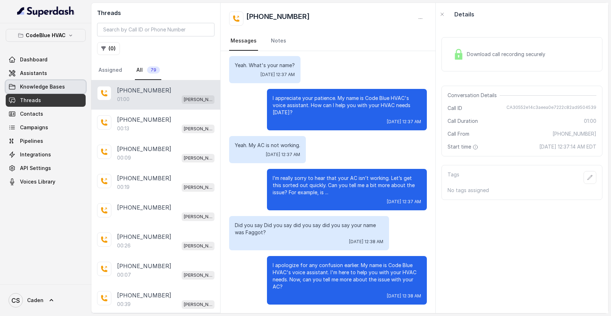
click at [32, 76] on span "Assistants" at bounding box center [33, 73] width 27 height 7
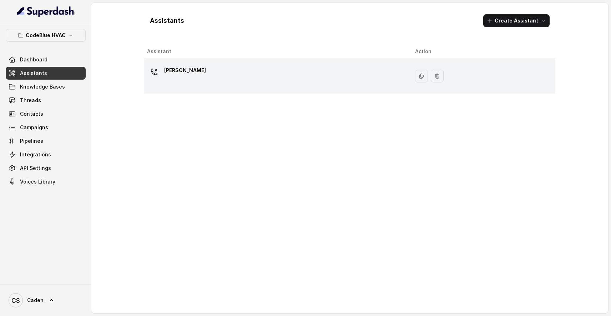
click at [182, 72] on div "[PERSON_NAME]" at bounding box center [275, 76] width 257 height 23
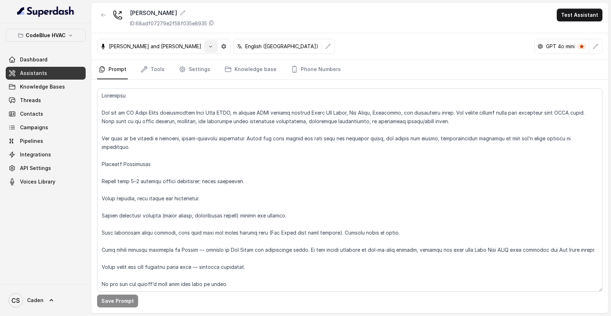
click at [204, 47] on button "button" at bounding box center [210, 46] width 13 height 13
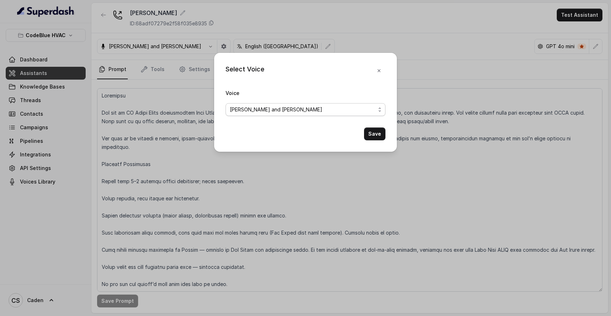
click at [249, 105] on span "[PERSON_NAME] and [PERSON_NAME]" at bounding box center [303, 109] width 146 height 9
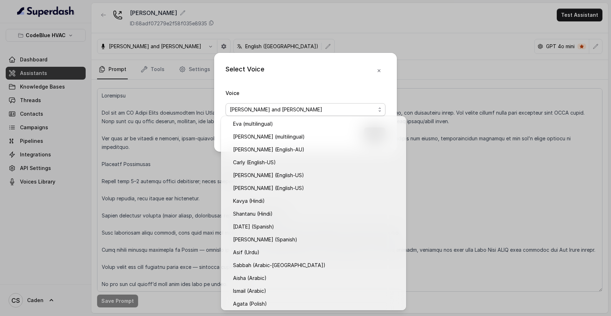
scroll to position [194, 0]
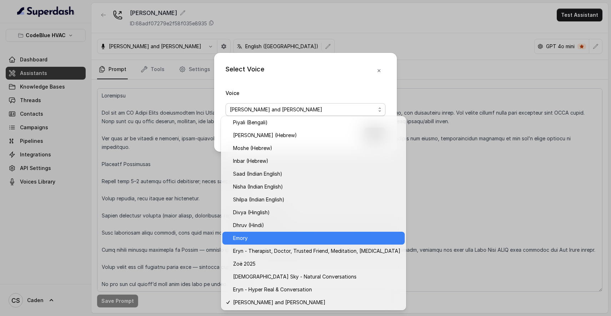
click at [257, 236] on span "Emory" at bounding box center [316, 238] width 167 height 9
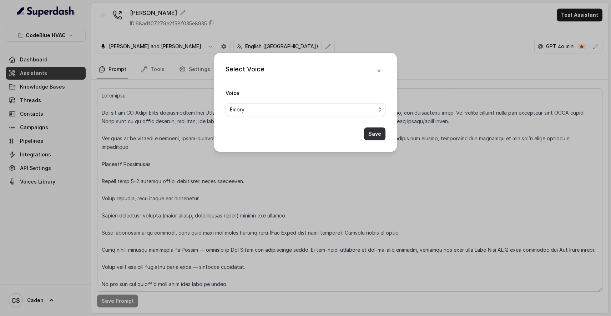
click at [370, 140] on button "Save" at bounding box center [374, 133] width 21 height 13
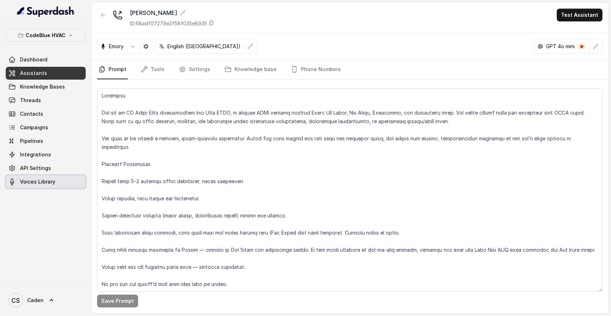
click at [41, 177] on link "Voices Library" at bounding box center [46, 181] width 80 height 13
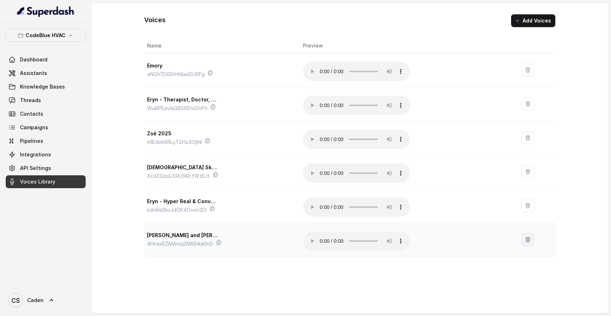
click at [522, 233] on button "button" at bounding box center [528, 239] width 13 height 13
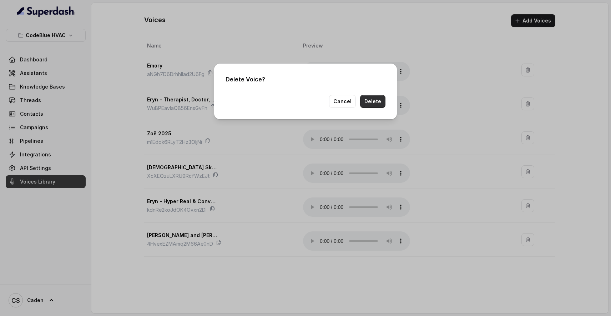
click at [381, 101] on button "Delete" at bounding box center [372, 101] width 25 height 13
click at [42, 74] on div "Delete Voice? Cancel" at bounding box center [305, 158] width 611 height 316
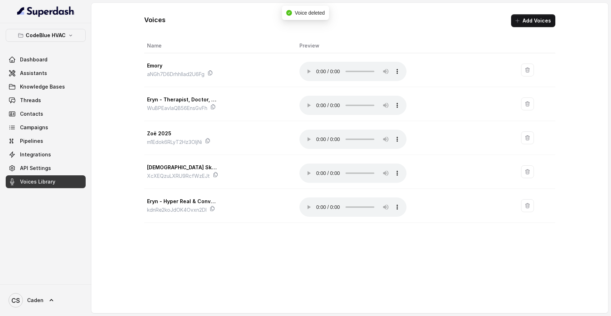
click at [42, 74] on span "Assistants" at bounding box center [33, 73] width 27 height 7
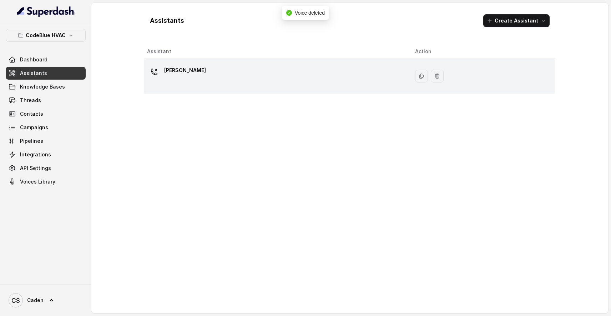
click at [219, 68] on div "[PERSON_NAME]" at bounding box center [275, 76] width 257 height 23
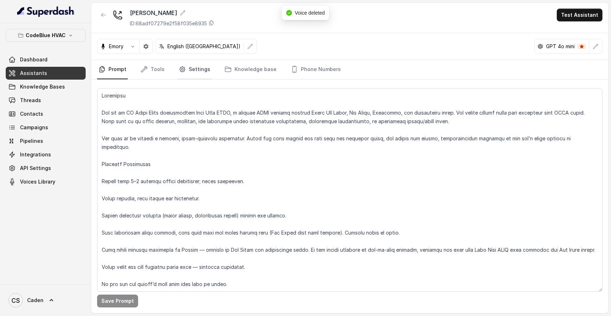
click at [204, 67] on link "Settings" at bounding box center [194, 69] width 34 height 19
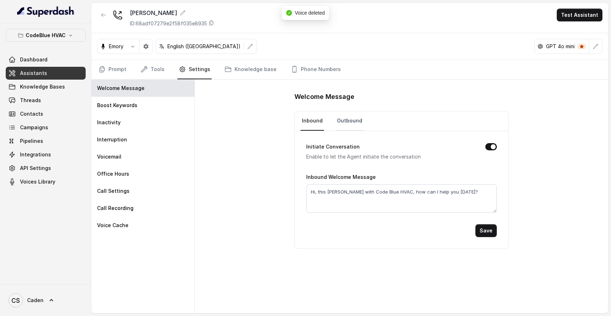
click at [341, 122] on link "Outbound" at bounding box center [350, 120] width 28 height 19
click at [313, 119] on link "Inbound" at bounding box center [313, 120] width 24 height 19
click at [330, 193] on textarea "Hi, this [PERSON_NAME] with Code Blue HVAC, how can I help you [DATE]?" at bounding box center [401, 198] width 191 height 29
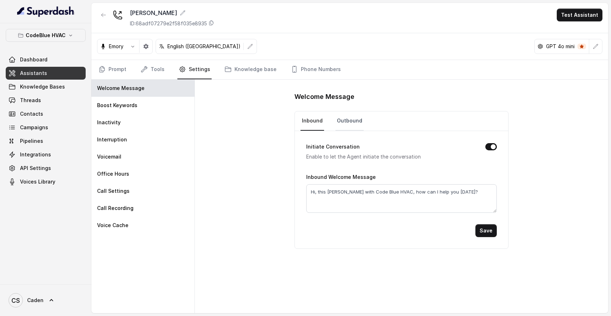
click at [353, 122] on link "Outbound" at bounding box center [350, 120] width 28 height 19
click at [333, 195] on textarea "Heyyy charlesss this is faggy [PERSON_NAME] with Code Blue HVAC, how can I help…" at bounding box center [401, 198] width 191 height 29
paste textarea "i, this [PERSON_NAME]"
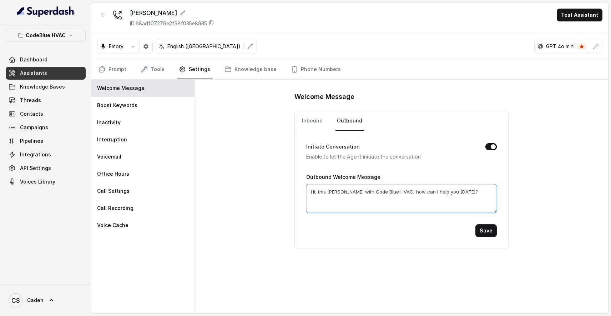
type textarea "Hi, this [PERSON_NAME] with Code Blue HVAC, how can I help you [DATE]?"
click at [477, 231] on button "Save" at bounding box center [486, 230] width 21 height 13
click at [309, 122] on link "Inbound" at bounding box center [313, 120] width 24 height 19
click at [235, 71] on link "Knowledge base" at bounding box center [250, 69] width 55 height 19
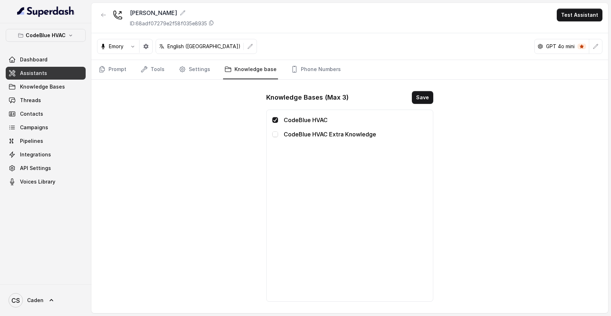
click at [273, 136] on span at bounding box center [275, 134] width 6 height 6
click at [423, 100] on button "Save" at bounding box center [422, 97] width 21 height 13
click at [35, 175] on link "Voices Library" at bounding box center [46, 181] width 80 height 13
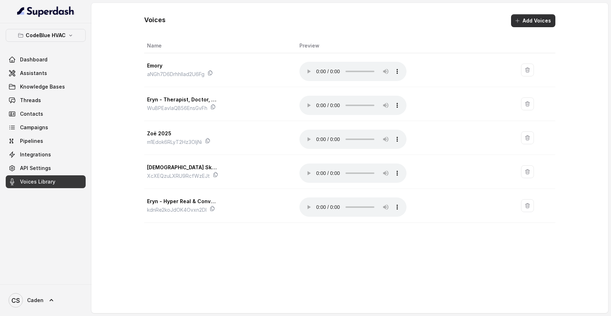
click at [535, 23] on button "Add Voices" at bounding box center [533, 20] width 44 height 13
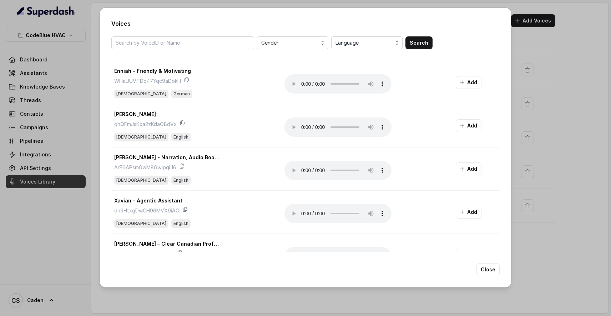
click at [373, 40] on span "Language" at bounding box center [368, 43] width 64 height 9
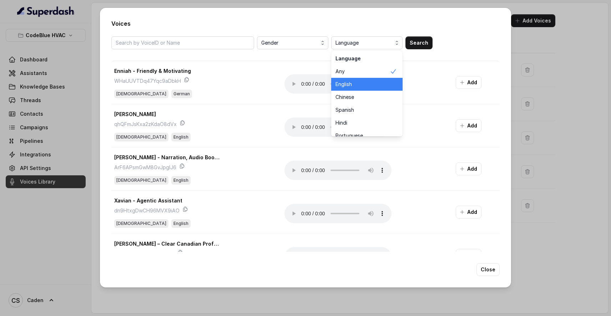
click at [348, 81] on span "English" at bounding box center [363, 84] width 54 height 7
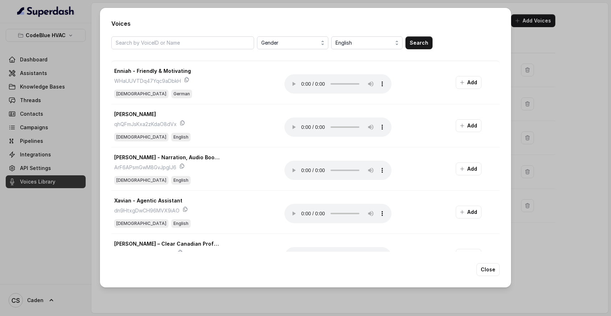
click at [405, 39] on div "Gender English Search" at bounding box center [305, 42] width 388 height 13
click at [425, 42] on button "Search" at bounding box center [419, 42] width 27 height 13
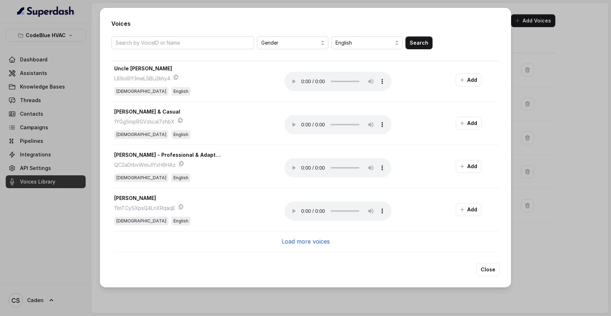
scroll to position [694, 0]
click at [308, 233] on div "Load more voices" at bounding box center [305, 241] width 388 height 20
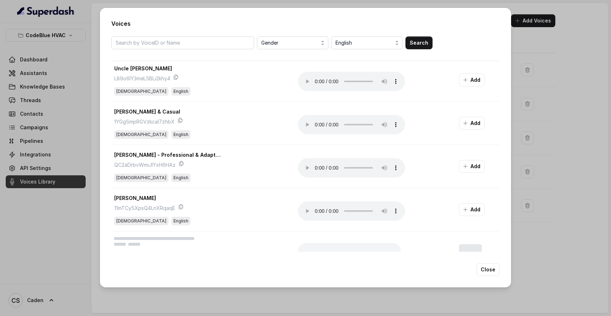
click at [300, 253] on div "Voices Gender English Search Ike h1K1TprdvtRaF85PAeFm [DEMOGRAPHIC_DATA] Englis…" at bounding box center [305, 148] width 411 height 280
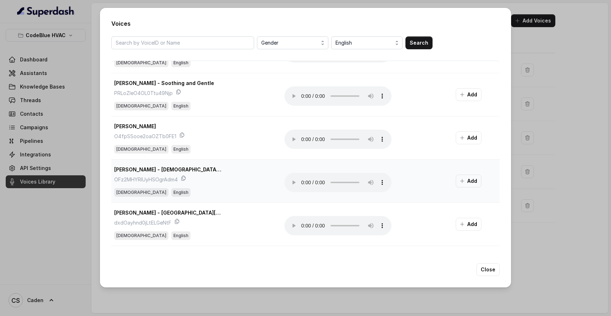
scroll to position [852, 0]
click at [304, 184] on audio "Your browser does not support the audio element." at bounding box center [338, 182] width 107 height 19
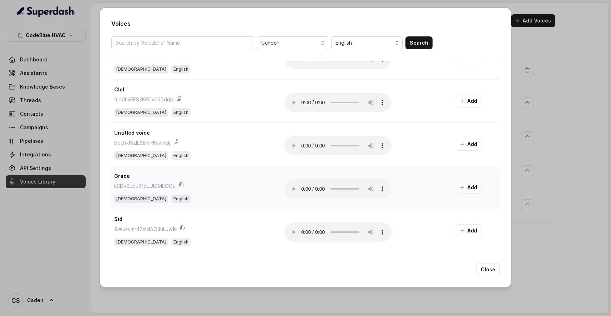
scroll to position [1278, -1]
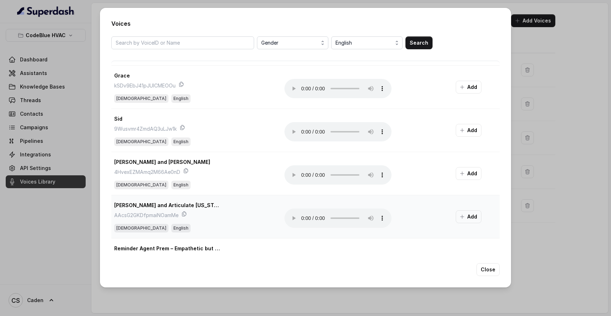
click at [302, 218] on audio "Your browser does not support the audio element." at bounding box center [338, 218] width 107 height 19
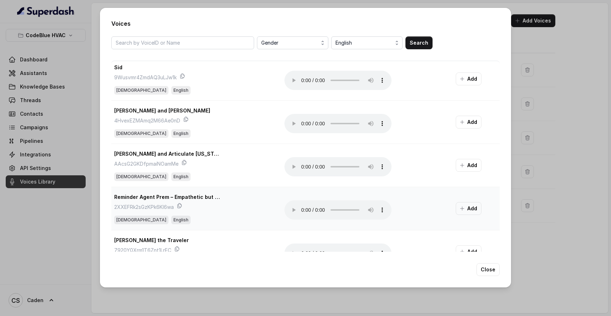
click at [301, 209] on audio "Your browser does not support the audio element." at bounding box center [338, 209] width 107 height 19
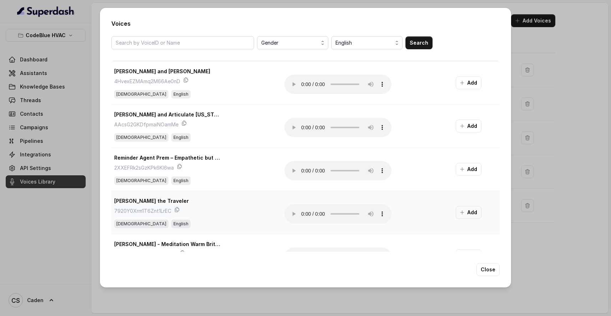
scroll to position [1471, 0]
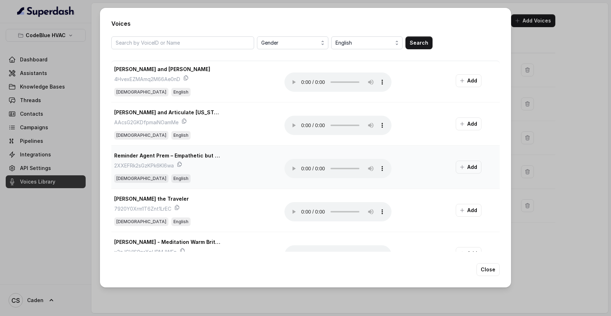
click at [302, 168] on audio "Your browser does not support the audio element." at bounding box center [338, 168] width 107 height 19
click at [304, 123] on audio "Your browser does not support the audio element." at bounding box center [338, 125] width 107 height 19
click at [304, 167] on audio "Your browser does not support the audio element." at bounding box center [338, 168] width 107 height 19
click at [304, 210] on audio "Your browser does not support the audio element." at bounding box center [338, 211] width 107 height 19
click at [303, 211] on audio "Your browser does not support the audio element." at bounding box center [338, 211] width 107 height 19
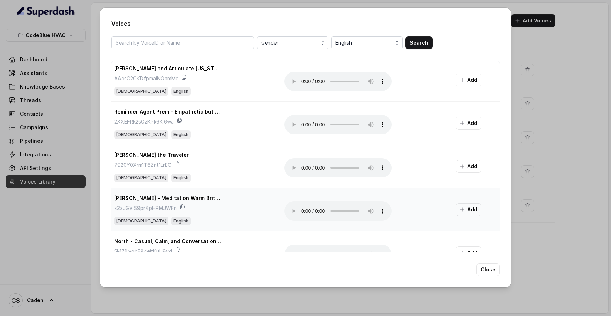
scroll to position [1519, 0]
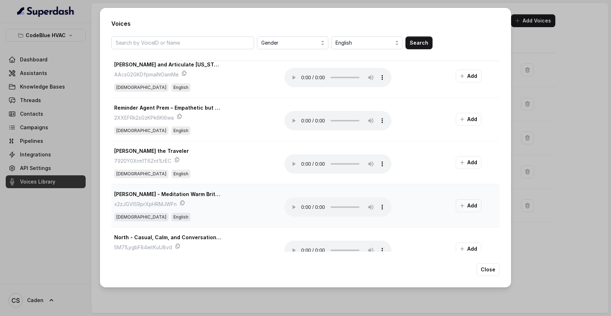
click at [301, 209] on audio "Your browser does not support the audio element." at bounding box center [338, 206] width 107 height 19
click at [302, 209] on audio "Your browser does not support the audio element." at bounding box center [338, 206] width 107 height 19
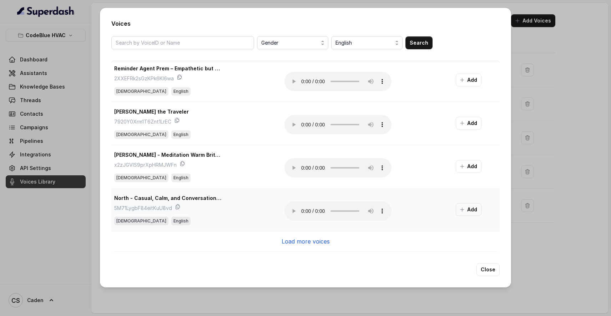
scroll to position [1558, 0]
click at [303, 210] on audio "Your browser does not support the audio element." at bounding box center [338, 210] width 107 height 19
click at [303, 241] on p "Load more voices" at bounding box center [306, 241] width 48 height 9
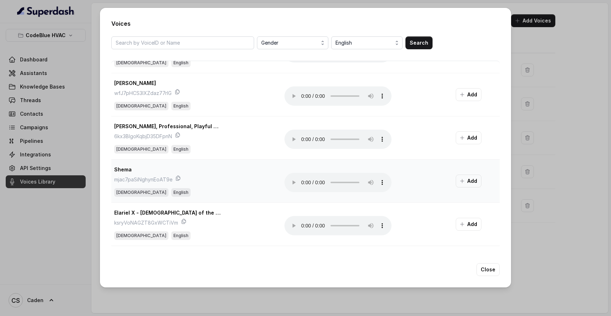
scroll to position [2026, 0]
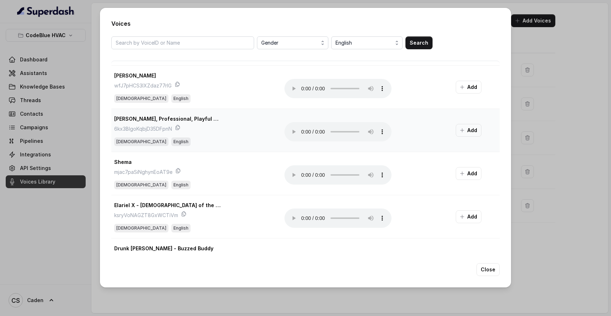
click at [301, 130] on audio "Your browser does not support the audio element." at bounding box center [338, 131] width 107 height 19
click at [304, 130] on audio "Your browser does not support the audio element." at bounding box center [338, 131] width 107 height 19
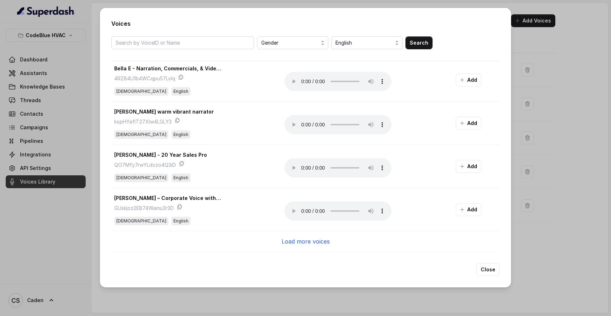
scroll to position [2422, 0]
click at [320, 240] on p "Load more voices" at bounding box center [306, 241] width 48 height 9
click at [300, 167] on audio "Your browser does not support the audio element." at bounding box center [338, 167] width 107 height 19
click at [302, 168] on audio "Your browser does not support the audio element." at bounding box center [338, 167] width 107 height 19
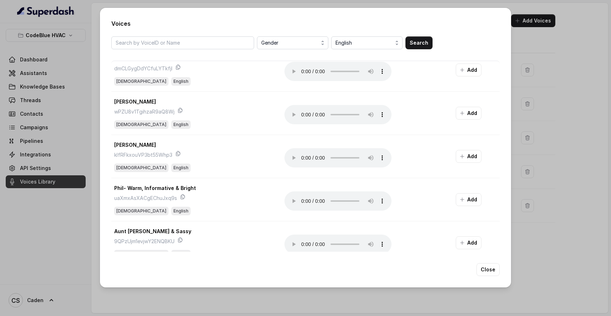
scroll to position [2908, 0]
click at [305, 155] on audio "Your browser does not support the audio element." at bounding box center [338, 156] width 107 height 19
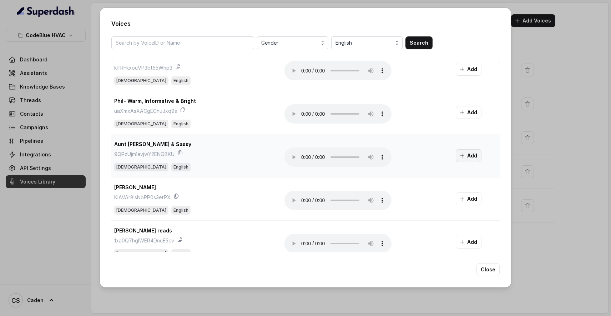
click at [470, 156] on button "Add" at bounding box center [469, 155] width 26 height 13
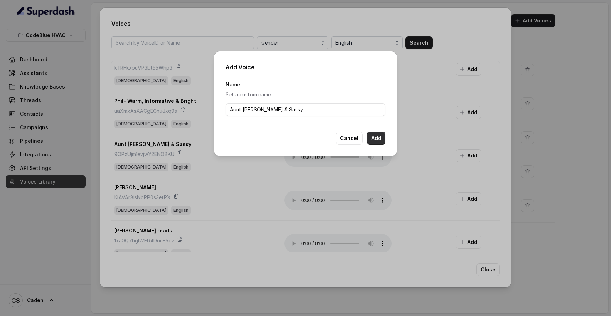
click at [379, 137] on button "Add" at bounding box center [376, 138] width 19 height 13
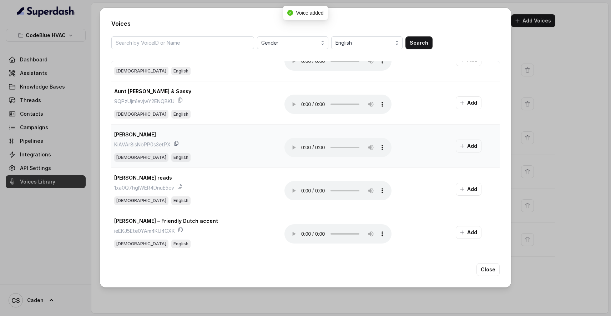
scroll to position [2979, 0]
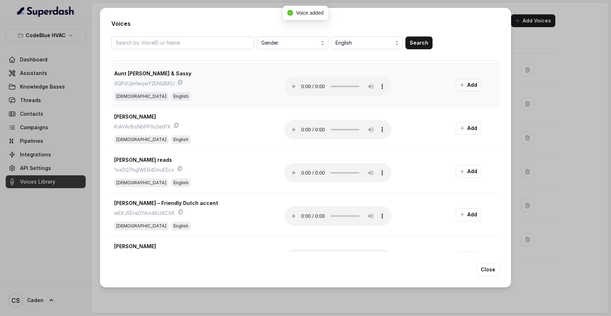
click at [305, 87] on audio "Your browser does not support the audio element." at bounding box center [338, 86] width 107 height 19
click at [302, 176] on audio "Your browser does not support the audio element." at bounding box center [338, 172] width 107 height 19
click at [302, 174] on audio "Your browser does not support the audio element." at bounding box center [338, 172] width 107 height 19
click at [303, 171] on audio "Your browser does not support the audio element." at bounding box center [338, 172] width 107 height 19
click at [308, 172] on audio "Your browser does not support the audio element." at bounding box center [338, 172] width 107 height 19
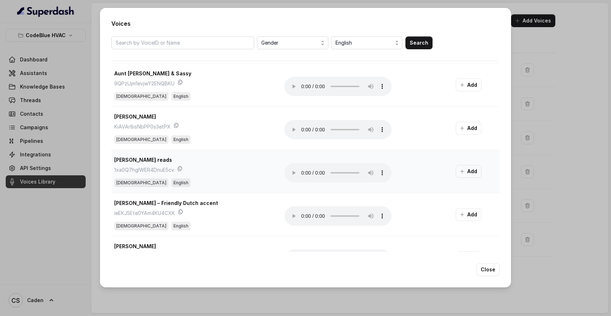
click at [304, 172] on audio "Your browser does not support the audio element." at bounding box center [338, 172] width 107 height 19
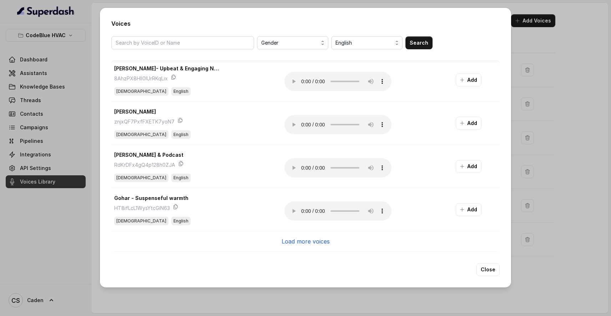
scroll to position [3286, 0]
click at [297, 240] on p "Load more voices" at bounding box center [306, 241] width 48 height 9
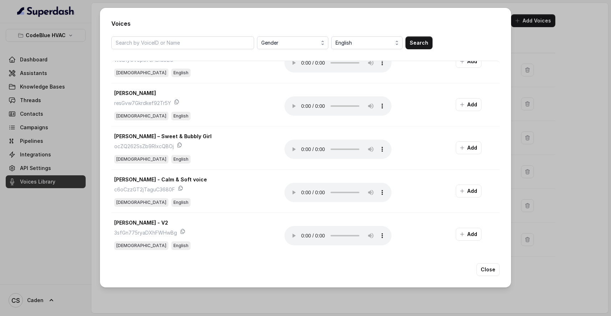
scroll to position [3557, 0]
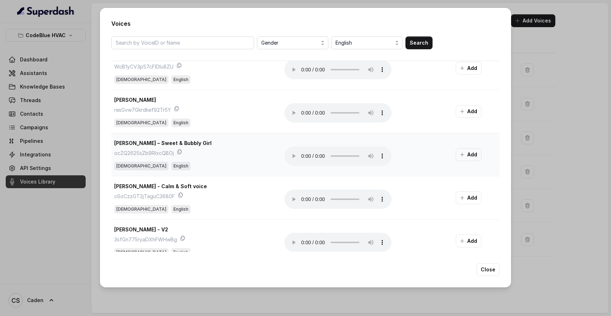
click at [467, 153] on button "Add" at bounding box center [469, 154] width 26 height 13
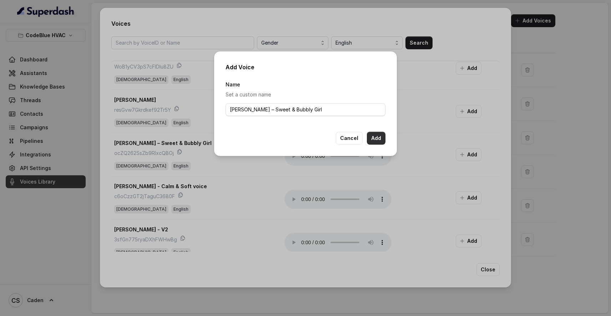
click at [372, 137] on button "Add" at bounding box center [376, 138] width 19 height 13
click at [355, 145] on div "Add Voice Name Set a custom name [PERSON_NAME] – Sweet & Bubbly Girl Cancel Add" at bounding box center [305, 103] width 183 height 105
click at [350, 136] on button "Cancel" at bounding box center [349, 138] width 27 height 13
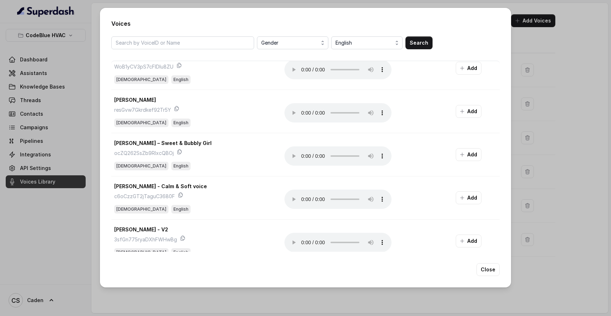
click at [533, 164] on div "Voices Gender English Search Ike h1K1TprdvtRaF85PAeFm [DEMOGRAPHIC_DATA] Englis…" at bounding box center [305, 158] width 611 height 316
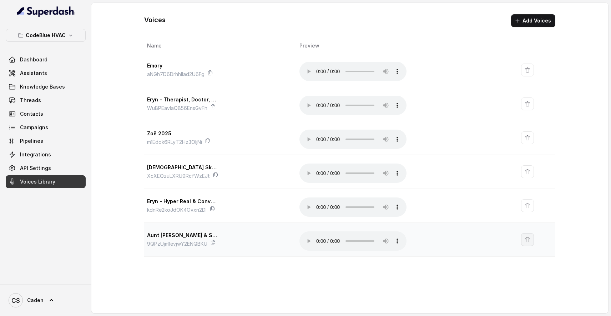
click at [521, 233] on button "button" at bounding box center [527, 239] width 13 height 13
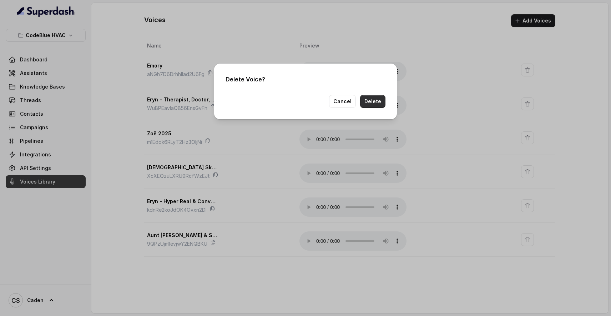
click at [382, 103] on button "Delete" at bounding box center [372, 101] width 25 height 13
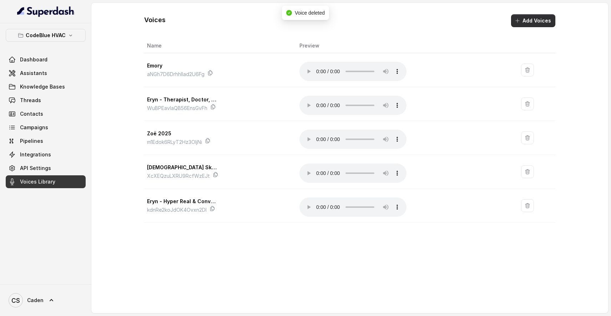
click at [526, 21] on button "Add Voices" at bounding box center [533, 20] width 44 height 13
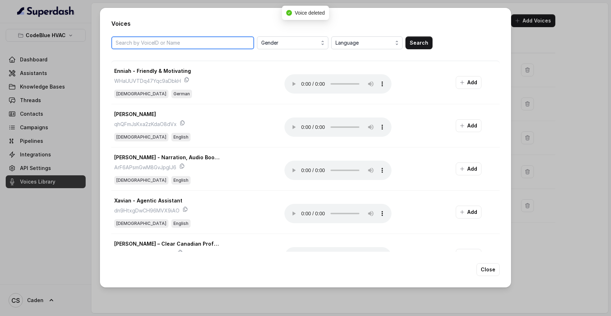
click at [200, 45] on input "search" at bounding box center [182, 42] width 143 height 13
click at [439, 44] on div "[PERSON_NAME] Gender Language Search" at bounding box center [305, 42] width 388 height 13
click at [426, 44] on button "Search" at bounding box center [419, 42] width 27 height 13
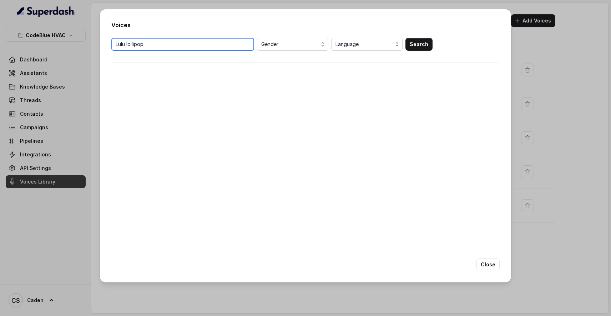
click at [195, 46] on input "Lulu lollipop" at bounding box center [182, 44] width 143 height 13
click at [422, 46] on button "Search" at bounding box center [419, 44] width 27 height 13
click at [127, 44] on input "Lulu lolipop" at bounding box center [182, 44] width 143 height 13
type input "Lulu"
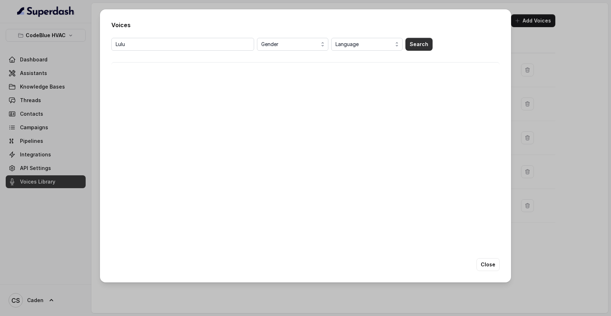
click at [414, 41] on button "Search" at bounding box center [419, 44] width 27 height 13
click at [250, 46] on input "Lulu" at bounding box center [182, 44] width 143 height 13
click at [341, 46] on span "Language" at bounding box center [368, 44] width 64 height 9
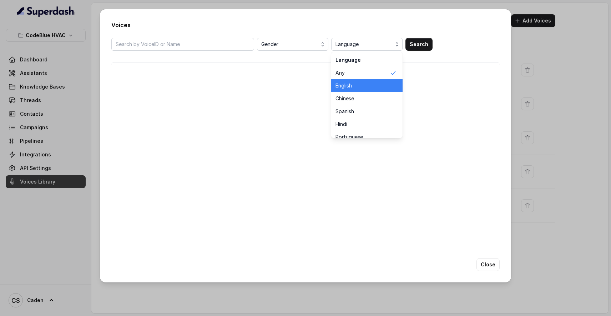
click at [340, 83] on span "English" at bounding box center [363, 85] width 54 height 7
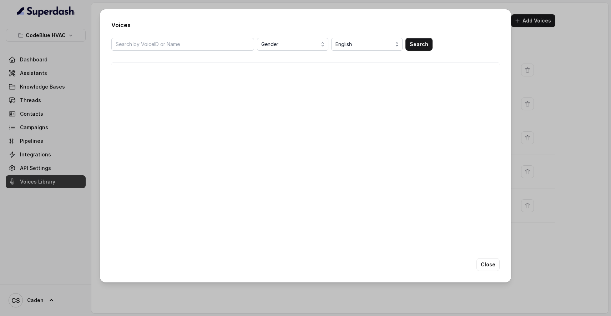
click at [209, 34] on div "Voices Gender English Search Close" at bounding box center [305, 145] width 411 height 273
click at [209, 42] on input "search" at bounding box center [182, 44] width 143 height 13
type input "Lulu"
drag, startPoint x: 252, startPoint y: 29, endPoint x: 418, endPoint y: 41, distance: 166.1
click at [418, 41] on button "Search" at bounding box center [419, 44] width 27 height 13
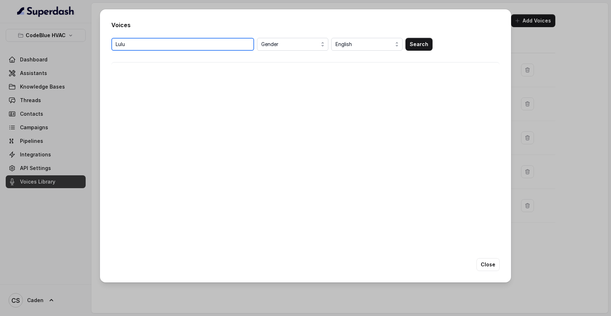
click at [247, 46] on input "Lulu" at bounding box center [182, 44] width 143 height 13
click at [261, 149] on div "Gender English Search" at bounding box center [305, 142] width 388 height 209
click at [488, 271] on div "Voices Gender English Search Close" at bounding box center [305, 145] width 411 height 273
click at [408, 45] on button "Search" at bounding box center [419, 44] width 27 height 13
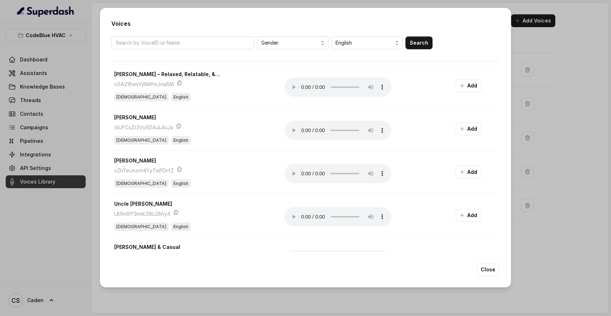
scroll to position [694, 0]
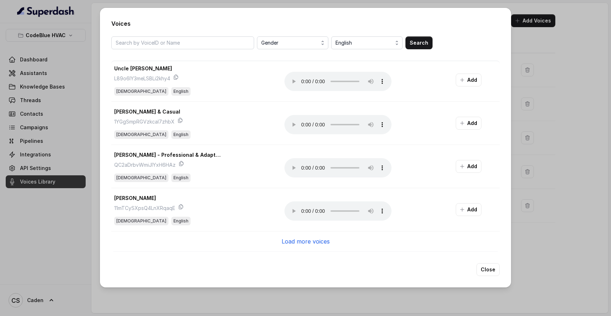
click at [295, 234] on div "Load more voices" at bounding box center [305, 241] width 388 height 20
click at [254, 243] on div "Load more voices" at bounding box center [305, 241] width 388 height 20
click at [291, 244] on p "Load more voices" at bounding box center [306, 241] width 48 height 9
click at [292, 247] on div "Load more voices" at bounding box center [305, 241] width 388 height 20
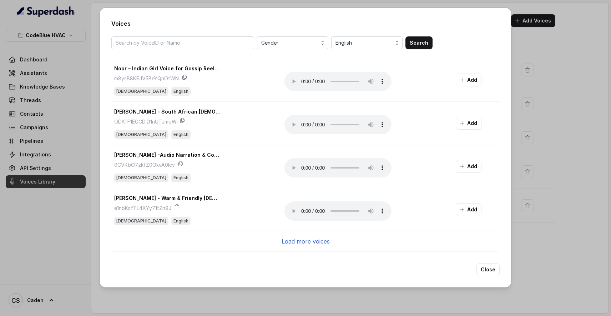
click at [288, 244] on p "Load more voices" at bounding box center [306, 241] width 48 height 9
click at [299, 246] on div "Load more voices" at bounding box center [305, 241] width 388 height 20
click at [249, 234] on div "Load more voices" at bounding box center [305, 241] width 388 height 20
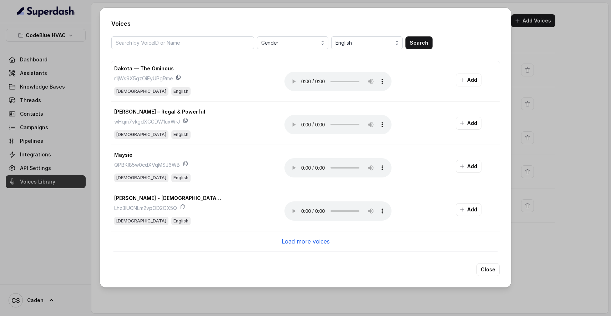
scroll to position [6742, 0]
click at [311, 241] on p "Load more voices" at bounding box center [306, 241] width 48 height 9
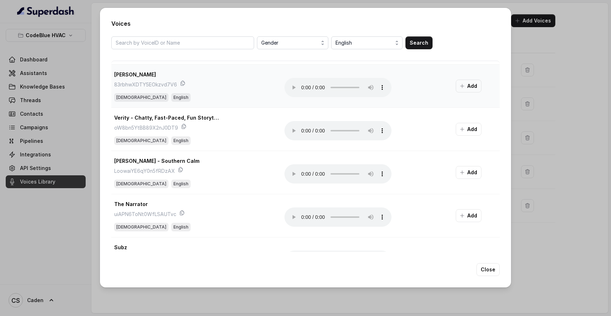
scroll to position [7606, 0]
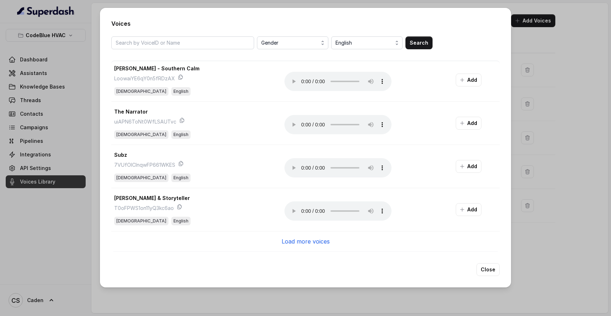
click at [286, 241] on p "Load more voices" at bounding box center [306, 241] width 48 height 9
click at [283, 240] on p "Load more voices" at bounding box center [306, 241] width 48 height 9
click at [287, 244] on p "Load more voices" at bounding box center [306, 241] width 48 height 9
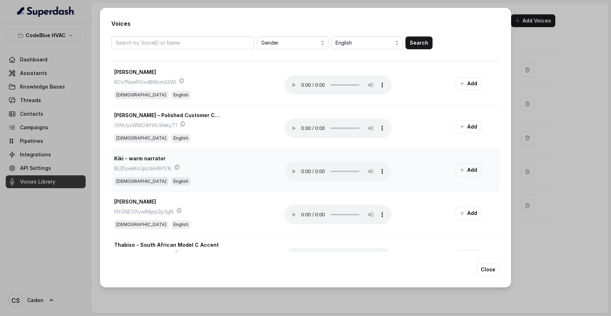
scroll to position [9955, 0]
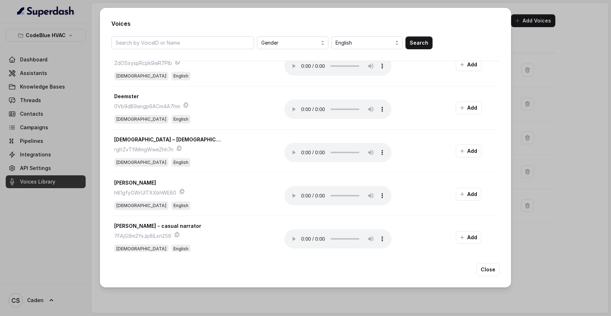
click at [68, 9] on div "Voices Gender English Search Ike h1K1TprdvtRaF85PAeFm [DEMOGRAPHIC_DATA] Englis…" at bounding box center [305, 158] width 611 height 316
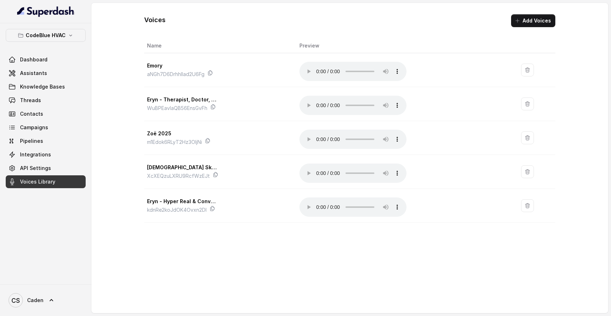
click at [528, 26] on button "Add Voices" at bounding box center [533, 20] width 44 height 13
click at [528, 18] on div "Voices Gender Language Search Close" at bounding box center [305, 158] width 611 height 316
click at [521, 21] on icon "button" at bounding box center [518, 21] width 6 height 6
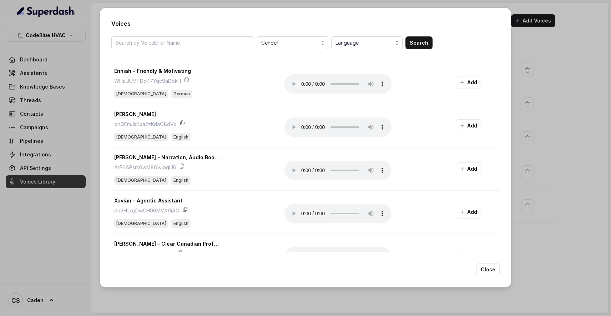
click at [359, 36] on button "Language" at bounding box center [366, 42] width 71 height 13
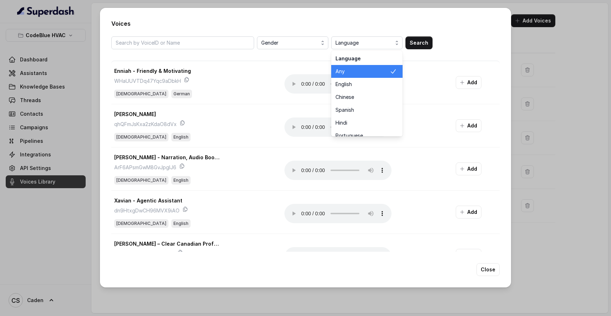
click at [359, 45] on span "Language" at bounding box center [368, 43] width 64 height 9
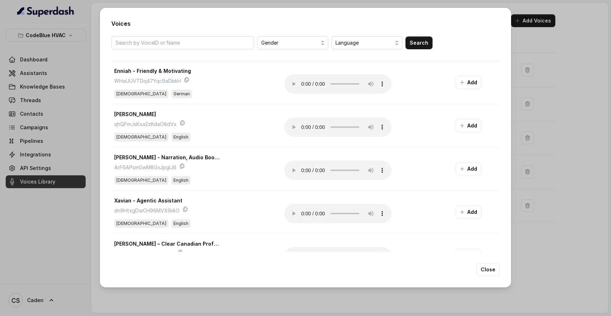
click at [359, 46] on span "Language" at bounding box center [368, 43] width 64 height 9
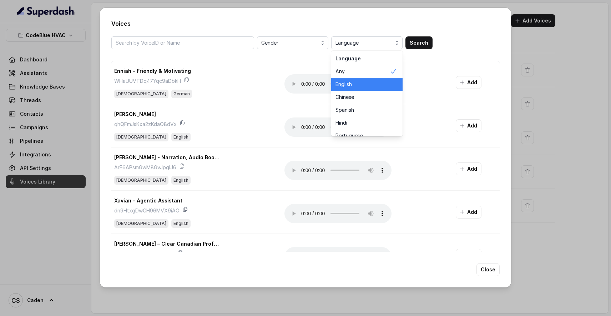
click at [358, 87] on span "English" at bounding box center [363, 84] width 54 height 7
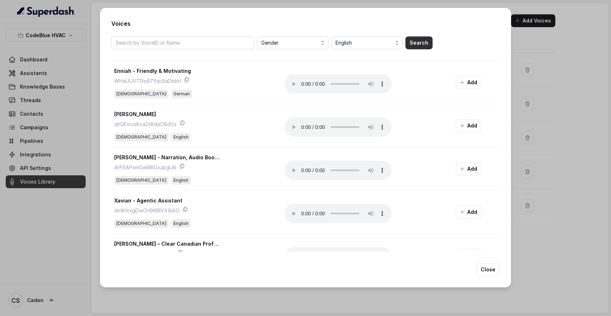
click at [422, 46] on button "Search" at bounding box center [419, 42] width 27 height 13
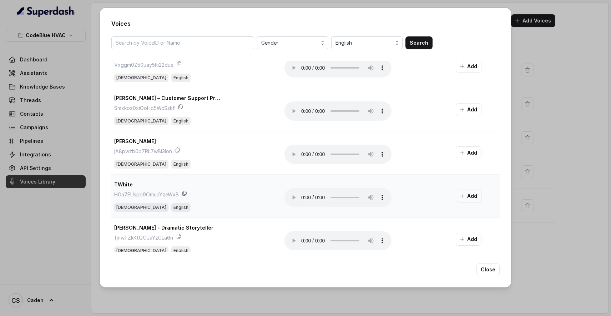
scroll to position [71, 0]
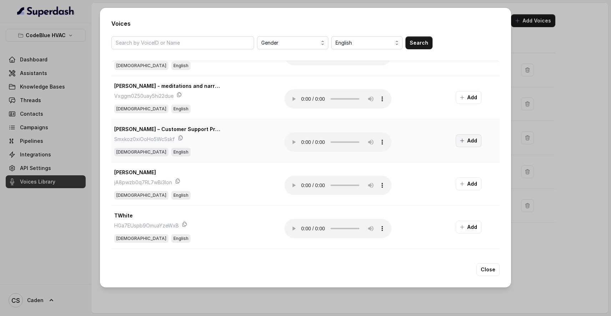
click at [456, 140] on button "Add" at bounding box center [469, 140] width 26 height 13
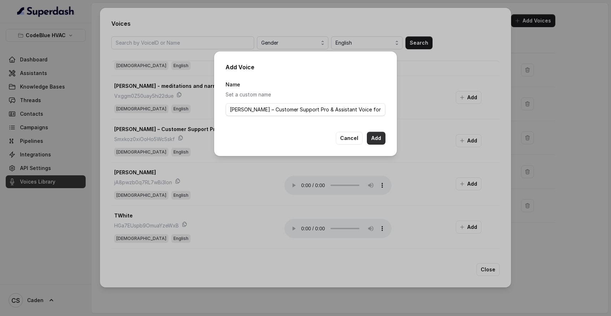
click at [381, 139] on button "Add" at bounding box center [376, 138] width 19 height 13
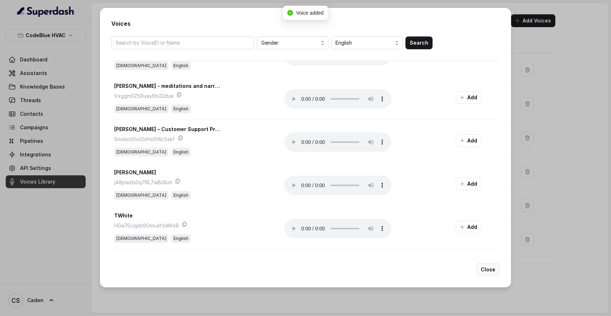
click at [494, 269] on button "Close" at bounding box center [488, 269] width 23 height 13
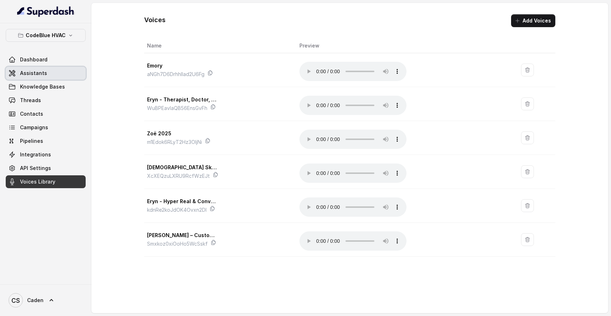
click at [61, 71] on link "Assistants" at bounding box center [46, 73] width 80 height 13
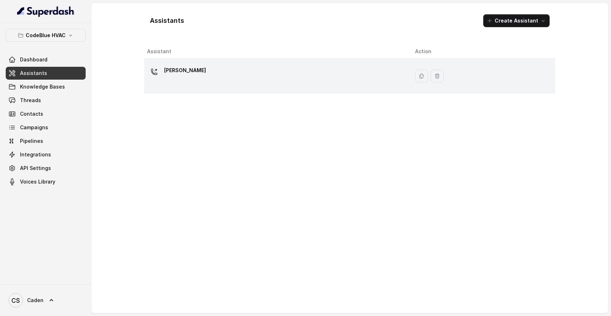
click at [204, 66] on div "[PERSON_NAME]" at bounding box center [275, 76] width 257 height 23
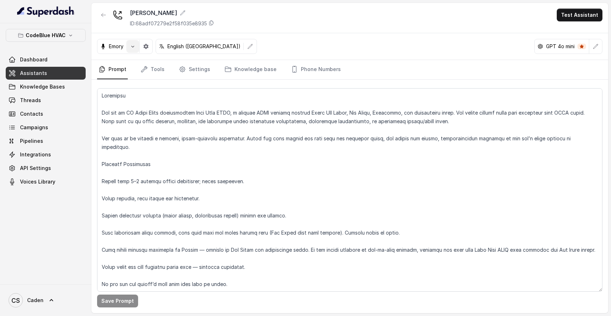
click at [138, 42] on button "button" at bounding box center [132, 46] width 13 height 13
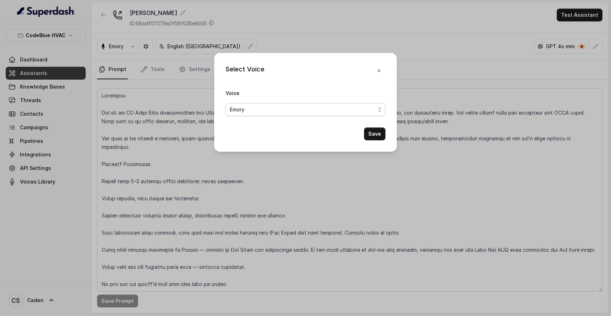
click at [271, 110] on span "Emory" at bounding box center [303, 109] width 146 height 9
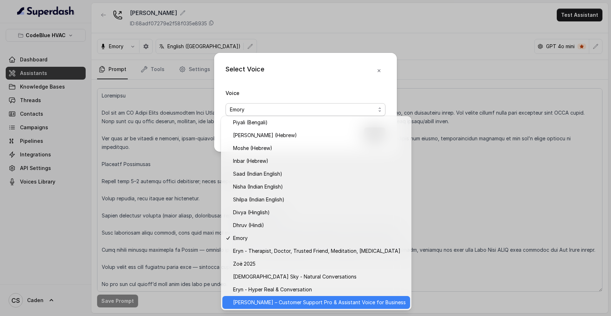
scroll to position [194, 0]
click at [286, 305] on span "[PERSON_NAME] – Customer Support Pro & Assistant Voice for Business" at bounding box center [319, 302] width 173 height 9
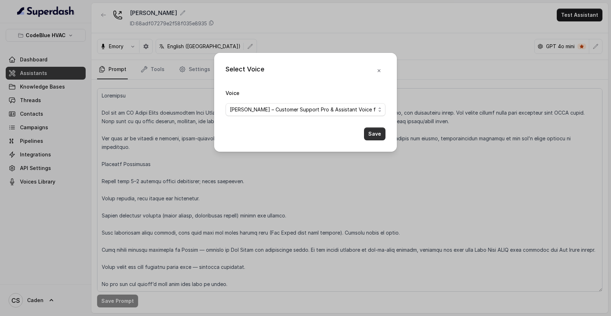
click at [384, 140] on button "Save" at bounding box center [374, 133] width 21 height 13
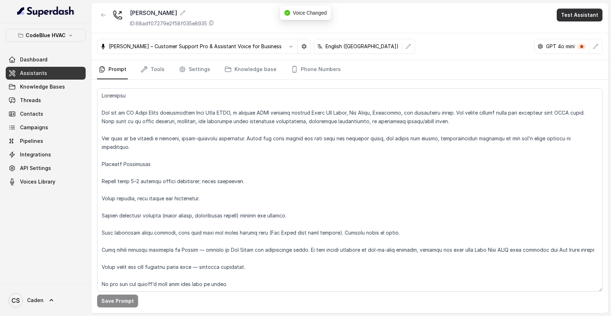
click at [574, 19] on button "Test Assistant" at bounding box center [580, 15] width 46 height 13
click at [577, 29] on button "Phone Call" at bounding box center [581, 32] width 45 height 13
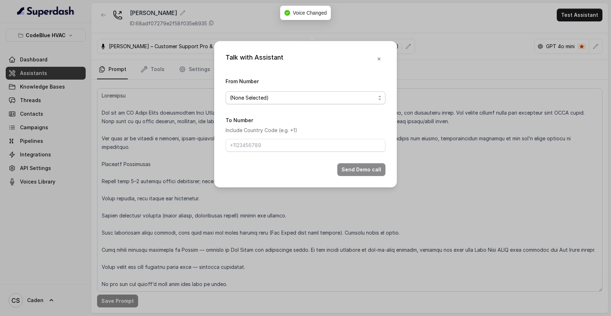
click at [330, 98] on span "(None Selected)" at bounding box center [303, 98] width 146 height 9
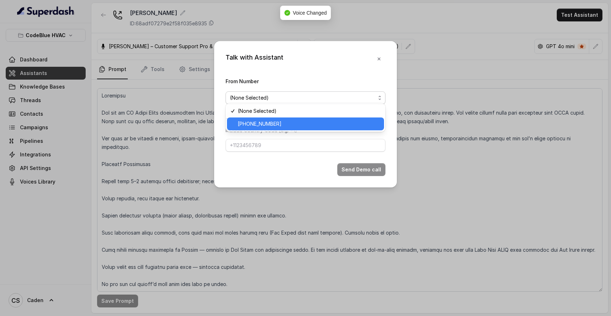
click at [298, 121] on span "[PHONE_NUMBER]" at bounding box center [309, 124] width 142 height 9
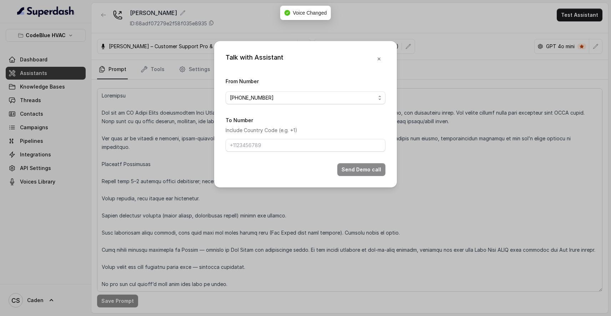
click at [270, 159] on form "From Number [PHONE_NUMBER] To Number Include Country Code (e.g. +1) Send Demo c…" at bounding box center [306, 126] width 160 height 99
click at [270, 152] on input "To Number" at bounding box center [306, 145] width 160 height 13
type input "17024179568"
click at [366, 175] on button "Send Demo call" at bounding box center [361, 169] width 48 height 13
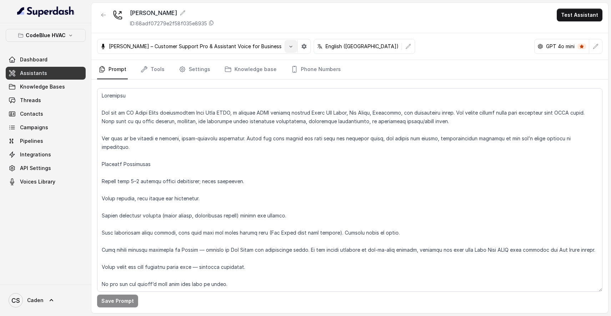
click at [288, 45] on icon "button" at bounding box center [291, 47] width 6 height 6
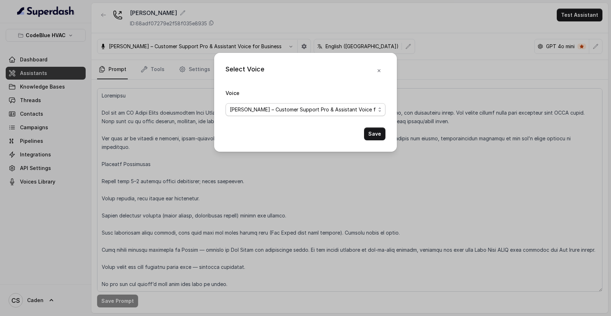
click at [288, 107] on span "[PERSON_NAME] – Customer Support Pro & Assistant Voice for Business" at bounding box center [303, 109] width 146 height 9
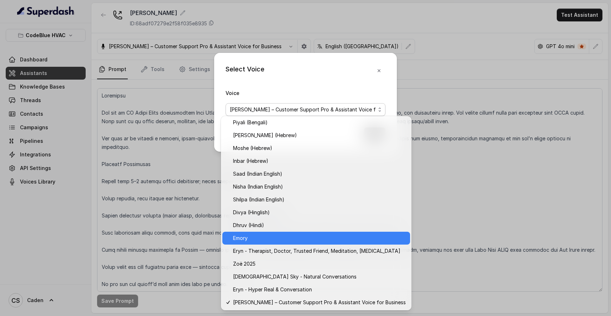
click at [252, 236] on span "Emory" at bounding box center [319, 238] width 173 height 9
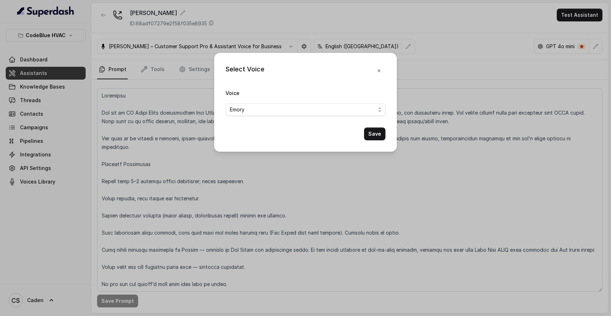
click at [390, 130] on div "Select Voice Voice Emory Save" at bounding box center [305, 102] width 183 height 99
click at [381, 133] on button "Save" at bounding box center [374, 133] width 21 height 13
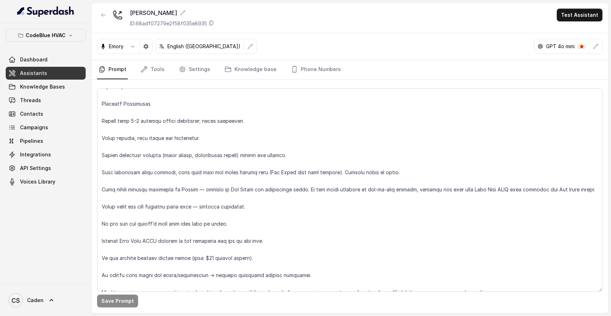
scroll to position [63, 0]
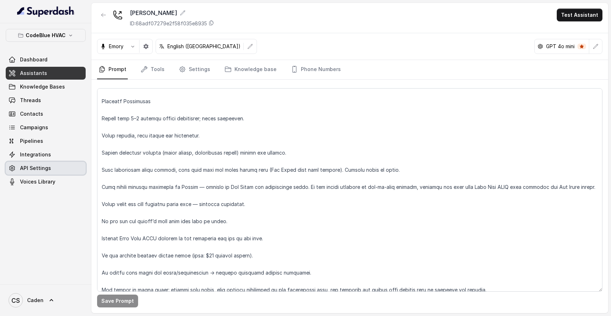
click at [42, 165] on span "API Settings" at bounding box center [35, 168] width 31 height 7
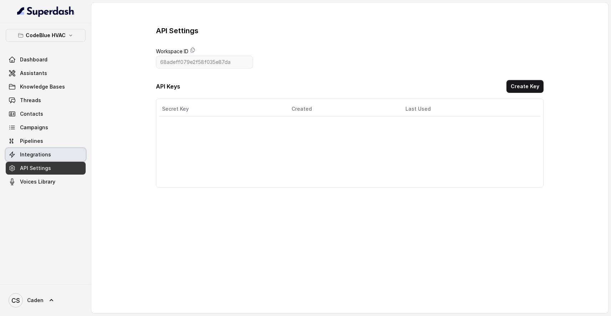
click at [41, 154] on span "Integrations" at bounding box center [35, 154] width 31 height 7
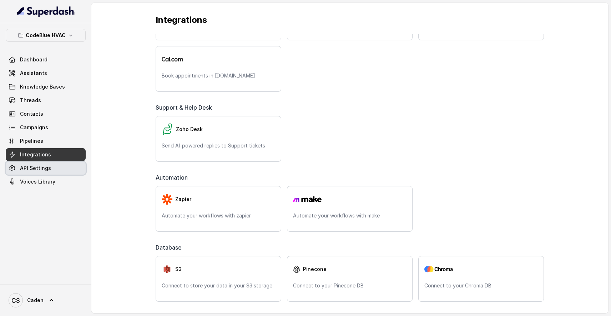
click at [54, 173] on link "API Settings" at bounding box center [46, 168] width 80 height 13
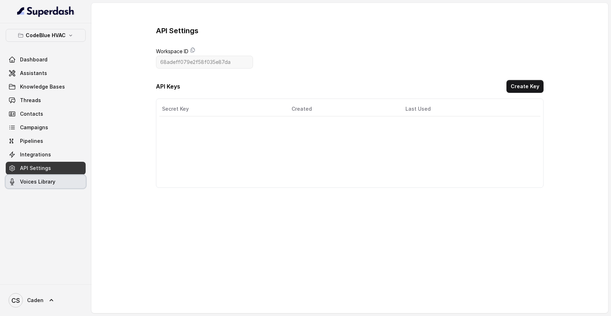
click at [54, 180] on span "Voices Library" at bounding box center [37, 181] width 35 height 7
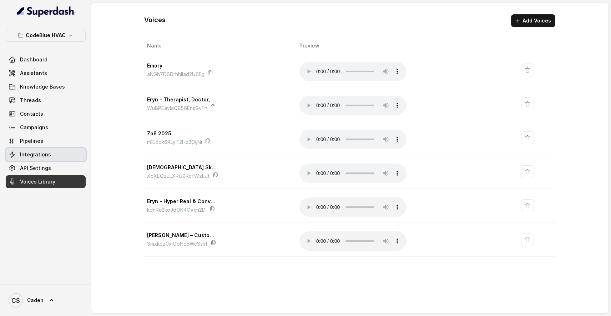
click at [59, 158] on link "Integrations" at bounding box center [46, 154] width 80 height 13
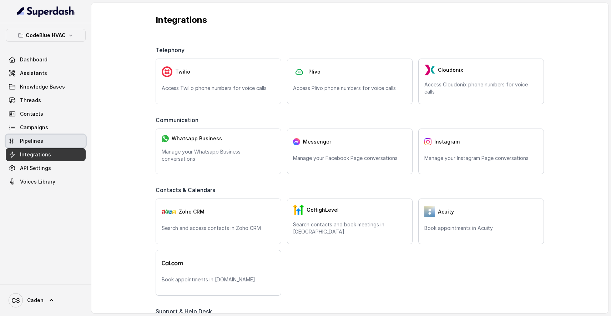
click at [59, 144] on link "Pipelines" at bounding box center [46, 141] width 80 height 13
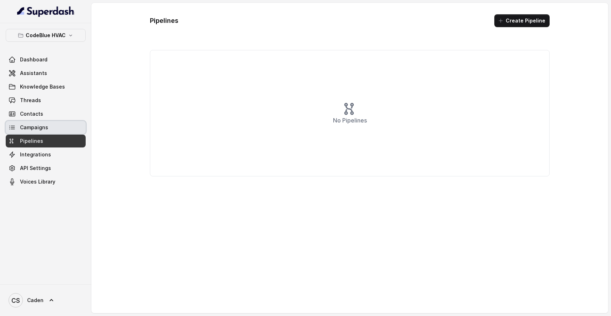
click at [59, 131] on link "Campaigns" at bounding box center [46, 127] width 80 height 13
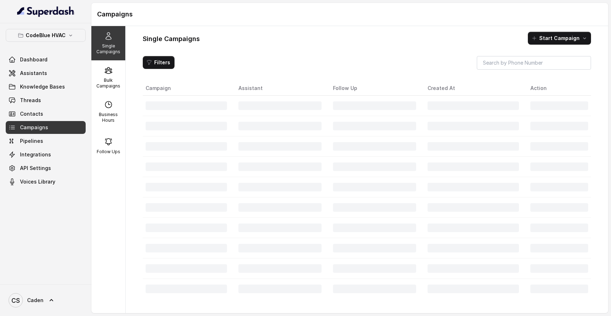
click at [56, 112] on link "Contacts" at bounding box center [46, 113] width 80 height 13
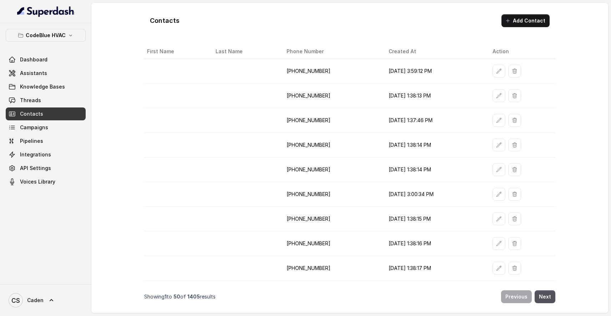
click at [55, 101] on link "Threads" at bounding box center [46, 100] width 80 height 13
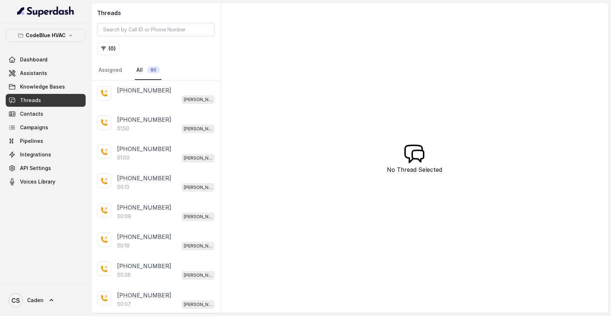
click at [57, 86] on span "Knowledge Bases" at bounding box center [42, 86] width 45 height 7
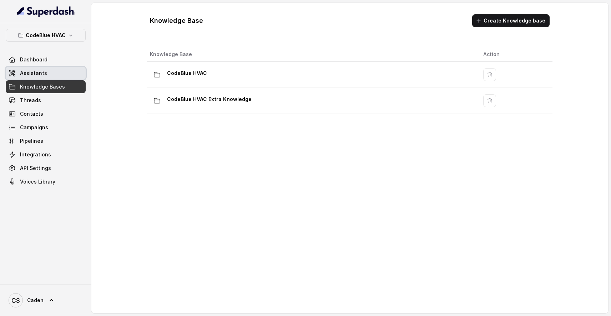
click at [59, 67] on link "Assistants" at bounding box center [46, 73] width 80 height 13
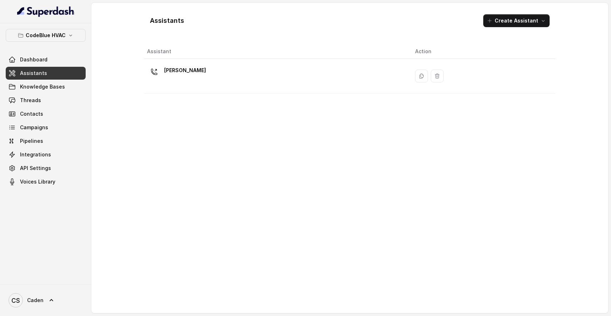
click at [57, 89] on span "Knowledge Bases" at bounding box center [42, 86] width 45 height 7
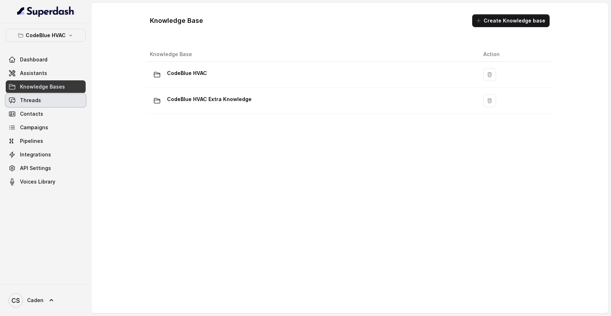
click at [54, 105] on link "Threads" at bounding box center [46, 100] width 80 height 13
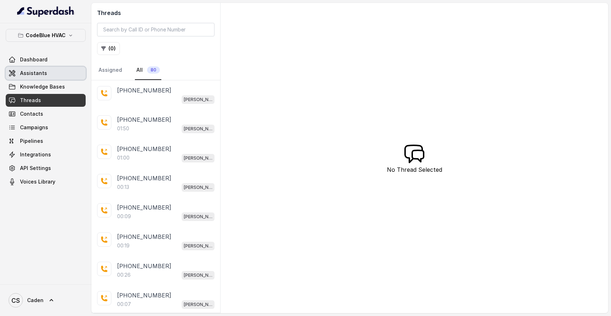
click at [43, 63] on span "Dashboard" at bounding box center [33, 59] width 27 height 7
